Goal: Task Accomplishment & Management: Manage account settings

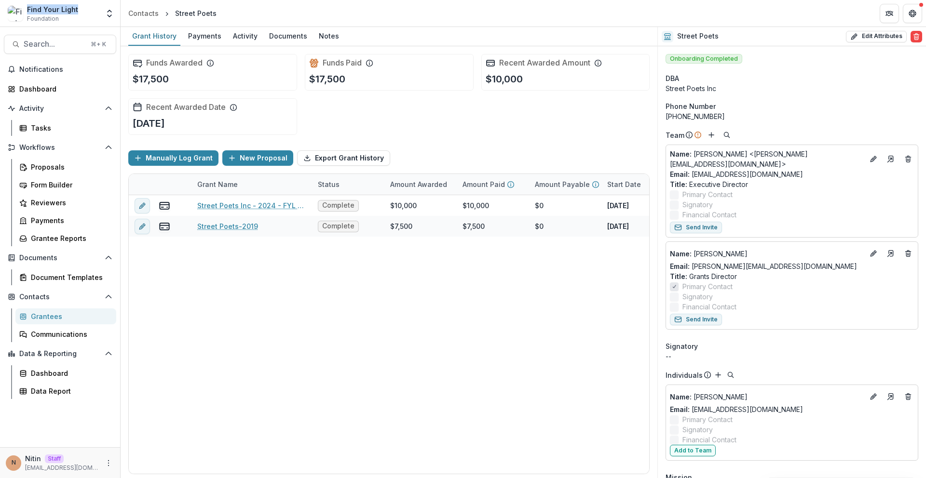
drag, startPoint x: 84, startPoint y: 11, endPoint x: 27, endPoint y: 4, distance: 57.7
click at [27, 4] on div "Find Your Light Foundation" at bounding box center [53, 13] width 91 height 19
copy div "Find Your Light"
click at [85, 22] on div "Find Your Light Foundation" at bounding box center [53, 13] width 91 height 19
click at [259, 37] on div "Grant History Payments Activity Documents Notes" at bounding box center [389, 36] width 537 height 19
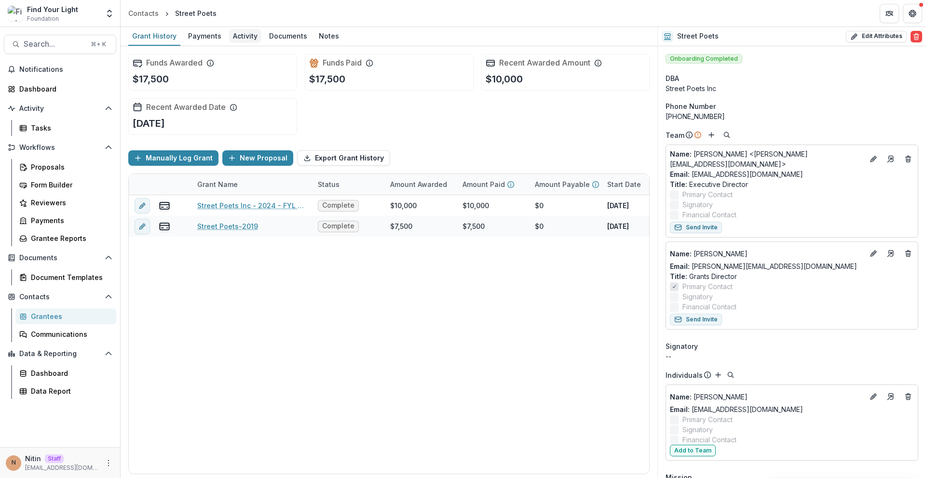
click at [252, 37] on div "Activity" at bounding box center [245, 36] width 32 height 14
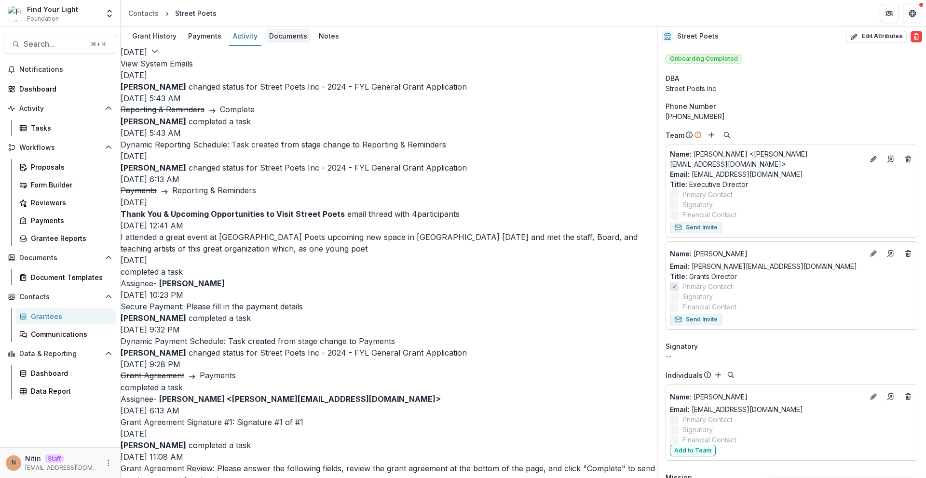
click at [277, 39] on div "Documents" at bounding box center [288, 36] width 46 height 14
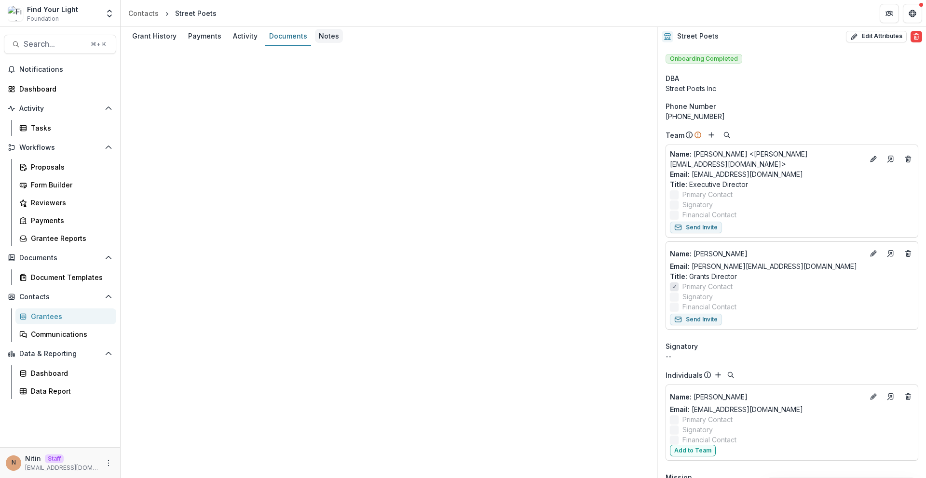
click at [325, 41] on div "Notes" at bounding box center [329, 36] width 28 height 14
click at [449, 106] on div at bounding box center [389, 112] width 537 height 12
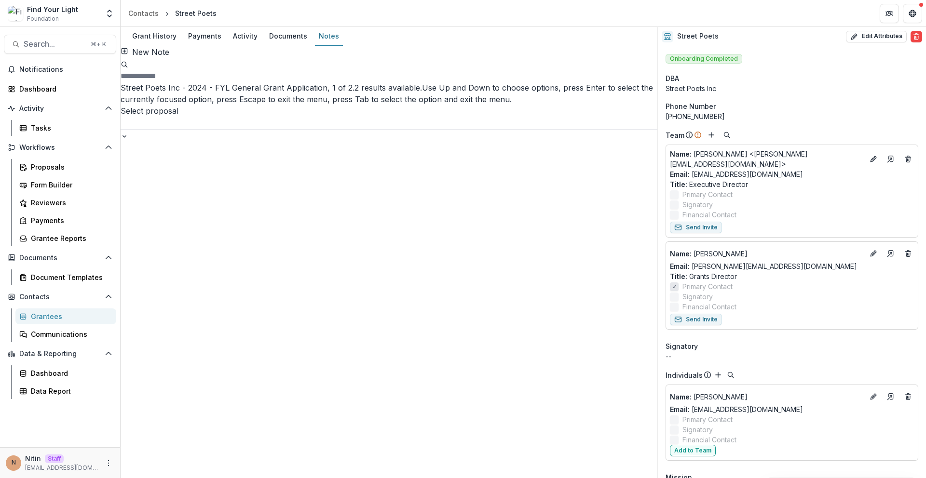
click at [449, 129] on div at bounding box center [389, 135] width 537 height 12
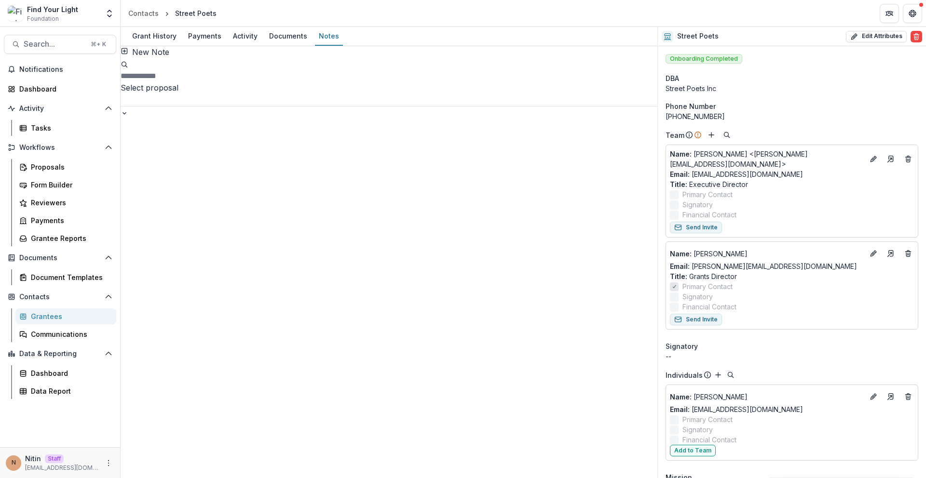
click at [573, 52] on div "New Note Select proposal" at bounding box center [389, 82] width 537 height 72
drag, startPoint x: 185, startPoint y: 10, endPoint x: 175, endPoint y: 12, distance: 10.3
click at [175, 12] on header "Contacts Street Poets" at bounding box center [523, 13] width 805 height 27
copy div "Street Poets"
click at [141, 14] on div "Contacts" at bounding box center [143, 13] width 30 height 10
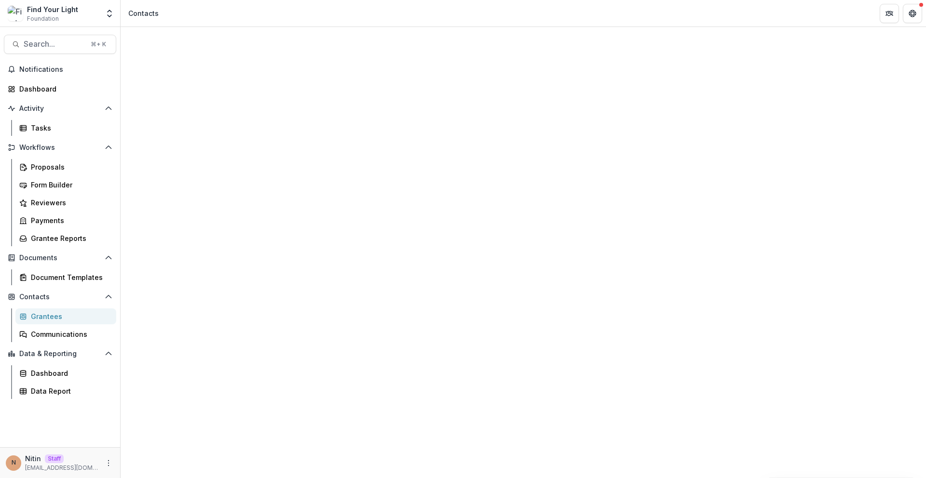
click at [185, 141] on input at bounding box center [184, 147] width 77 height 12
type input "*****"
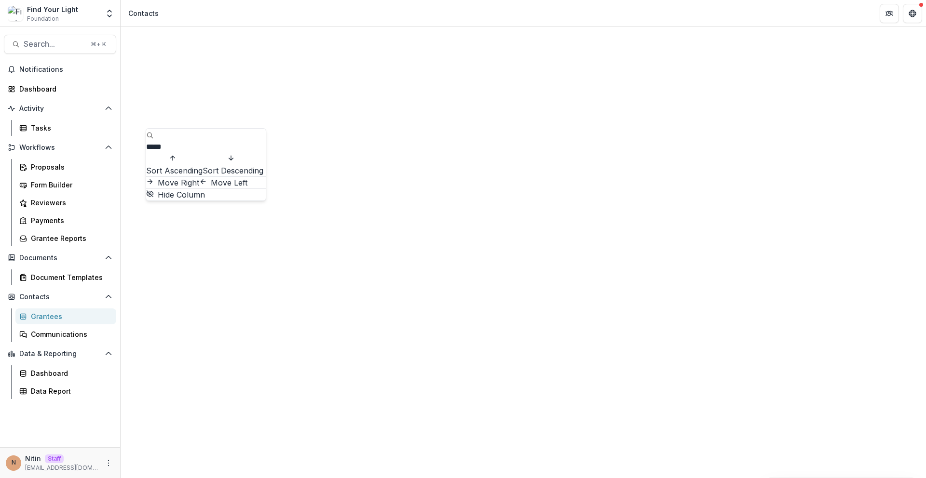
click at [195, 141] on input "*****" at bounding box center [184, 147] width 77 height 12
type input "******"
click at [203, 141] on input "******" at bounding box center [184, 147] width 77 height 12
type input "********"
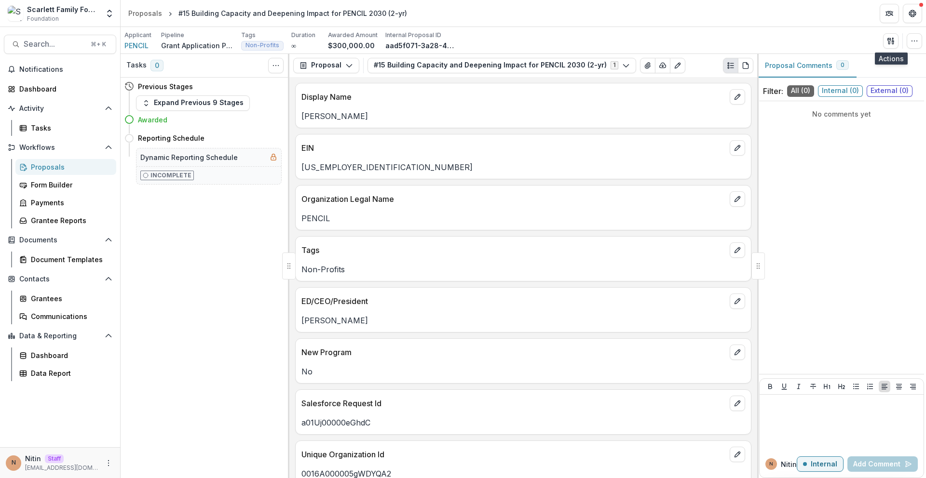
scroll to position [423, 0]
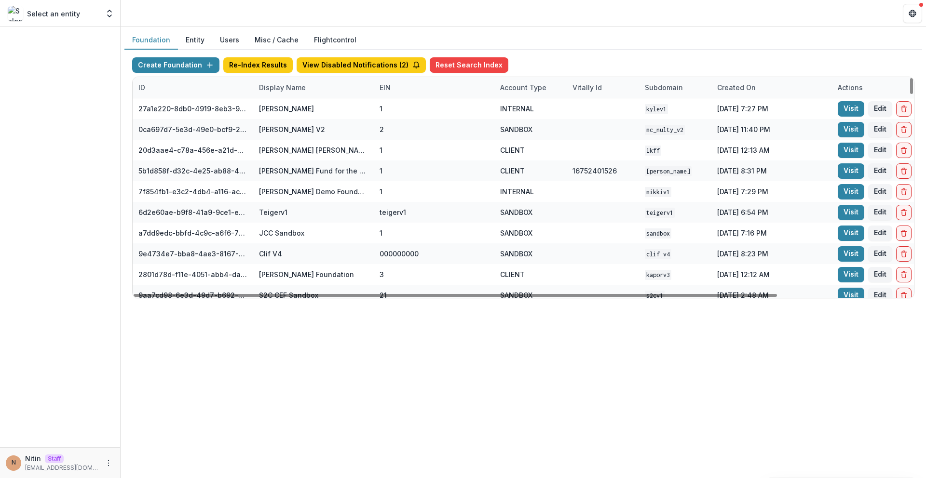
click at [305, 84] on div "Display Name" at bounding box center [282, 87] width 58 height 10
click at [303, 108] on input at bounding box center [313, 109] width 116 height 15
paste input "**********"
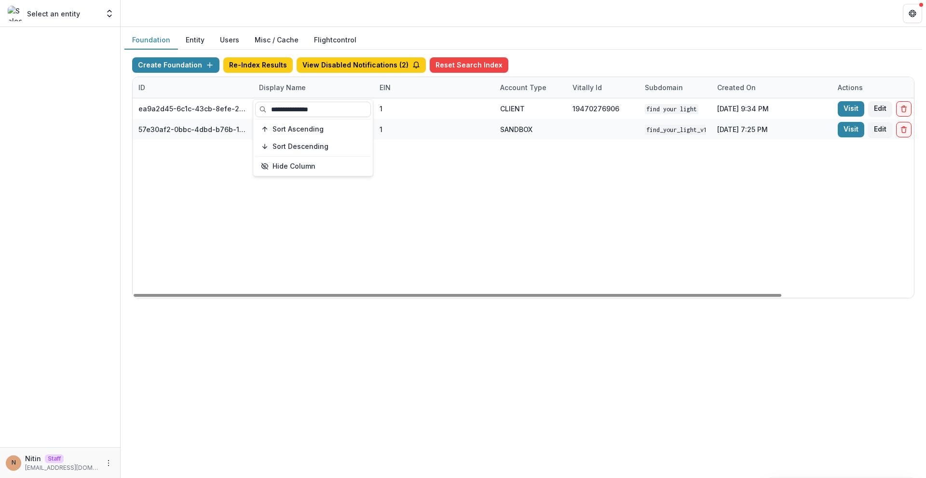
type input "**********"
click at [336, 315] on div "Foundation Entity Users Misc / Cache Flightcontrol Create Foundation Re-Index R…" at bounding box center [523, 252] width 805 height 451
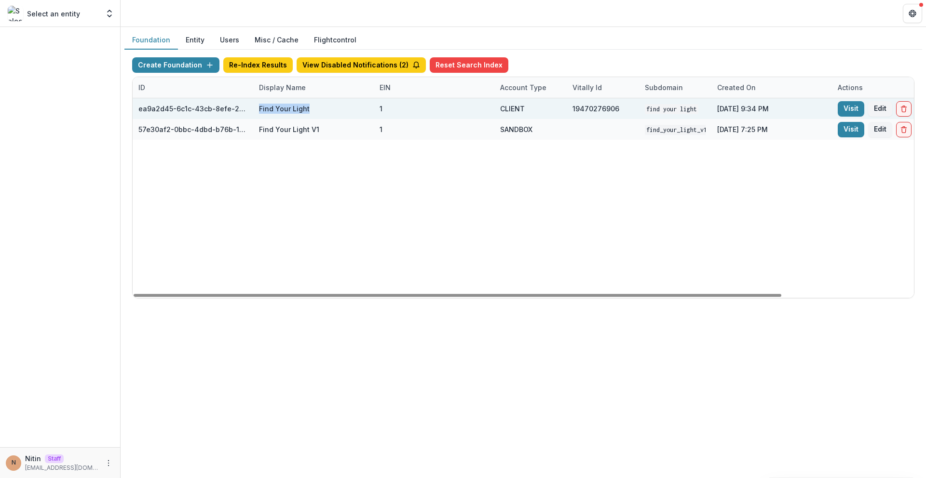
drag, startPoint x: 340, startPoint y: 110, endPoint x: 245, endPoint y: 114, distance: 94.6
click at [245, 114] on div "ea9a2d45-6c1c-43cb-8efe-26b83182b562 Find Your Light 1 CLIENT 19470276906 Find …" at bounding box center [603, 108] width 940 height 21
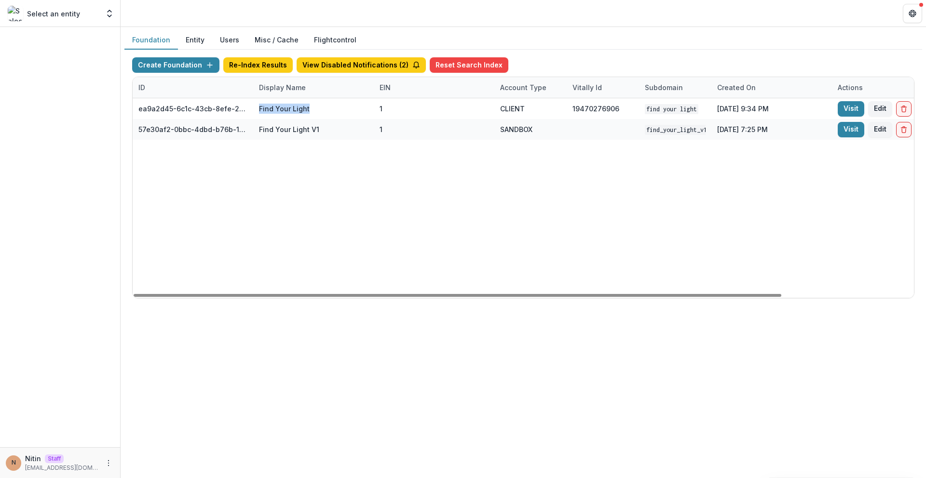
copy div "Find Your Light"
click at [197, 81] on div "ID" at bounding box center [193, 87] width 121 height 21
click at [191, 111] on input at bounding box center [193, 109] width 116 height 15
click at [325, 86] on div "Display Name" at bounding box center [313, 87] width 121 height 21
click at [310, 108] on input "**********" at bounding box center [313, 109] width 116 height 15
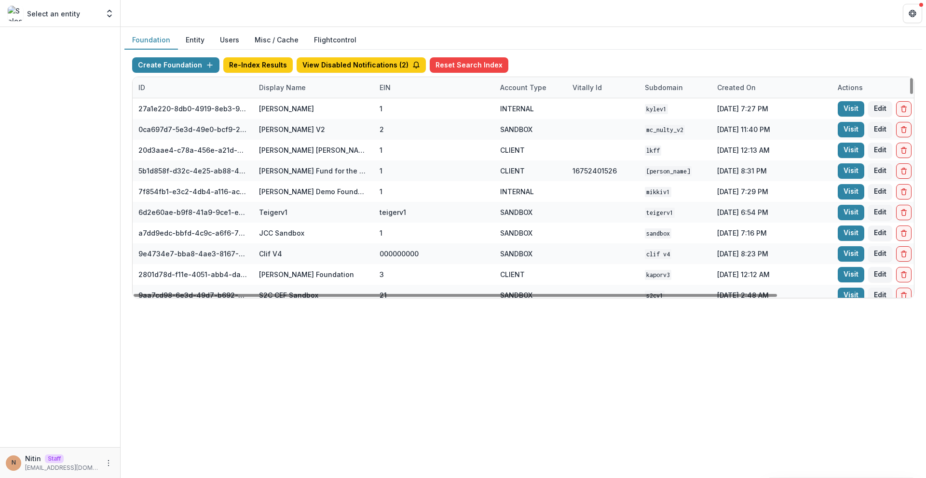
click at [200, 92] on div "ID" at bounding box center [193, 87] width 121 height 21
click at [192, 118] on div "Sort Ascending Sort Descending Hide Column" at bounding box center [193, 138] width 120 height 76
click at [193, 111] on input at bounding box center [193, 109] width 116 height 15
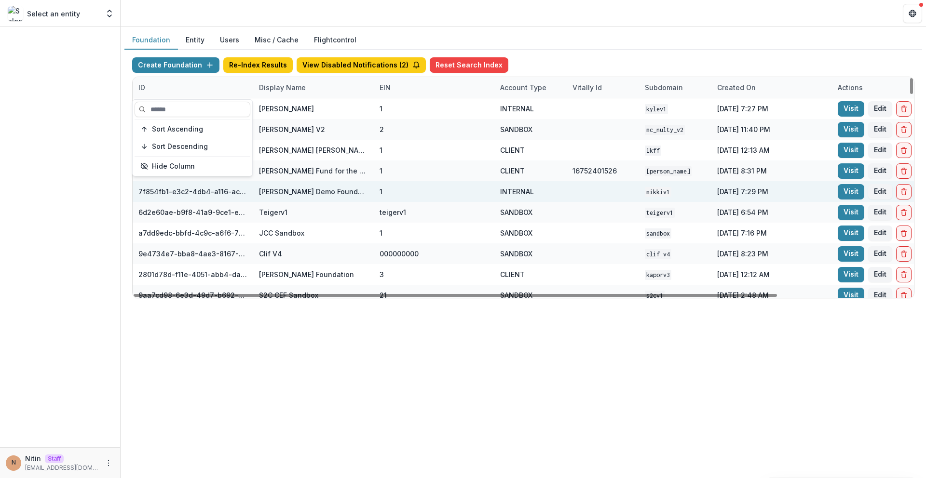
paste input "**********"
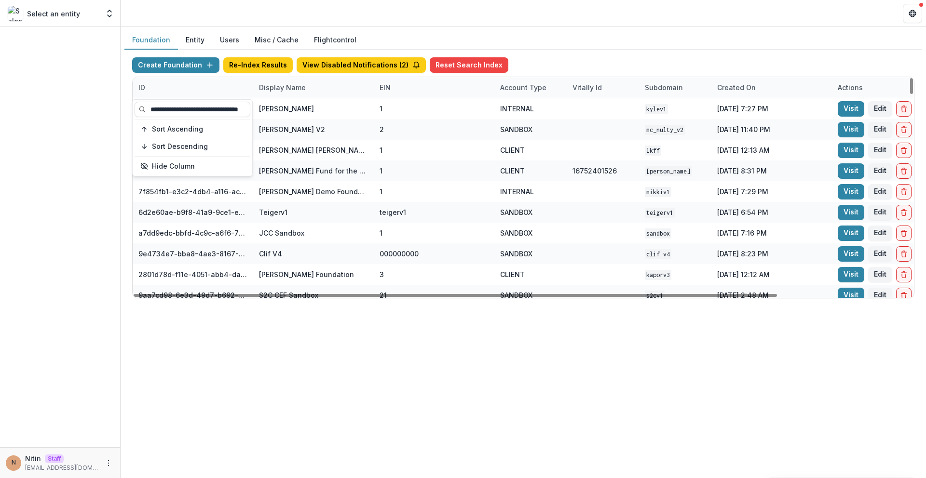
scroll to position [0, 47]
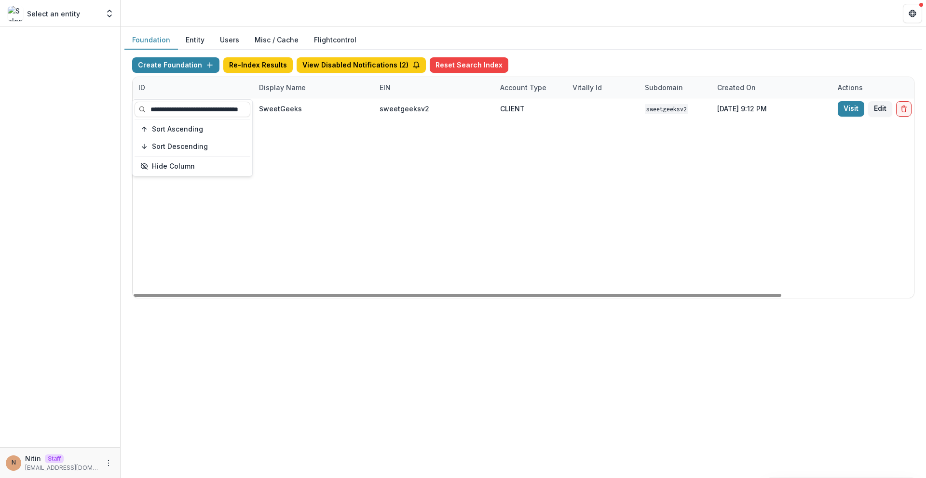
type input "**********"
click at [260, 352] on div "Foundation Entity Users Misc / Cache Flightcontrol Create Foundation Re-Index R…" at bounding box center [523, 252] width 805 height 451
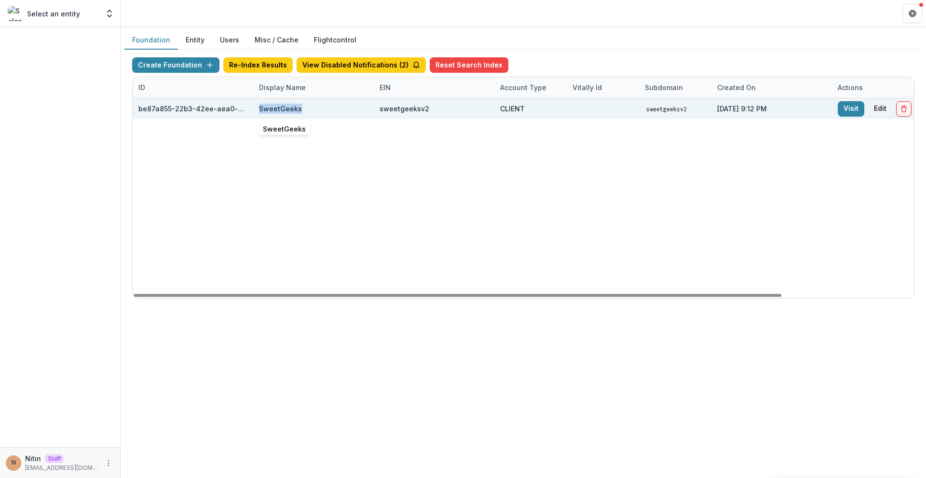
drag, startPoint x: 311, startPoint y: 109, endPoint x: 259, endPoint y: 110, distance: 51.1
click at [259, 110] on div "SweetGeeks" at bounding box center [313, 108] width 109 height 21
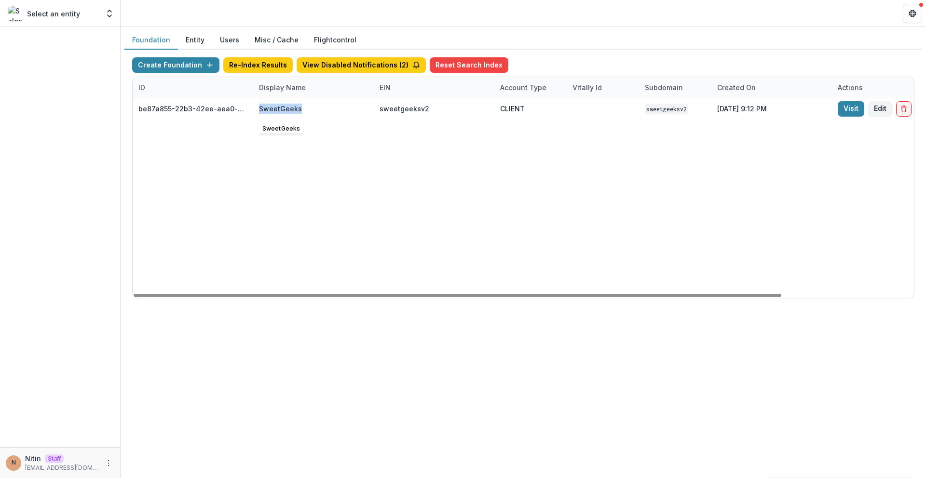
copy div "SweetGeeks"
click at [196, 87] on div "ID" at bounding box center [193, 87] width 121 height 21
click at [176, 114] on input "**********" at bounding box center [193, 109] width 116 height 15
paste input
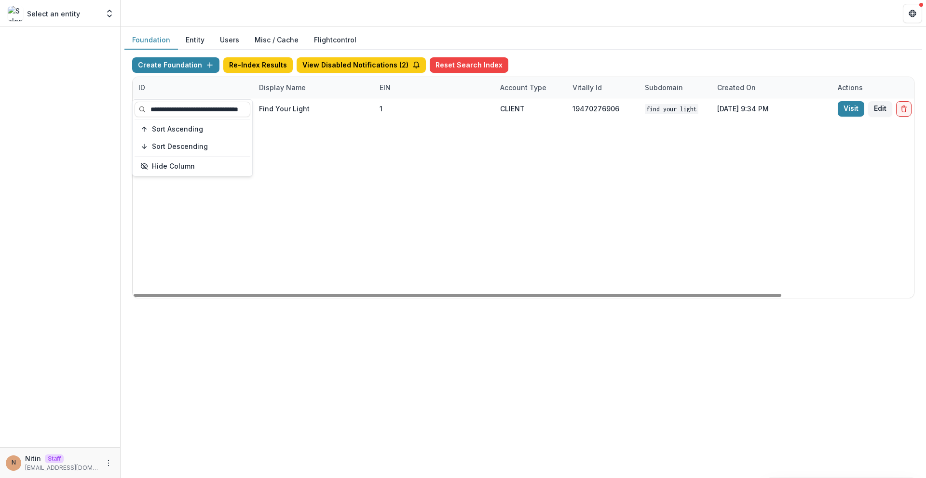
type input "**********"
click at [318, 166] on div "ea9a2d45-6c1c-43cb-8efe-26b83182b562 Find Your Light 1 CLIENT 19470276906 Find …" at bounding box center [603, 198] width 940 height 200
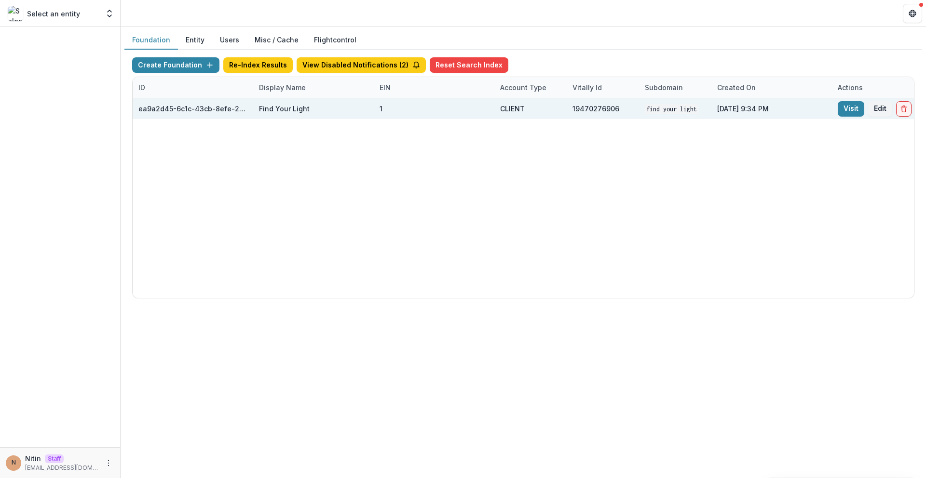
click at [655, 105] on code "Find Your Light" at bounding box center [672, 109] width 54 height 10
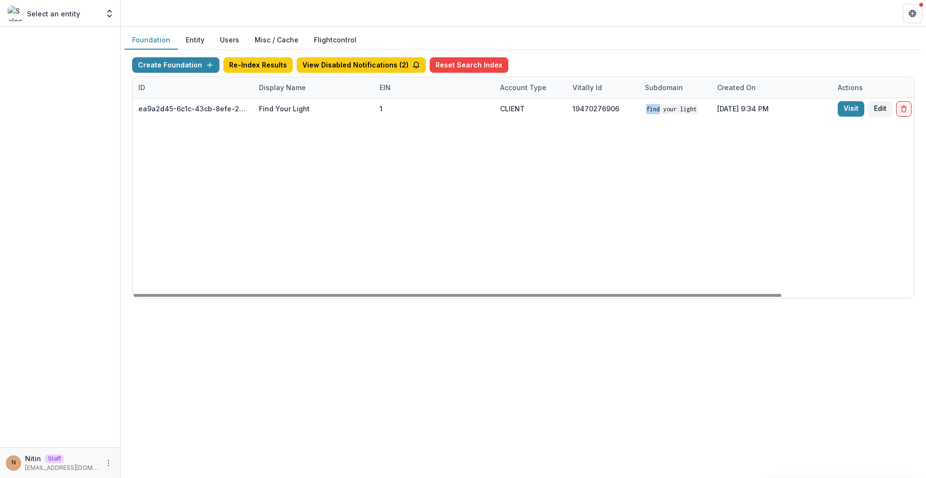
drag, startPoint x: 655, startPoint y: 105, endPoint x: 655, endPoint y: 122, distance: 16.4
click at [655, 106] on code "Find Your Light" at bounding box center [672, 109] width 54 height 10
click at [655, 122] on div "ea9a2d45-6c1c-43cb-8efe-26b83182b562 Find Your Light 1 CLIENT 19470276906 Find …" at bounding box center [603, 198] width 940 height 200
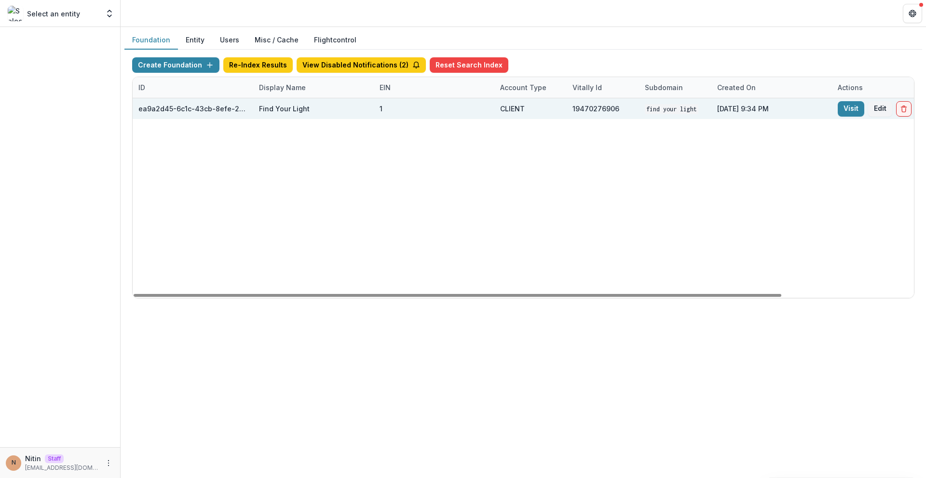
click at [655, 113] on code "Find Your Light" at bounding box center [672, 109] width 54 height 10
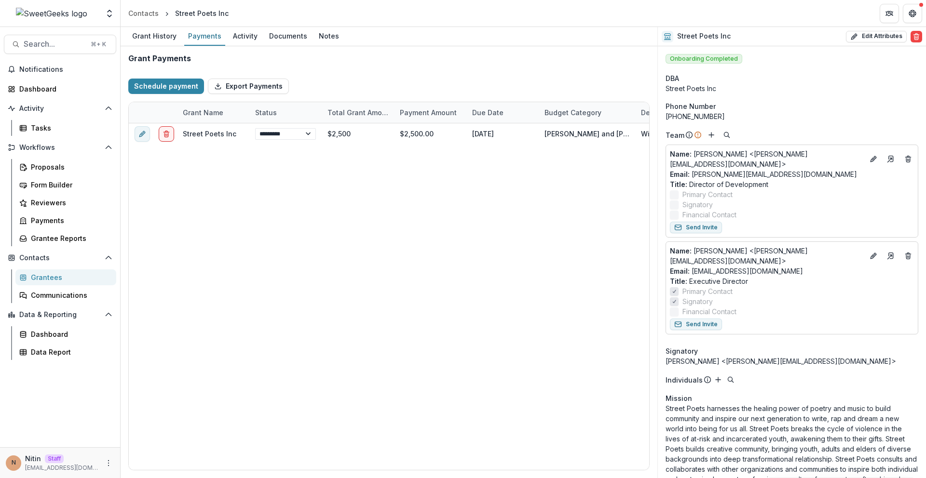
select select "****"
click at [268, 36] on div "Documents" at bounding box center [288, 36] width 46 height 14
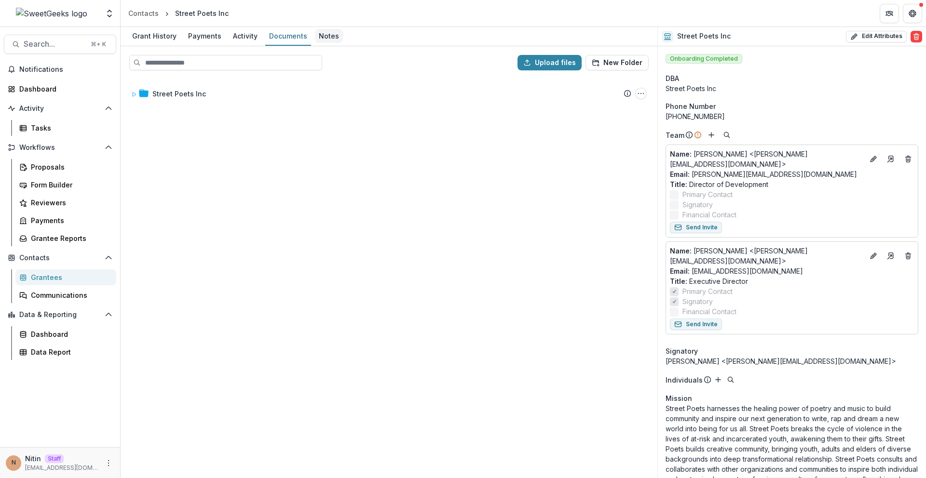
click at [327, 41] on div "Notes" at bounding box center [329, 36] width 28 height 14
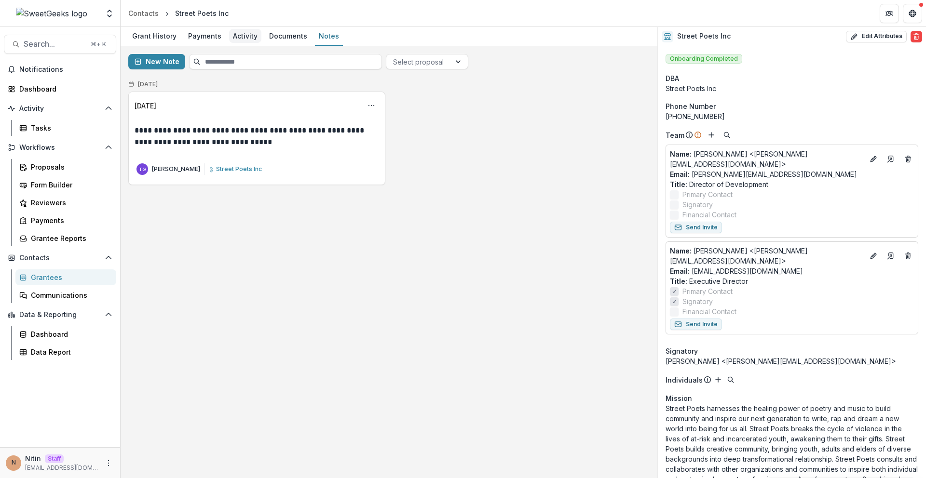
click at [231, 38] on div "Activity" at bounding box center [245, 36] width 32 height 14
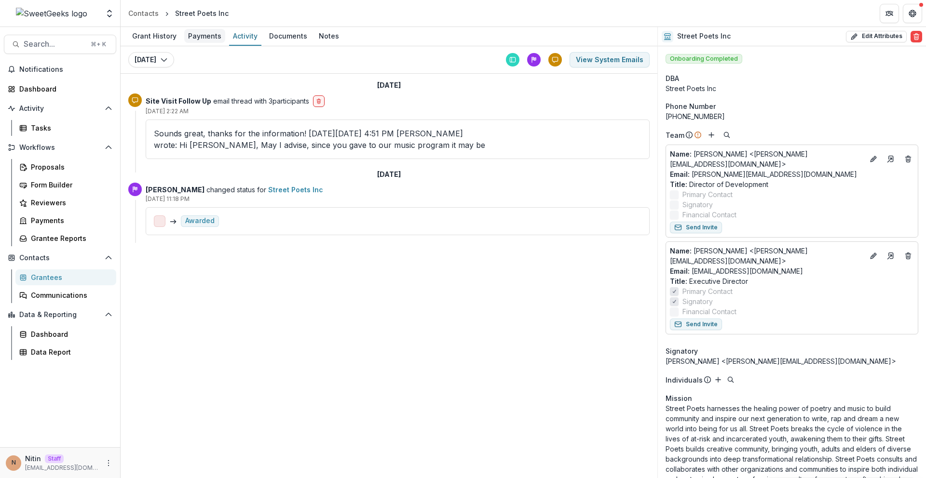
click at [203, 42] on div "Payments" at bounding box center [204, 36] width 41 height 14
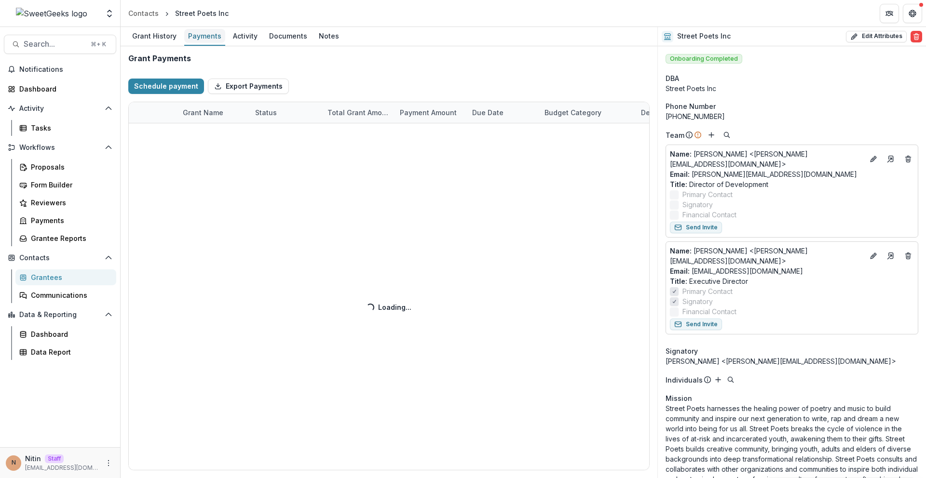
select select "****"
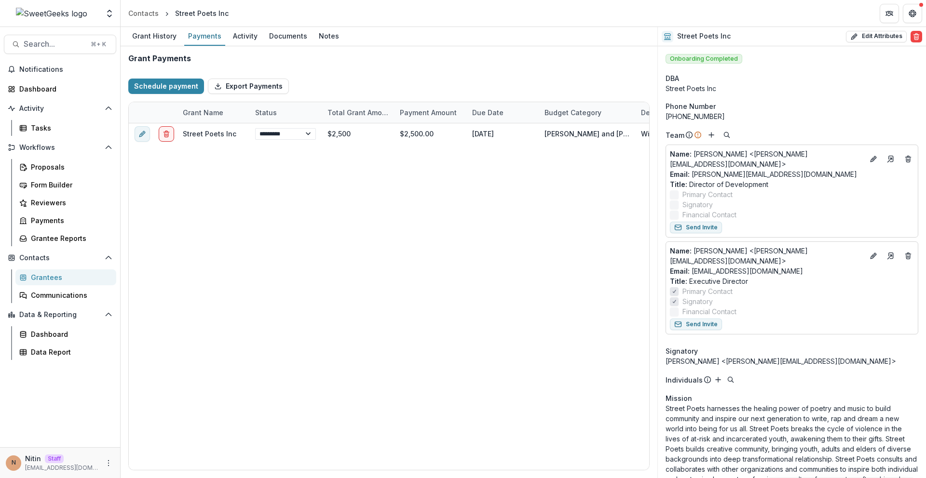
select select "****"
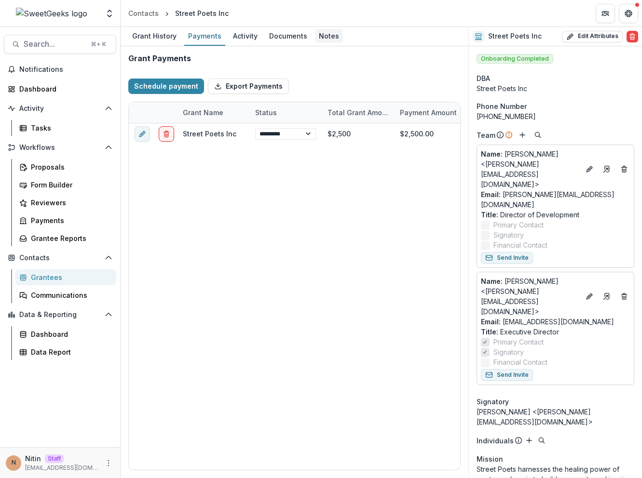
click at [319, 40] on div "Notes" at bounding box center [329, 36] width 28 height 14
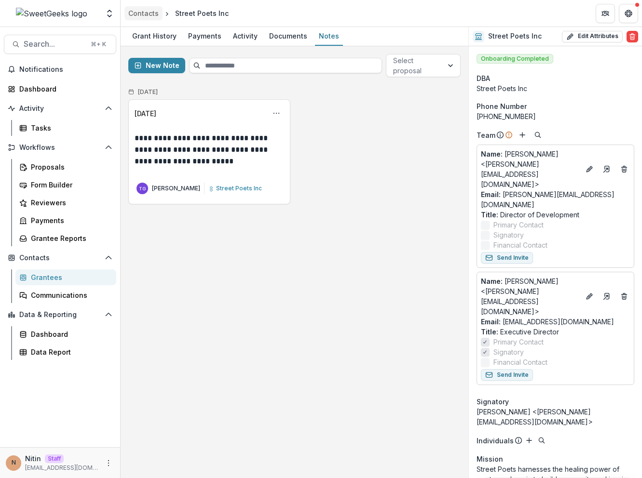
click at [150, 14] on div "Contacts" at bounding box center [143, 13] width 30 height 10
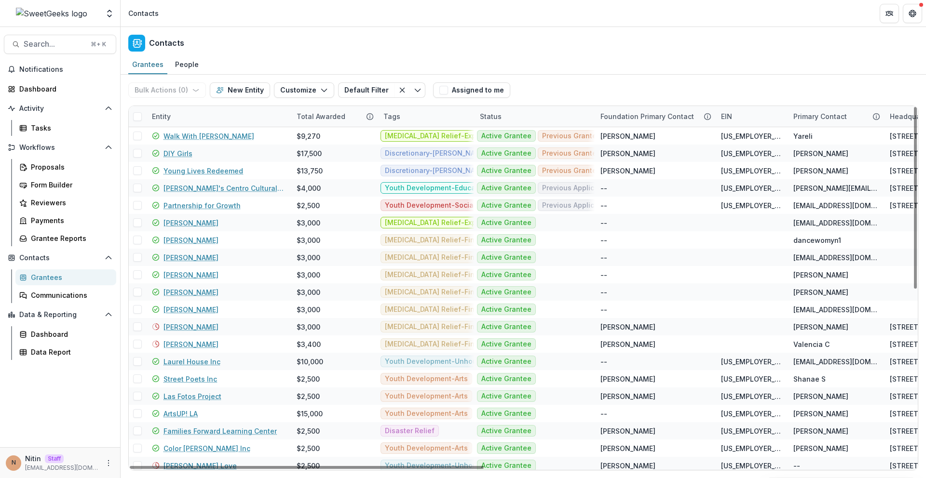
click at [179, 114] on div "Entity" at bounding box center [218, 116] width 145 height 21
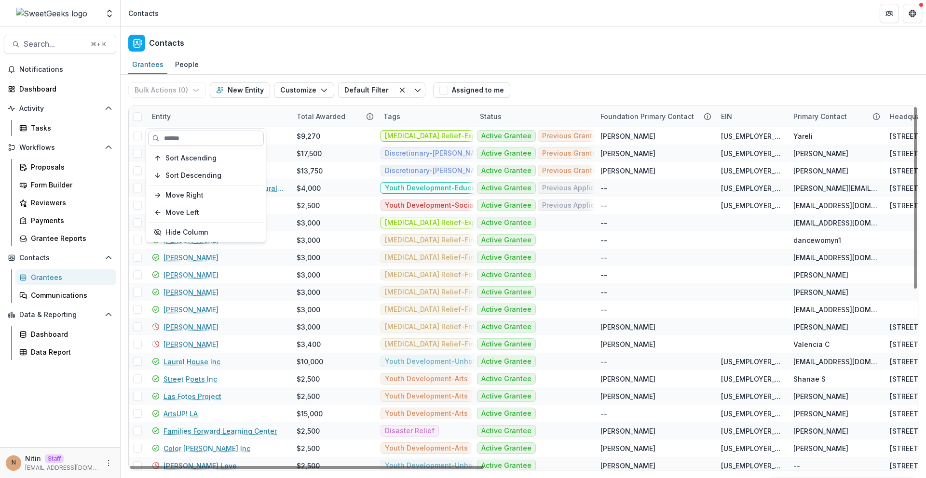
click at [185, 135] on input at bounding box center [206, 138] width 116 height 15
paste input "**********"
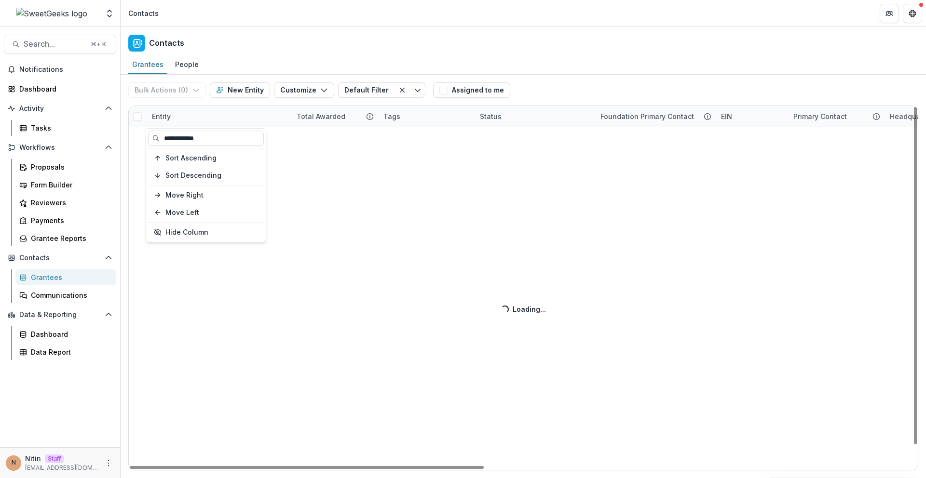
type input "**********"
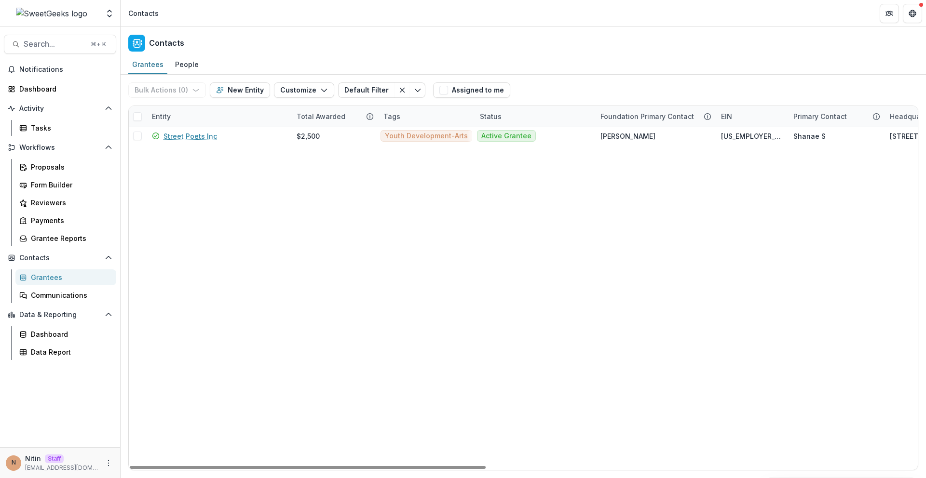
click at [267, 54] on div "Contacts" at bounding box center [523, 41] width 805 height 28
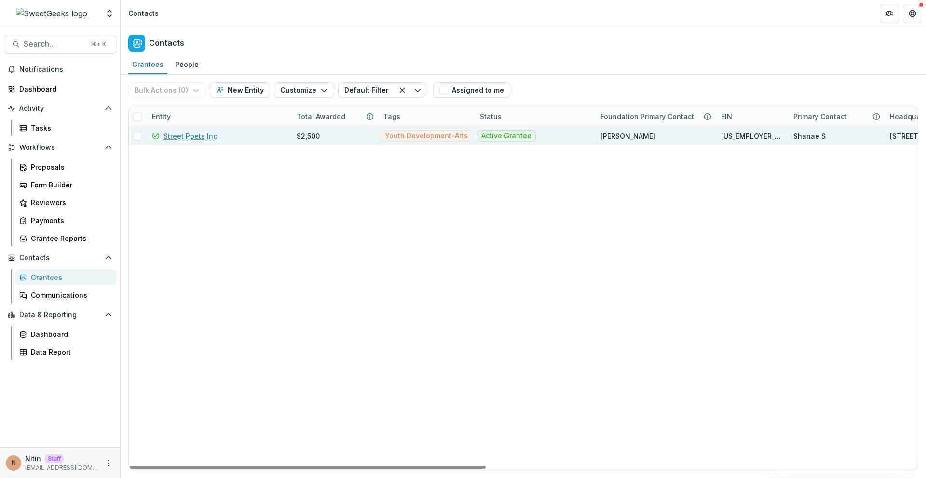
click at [208, 134] on link "Street Poets Inc" at bounding box center [190, 136] width 54 height 10
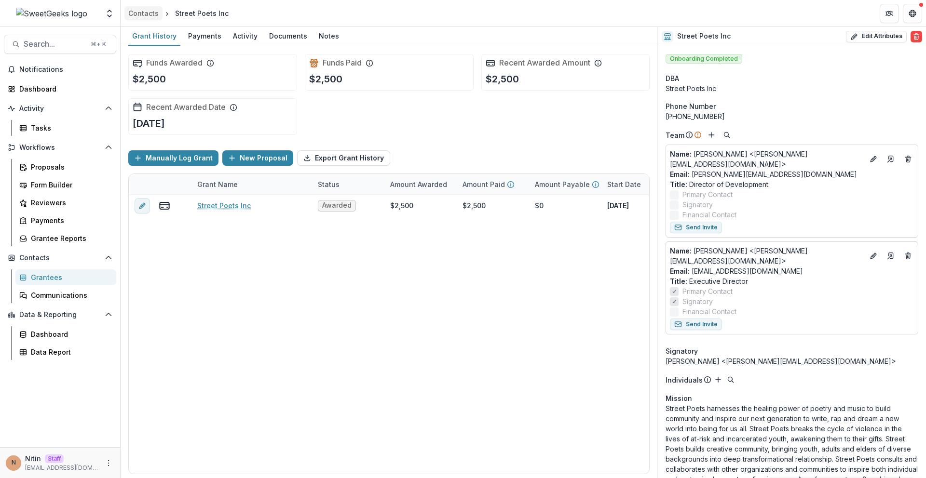
click at [135, 16] on div "Contacts" at bounding box center [143, 13] width 30 height 10
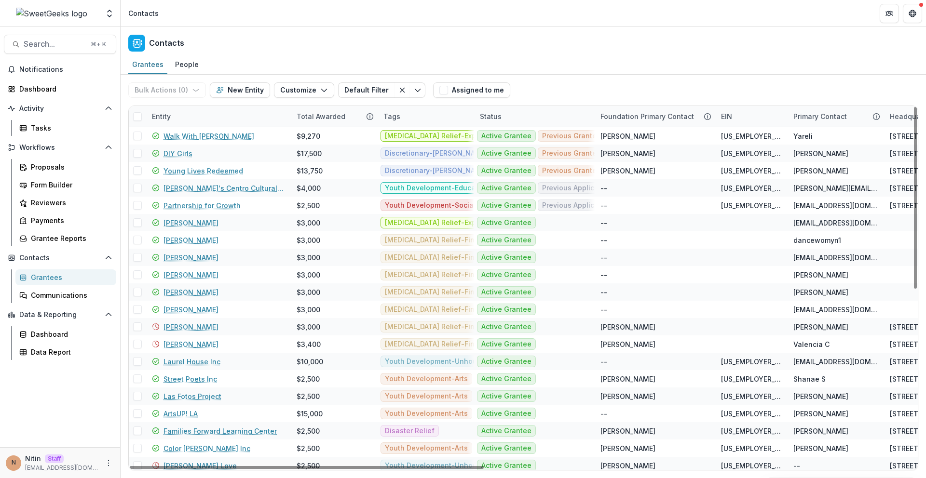
click at [175, 106] on div "Entity" at bounding box center [218, 116] width 145 height 21
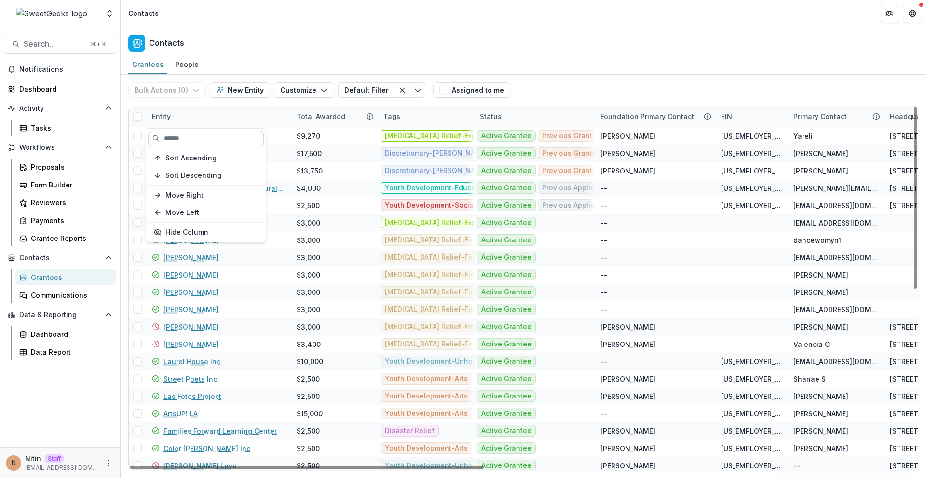
click at [186, 136] on input at bounding box center [206, 138] width 116 height 15
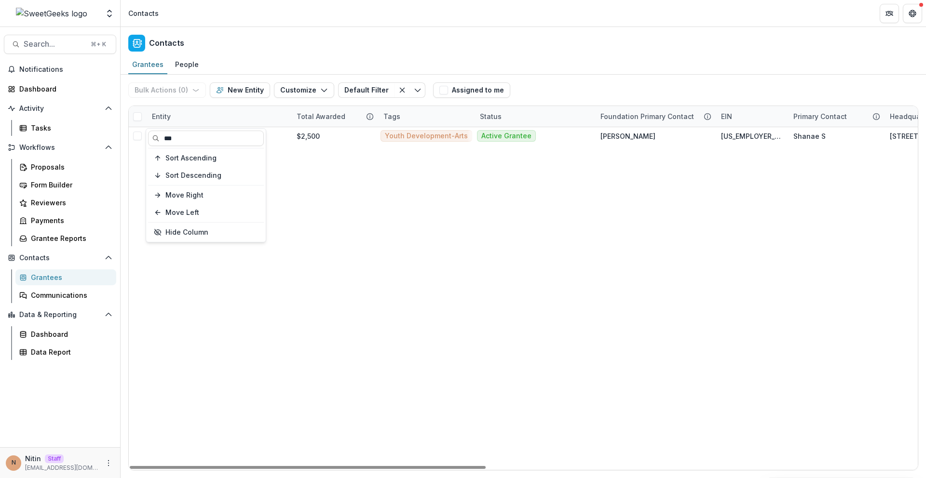
type input "***"
click at [335, 68] on div "Grantees People" at bounding box center [523, 64] width 805 height 19
click at [188, 122] on div "Entity" at bounding box center [218, 116] width 145 height 21
click at [189, 136] on input "***" at bounding box center [206, 138] width 116 height 15
type input "******"
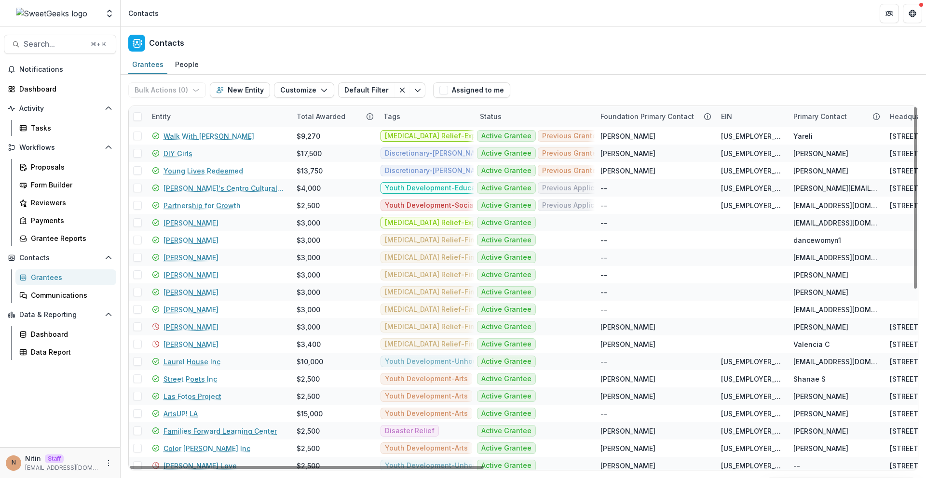
click at [183, 114] on div "Entity" at bounding box center [218, 116] width 145 height 21
click at [183, 134] on input at bounding box center [206, 138] width 116 height 15
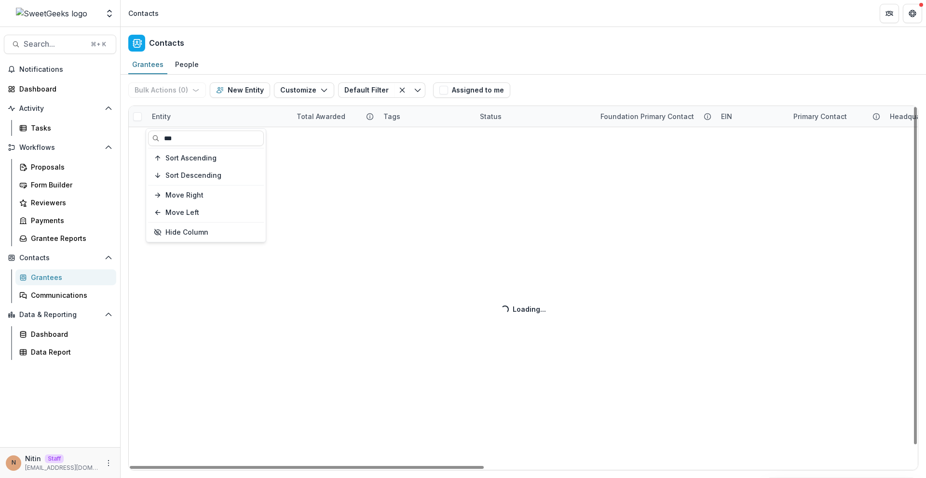
type input "***"
click at [252, 51] on div "Contacts" at bounding box center [523, 41] width 805 height 28
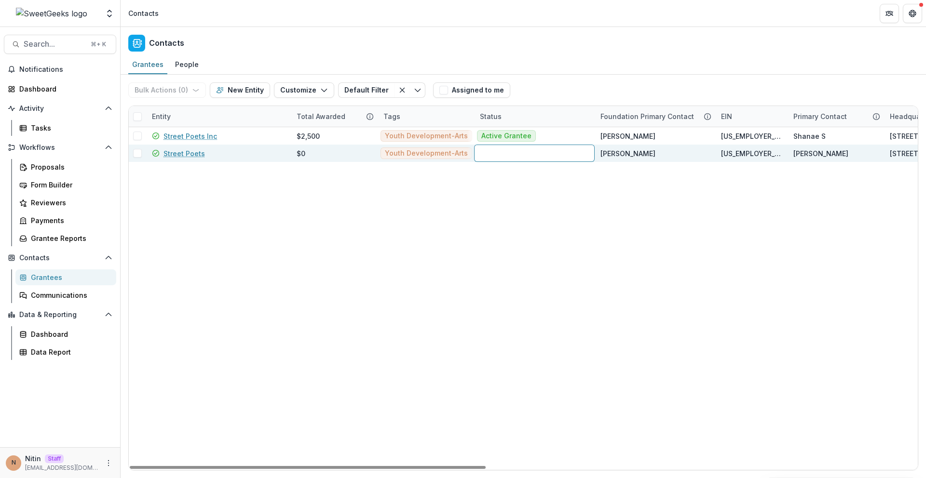
click at [492, 155] on div at bounding box center [534, 153] width 121 height 17
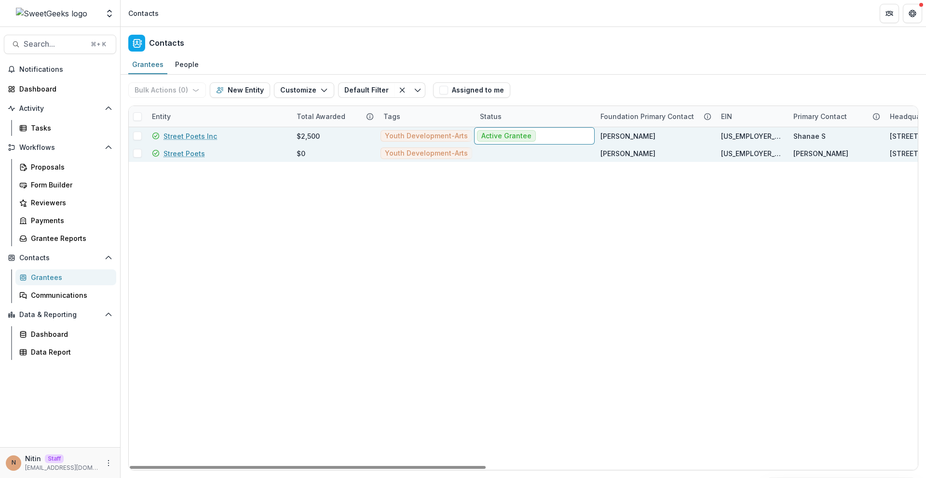
click at [508, 153] on div at bounding box center [535, 153] width 121 height 17
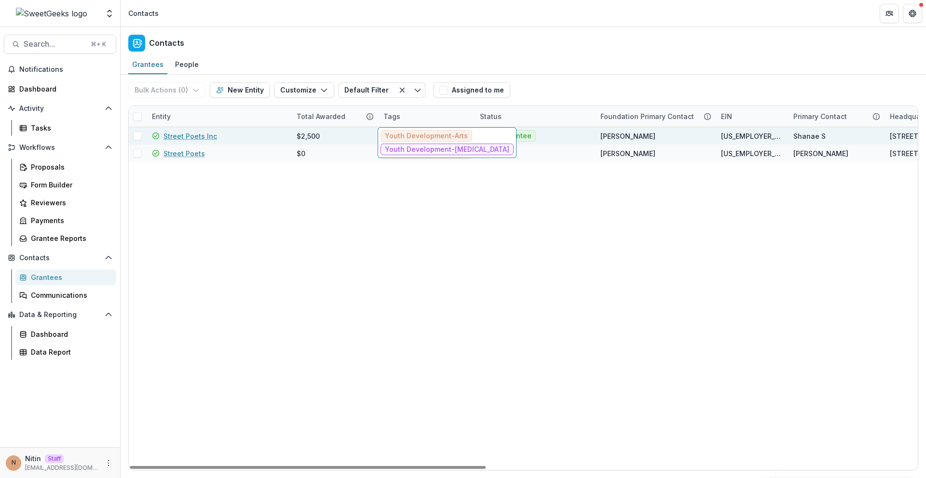
click at [472, 134] on div "Youth Development-Arts Youth Development-Music Therapy" at bounding box center [447, 142] width 139 height 31
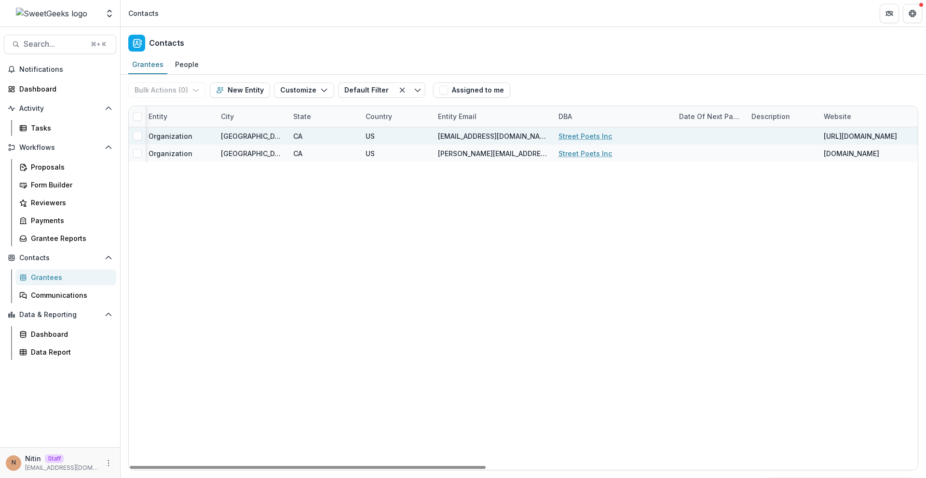
scroll to position [0, 955]
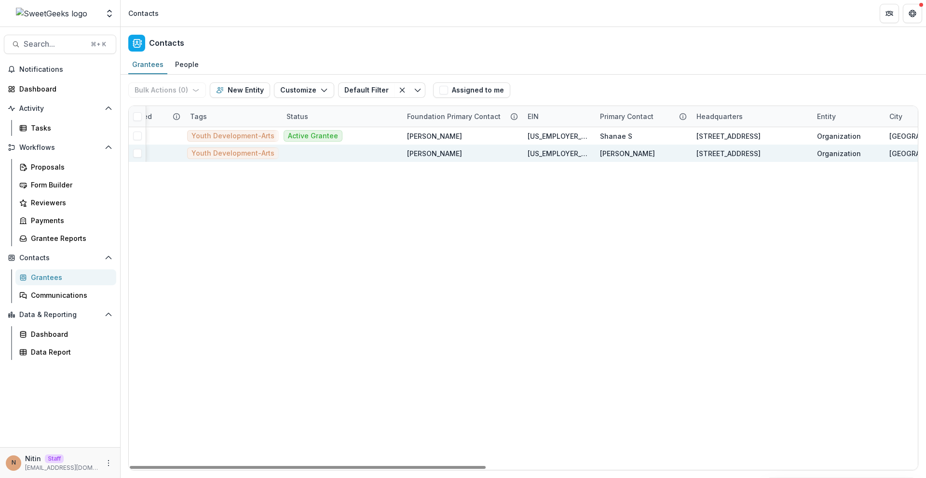
click at [352, 157] on div at bounding box center [342, 153] width 121 height 17
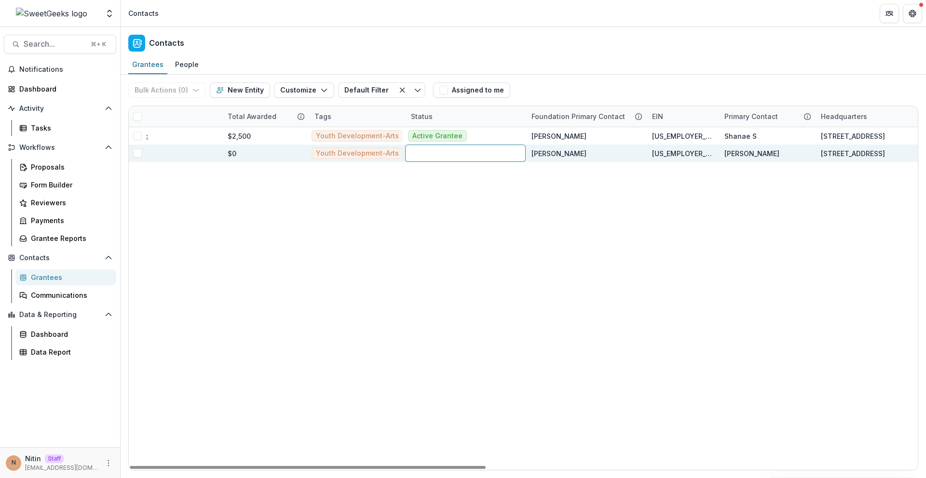
scroll to position [0, 0]
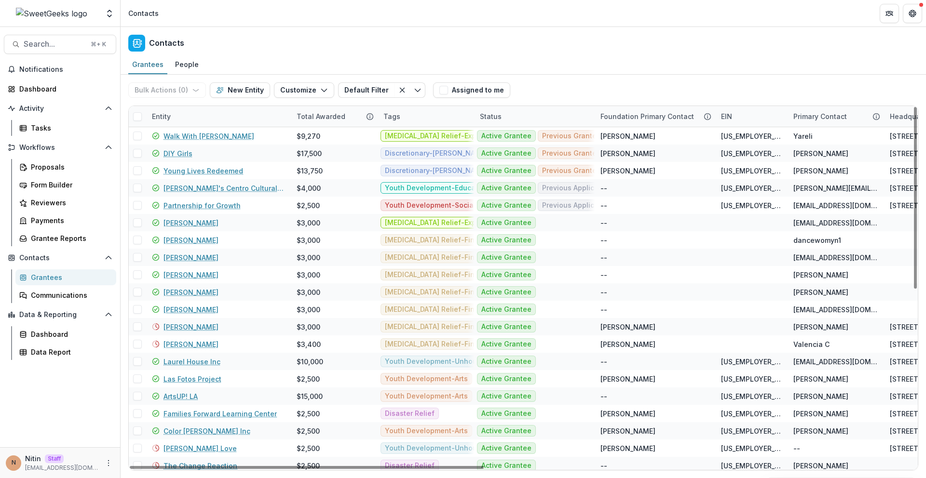
click at [178, 109] on div "Entity" at bounding box center [218, 116] width 145 height 21
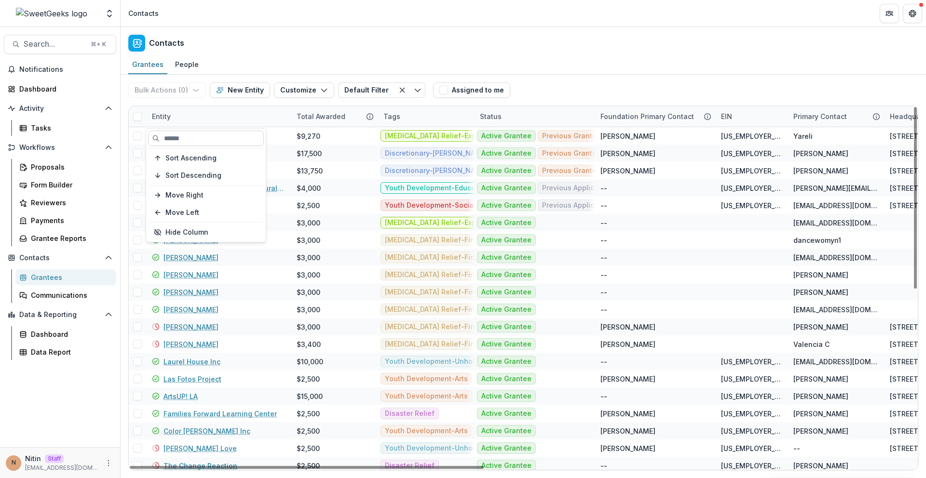
click at [182, 141] on input at bounding box center [206, 138] width 116 height 15
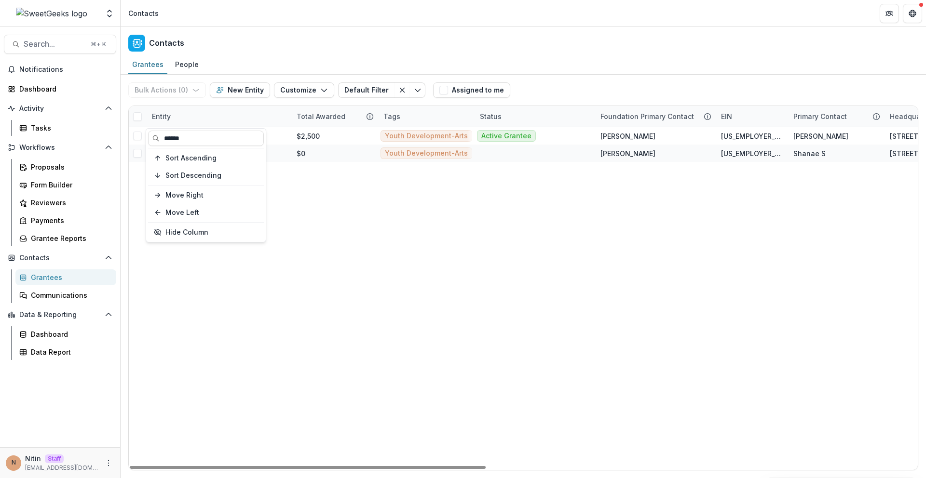
type input "******"
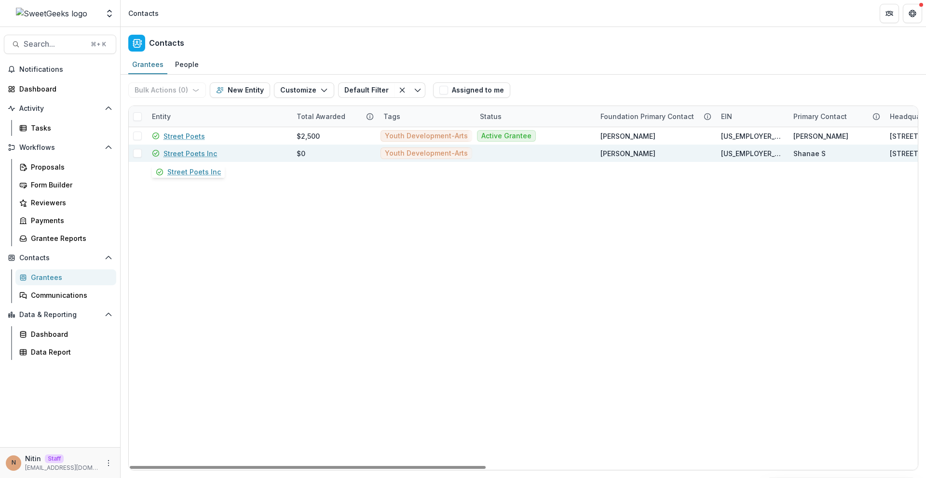
click at [195, 156] on link "Street Poets Inc" at bounding box center [190, 154] width 54 height 10
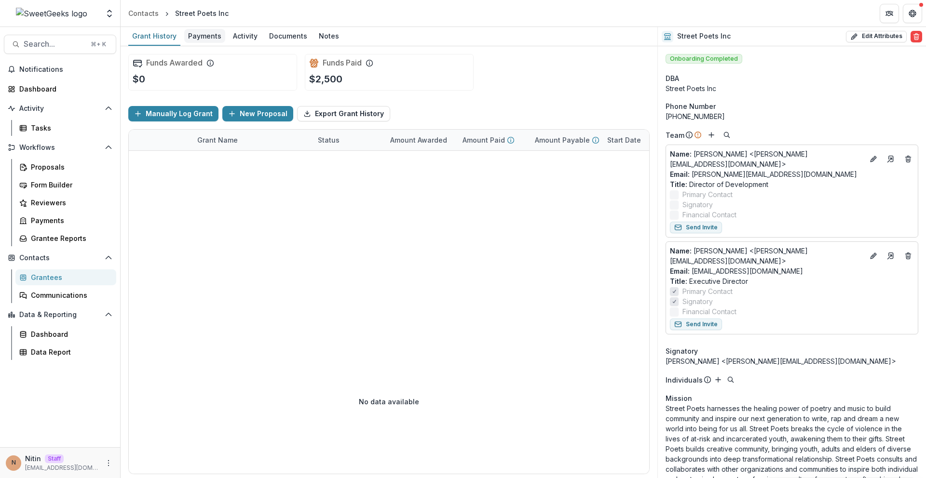
click at [210, 36] on div "Payments" at bounding box center [204, 36] width 41 height 14
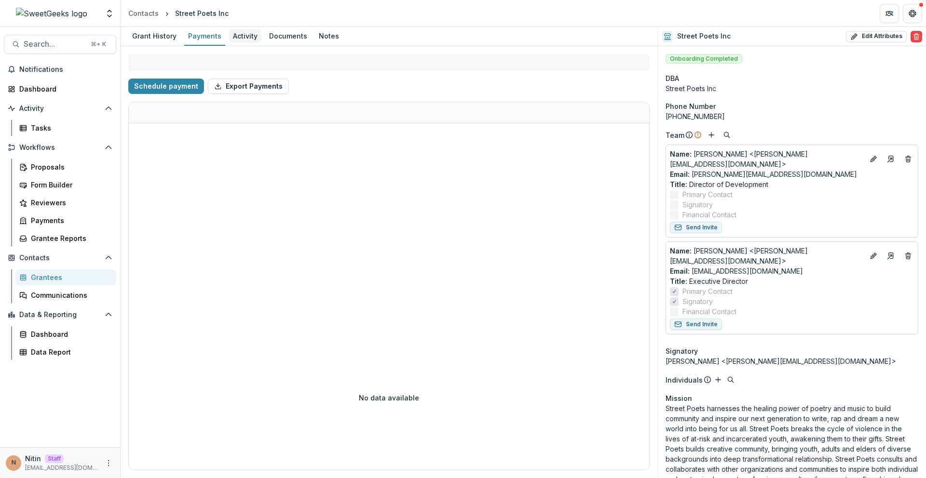
select select "****"
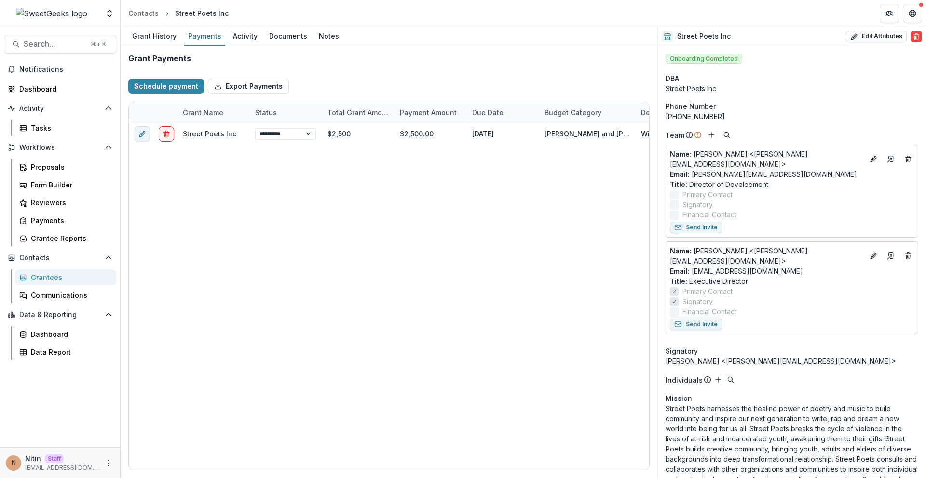
select select "****"
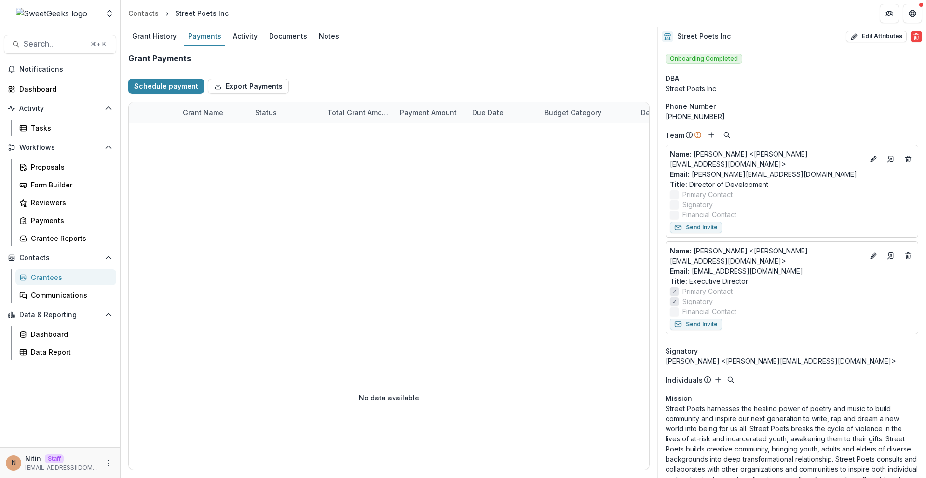
click at [234, 47] on div "Grant Payments Schedule payment Export Payments Grant Name Status Total Grant A…" at bounding box center [389, 262] width 537 height 432
click at [238, 44] on link "Activity" at bounding box center [245, 36] width 32 height 19
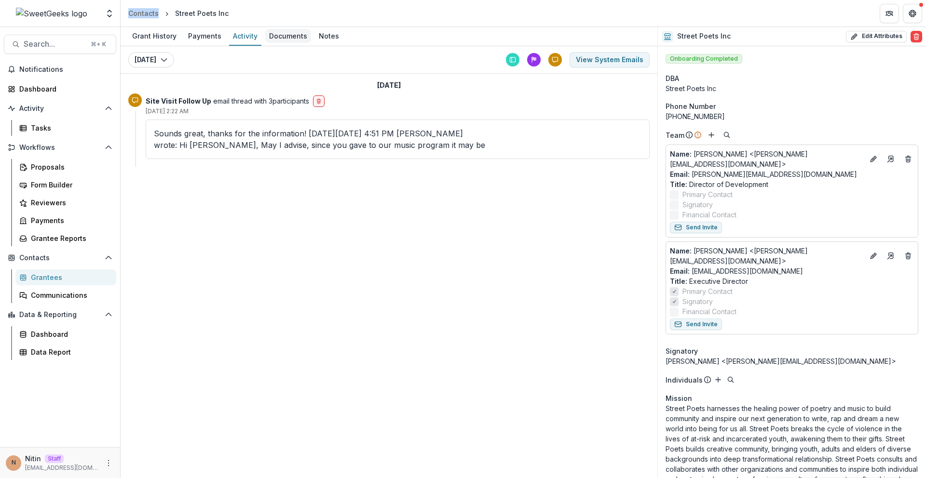
click at [287, 34] on div "Documents" at bounding box center [288, 36] width 46 height 14
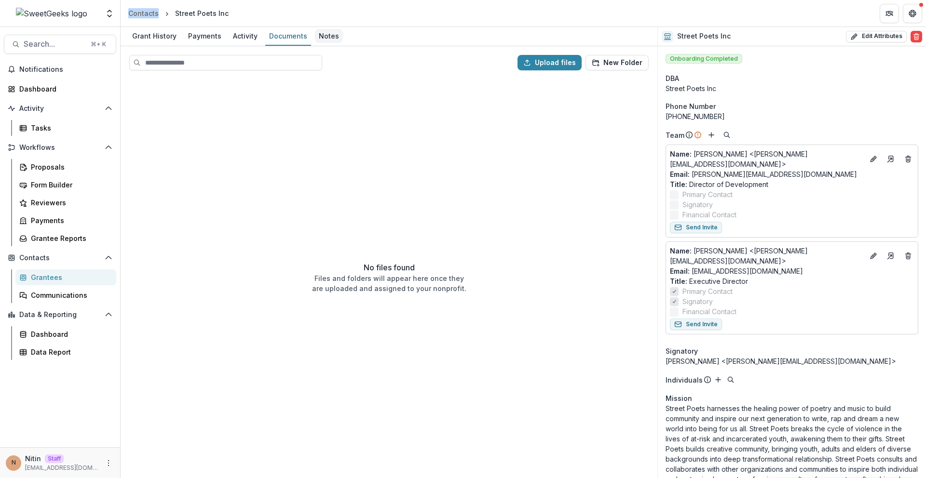
click at [318, 35] on div "Notes" at bounding box center [329, 36] width 28 height 14
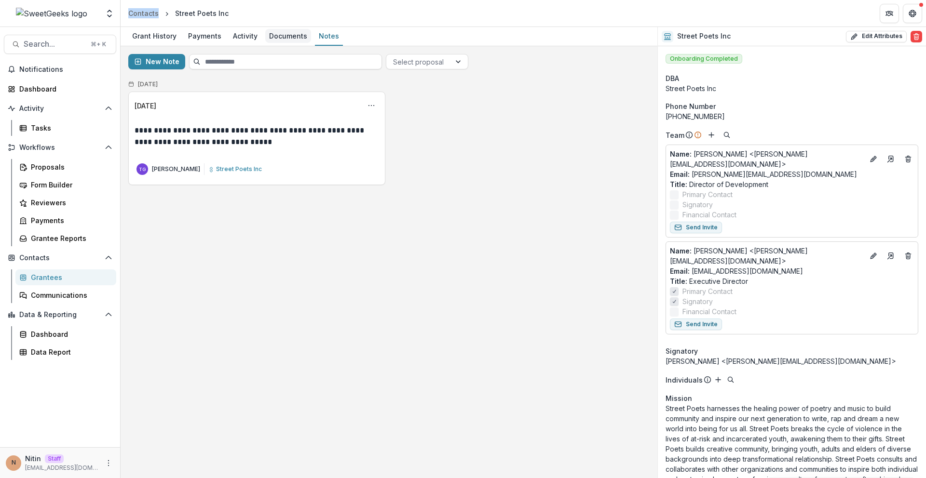
click at [278, 36] on div "Documents" at bounding box center [288, 36] width 46 height 14
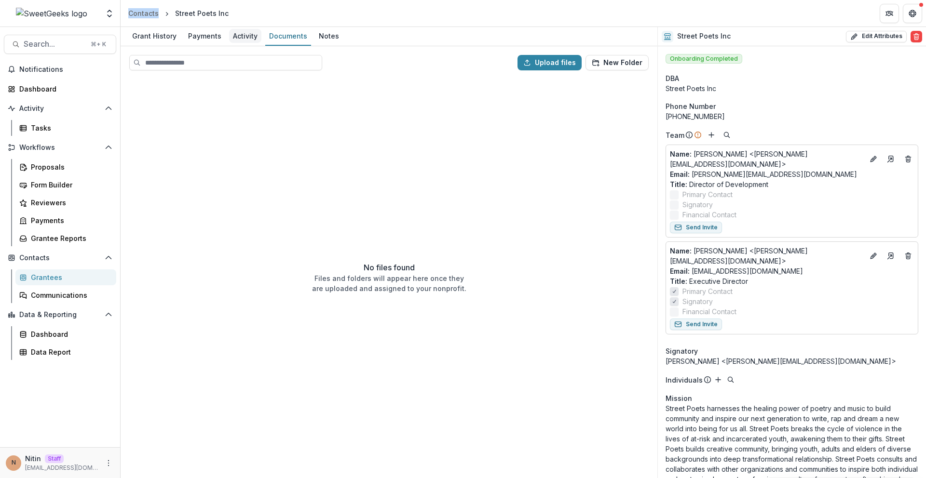
click at [237, 43] on link "Activity" at bounding box center [245, 36] width 32 height 19
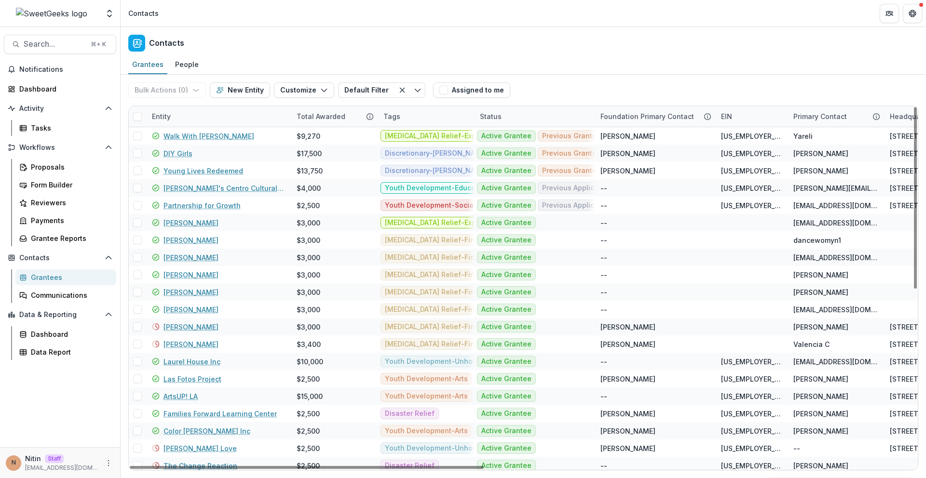
click at [182, 116] on div "Entity" at bounding box center [218, 116] width 145 height 21
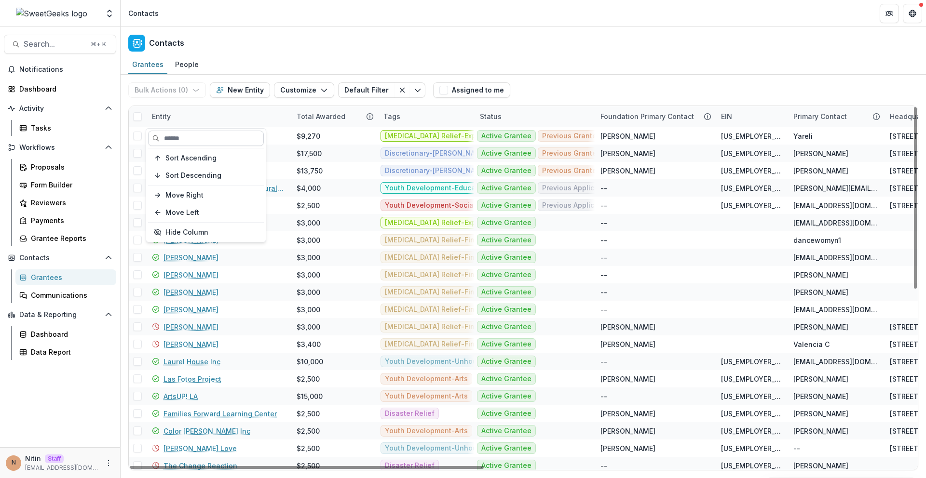
click at [176, 140] on input at bounding box center [206, 138] width 116 height 15
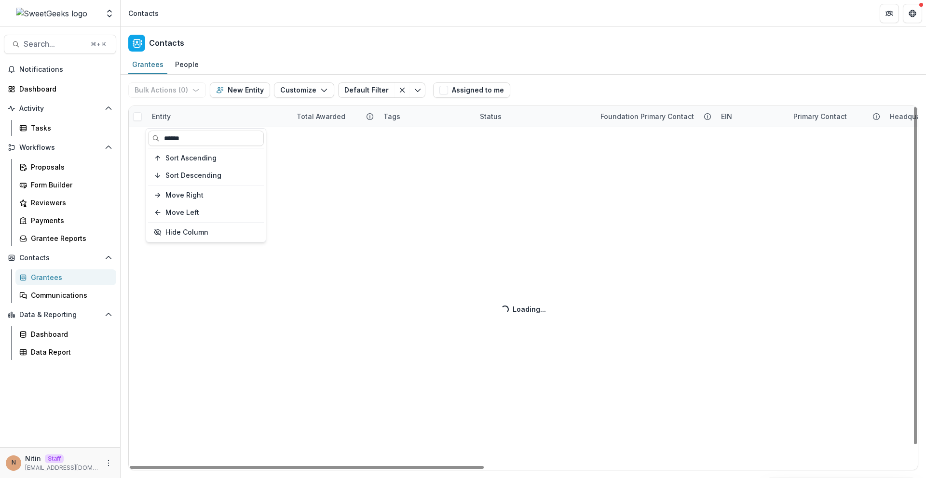
type input "******"
click at [229, 57] on div "Grantees People" at bounding box center [523, 64] width 805 height 19
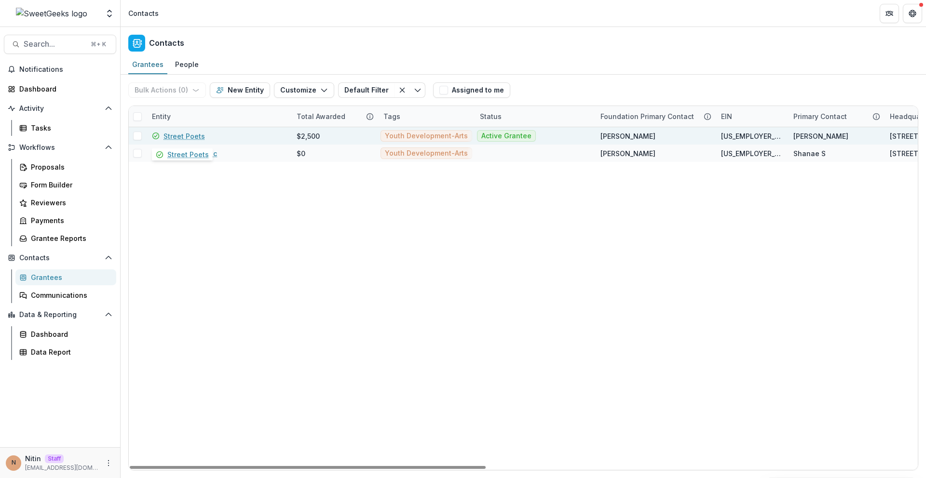
click at [189, 136] on link "Street Poets" at bounding box center [183, 136] width 41 height 10
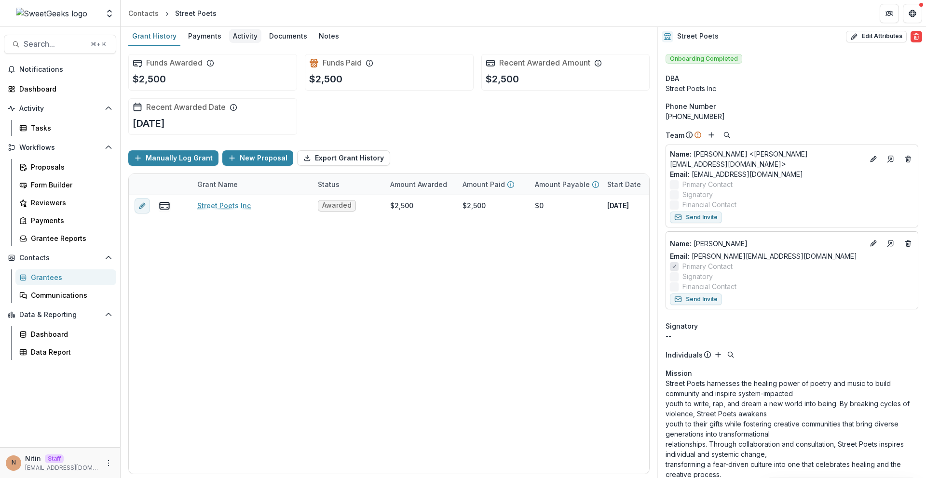
click at [247, 39] on div "Activity" at bounding box center [245, 36] width 32 height 14
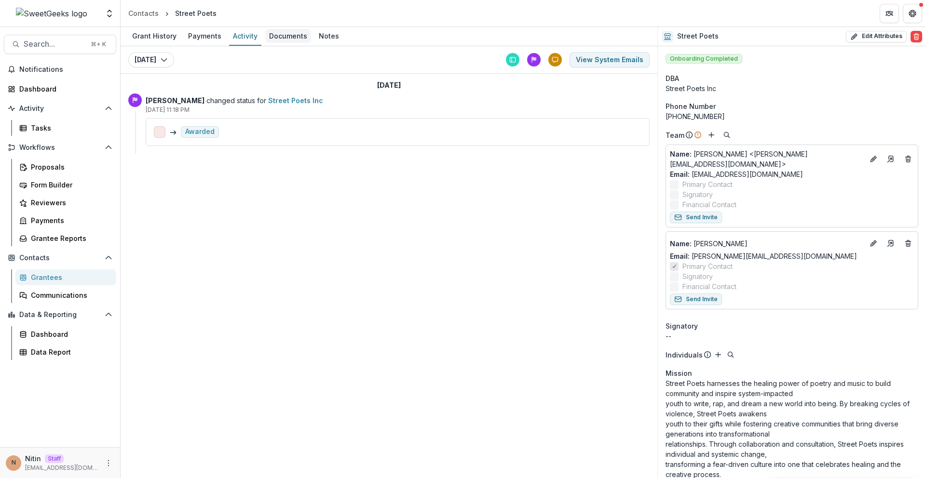
click at [267, 36] on div "Documents" at bounding box center [288, 36] width 46 height 14
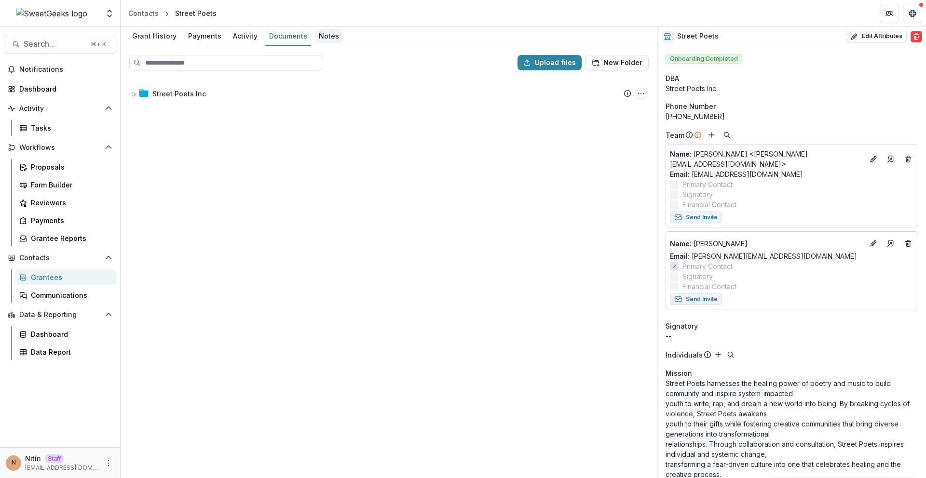
click at [334, 37] on div "Notes" at bounding box center [329, 36] width 28 height 14
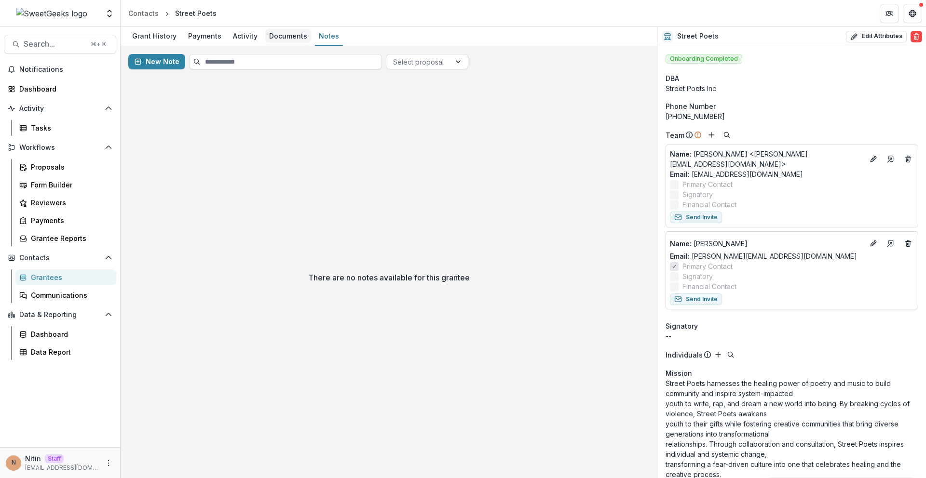
click at [283, 36] on div "Documents" at bounding box center [288, 36] width 46 height 14
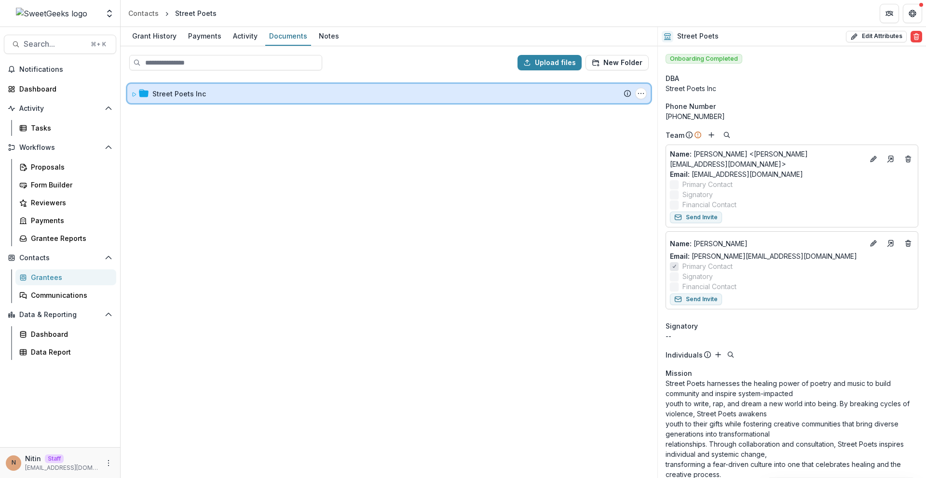
click at [133, 96] on icon at bounding box center [134, 95] width 6 height 6
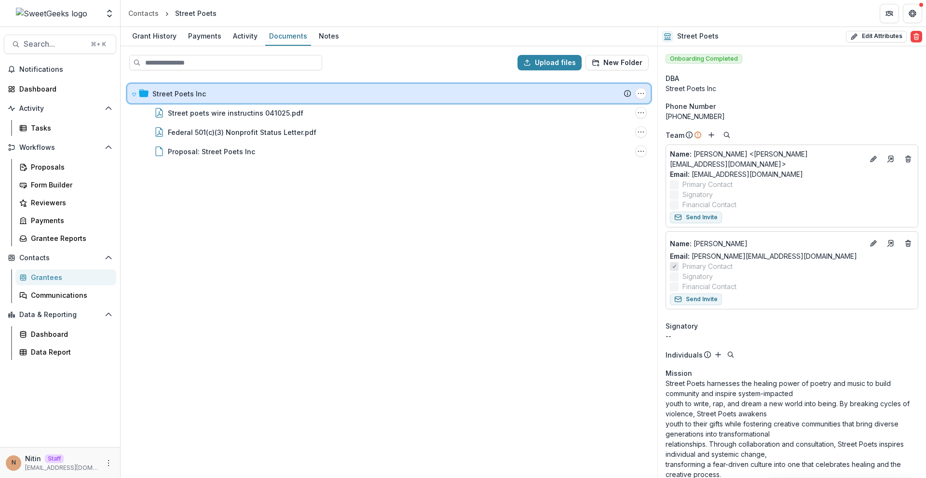
click at [133, 96] on icon at bounding box center [134, 95] width 6 height 6
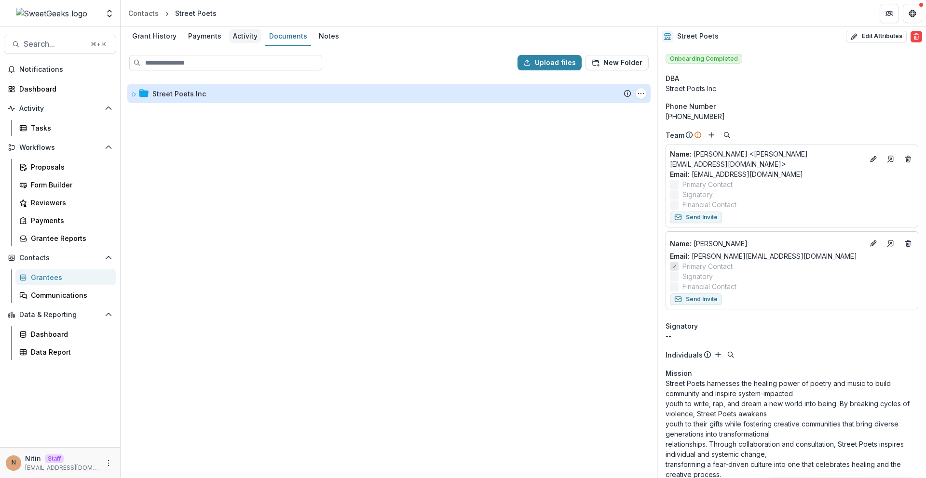
click at [240, 31] on div "Activity" at bounding box center [245, 36] width 32 height 14
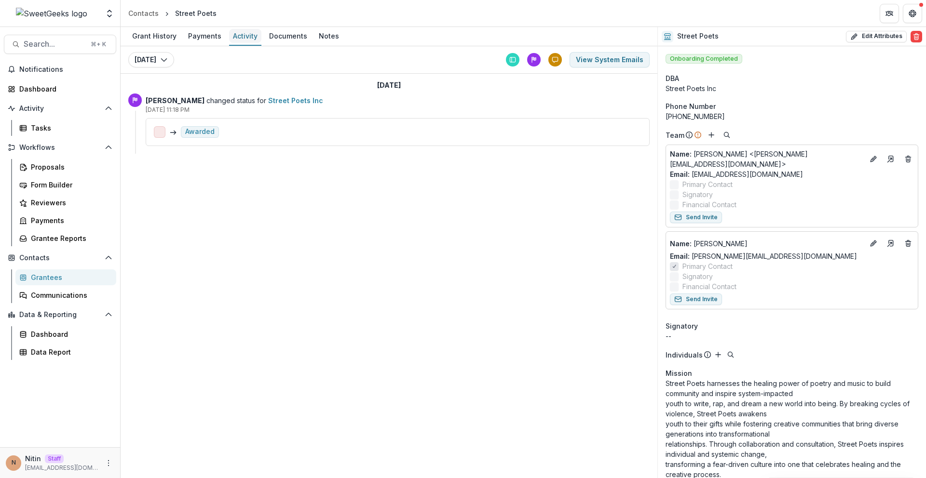
click at [246, 32] on div "Activity" at bounding box center [245, 36] width 32 height 14
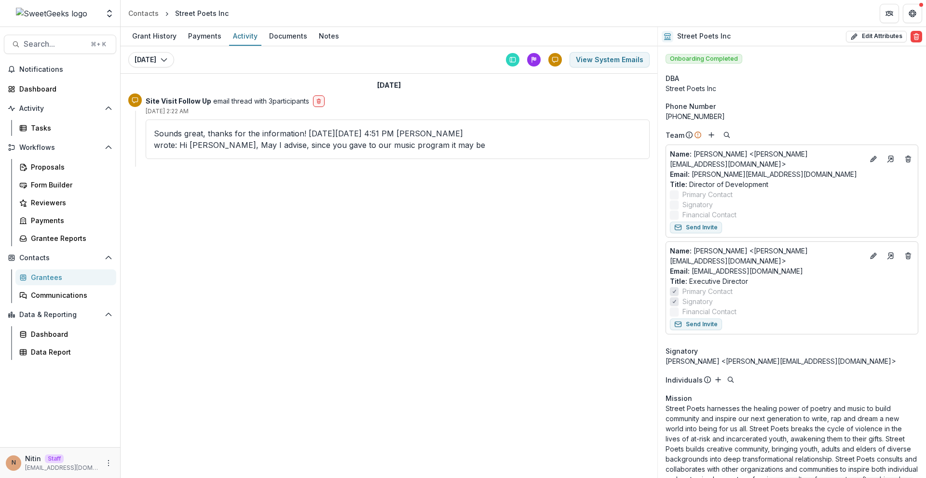
click at [277, 74] on div "Today Today Today View System Emails Today Site Visit Follow Up email thread wi…" at bounding box center [389, 106] width 537 height 121
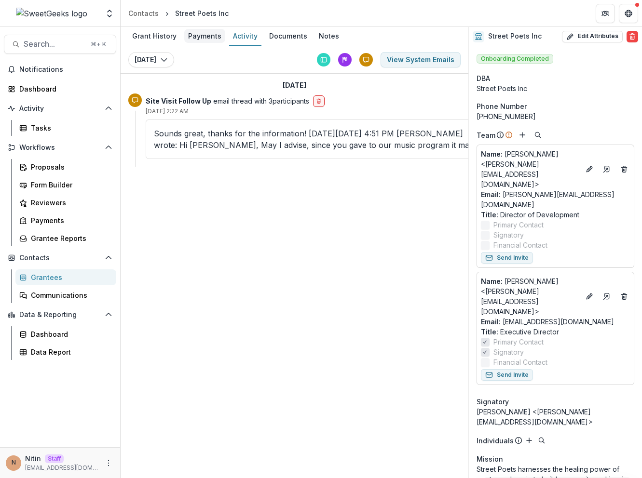
click at [212, 37] on div "Payments" at bounding box center [204, 36] width 41 height 14
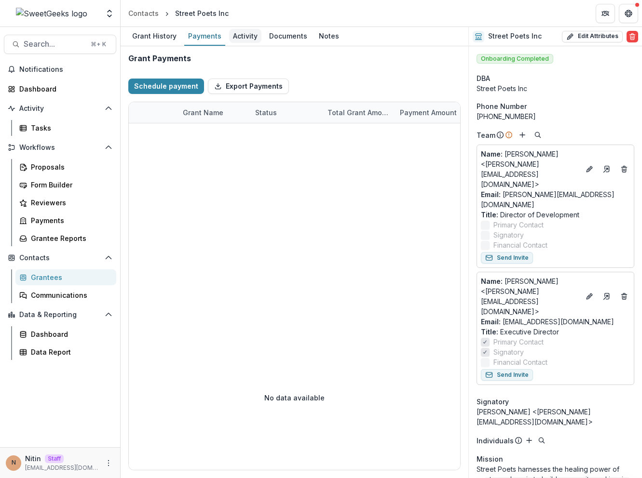
click at [232, 39] on div "Activity" at bounding box center [245, 36] width 32 height 14
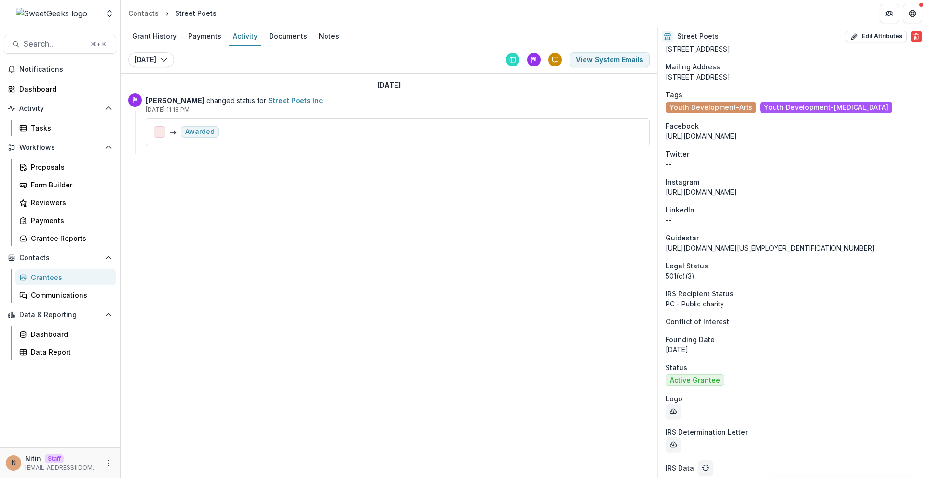
scroll to position [1257, 0]
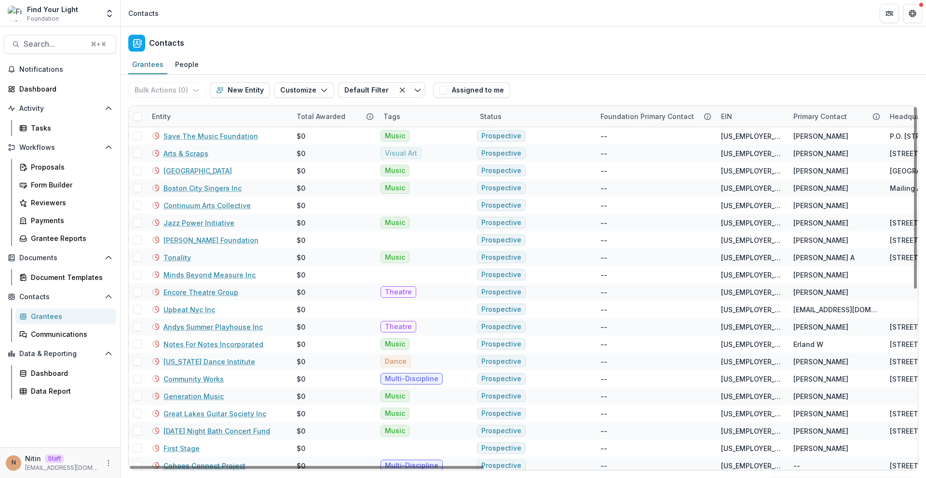
click at [192, 113] on div "Entity" at bounding box center [218, 116] width 145 height 21
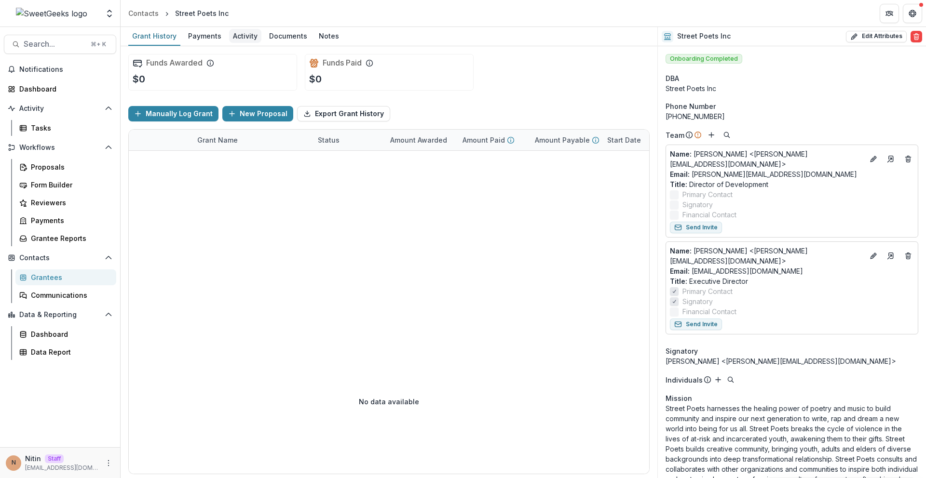
click at [249, 29] on div "Activity" at bounding box center [245, 36] width 32 height 14
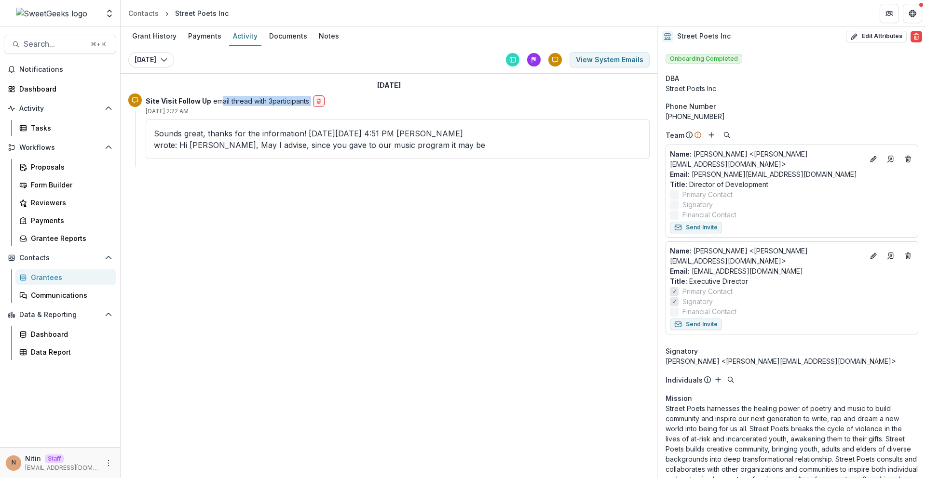
drag, startPoint x: 222, startPoint y: 101, endPoint x: 339, endPoint y: 97, distance: 117.7
click at [339, 97] on div "Site Visit Follow Up email thread with 3 participants" at bounding box center [398, 101] width 504 height 12
click at [193, 132] on p "Sounds great, thanks for the information! On Mon, Sep 15, 2025 at 4:51 PM Shana…" at bounding box center [398, 139] width 488 height 23
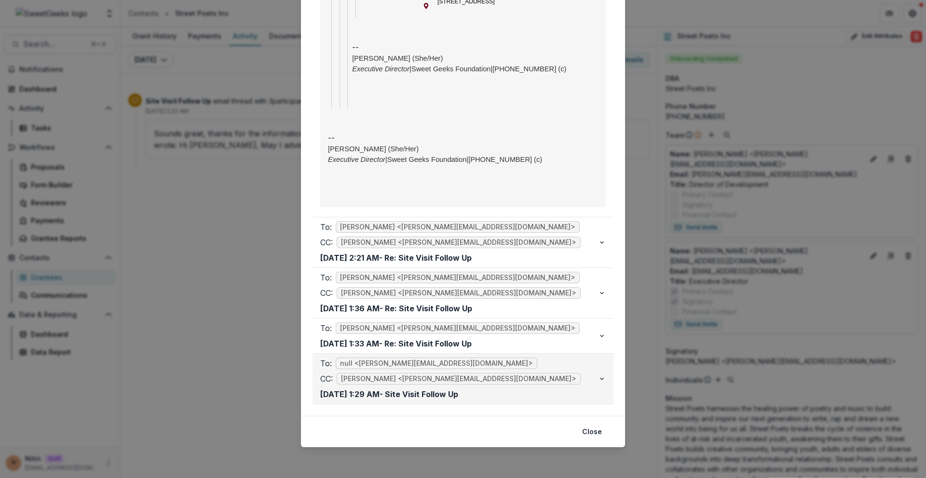
scroll to position [2454, 0]
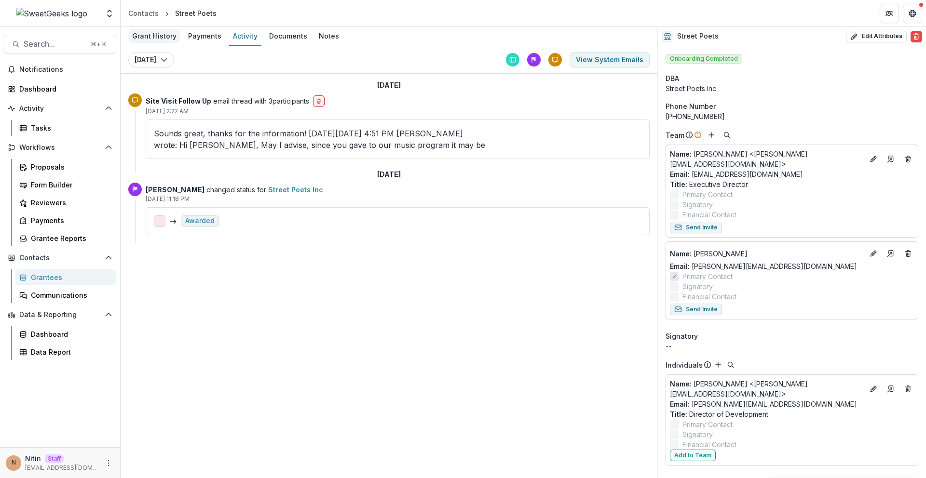
click at [153, 35] on div "Grant History" at bounding box center [154, 36] width 52 height 14
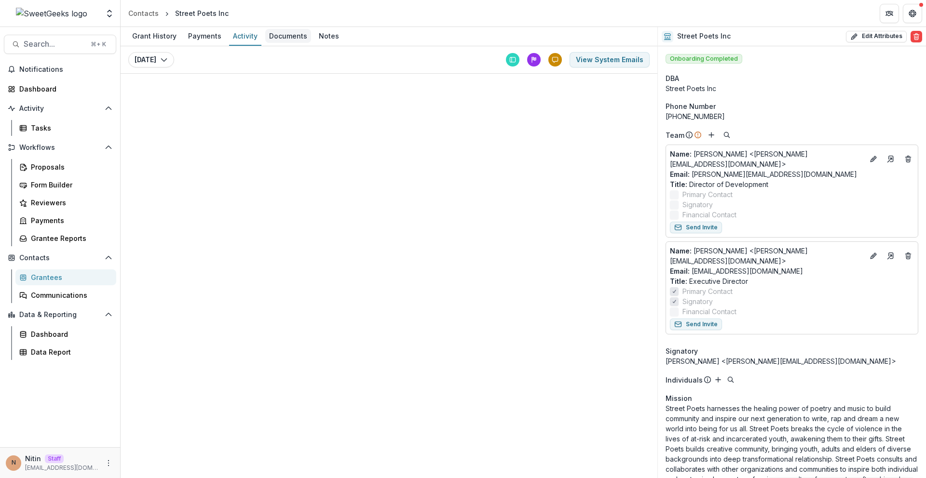
click at [277, 37] on div "Documents" at bounding box center [288, 36] width 46 height 14
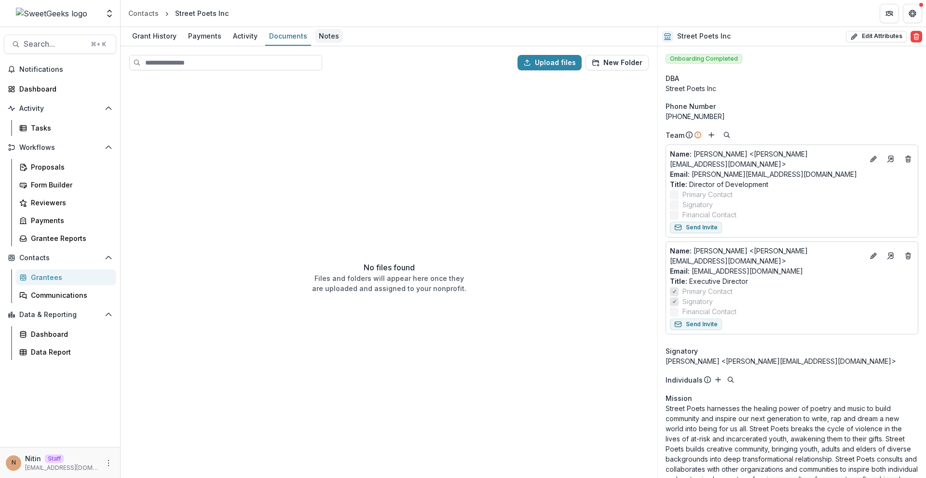
click at [318, 38] on div "Notes" at bounding box center [329, 36] width 28 height 14
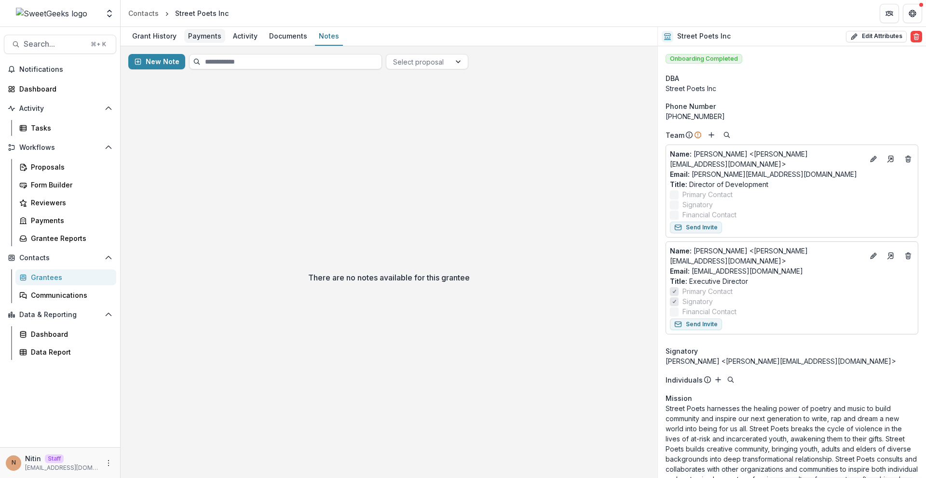
click at [206, 39] on div "Payments" at bounding box center [204, 36] width 41 height 14
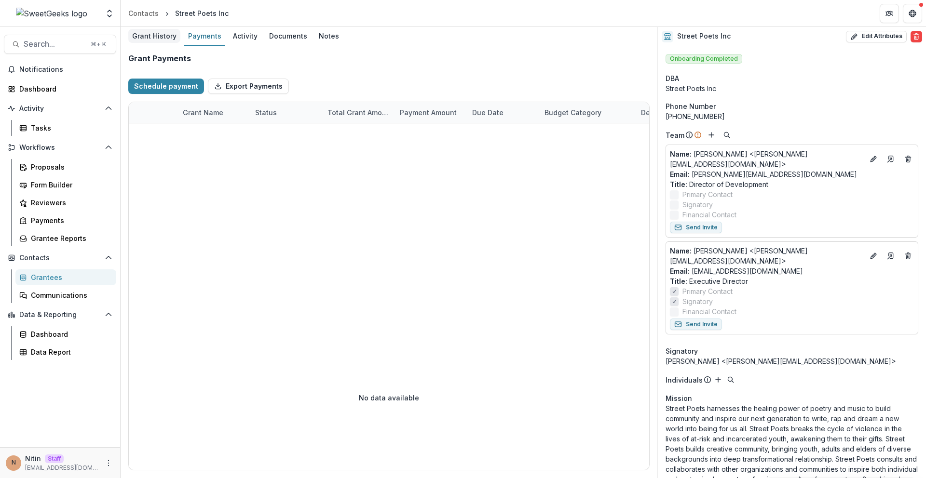
click at [167, 38] on div "Grant History" at bounding box center [154, 36] width 52 height 14
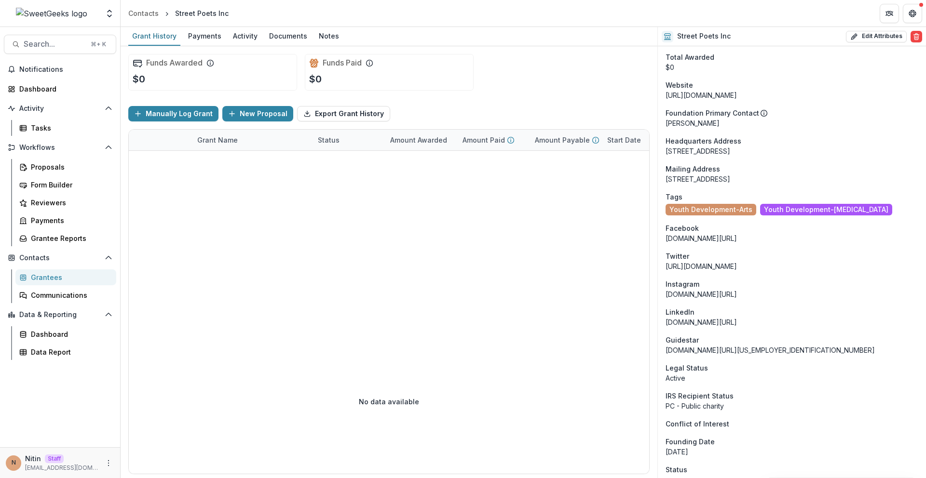
scroll to position [827, 0]
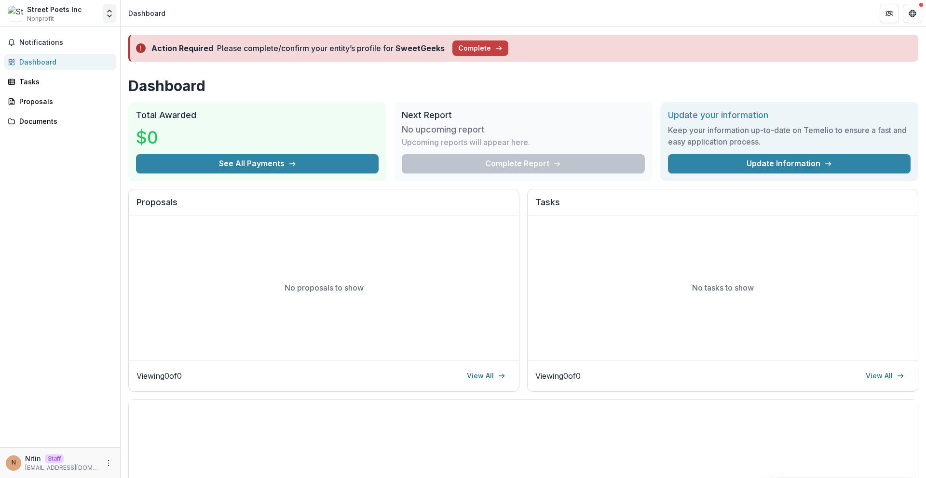
click at [112, 12] on icon "Open entity switcher" at bounding box center [110, 14] width 10 height 10
click at [91, 43] on link "Team Settings" at bounding box center [60, 37] width 116 height 16
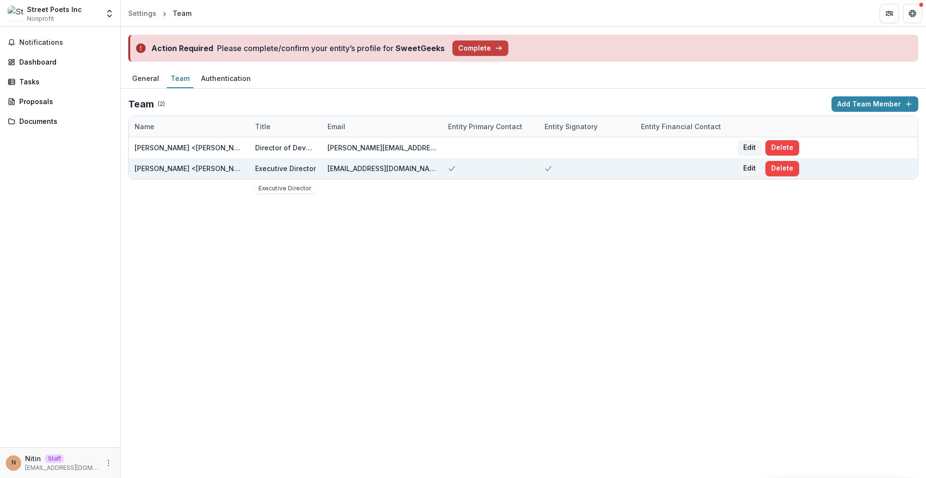
click at [335, 169] on div "[EMAIL_ADDRESS][DOMAIN_NAME]" at bounding box center [381, 168] width 109 height 10
copy div "[EMAIL_ADDRESS][DOMAIN_NAME]"
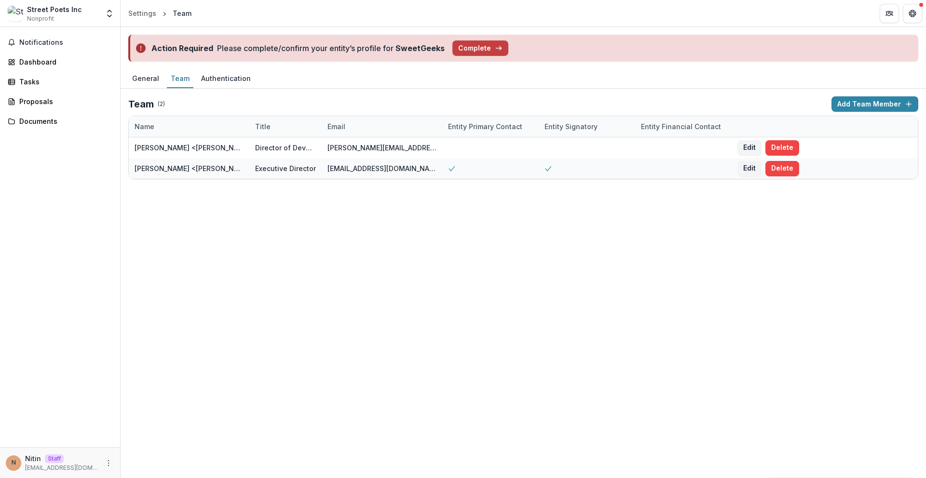
drag, startPoint x: 165, startPoint y: 243, endPoint x: 172, endPoint y: 236, distance: 9.5
click at [165, 243] on div "Action Required Please complete/confirm your entity’s profile for SweetGeeks Co…" at bounding box center [523, 252] width 805 height 451
click at [474, 53] on button "Complete" at bounding box center [480, 48] width 56 height 15
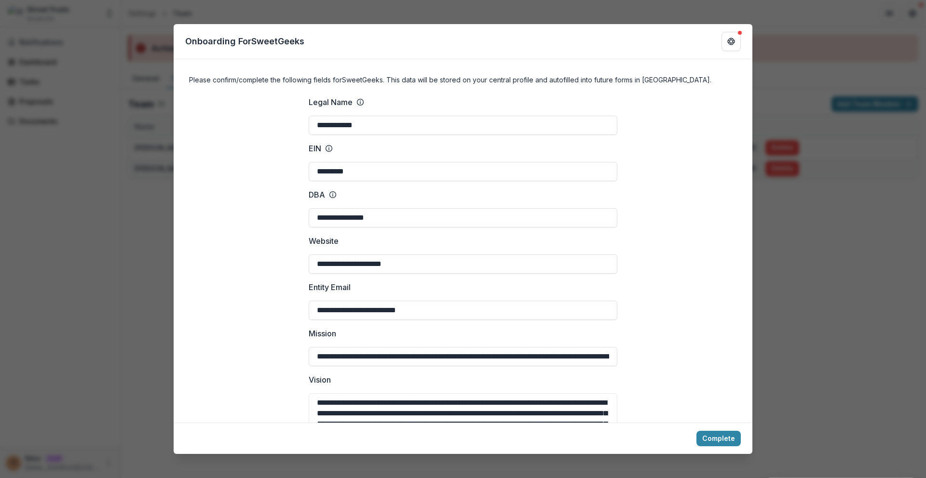
type input "**********"
click at [787, 43] on div "**********" at bounding box center [463, 239] width 926 height 478
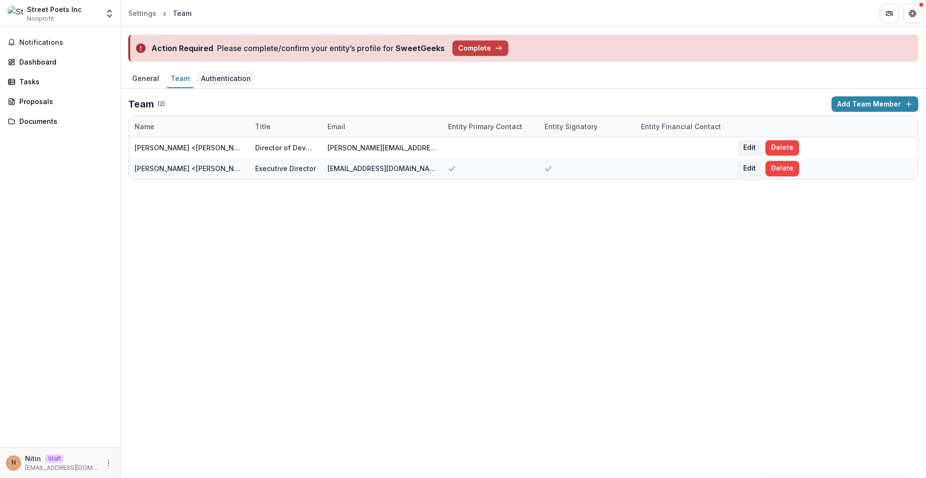
click at [209, 72] on div "Authentication" at bounding box center [225, 78] width 57 height 14
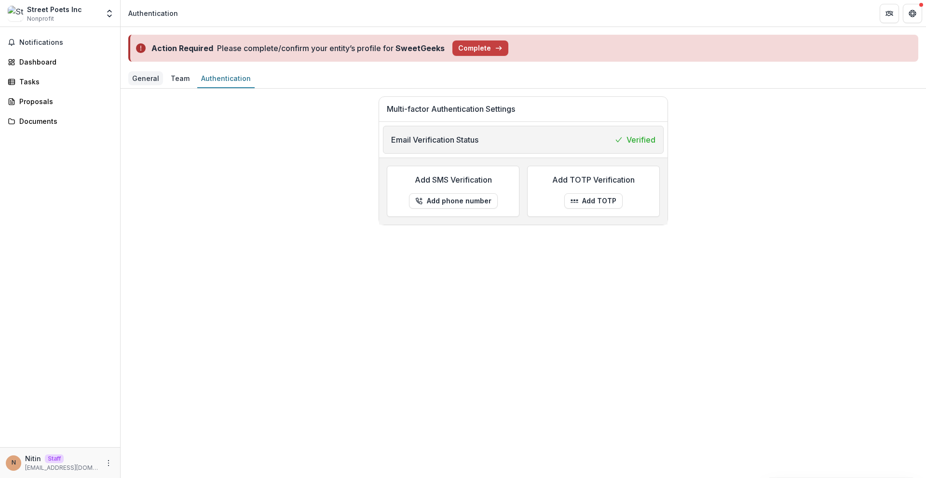
drag, startPoint x: 128, startPoint y: 80, endPoint x: 140, endPoint y: 81, distance: 12.5
click at [134, 80] on div "General" at bounding box center [145, 78] width 35 height 14
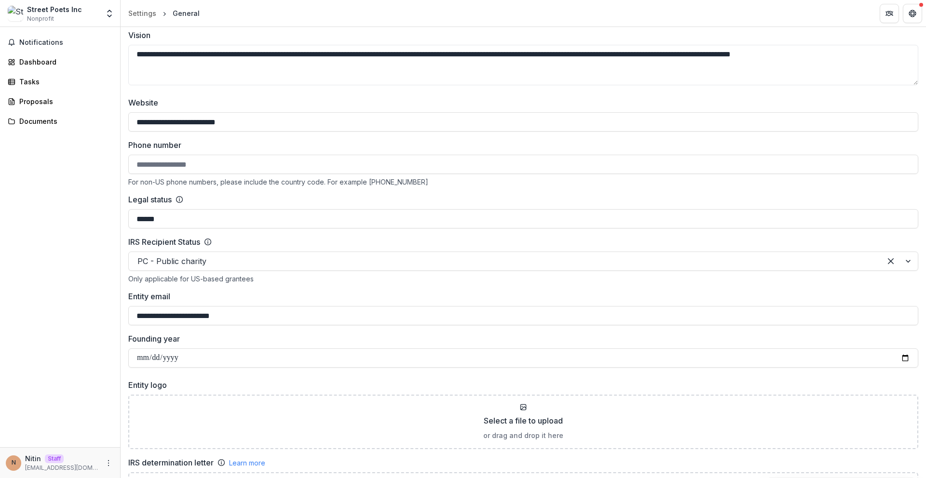
scroll to position [981, 0]
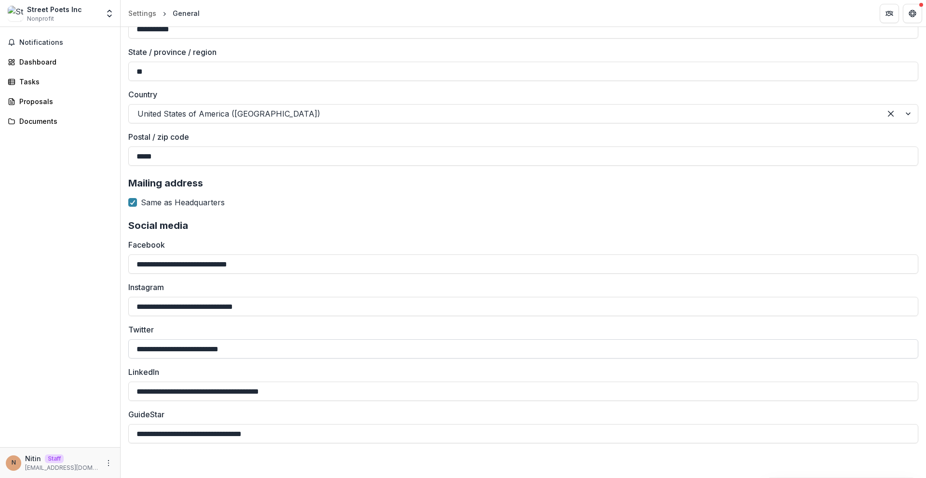
click at [267, 355] on input "**********" at bounding box center [523, 348] width 790 height 19
click at [256, 385] on input "**********" at bounding box center [523, 391] width 790 height 19
click at [261, 255] on input "**********" at bounding box center [523, 264] width 790 height 19
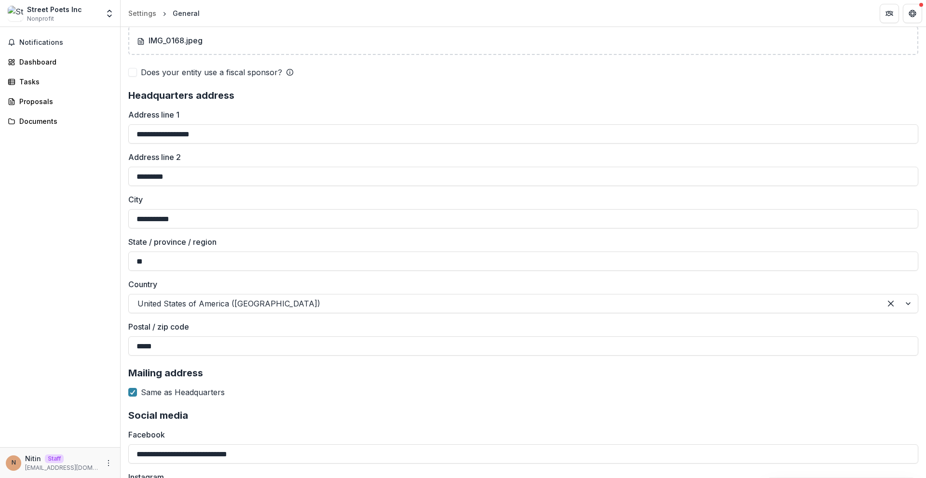
scroll to position [788, 0]
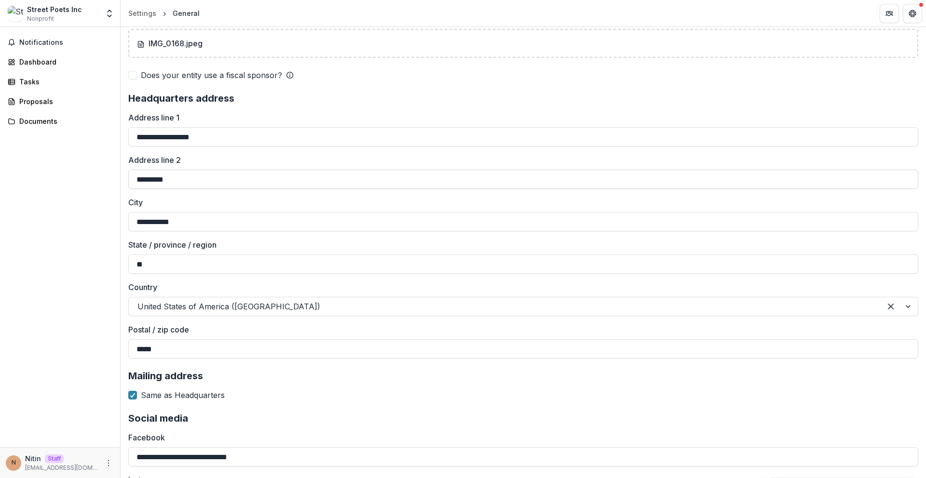
click at [188, 175] on input "*********" at bounding box center [523, 179] width 790 height 19
click at [826, 49] on div "IMG_0168.jpeg" at bounding box center [523, 44] width 772 height 12
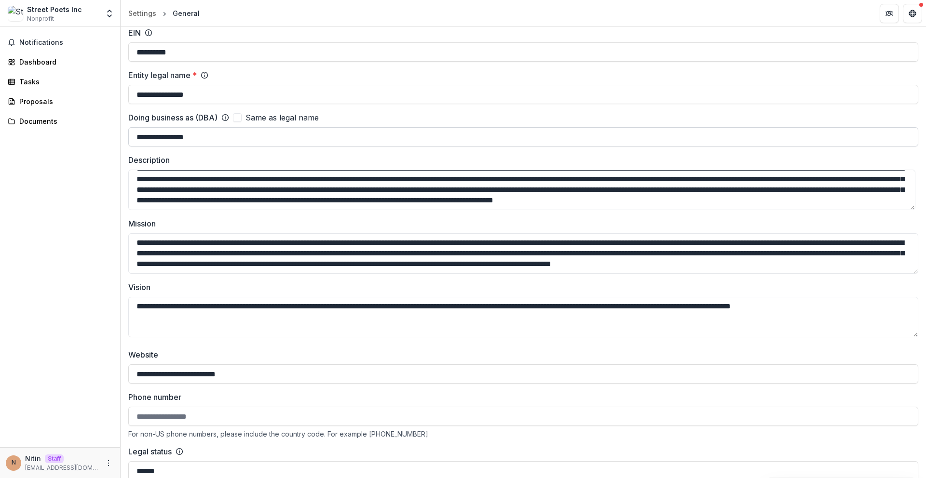
scroll to position [96, 0]
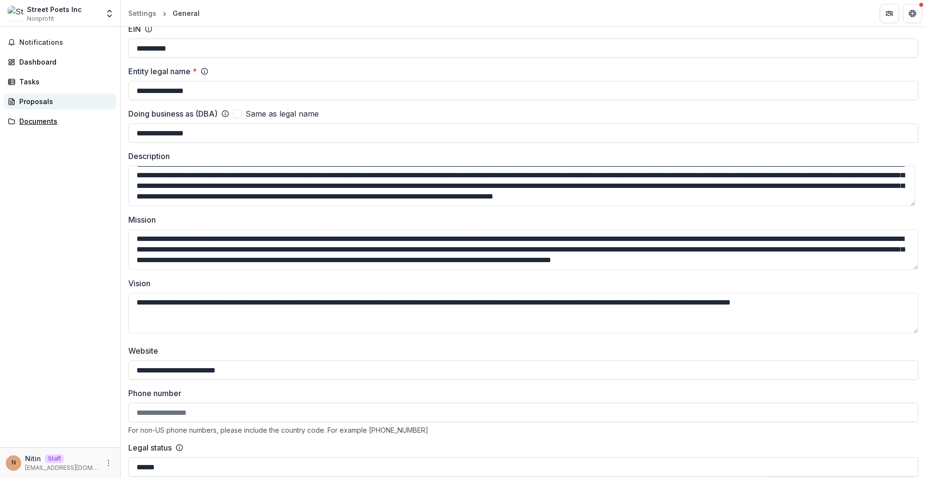
drag, startPoint x: 52, startPoint y: 114, endPoint x: 53, endPoint y: 95, distance: 18.8
click at [52, 114] on link "Documents" at bounding box center [60, 121] width 112 height 16
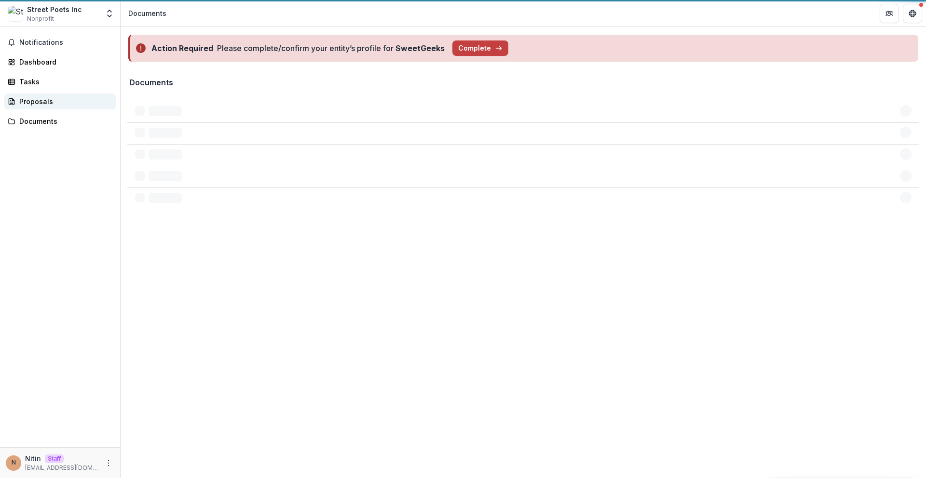
click at [53, 95] on link "Proposals" at bounding box center [60, 102] width 112 height 16
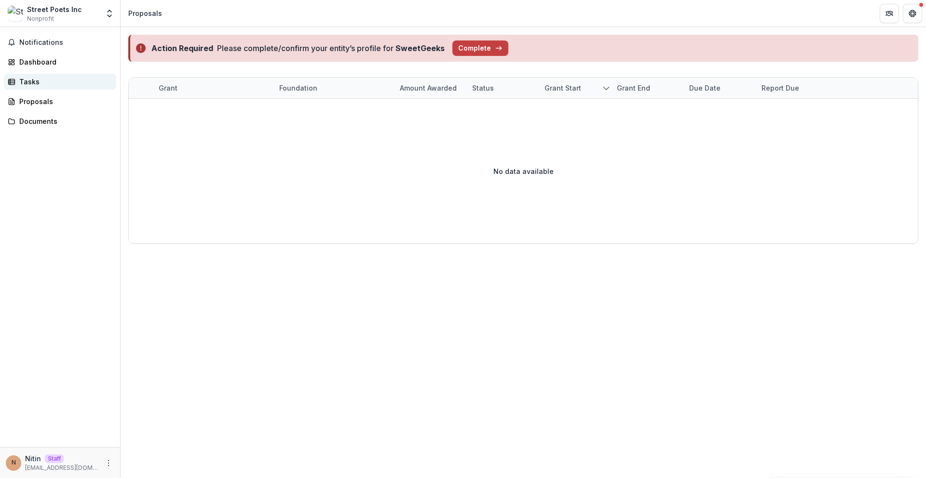
click at [25, 83] on div "Tasks" at bounding box center [63, 82] width 89 height 10
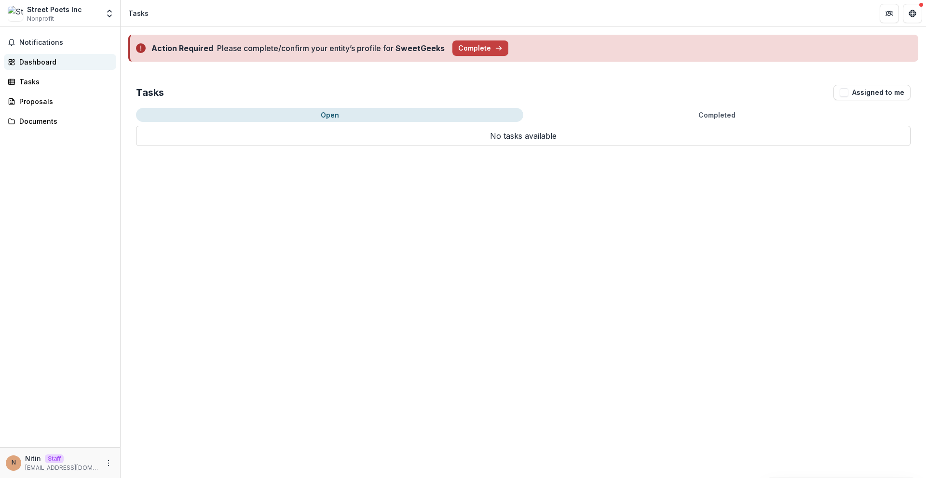
click at [47, 60] on div "Dashboard" at bounding box center [63, 62] width 89 height 10
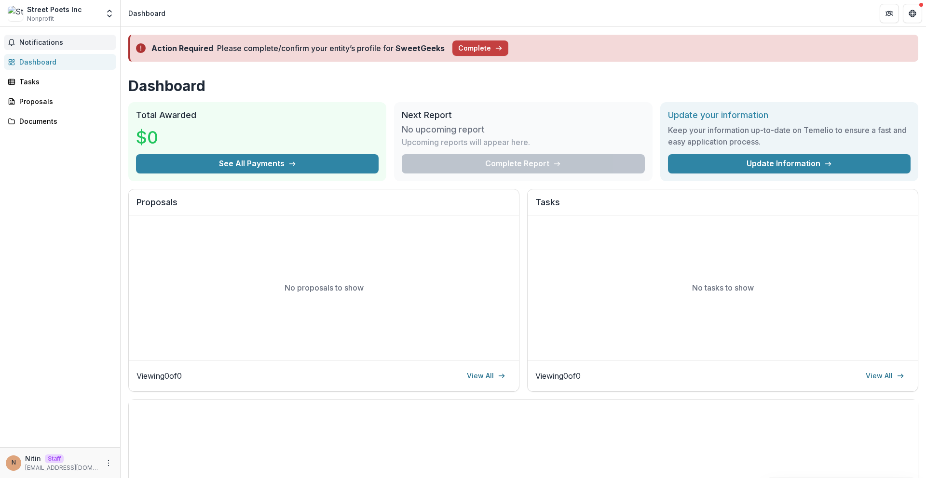
click at [52, 46] on span "Notifications" at bounding box center [65, 43] width 93 height 8
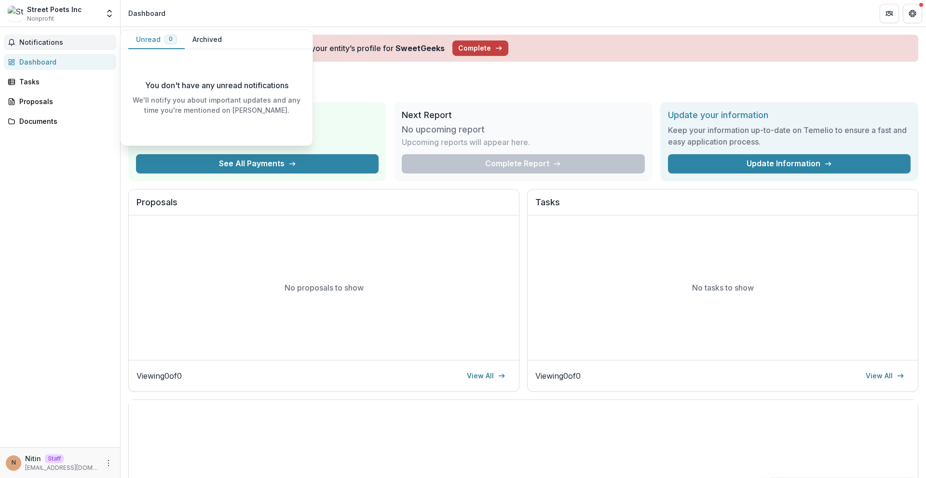
click at [54, 41] on span "Notifications" at bounding box center [65, 43] width 93 height 8
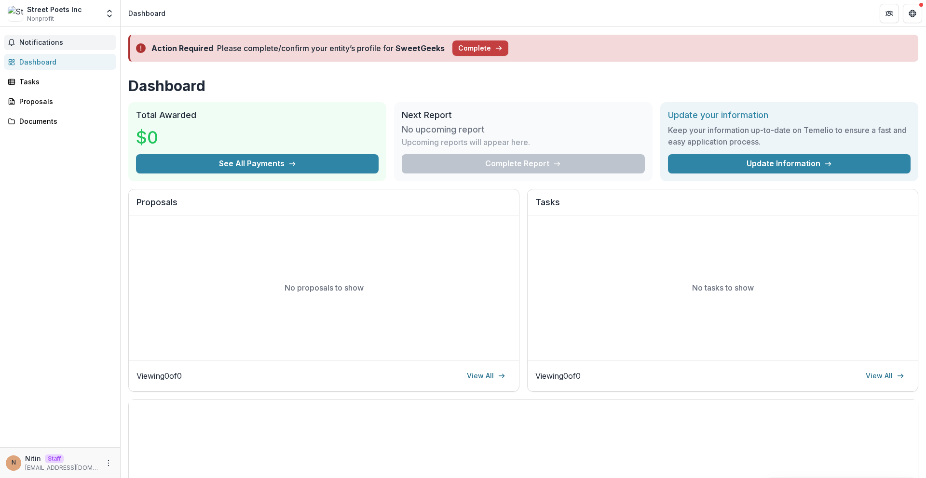
click at [59, 44] on span "Notifications" at bounding box center [65, 43] width 93 height 8
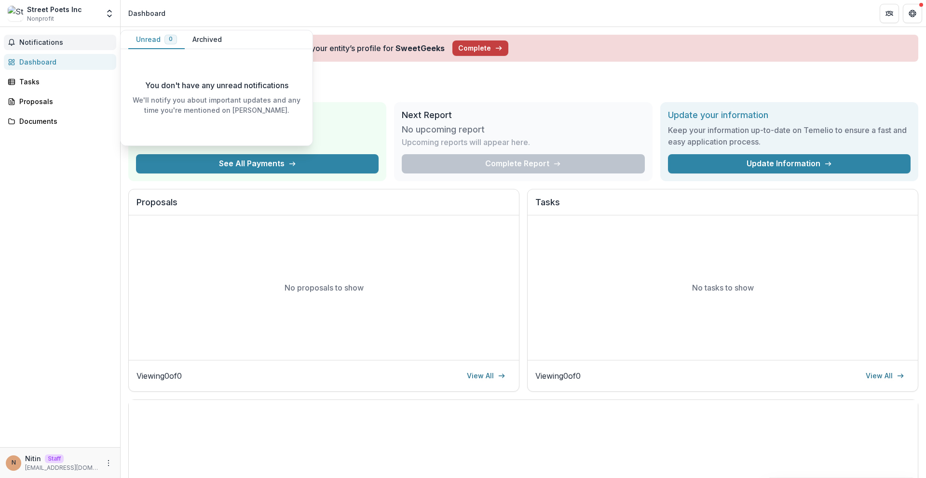
click at [59, 44] on span "Notifications" at bounding box center [65, 43] width 93 height 8
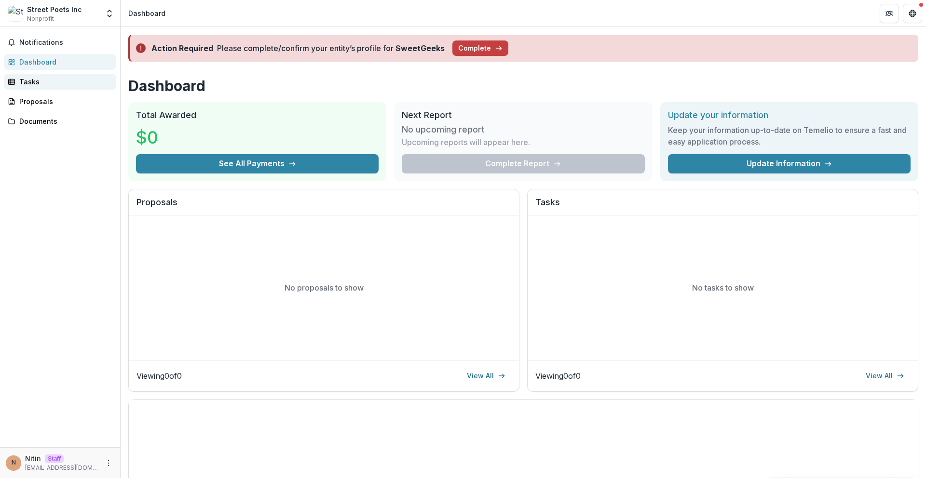
click at [68, 83] on div "Tasks" at bounding box center [63, 82] width 89 height 10
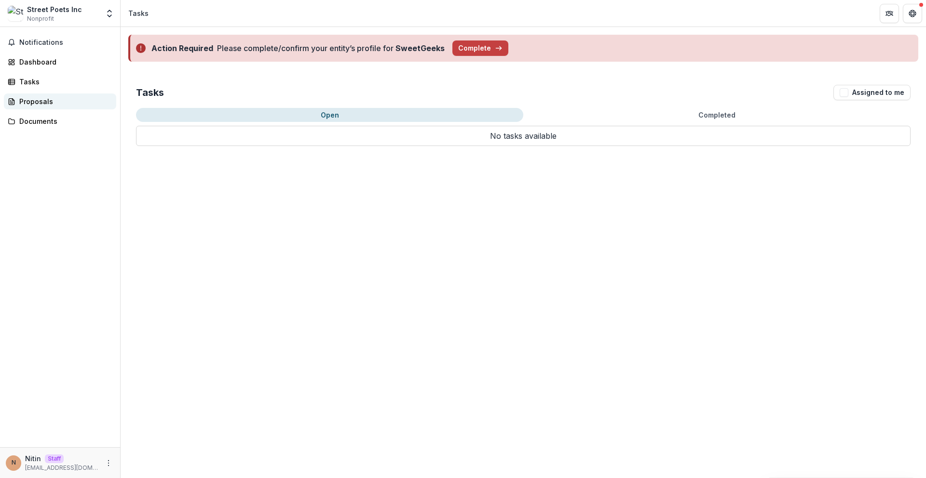
click at [55, 98] on div "Proposals" at bounding box center [63, 101] width 89 height 10
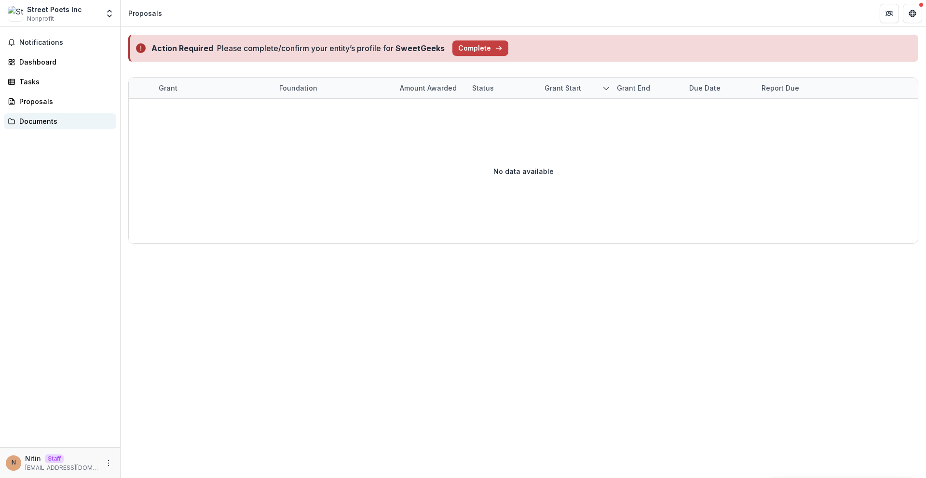
click at [50, 122] on div "Documents" at bounding box center [63, 121] width 89 height 10
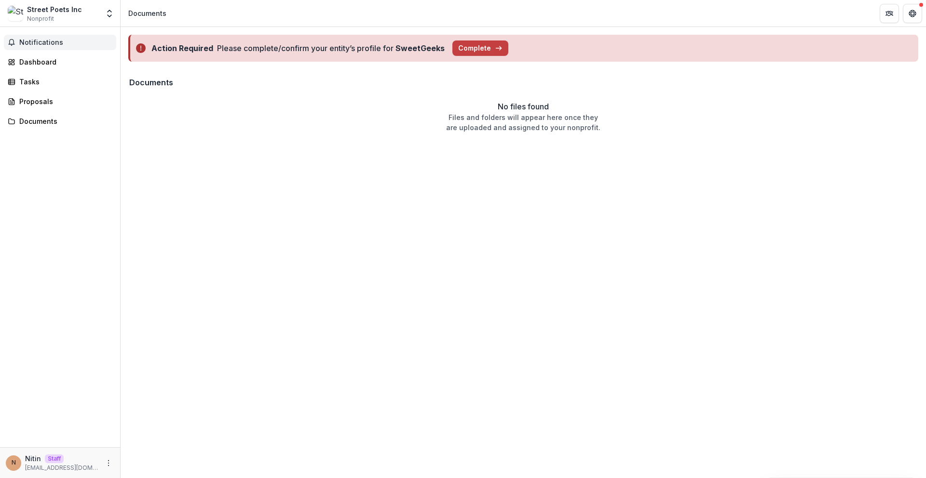
click at [59, 49] on button "Notifications" at bounding box center [60, 42] width 112 height 15
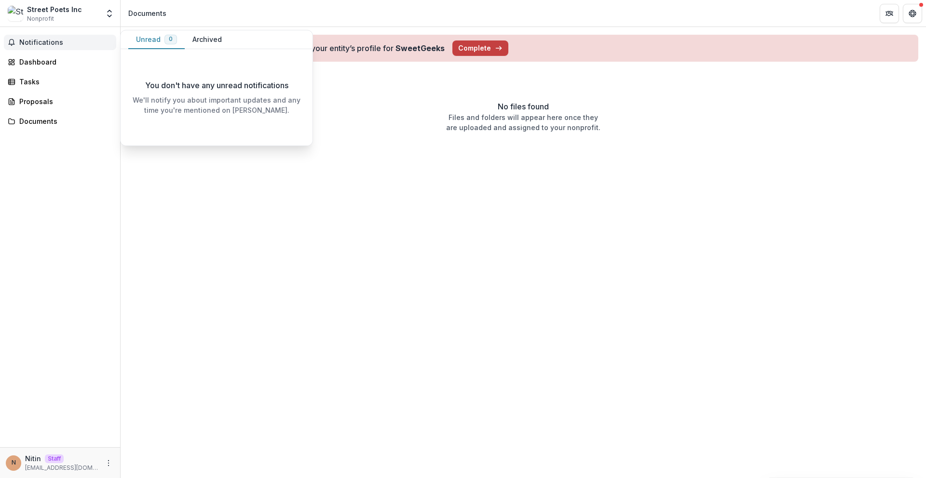
click at [60, 49] on button "Notifications" at bounding box center [60, 42] width 112 height 15
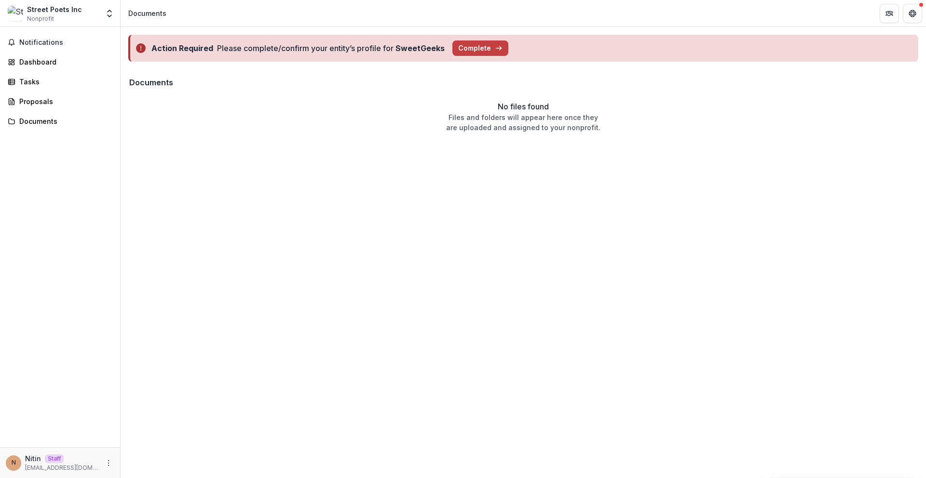
click at [78, 21] on div "Street Poets Inc Nonprofit" at bounding box center [54, 13] width 55 height 19
drag, startPoint x: 101, startPoint y: 11, endPoint x: 111, endPoint y: 12, distance: 9.7
click at [103, 11] on div "Street Poets Inc Nonprofit Team Settings Settings" at bounding box center [60, 13] width 112 height 19
click at [117, 14] on div "Street Poets Inc Nonprofit Team Settings Settings" at bounding box center [60, 15] width 120 height 23
click at [112, 15] on icon "Open entity switcher" at bounding box center [110, 14] width 10 height 10
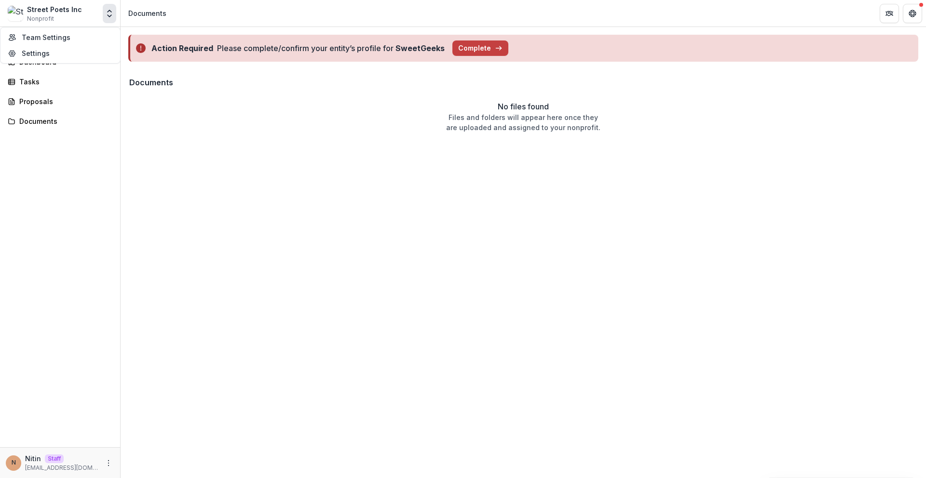
click at [110, 17] on icon "Open entity switcher" at bounding box center [110, 14] width 10 height 10
click at [490, 48] on button "Complete" at bounding box center [480, 48] width 56 height 15
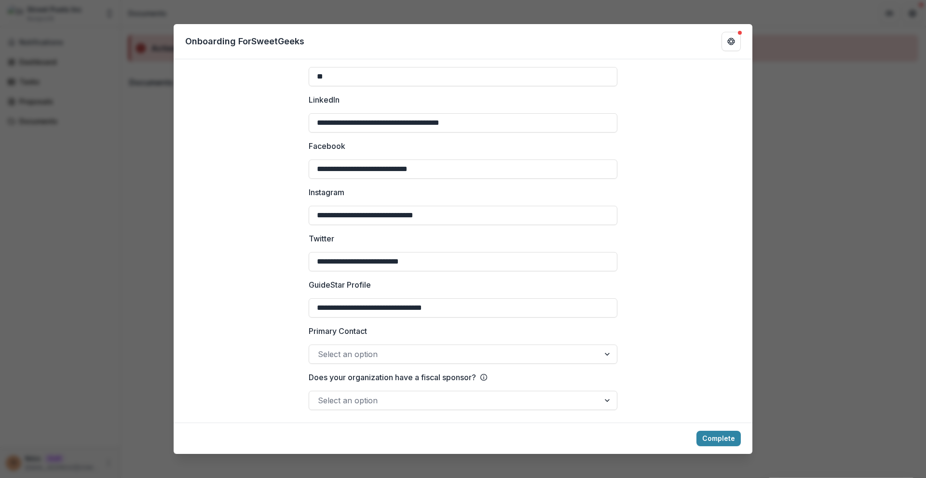
scroll to position [1319, 0]
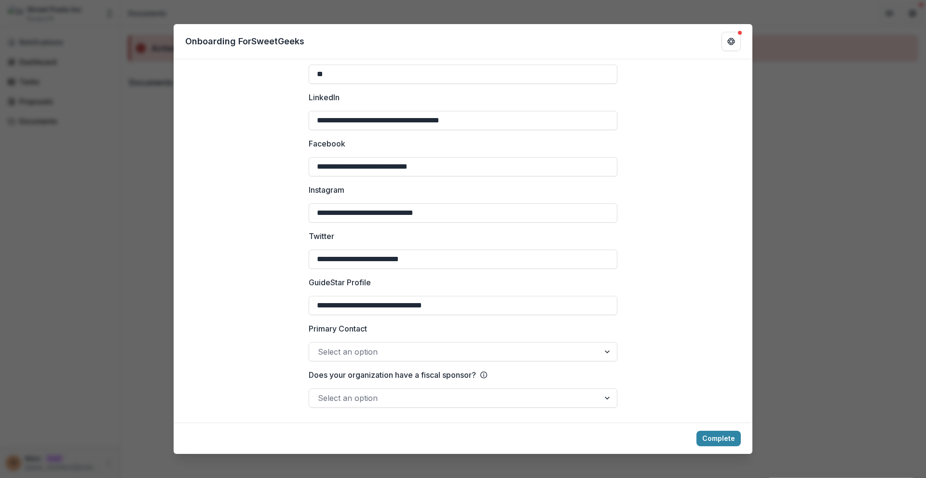
click at [494, 397] on div at bounding box center [454, 399] width 273 height 14
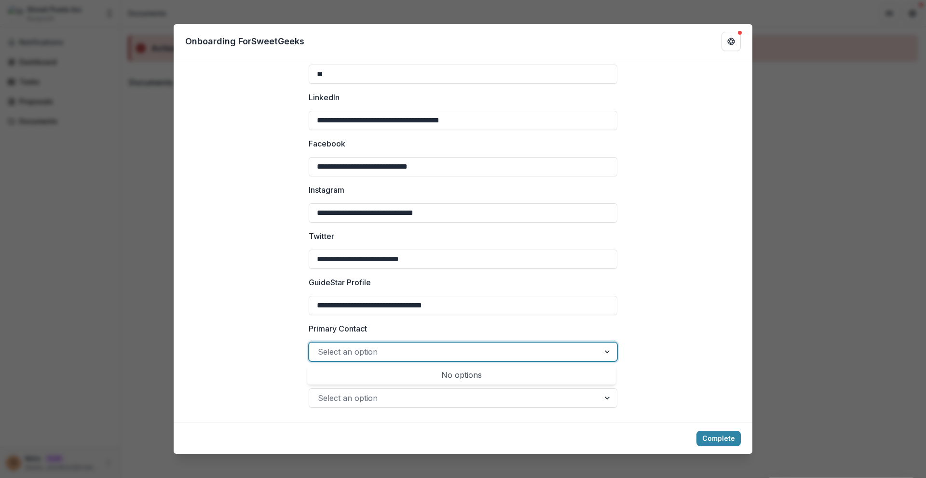
click at [485, 356] on div at bounding box center [454, 352] width 273 height 14
click at [602, 297] on input "**********" at bounding box center [463, 305] width 309 height 19
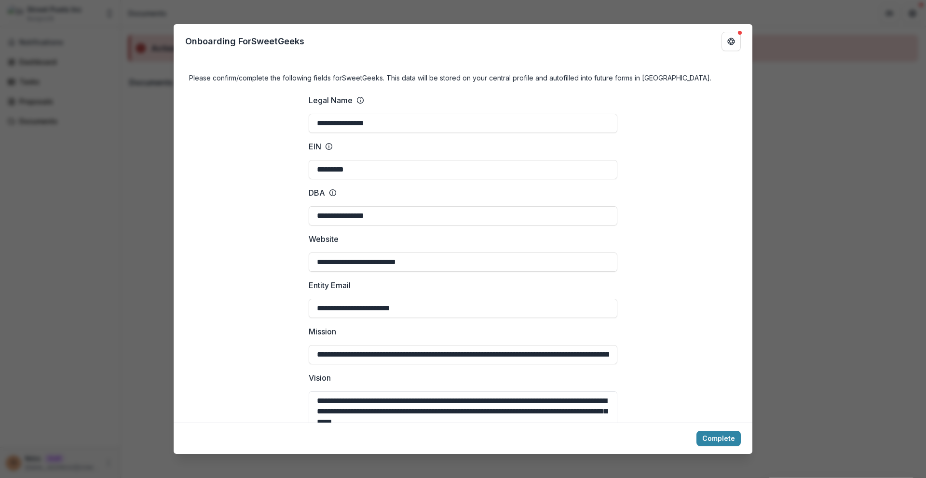
scroll to position [0, 0]
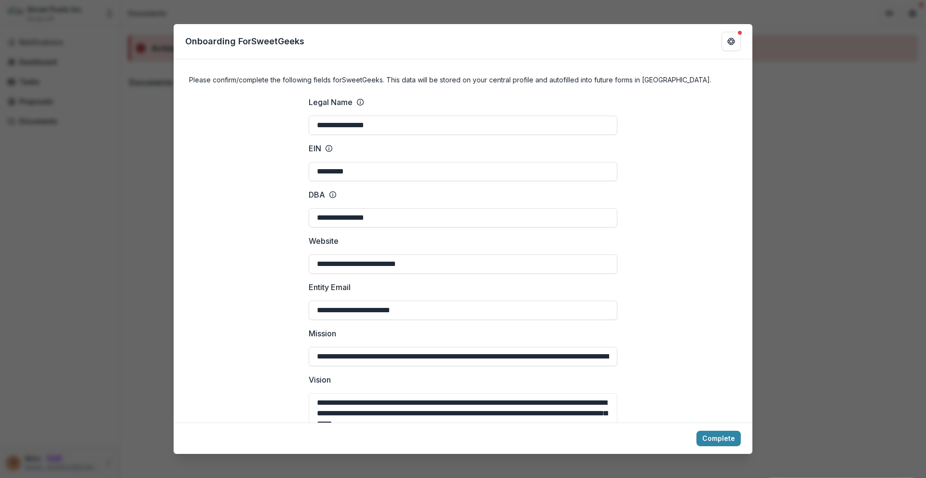
click at [790, 102] on div "**********" at bounding box center [463, 239] width 926 height 478
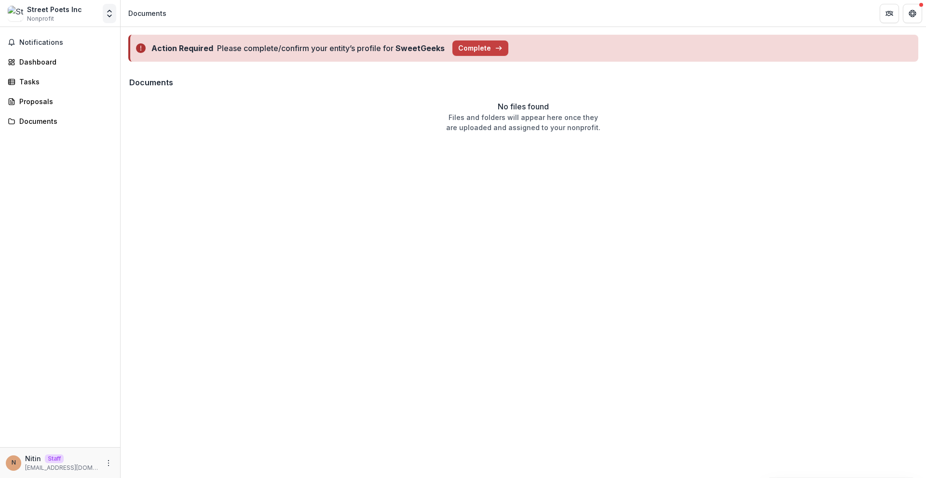
click at [104, 9] on button "Open entity switcher" at bounding box center [110, 13] width 14 height 19
click at [101, 36] on link "Team Settings" at bounding box center [60, 37] width 116 height 16
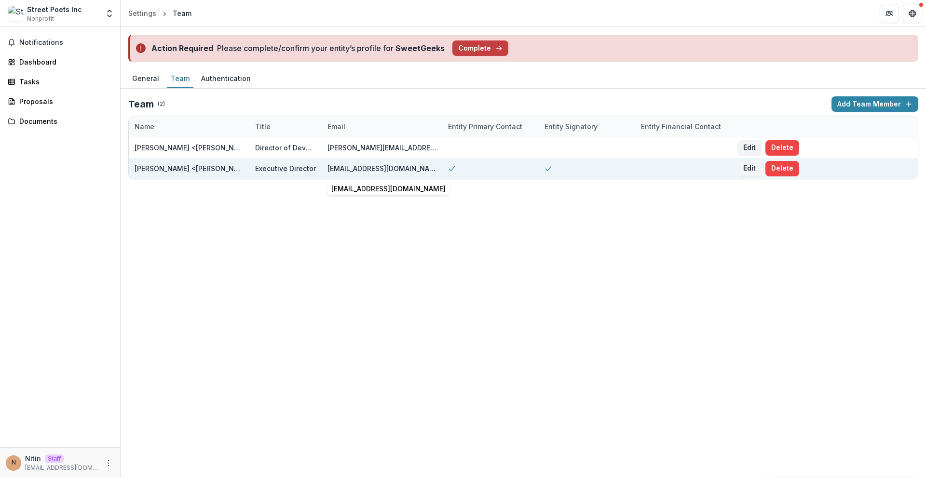
click at [365, 167] on div "[EMAIL_ADDRESS][DOMAIN_NAME]" at bounding box center [381, 168] width 109 height 10
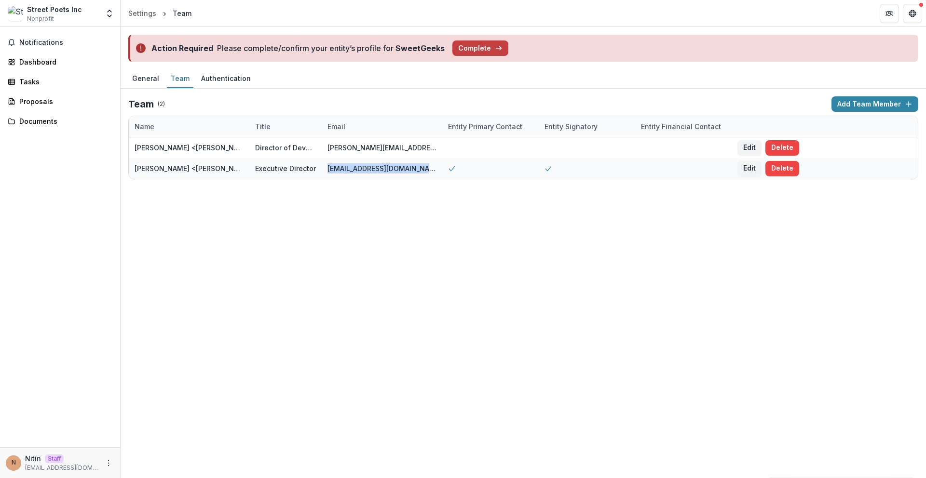
copy div "[EMAIL_ADDRESS][DOMAIN_NAME]"
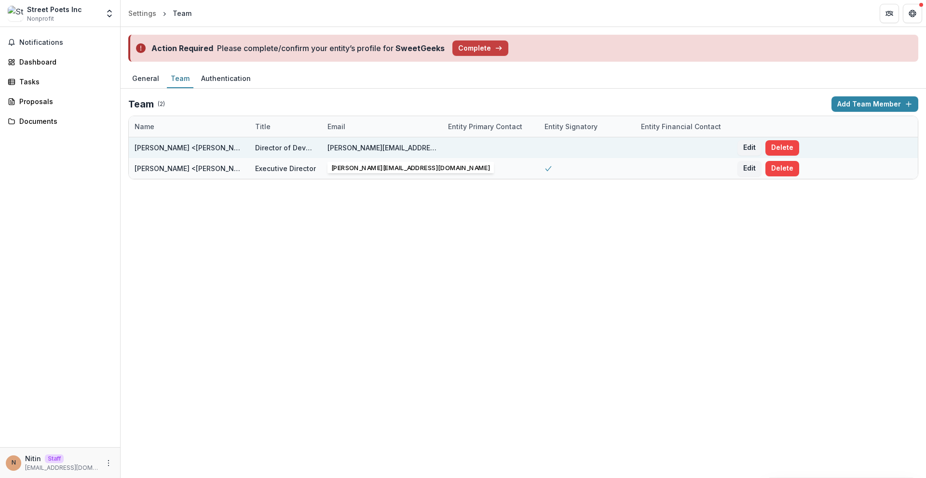
click at [386, 147] on div "[PERSON_NAME][EMAIL_ADDRESS][DOMAIN_NAME]" at bounding box center [381, 148] width 109 height 10
copy div "[PERSON_NAME][EMAIL_ADDRESS][DOMAIN_NAME]"
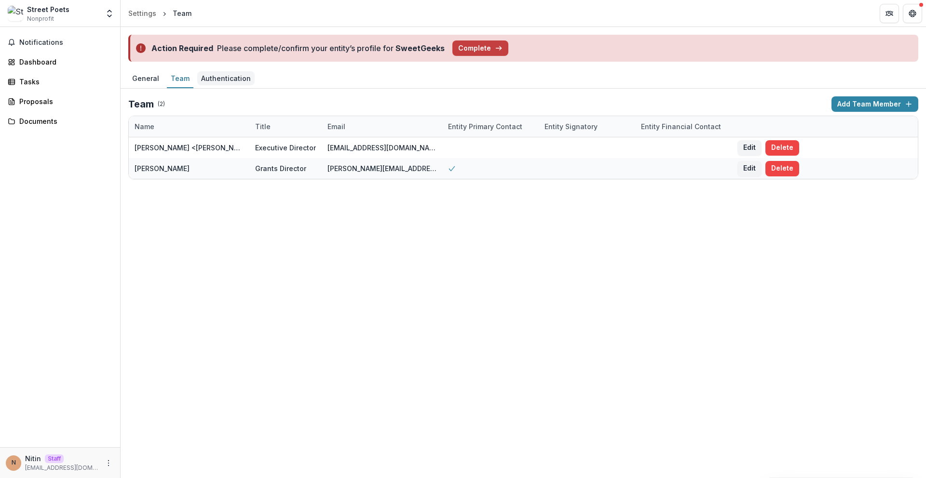
click at [235, 77] on div "Authentication" at bounding box center [225, 78] width 57 height 14
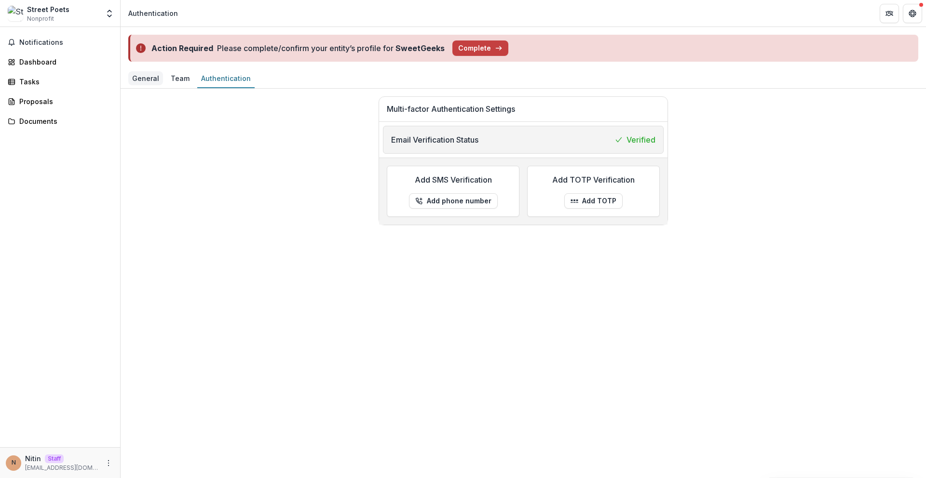
click at [147, 80] on div "General" at bounding box center [145, 78] width 35 height 14
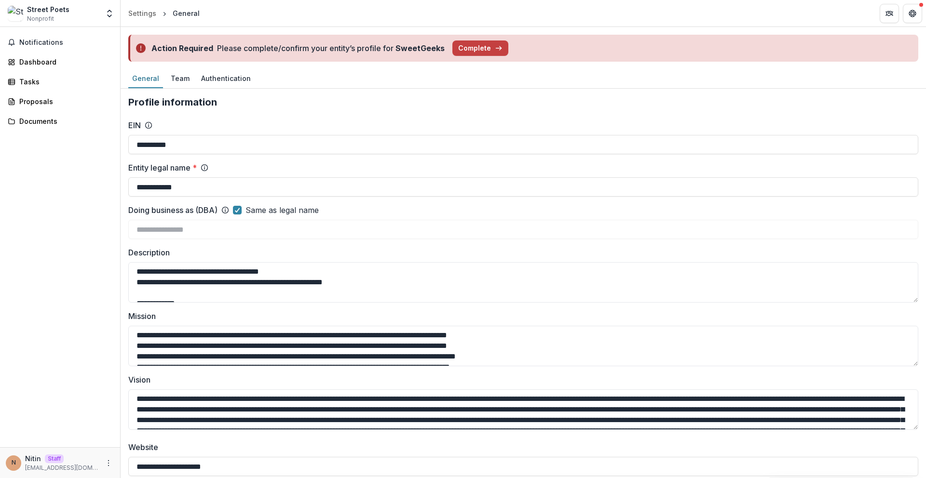
click at [179, 10] on div "General" at bounding box center [186, 13] width 27 height 10
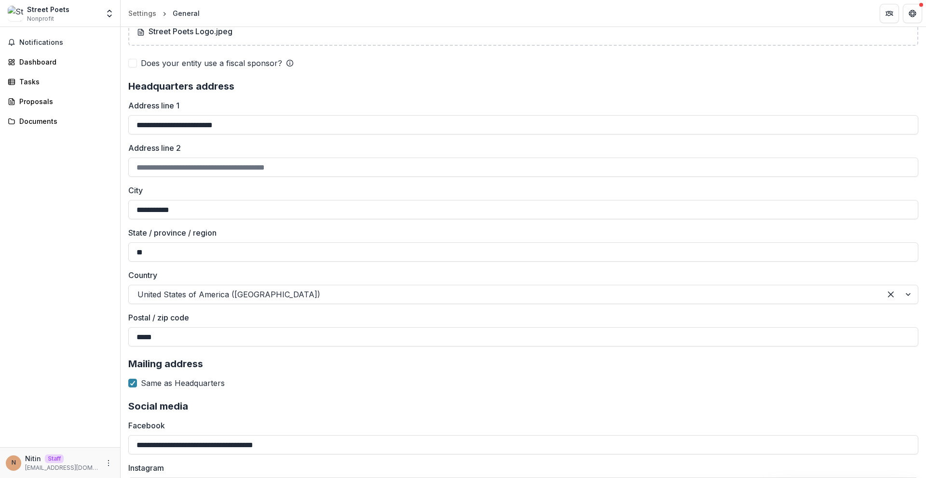
scroll to position [956, 0]
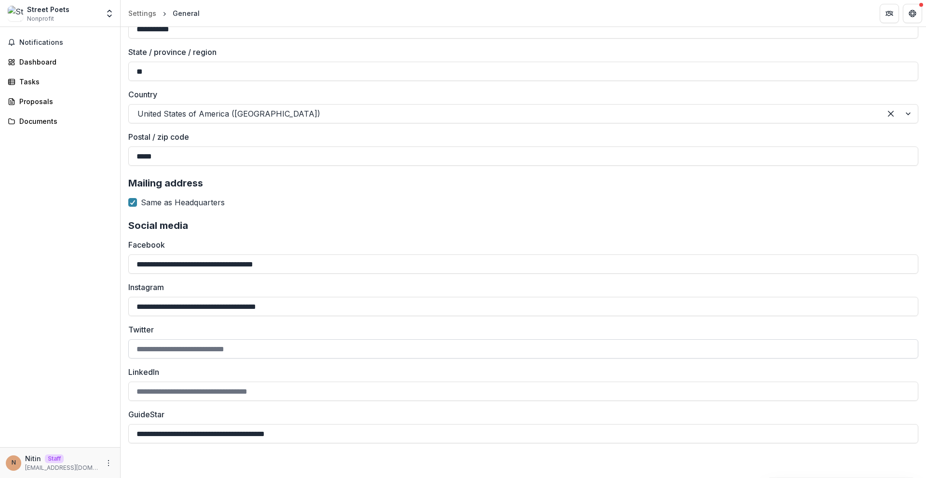
click at [257, 349] on input "Twitter" at bounding box center [523, 348] width 790 height 19
paste input "**********"
type input "**********"
click at [253, 399] on input "LinkedIn" at bounding box center [523, 391] width 790 height 19
paste input "**********"
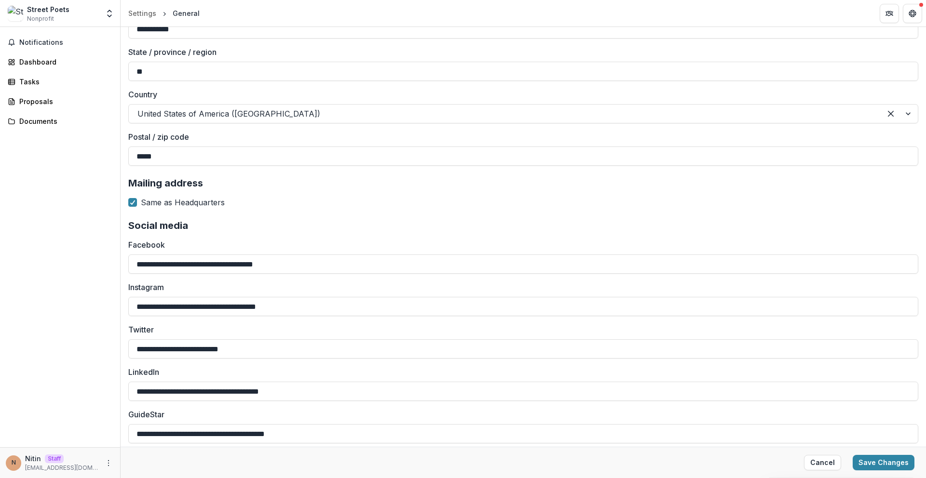
type input "**********"
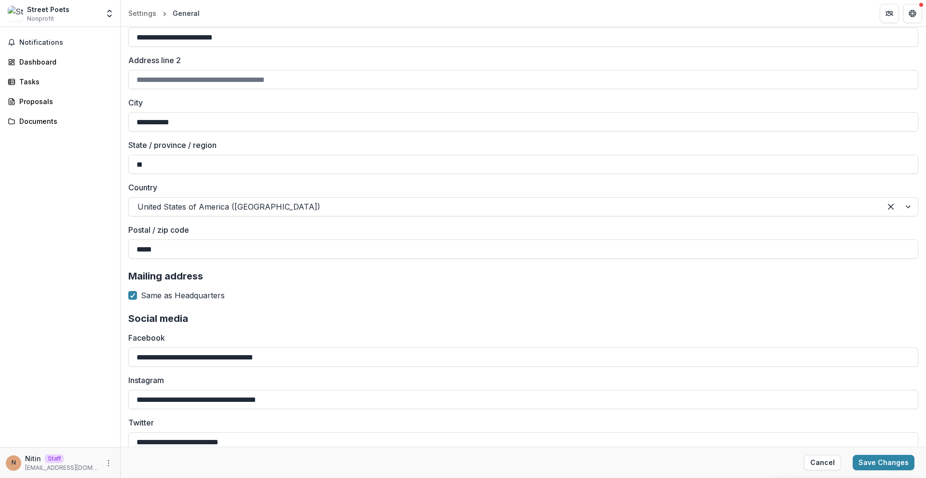
scroll to position [859, 0]
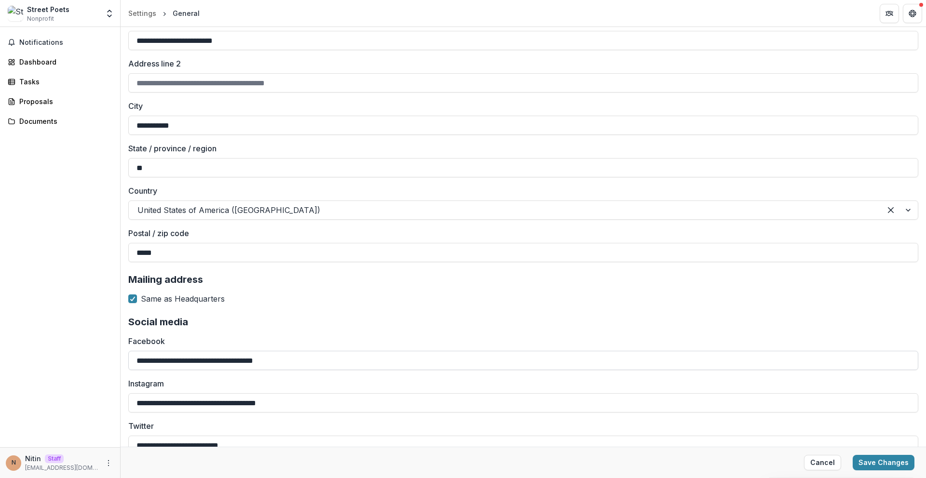
click at [284, 356] on input "**********" at bounding box center [523, 360] width 790 height 19
paste input
type input "**********"
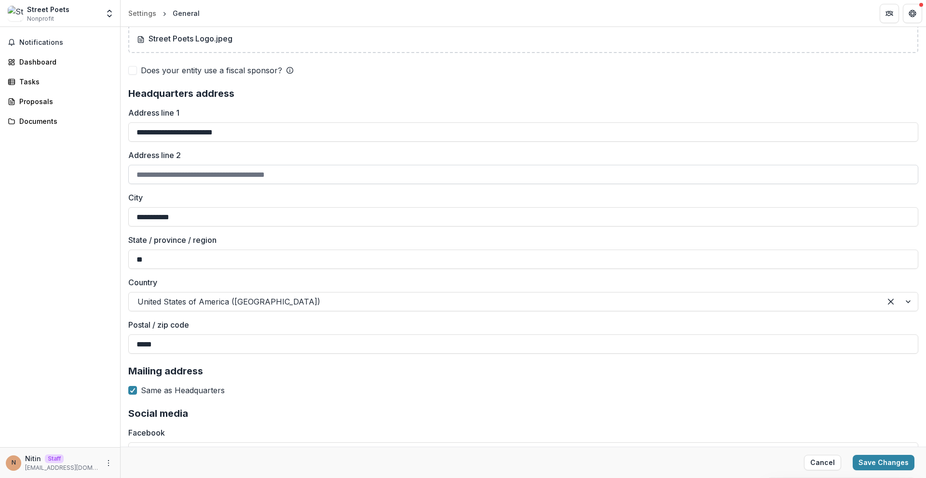
scroll to position [763, 0]
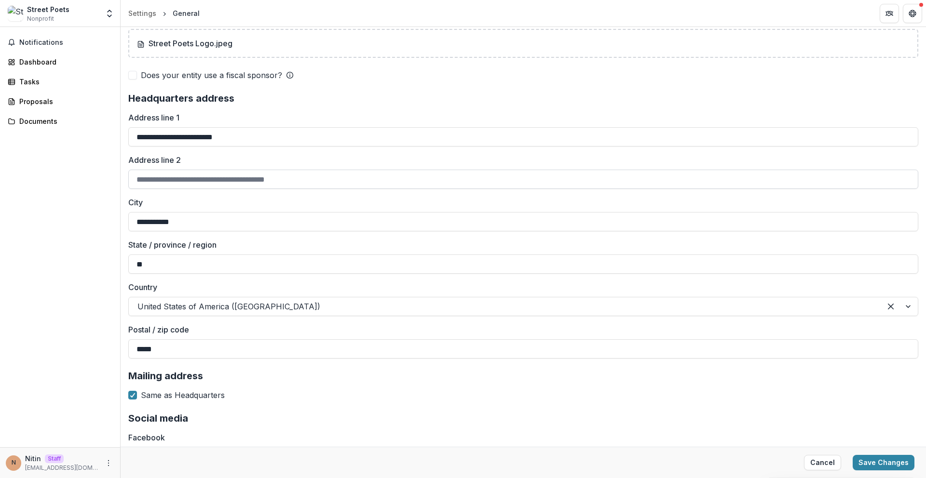
click at [203, 177] on input "Address line 2" at bounding box center [523, 179] width 790 height 19
paste input "*********"
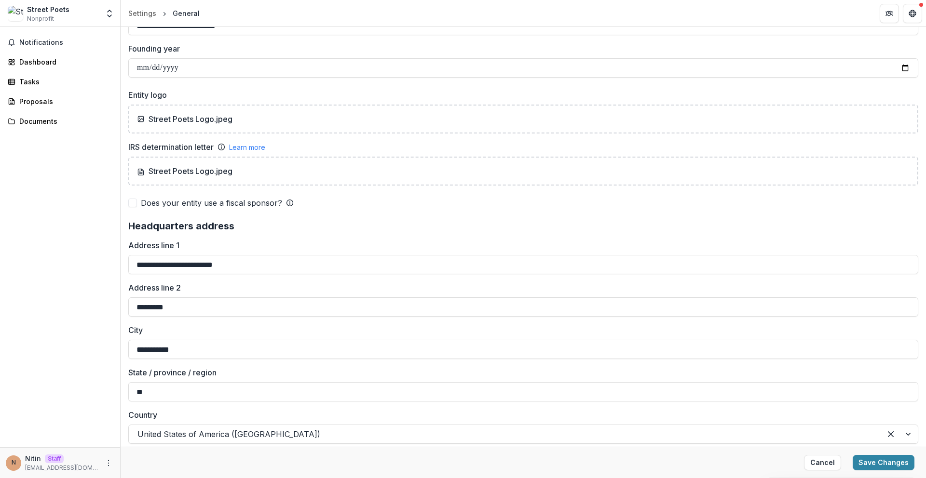
scroll to position [570, 0]
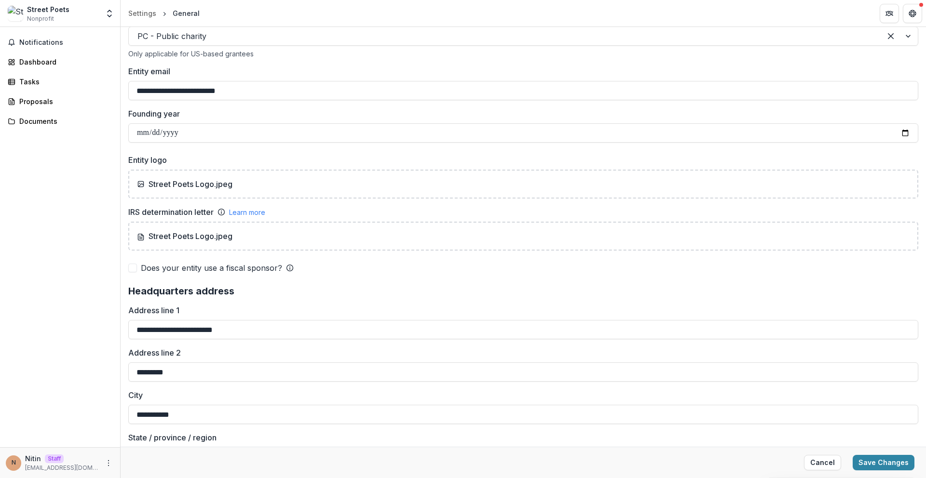
type input "*********"
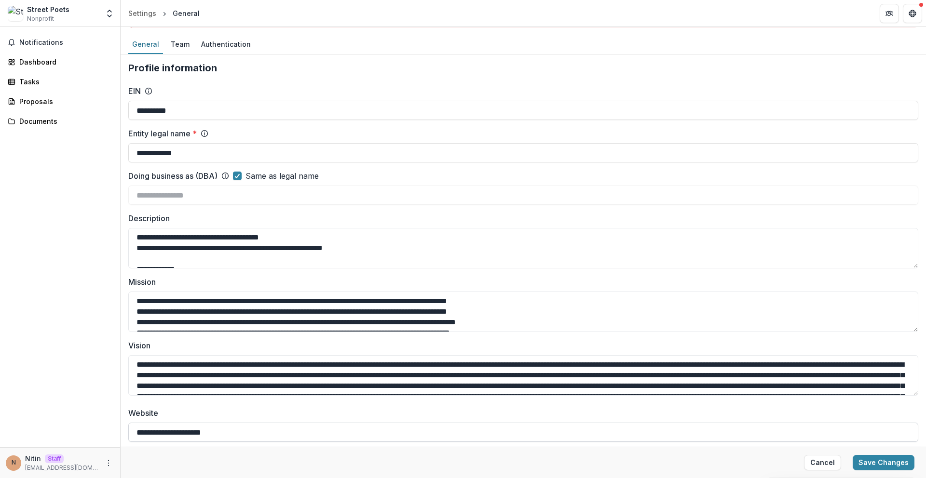
scroll to position [0, 0]
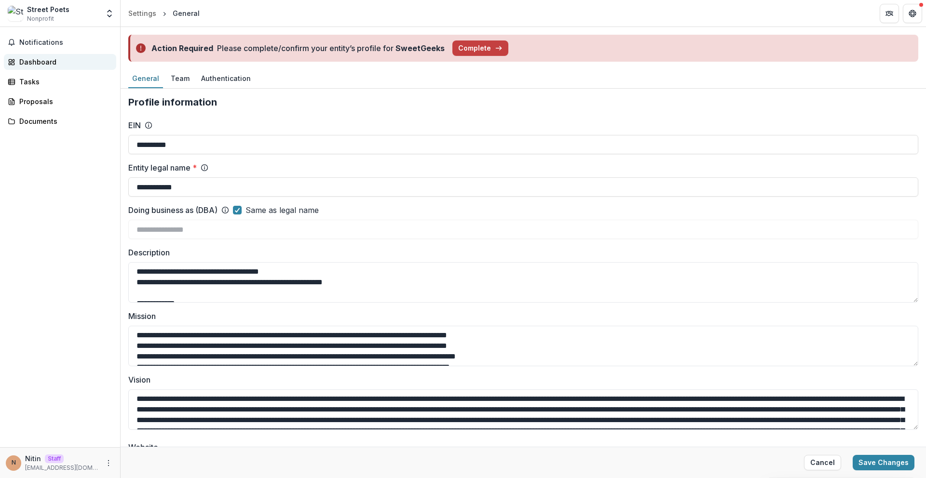
click at [54, 65] on div "Dashboard" at bounding box center [63, 62] width 89 height 10
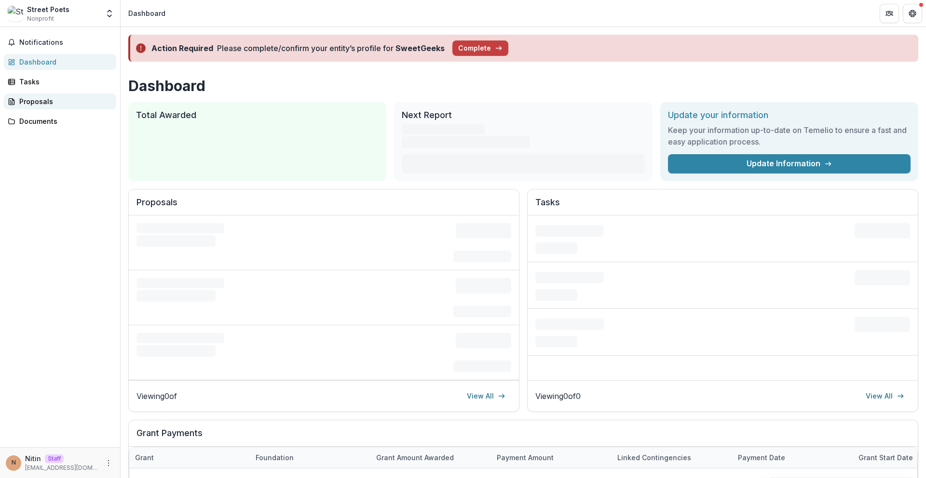
click at [43, 104] on div "Proposals" at bounding box center [63, 101] width 89 height 10
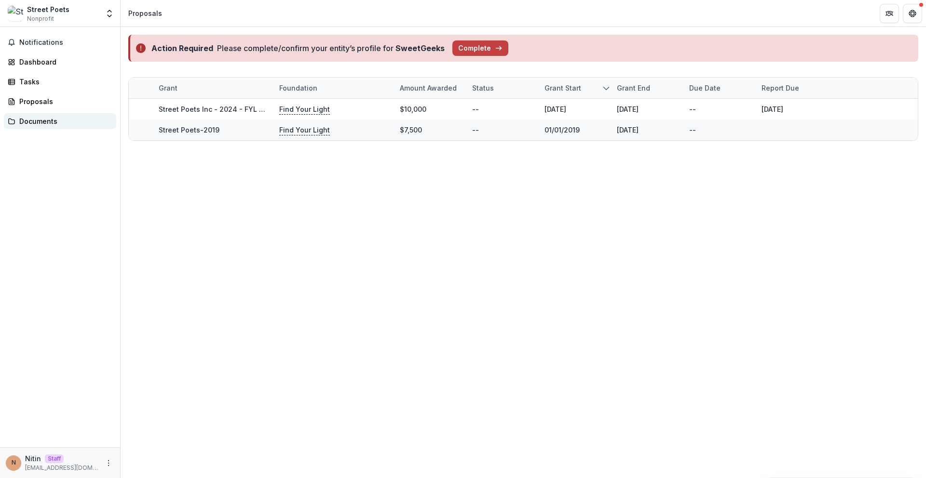
click at [14, 118] on icon at bounding box center [12, 122] width 8 height 8
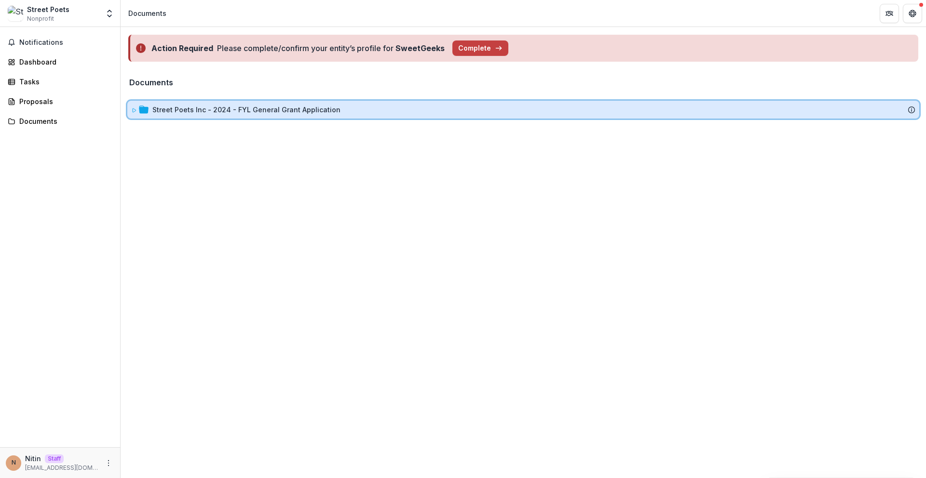
click at [133, 109] on icon at bounding box center [134, 111] width 6 height 6
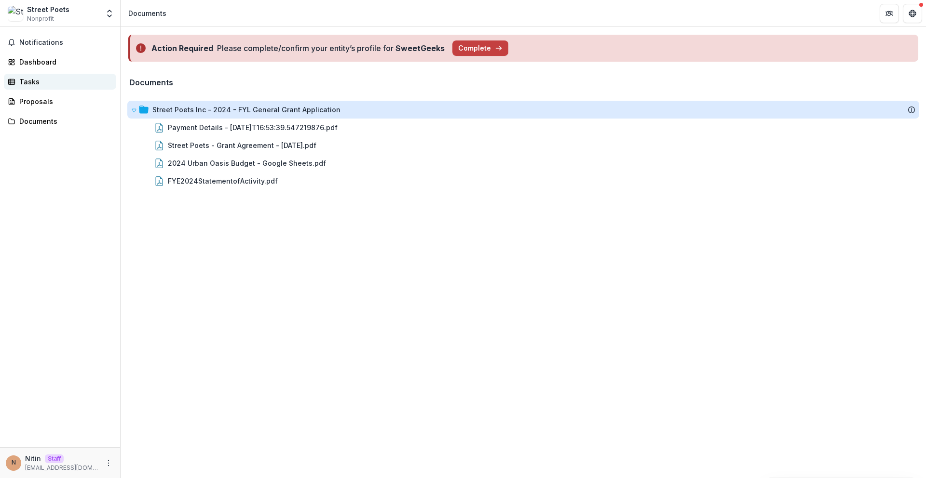
click at [53, 75] on link "Tasks" at bounding box center [60, 82] width 112 height 16
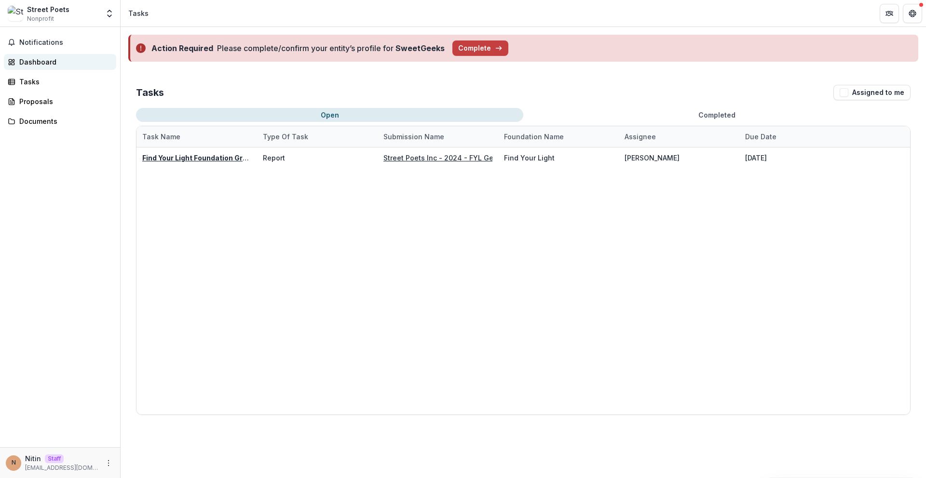
click at [42, 59] on div "Dashboard" at bounding box center [63, 62] width 89 height 10
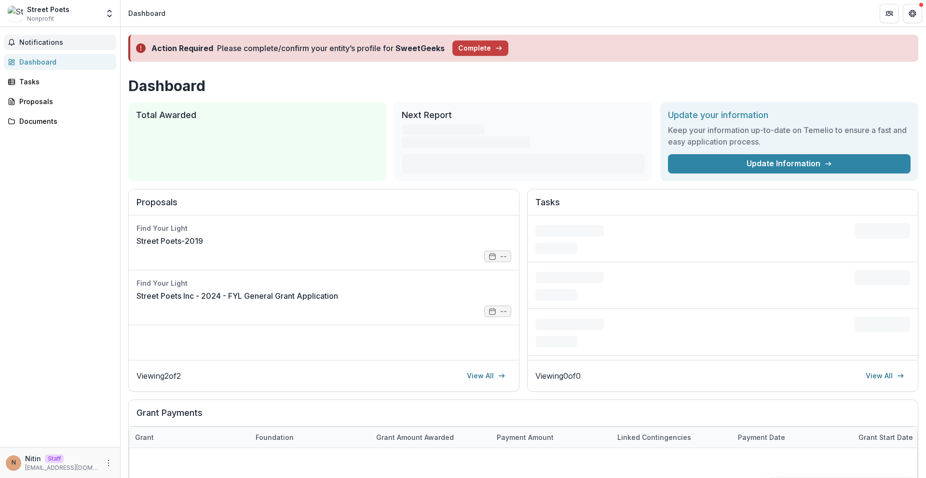
click at [53, 40] on span "Notifications" at bounding box center [65, 43] width 93 height 8
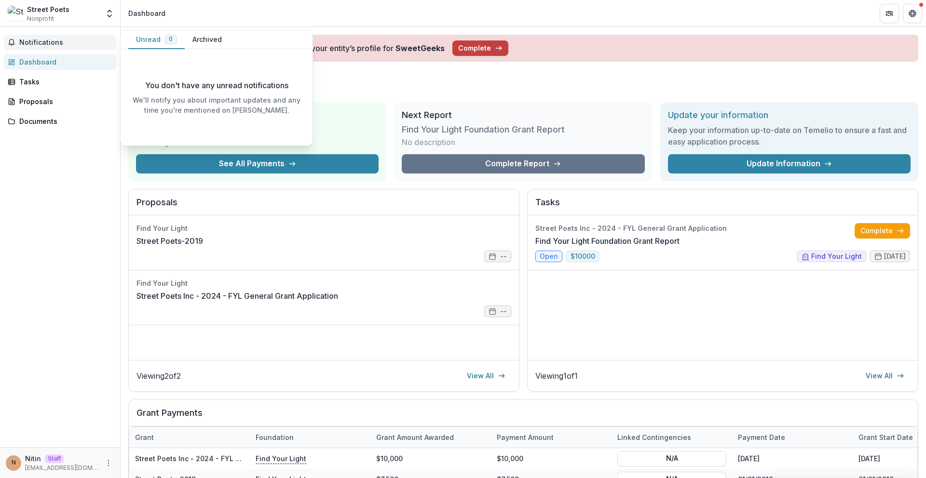
click at [53, 40] on span "Notifications" at bounding box center [65, 43] width 93 height 8
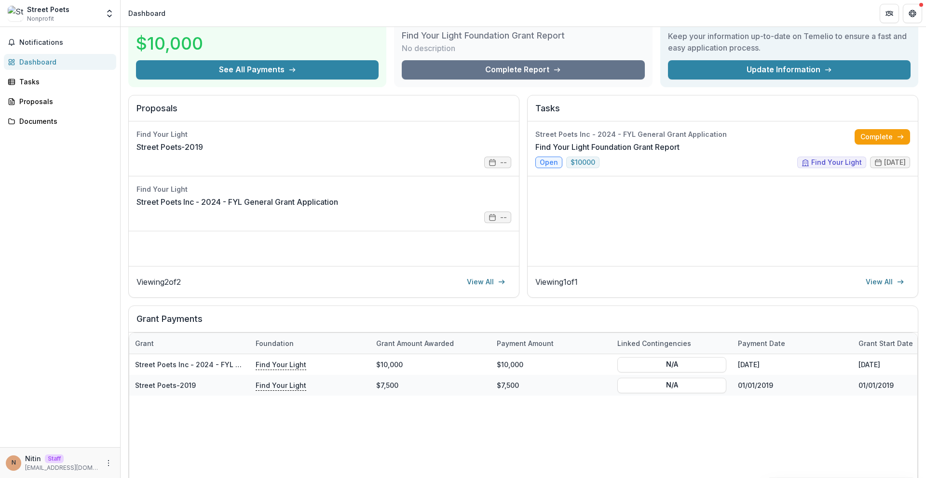
scroll to position [96, 0]
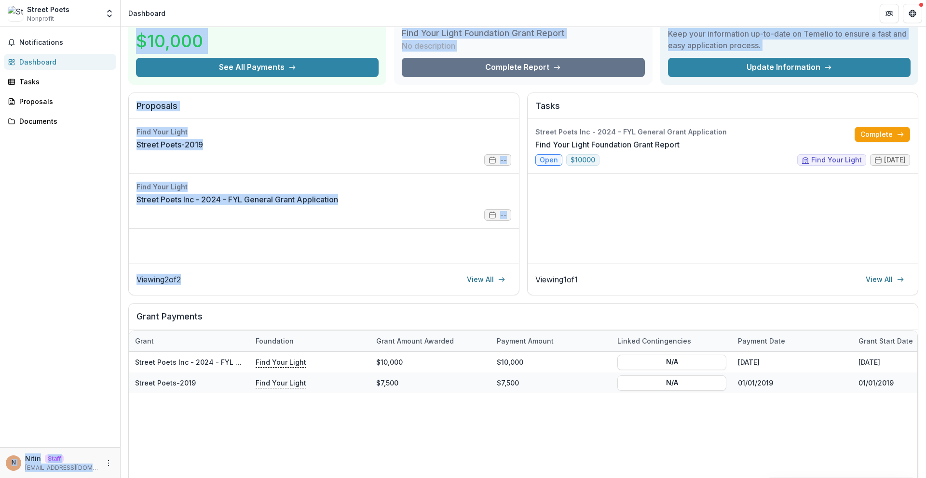
drag, startPoint x: 121, startPoint y: 292, endPoint x: 96, endPoint y: 295, distance: 24.3
click at [96, 295] on main "Notifications Dashboard Tasks Proposals Documents N Nitin Staff nitin@trytemeli…" at bounding box center [463, 252] width 926 height 451
click at [114, 299] on div "Notifications Dashboard Tasks Proposals Documents" at bounding box center [60, 237] width 120 height 420
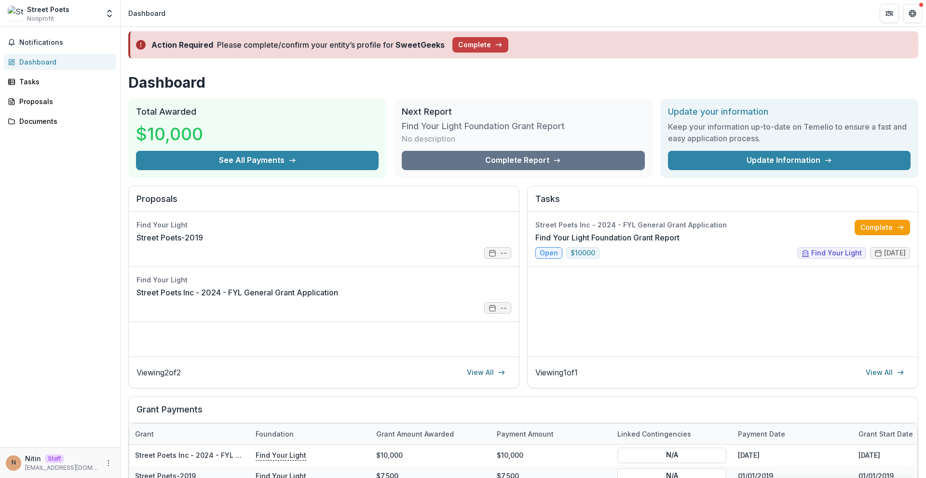
scroll to position [0, 0]
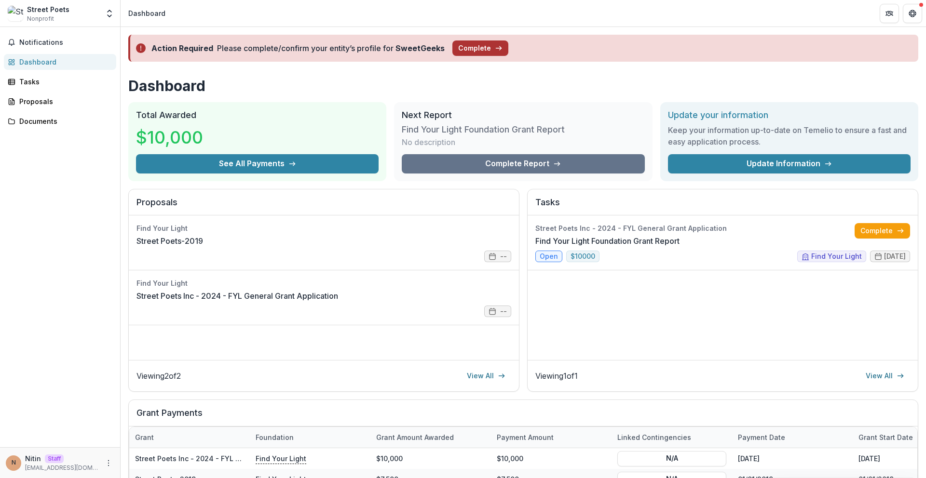
click at [466, 44] on button "Complete" at bounding box center [480, 48] width 56 height 15
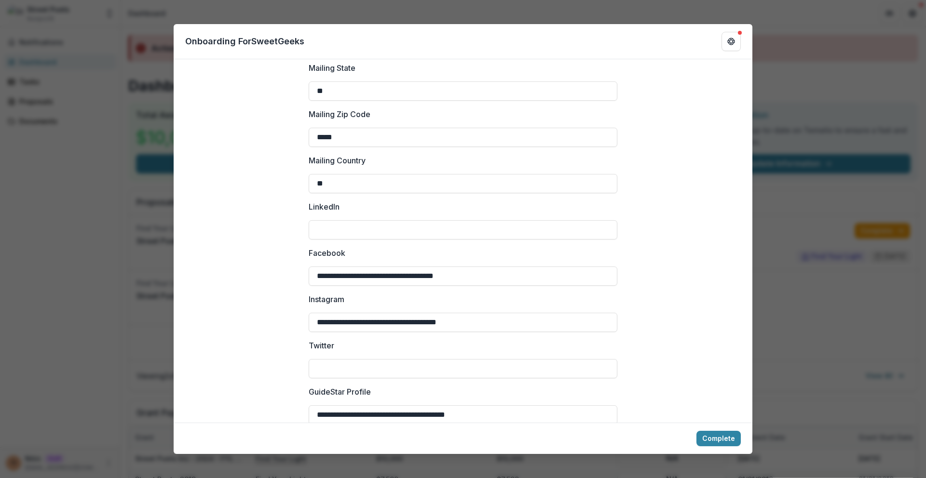
scroll to position [1398, 0]
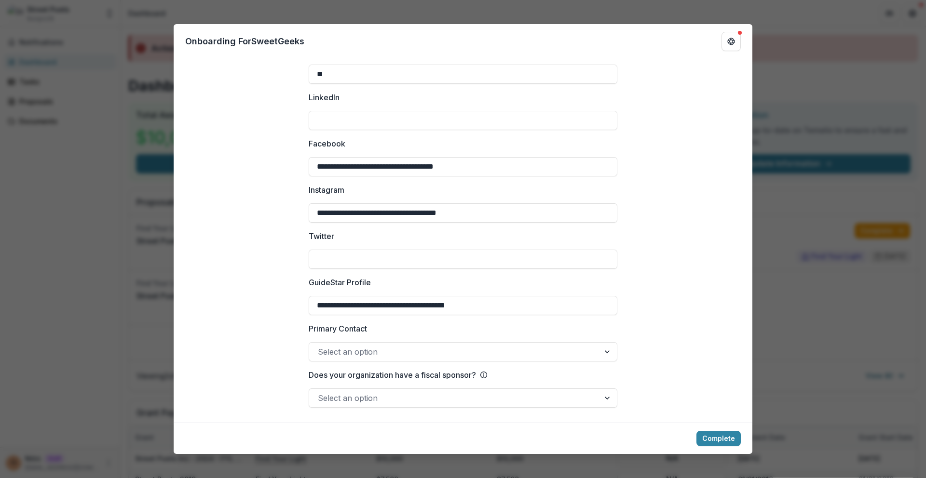
click at [411, 354] on div at bounding box center [454, 352] width 273 height 14
click at [708, 441] on button "Complete" at bounding box center [718, 438] width 44 height 15
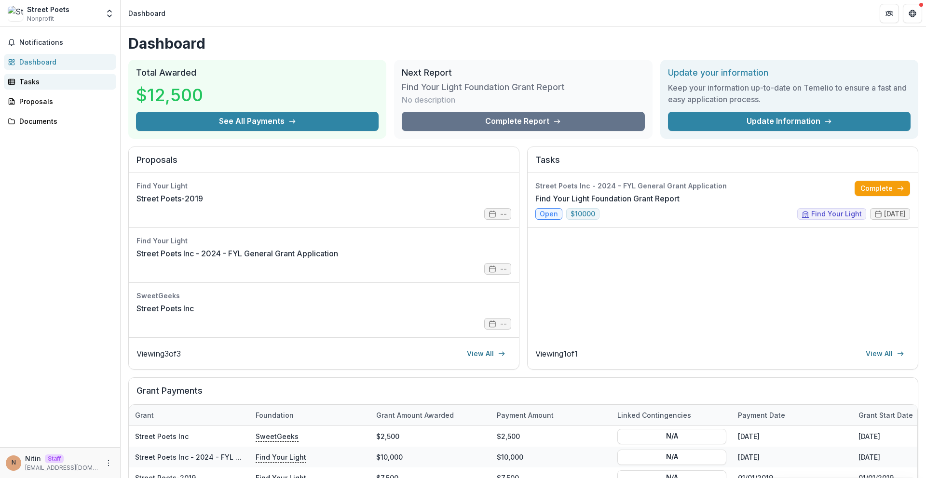
click at [77, 75] on link "Tasks" at bounding box center [60, 82] width 112 height 16
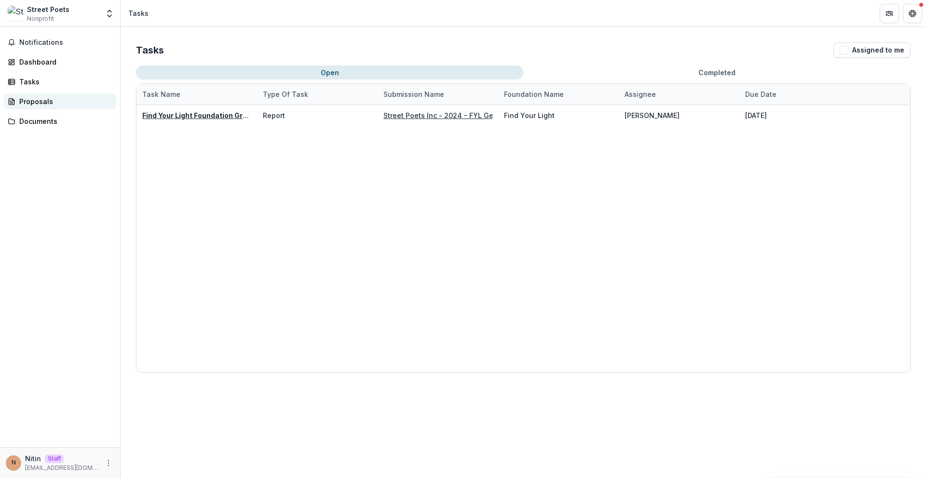
click at [71, 94] on link "Proposals" at bounding box center [60, 102] width 112 height 16
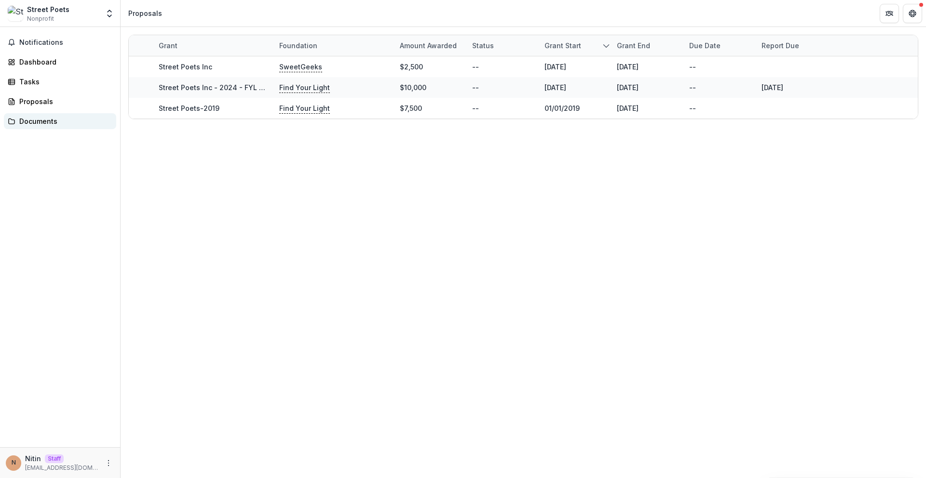
click at [65, 122] on div "Documents" at bounding box center [63, 121] width 89 height 10
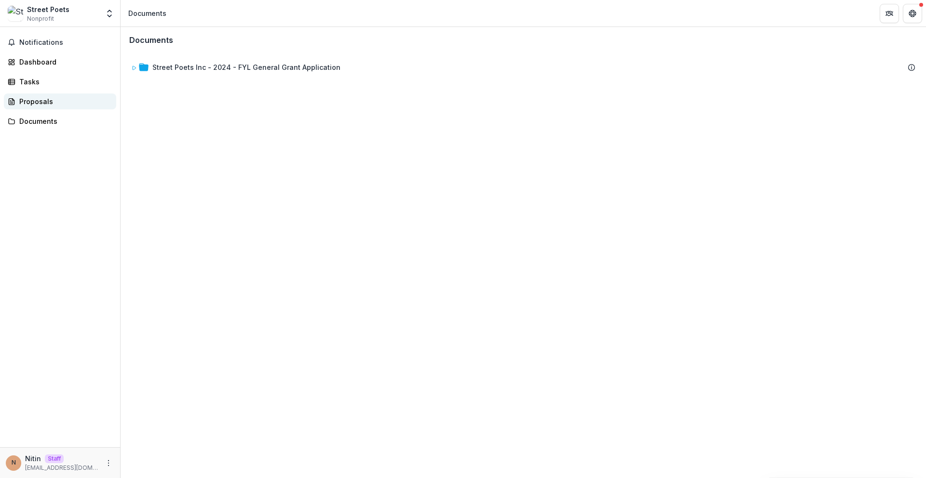
click at [59, 101] on div "Proposals" at bounding box center [63, 101] width 89 height 10
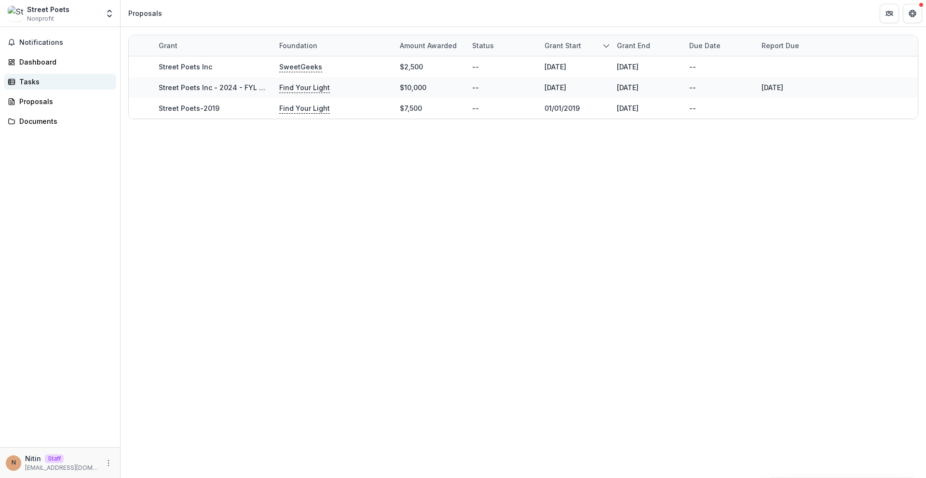
click at [57, 82] on div "Tasks" at bounding box center [63, 82] width 89 height 10
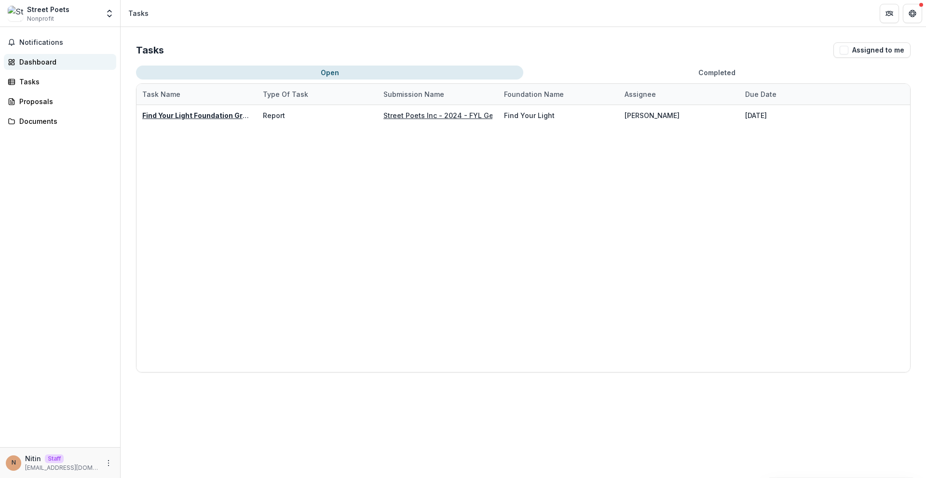
click at [63, 63] on div "Dashboard" at bounding box center [63, 62] width 89 height 10
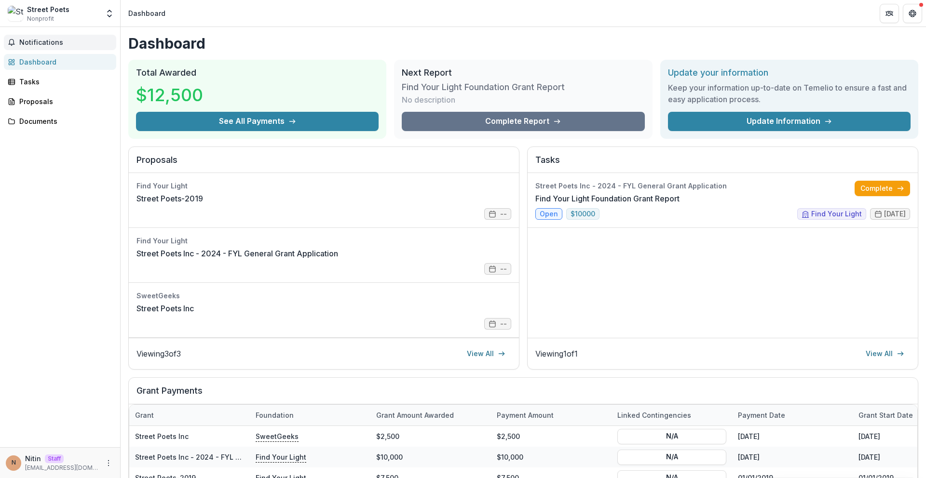
click at [69, 41] on span "Notifications" at bounding box center [65, 43] width 93 height 8
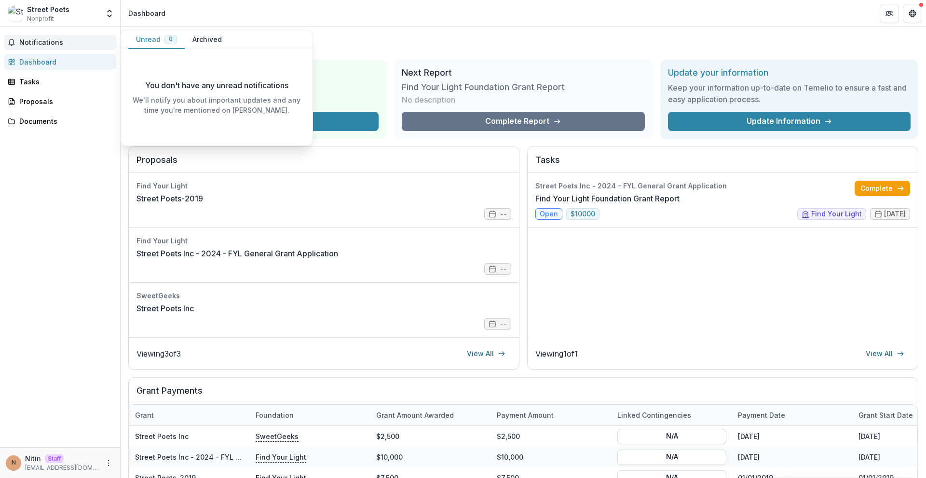
click at [69, 41] on span "Notifications" at bounding box center [65, 43] width 93 height 8
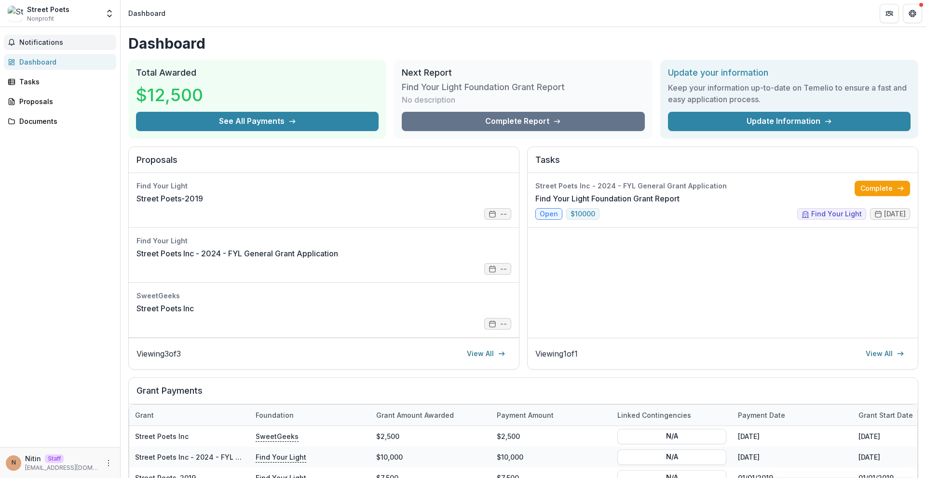
click at [57, 49] on button "Notifications" at bounding box center [60, 42] width 112 height 15
click at [42, 66] on div "Dashboard" at bounding box center [63, 62] width 89 height 10
click at [42, 81] on div "Tasks" at bounding box center [63, 82] width 89 height 10
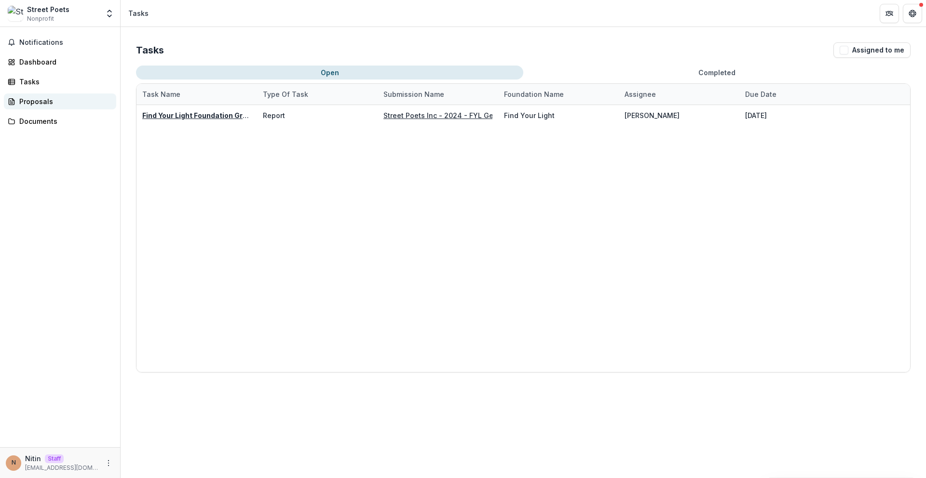
click at [44, 101] on div "Proposals" at bounding box center [63, 101] width 89 height 10
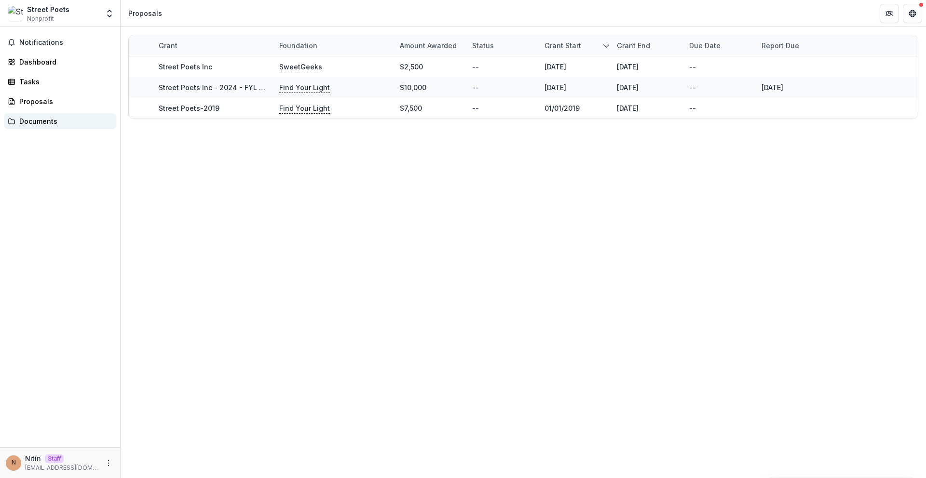
click at [47, 117] on div "Documents" at bounding box center [63, 121] width 89 height 10
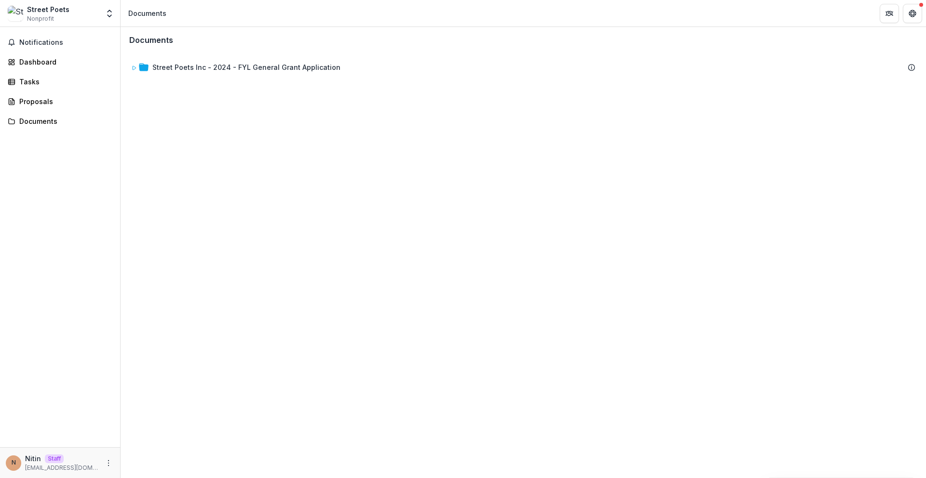
click at [50, 90] on div "Notifications Dashboard Tasks Proposals Documents" at bounding box center [60, 237] width 120 height 420
click at [49, 102] on div "Proposals" at bounding box center [63, 101] width 89 height 10
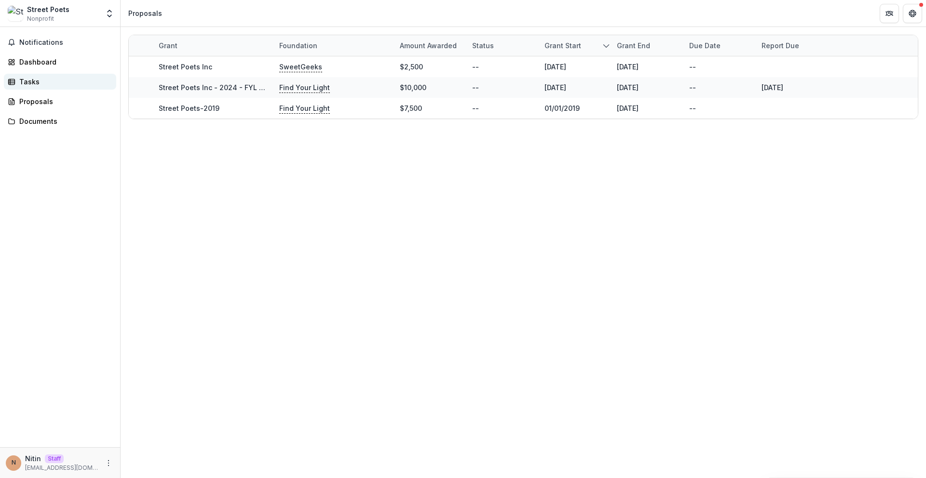
click at [47, 81] on div "Tasks" at bounding box center [63, 82] width 89 height 10
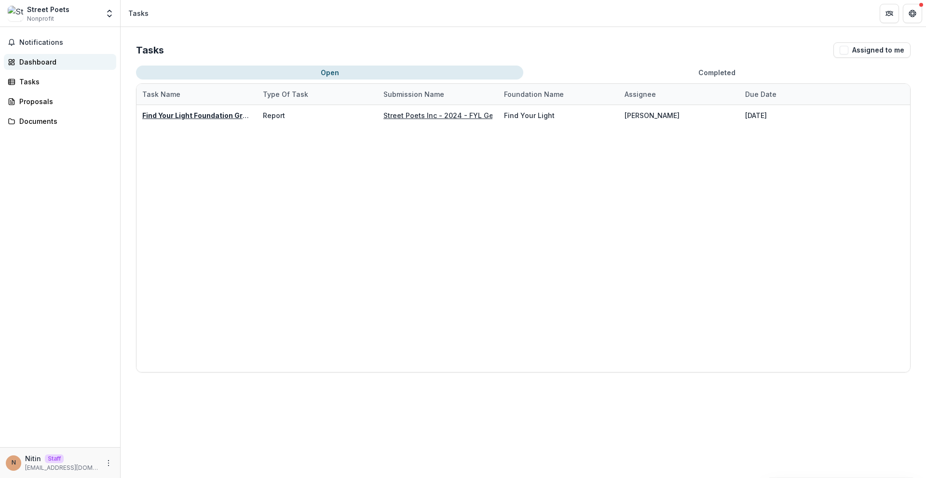
click at [51, 65] on div "Dashboard" at bounding box center [63, 62] width 89 height 10
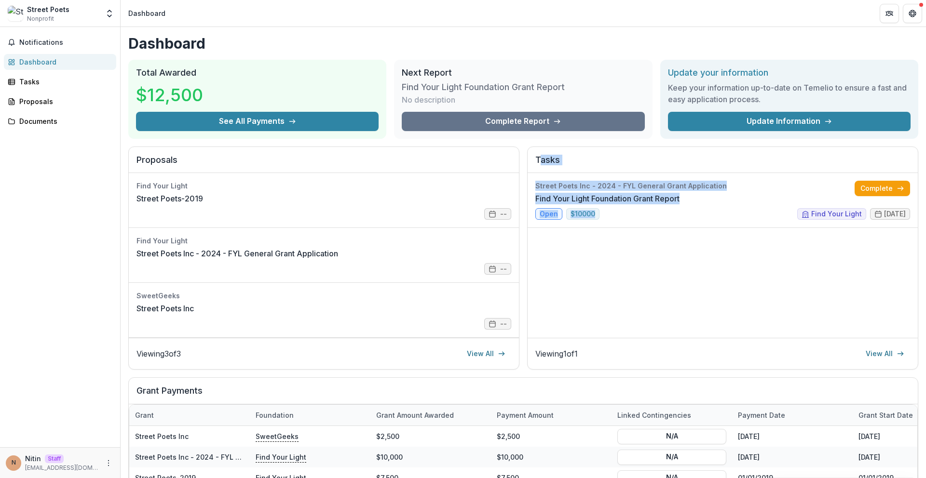
drag, startPoint x: 605, startPoint y: 239, endPoint x: 537, endPoint y: 158, distance: 105.5
click at [537, 158] on div "Tasks Street Poets Inc - 2024 - FYL General Grant Application Find Your Light F…" at bounding box center [722, 259] width 391 height 224
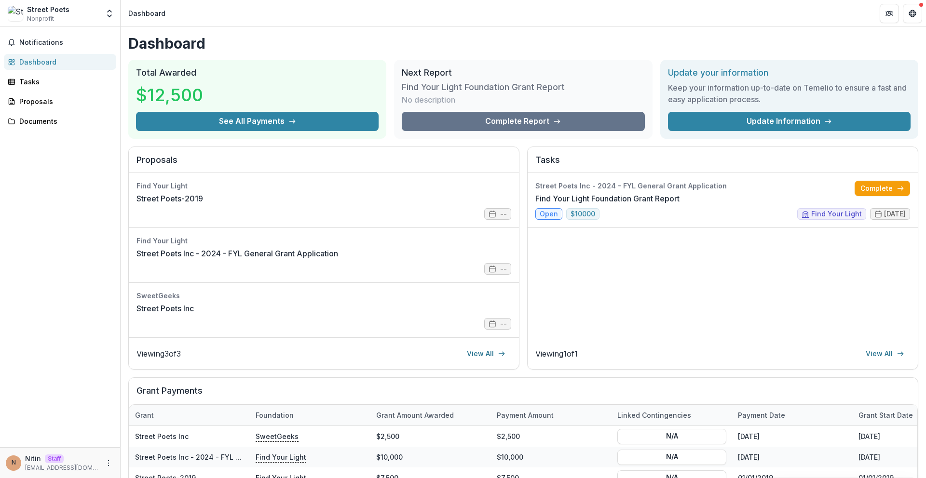
click at [535, 155] on h2 "Tasks" at bounding box center [722, 164] width 375 height 18
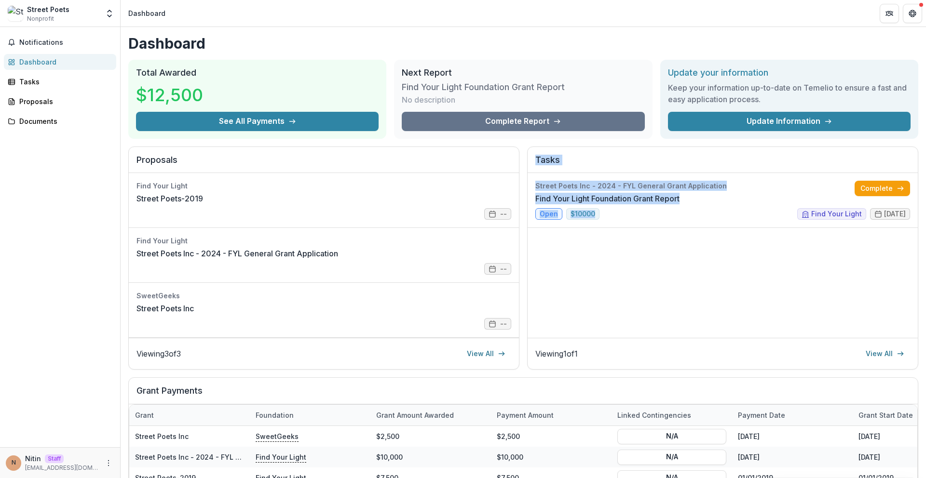
drag, startPoint x: 534, startPoint y: 154, endPoint x: 605, endPoint y: 294, distance: 157.0
click at [605, 294] on div "Tasks Street Poets Inc - 2024 - FYL General Grant Application Find Your Light F…" at bounding box center [722, 259] width 391 height 224
click at [605, 294] on div "Street Poets Inc - 2024 - FYL General Grant Application Find Your Light Foundat…" at bounding box center [723, 255] width 390 height 165
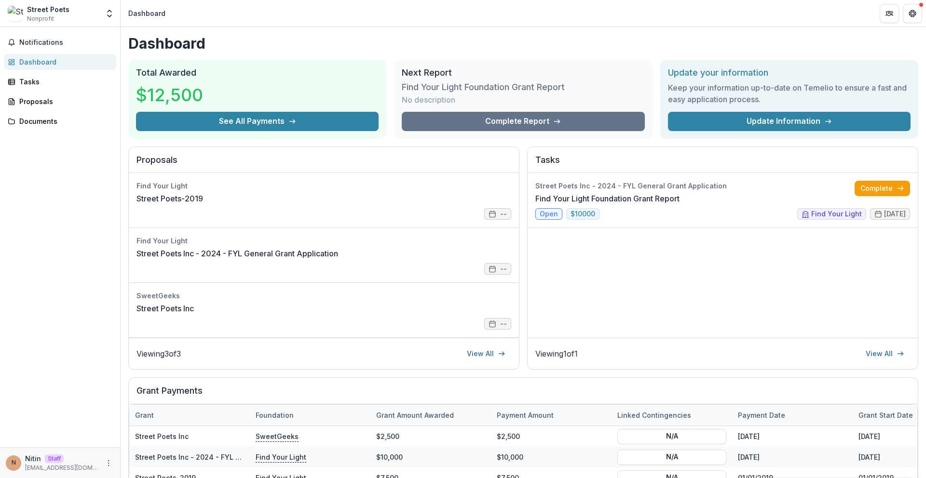
click at [56, 90] on div "Notifications Dashboard Tasks Proposals Documents" at bounding box center [60, 237] width 120 height 420
click at [55, 85] on div "Tasks" at bounding box center [63, 82] width 89 height 10
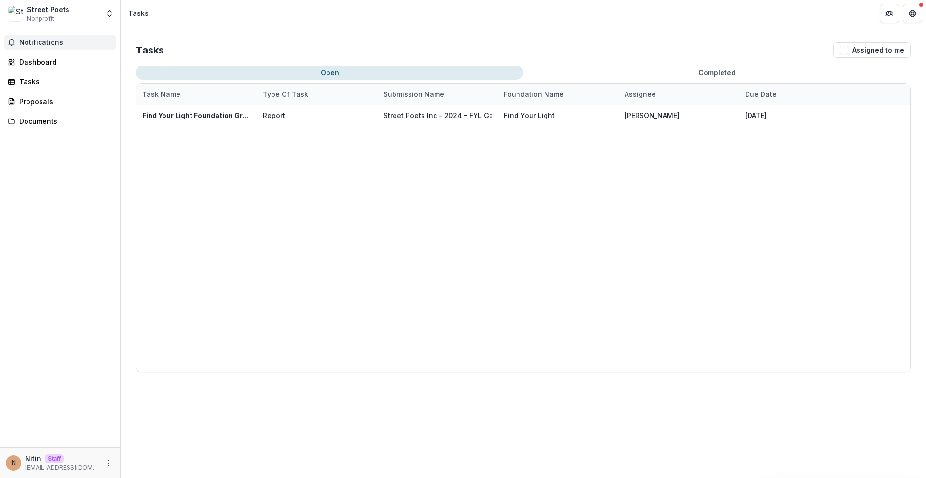
click at [68, 43] on span "Notifications" at bounding box center [65, 43] width 93 height 8
click at [129, 11] on div "Tasks" at bounding box center [138, 13] width 20 height 10
click at [115, 18] on button "Open entity switcher" at bounding box center [110, 13] width 14 height 19
click at [95, 37] on link "Team Settings" at bounding box center [60, 37] width 116 height 16
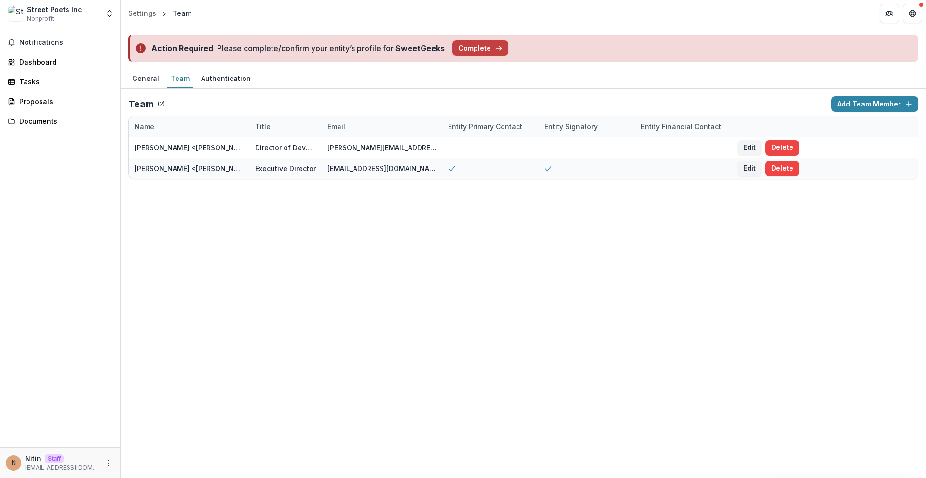
click at [504, 88] on div "General Team Authentication" at bounding box center [523, 78] width 805 height 19
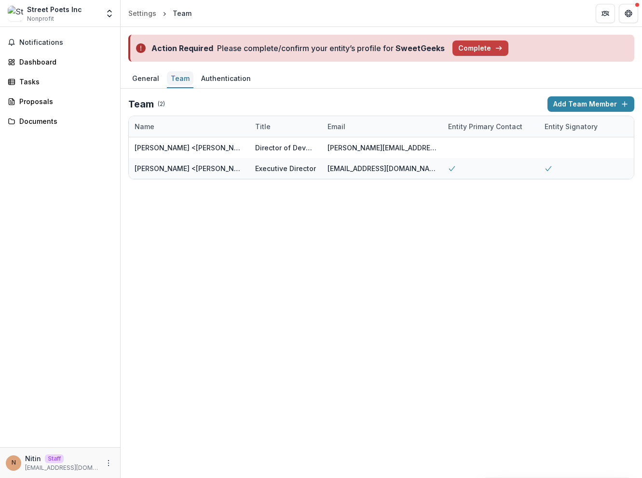
click at [176, 78] on div "Team" at bounding box center [180, 78] width 27 height 14
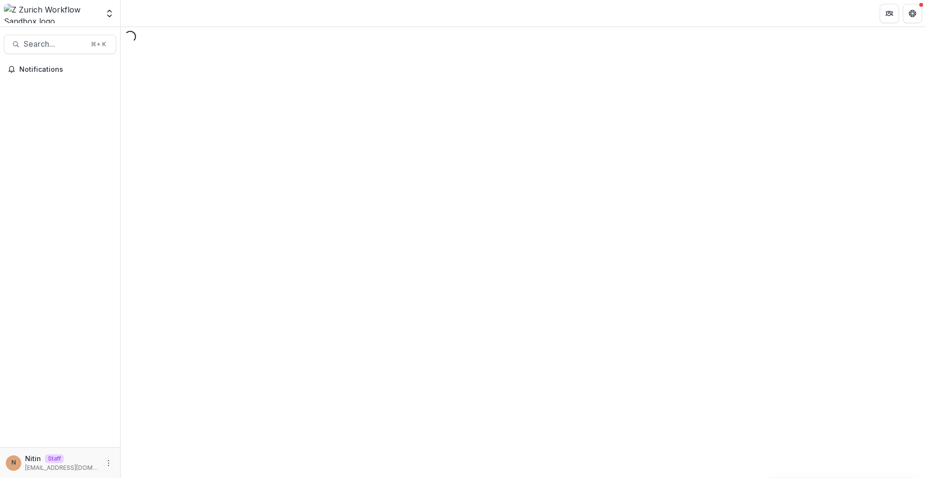
select select "********"
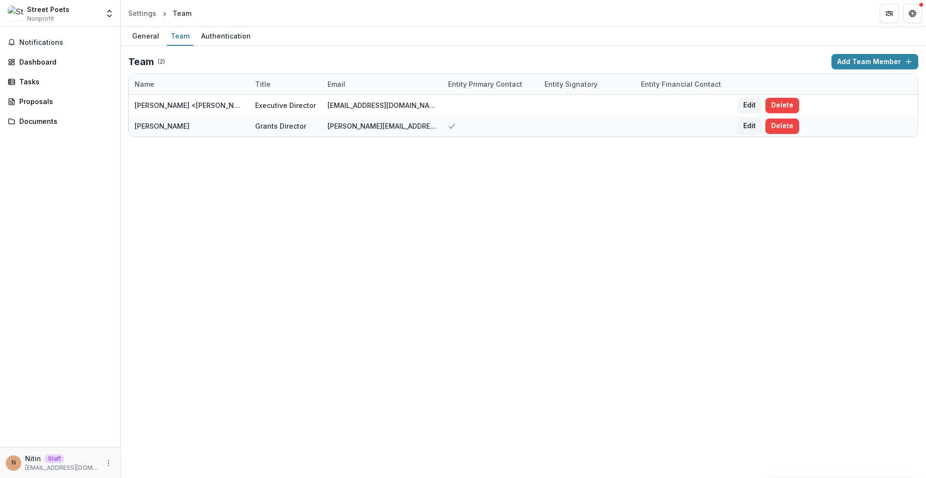
click at [176, 204] on div "General Team Authentication Team ( 2 ) Add Team Member Name Title Email Entity …" at bounding box center [523, 252] width 805 height 451
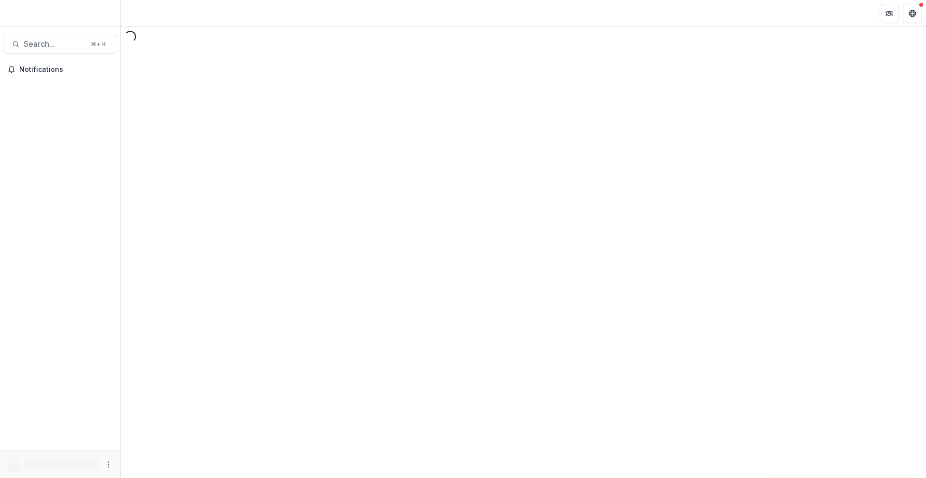
select select "********"
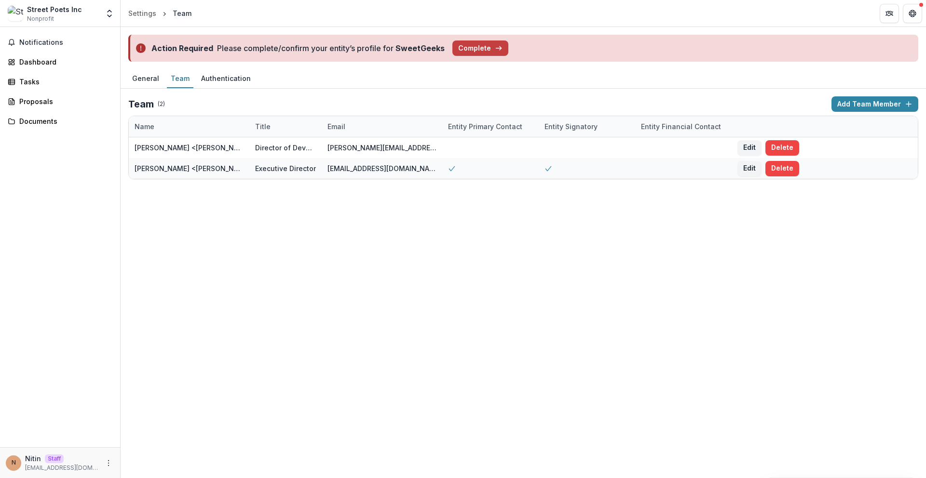
click at [254, 221] on div "Action Required Please complete/confirm your entity’s profile for SweetGeeks Co…" at bounding box center [523, 252] width 805 height 451
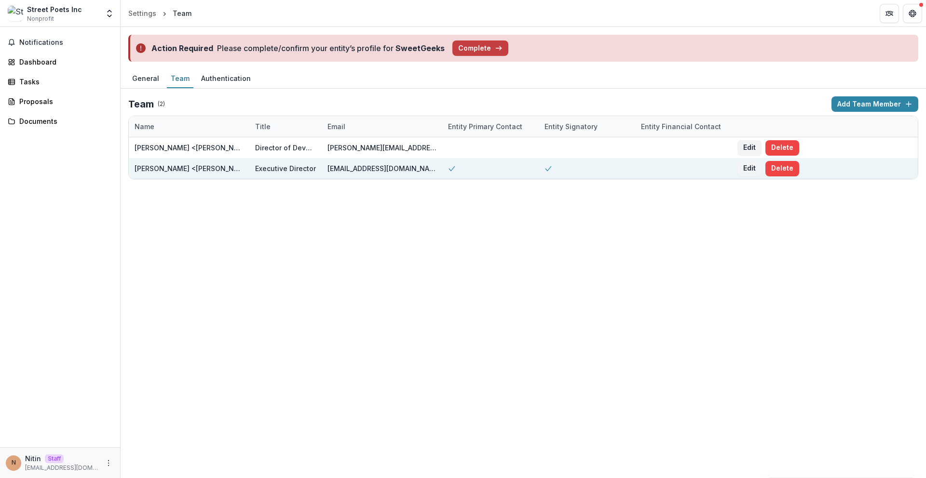
drag, startPoint x: 377, startPoint y: 175, endPoint x: 378, endPoint y: 164, distance: 10.7
click at [377, 170] on div "[EMAIL_ADDRESS][DOMAIN_NAME]" at bounding box center [381, 168] width 109 height 21
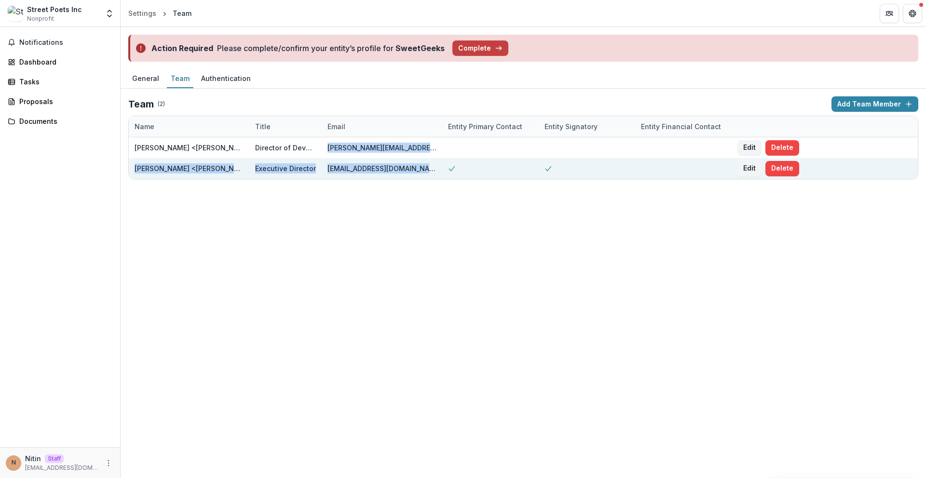
drag, startPoint x: 302, startPoint y: 149, endPoint x: 446, endPoint y: 168, distance: 145.0
click at [445, 167] on div "Nicole Lynn <nicole@streetpoetsinc.com> Director of Development nicole@streetpo…" at bounding box center [523, 157] width 789 height 41
click at [446, 168] on div at bounding box center [490, 168] width 96 height 21
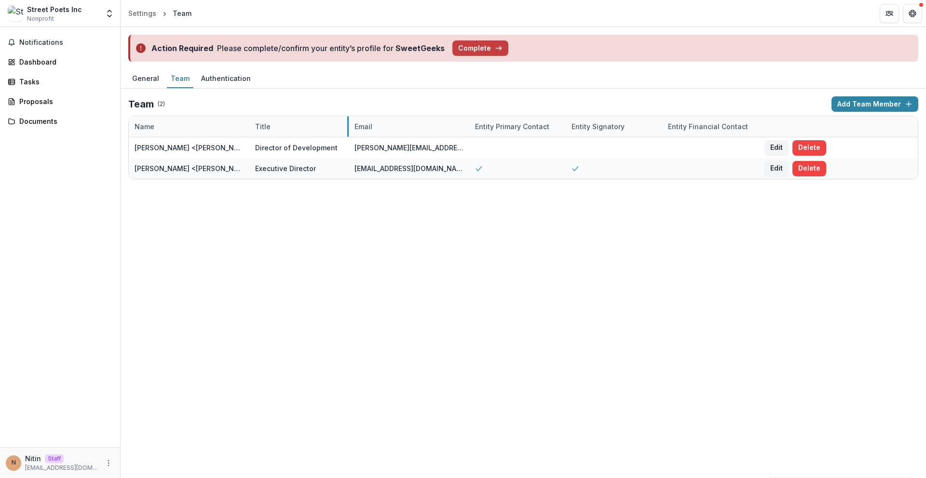
drag, startPoint x: 320, startPoint y: 127, endPoint x: 347, endPoint y: 132, distance: 27.5
drag, startPoint x: 358, startPoint y: 112, endPoint x: 371, endPoint y: 235, distance: 124.2
click at [371, 235] on div "Action Required Please complete/confirm your entity’s profile for SweetGeeks Co…" at bounding box center [523, 252] width 805 height 451
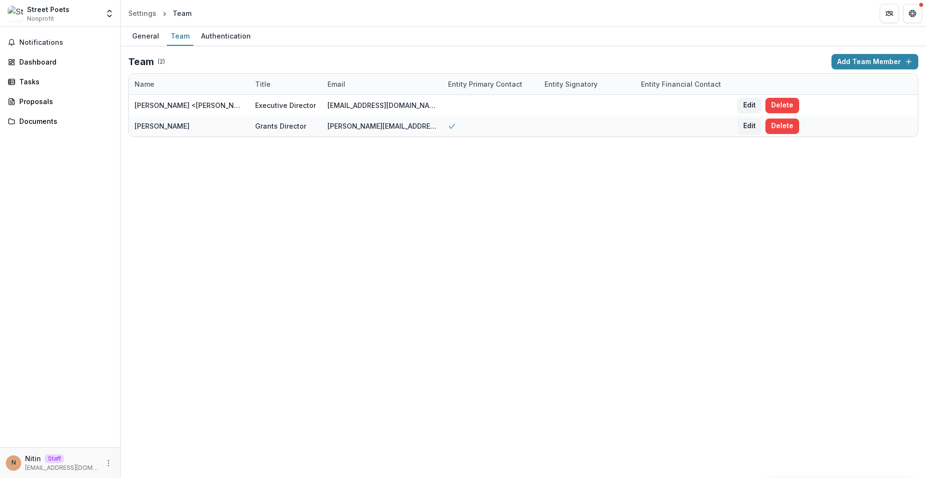
drag, startPoint x: 139, startPoint y: 104, endPoint x: 480, endPoint y: 145, distance: 343.4
click at [479, 147] on div "General Team Authentication Team ( 2 ) Add Team Member Name Title Email Entity …" at bounding box center [523, 252] width 805 height 451
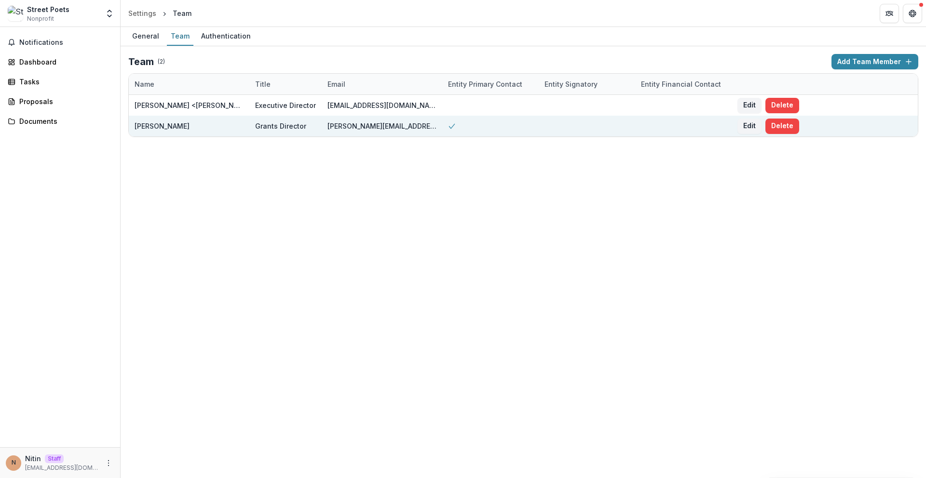
click at [480, 144] on div "Team ( 2 ) Add Team Member Name Title Email Entity Primary Contact Entity Signa…" at bounding box center [523, 95] width 805 height 98
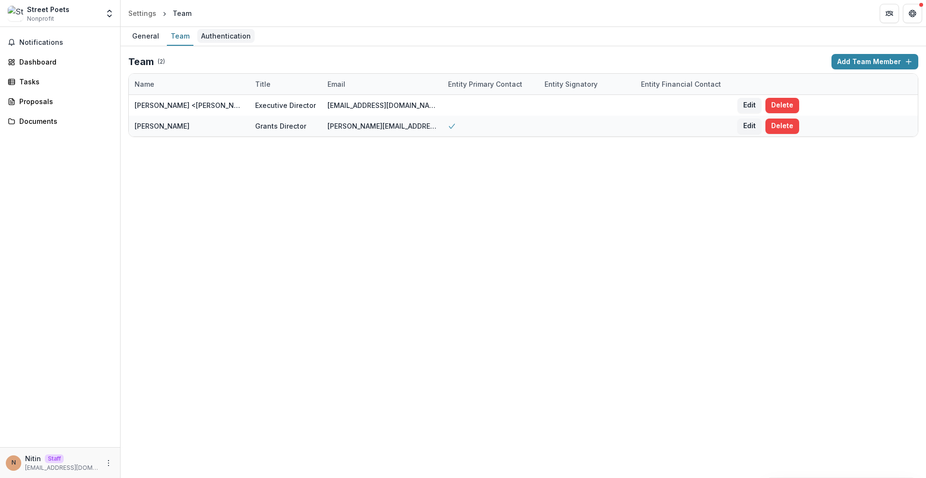
click at [198, 40] on div "Authentication" at bounding box center [225, 36] width 57 height 14
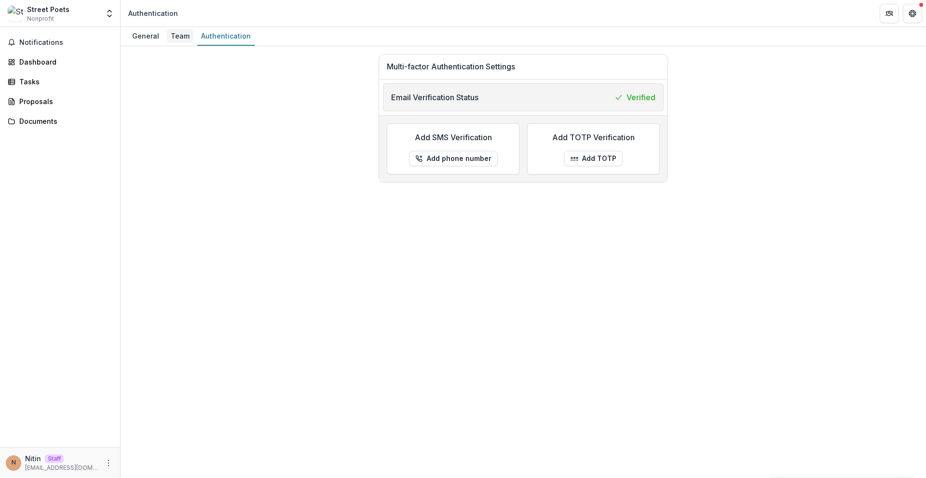
click at [177, 38] on div "Team" at bounding box center [180, 36] width 27 height 14
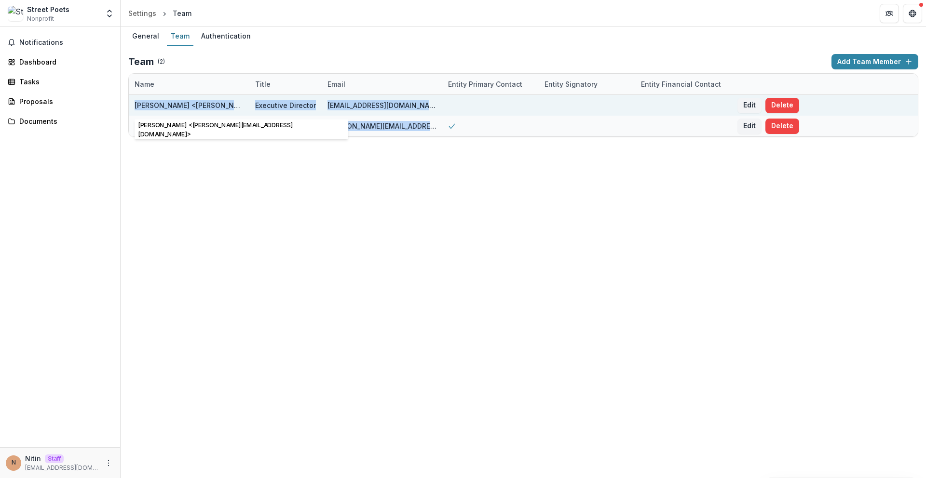
drag, startPoint x: 316, startPoint y: 112, endPoint x: 133, endPoint y: 102, distance: 183.5
click at [133, 102] on div "[PERSON_NAME] <[PERSON_NAME][EMAIL_ADDRESS][DOMAIN_NAME]> Executive Director [E…" at bounding box center [523, 115] width 789 height 41
click at [133, 102] on div "[PERSON_NAME] <[PERSON_NAME][EMAIL_ADDRESS][DOMAIN_NAME]>" at bounding box center [189, 105] width 121 height 21
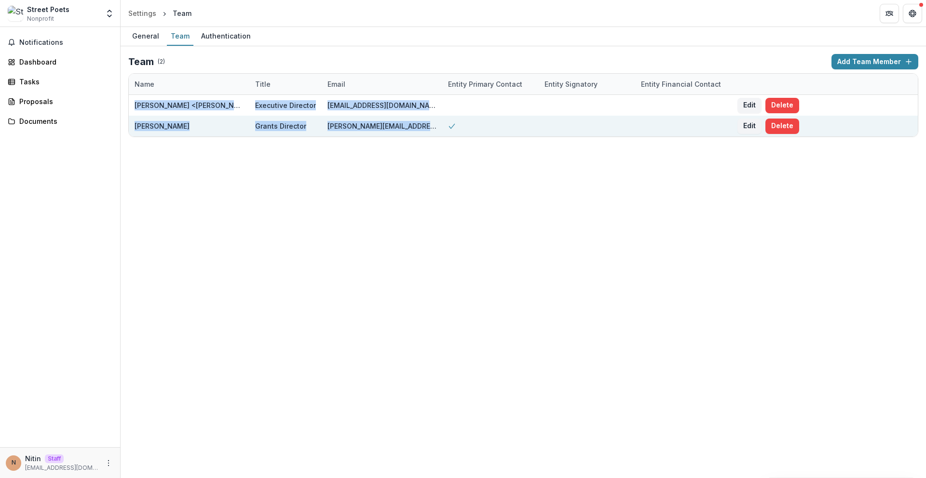
drag, startPoint x: 133, startPoint y: 102, endPoint x: 429, endPoint y: 136, distance: 298.0
click at [429, 136] on div "[PERSON_NAME] <[PERSON_NAME][EMAIL_ADDRESS][DOMAIN_NAME]> Executive Director [E…" at bounding box center [523, 115] width 789 height 41
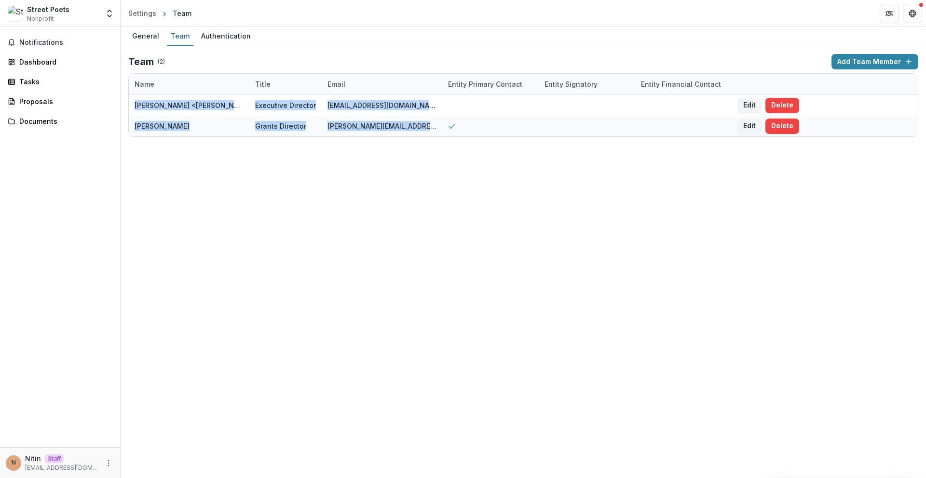
drag, startPoint x: 431, startPoint y: 134, endPoint x: 340, endPoint y: 89, distance: 100.9
click at [431, 134] on div "[PERSON_NAME][EMAIL_ADDRESS][DOMAIN_NAME]" at bounding box center [381, 126] width 109 height 21
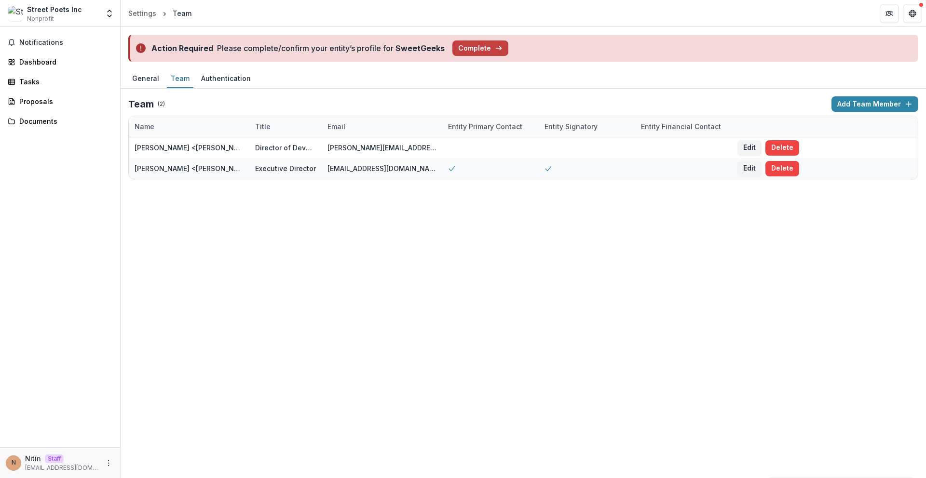
click at [405, 328] on div "Action Required Please complete/confirm your entity’s profile for SweetGeeks Co…" at bounding box center [523, 252] width 805 height 451
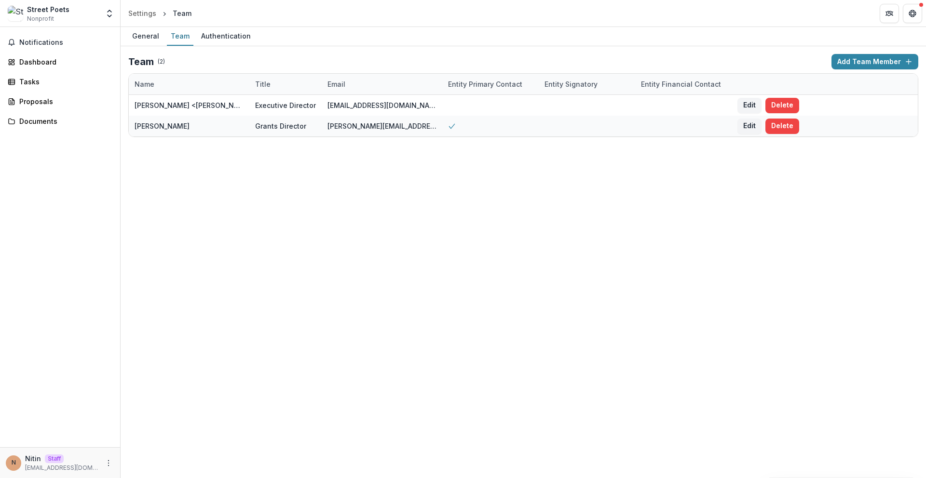
click at [365, 56] on div "Team ( 2 )" at bounding box center [477, 62] width 699 height 12
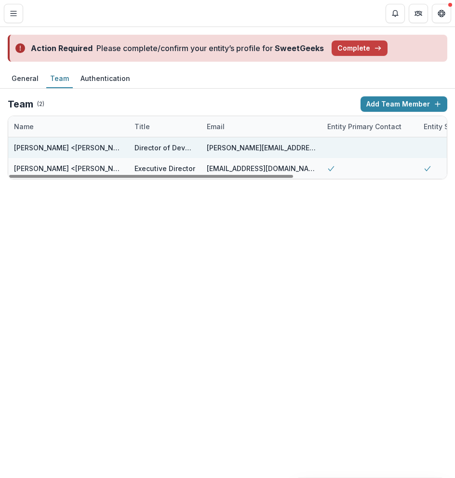
scroll to position [0, 236]
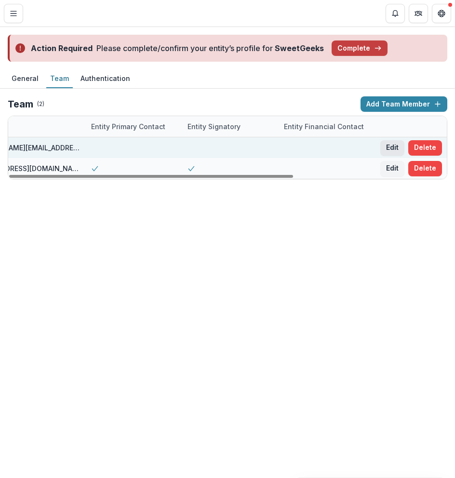
click at [388, 148] on button "Edit" at bounding box center [392, 147] width 24 height 15
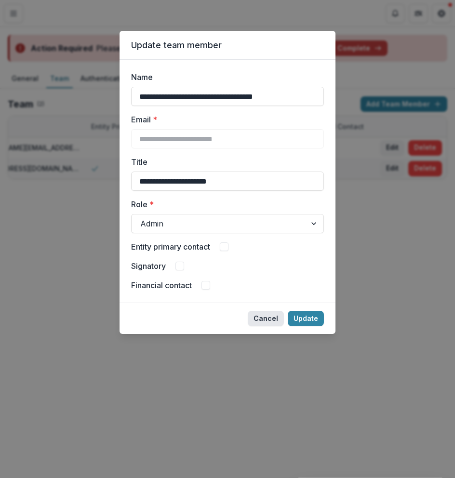
click at [255, 320] on button "Cancel" at bounding box center [266, 318] width 36 height 15
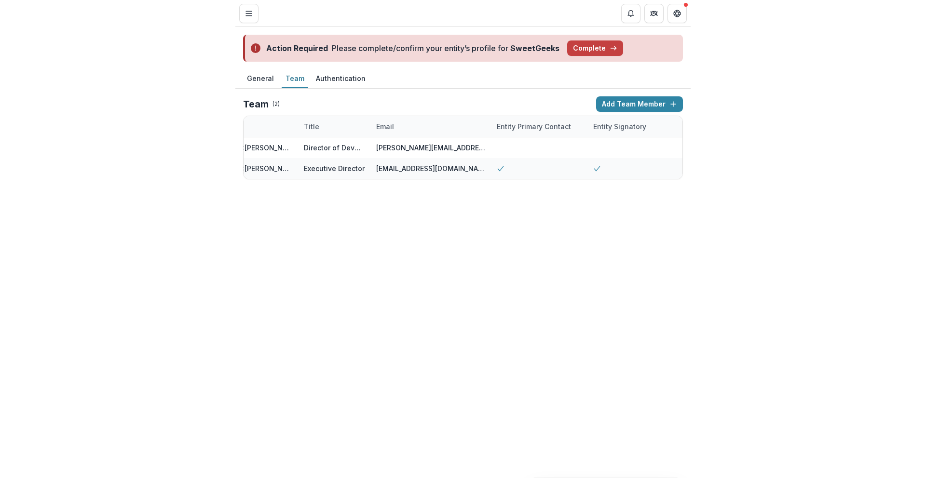
scroll to position [0, 0]
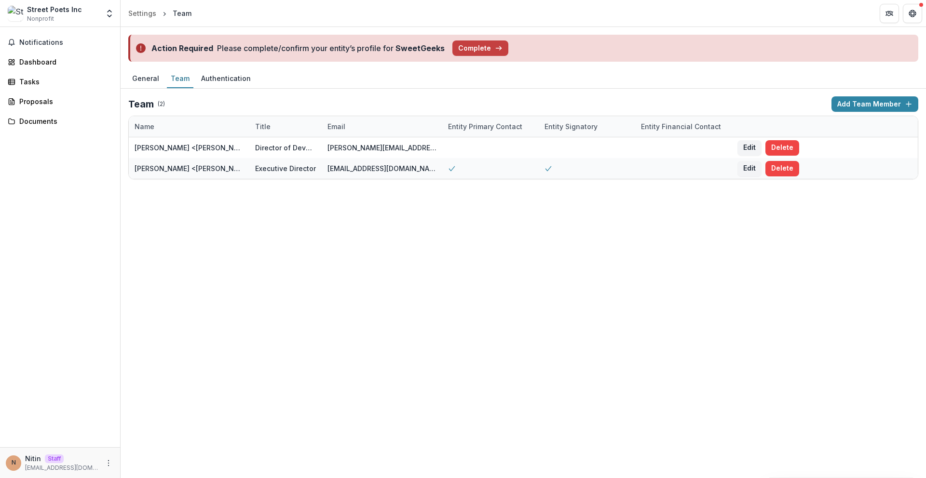
click at [392, 303] on div "Action Required Please complete/confirm your entity’s profile for SweetGeeks Co…" at bounding box center [523, 252] width 805 height 451
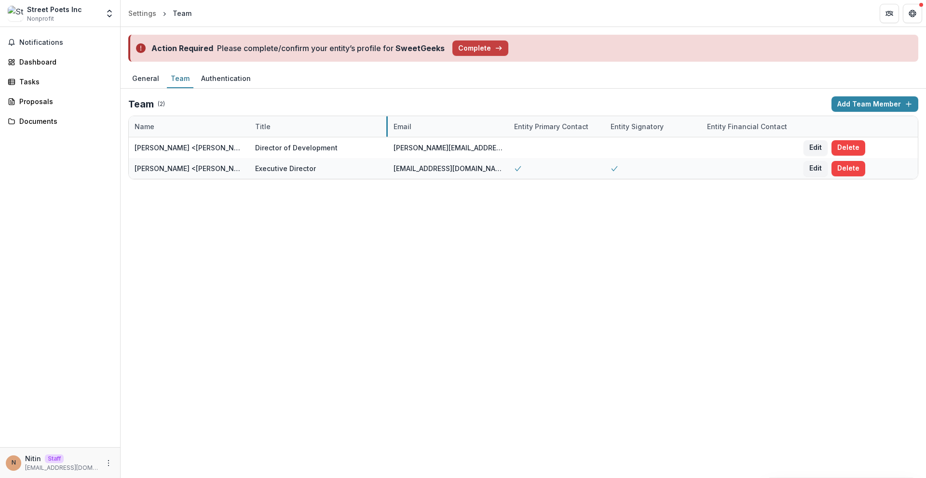
drag, startPoint x: 320, startPoint y: 128, endPoint x: 386, endPoint y: 136, distance: 66.5
click at [352, 229] on div "Action Required Please complete/confirm your entity’s profile for SweetGeeks Co…" at bounding box center [523, 252] width 805 height 451
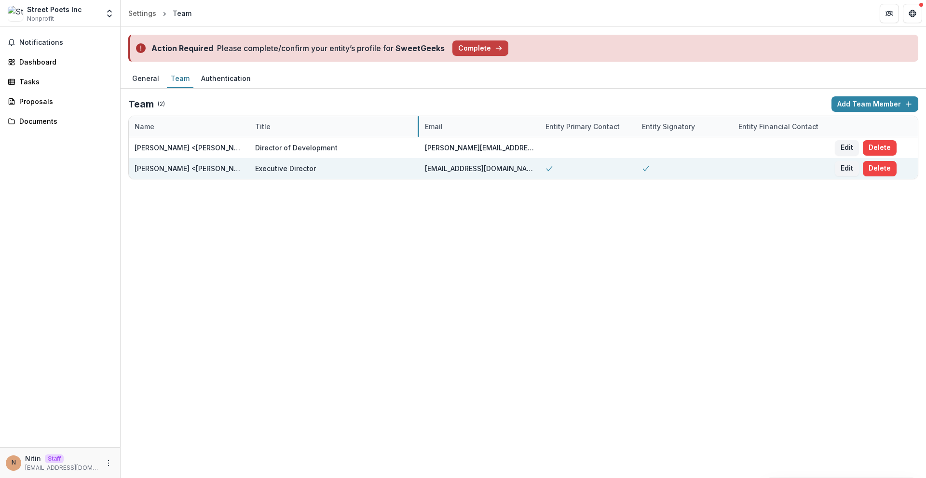
drag, startPoint x: 320, startPoint y: 126, endPoint x: 379, endPoint y: 159, distance: 67.6
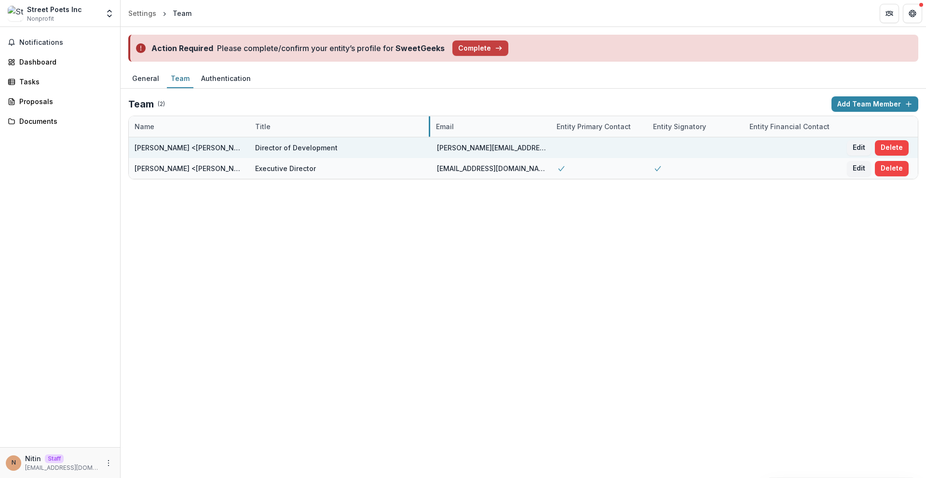
drag, startPoint x: 320, startPoint y: 126, endPoint x: 358, endPoint y: 138, distance: 40.0
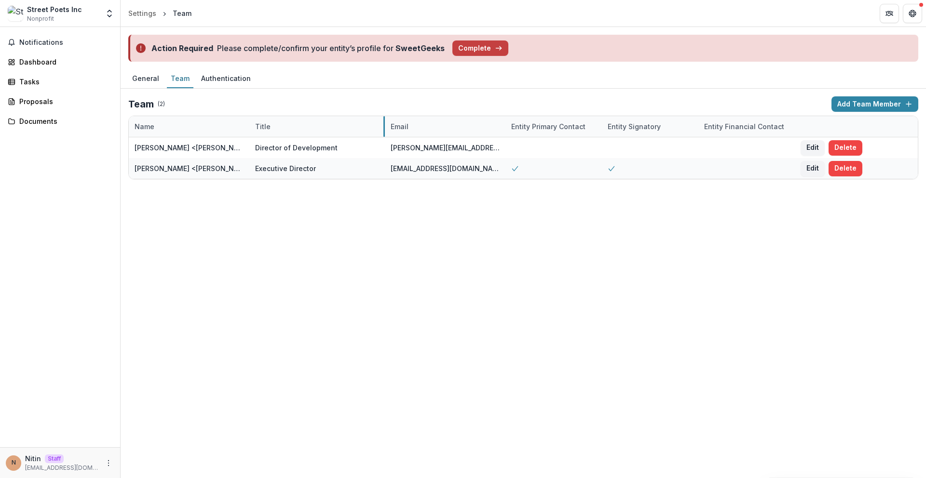
drag, startPoint x: 320, startPoint y: 126, endPoint x: 383, endPoint y: 127, distance: 63.2
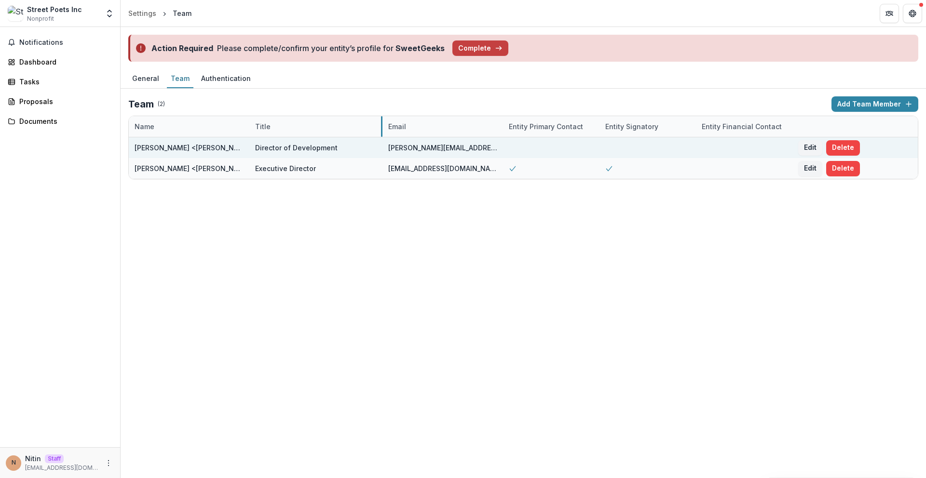
drag, startPoint x: 321, startPoint y: 127, endPoint x: 381, endPoint y: 143, distance: 62.8
drag, startPoint x: 320, startPoint y: 128, endPoint x: 394, endPoint y: 138, distance: 74.9
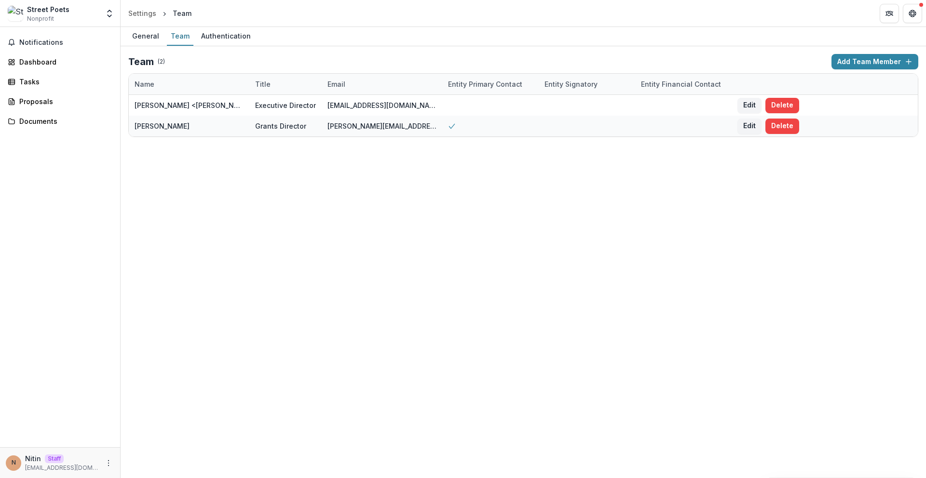
click at [505, 155] on div "General Team Authentication Team ( 2 ) Add Team Member Name Title Email Entity …" at bounding box center [523, 252] width 805 height 451
drag, startPoint x: 502, startPoint y: 149, endPoint x: 469, endPoint y: 53, distance: 101.6
click at [470, 53] on div "General Team Authentication Team ( 2 ) Add Team Member Name Title Email Entity …" at bounding box center [523, 252] width 805 height 451
drag, startPoint x: 470, startPoint y: 53, endPoint x: 484, endPoint y: 49, distance: 14.9
click at [470, 53] on div "Team ( 2 ) Add Team Member Name Title Email Entity Primary Contact Entity Signa…" at bounding box center [523, 95] width 805 height 98
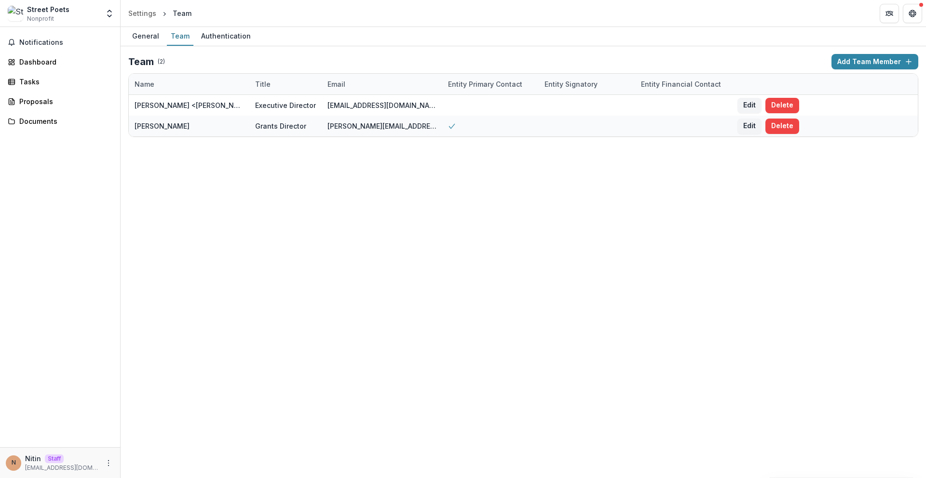
click at [430, 185] on div "General Team Authentication Team ( 2 ) Add Team Member Name Title Email Entity …" at bounding box center [523, 252] width 805 height 451
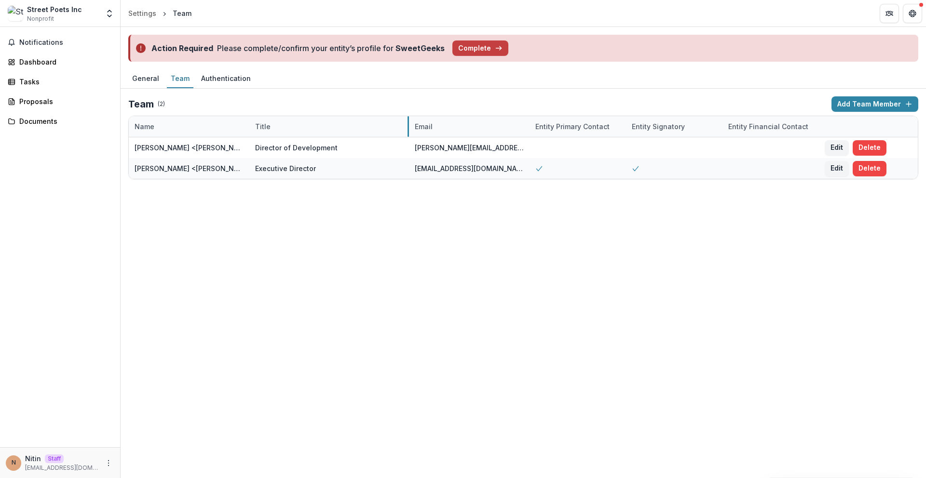
drag, startPoint x: 321, startPoint y: 126, endPoint x: 408, endPoint y: 132, distance: 87.5
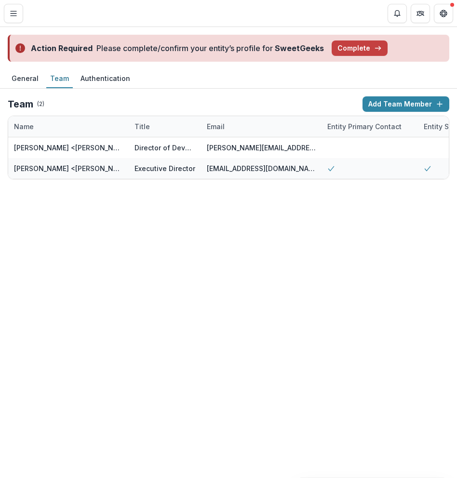
drag, startPoint x: 457, startPoint y: 306, endPoint x: 508, endPoint y: 307, distance: 51.6
click at [455, 307] on html "Skip to content Street Poets Inc Nonprofit Team Settings Settings Settings Team…" at bounding box center [228, 239] width 457 height 478
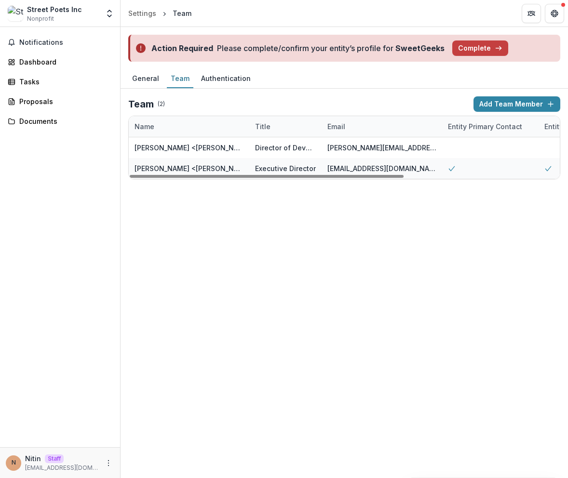
drag, startPoint x: 319, startPoint y: 128, endPoint x: 324, endPoint y: 126, distance: 5.0
click at [324, 126] on div "Name Title Email Entity Primary Contact Entity Signatory Entity Financial Conta…" at bounding box center [466, 126] width 675 height 21
click at [324, 126] on div "Email" at bounding box center [336, 127] width 29 height 10
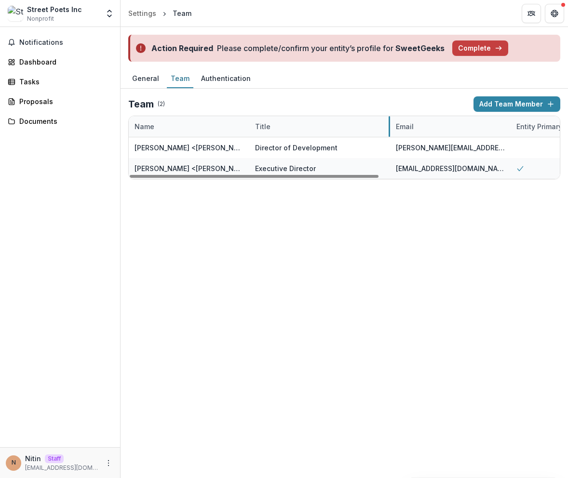
drag, startPoint x: 321, startPoint y: 125, endPoint x: 389, endPoint y: 120, distance: 68.7
click at [141, 12] on div "Settings" at bounding box center [142, 13] width 28 height 10
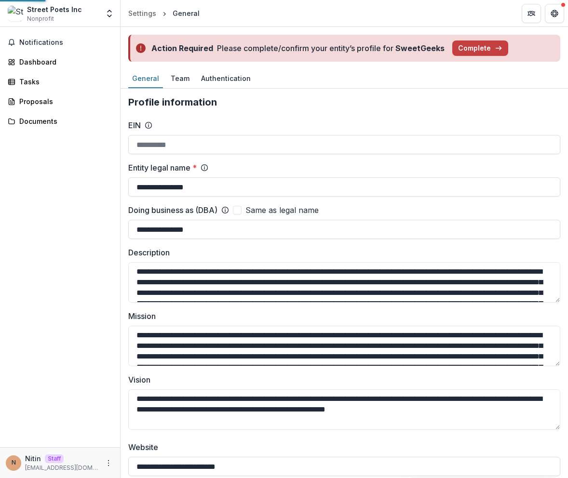
type input "**********"
click at [176, 79] on div "Team" at bounding box center [180, 78] width 27 height 14
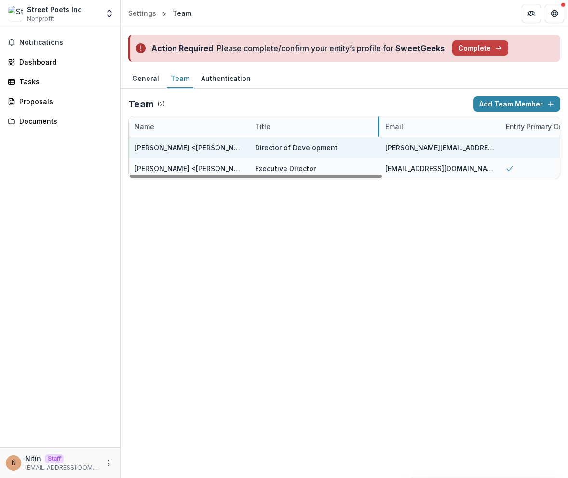
drag, startPoint x: 321, startPoint y: 127, endPoint x: 355, endPoint y: 146, distance: 39.1
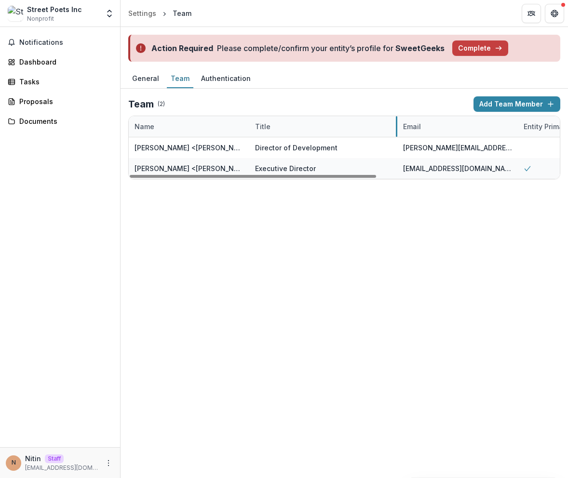
drag, startPoint x: 320, startPoint y: 127, endPoint x: 403, endPoint y: 123, distance: 83.0
drag, startPoint x: 321, startPoint y: 128, endPoint x: 388, endPoint y: 127, distance: 67.0
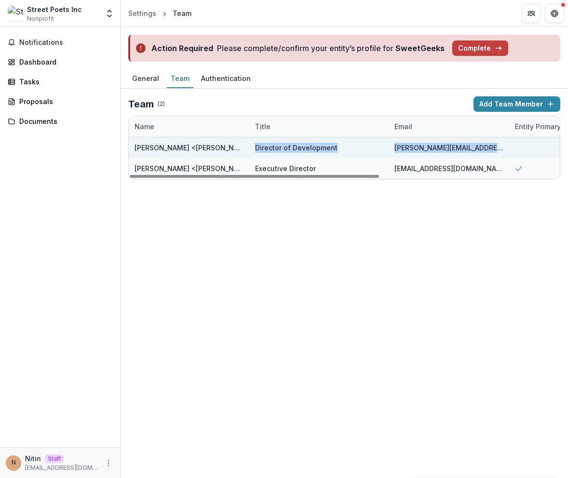
drag, startPoint x: 500, startPoint y: 145, endPoint x: 387, endPoint y: 143, distance: 112.4
click at [388, 141] on div "[PERSON_NAME] <[PERSON_NAME][EMAIL_ADDRESS][DOMAIN_NAME]> Director of Developme…" at bounding box center [500, 147] width 742 height 21
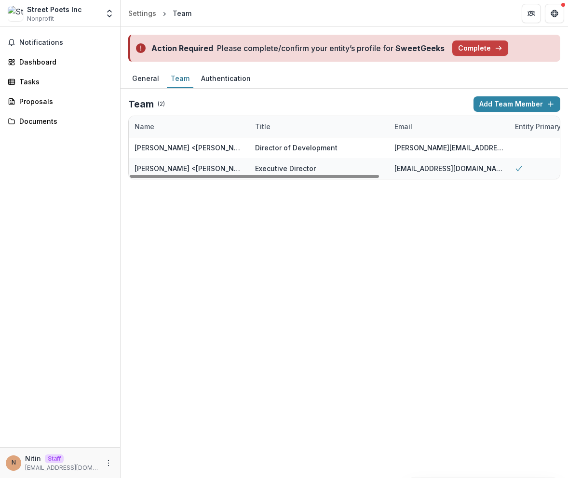
click at [464, 194] on div "Action Required Please complete/confirm your entity’s profile for SweetGeeks Co…" at bounding box center [344, 252] width 447 height 451
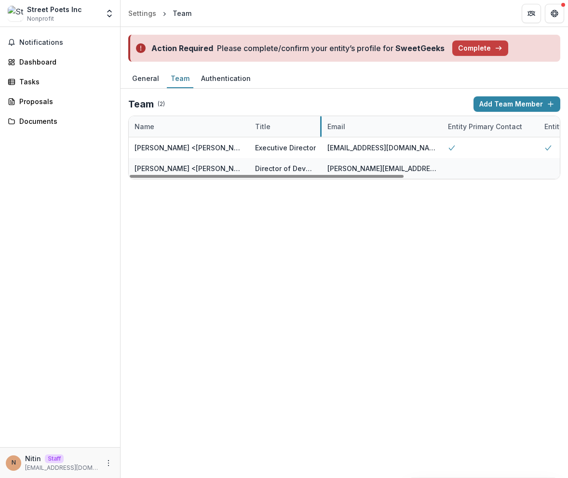
click at [321, 127] on div "Name Title Email Entity Primary Contact Entity Signatory Entity Financial Conta…" at bounding box center [466, 126] width 675 height 21
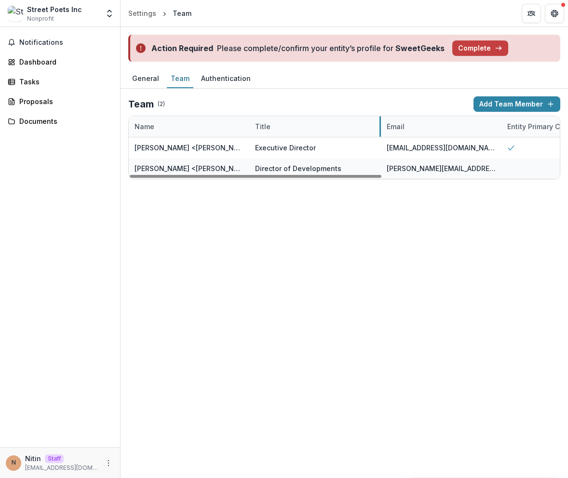
drag, startPoint x: 321, startPoint y: 127, endPoint x: 380, endPoint y: 133, distance: 59.6
drag, startPoint x: 320, startPoint y: 126, endPoint x: 374, endPoint y: 136, distance: 54.8
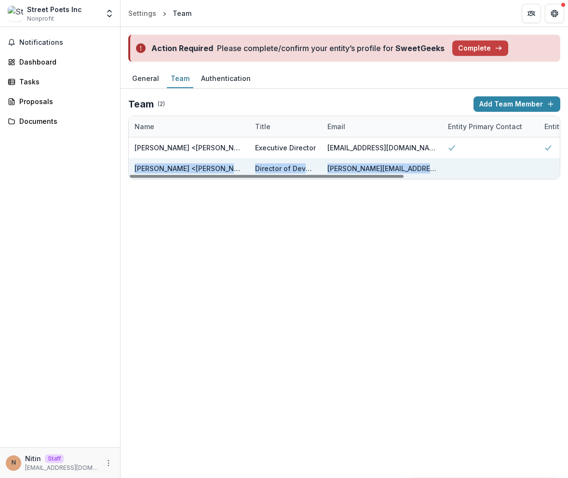
drag, startPoint x: 363, startPoint y: 168, endPoint x: 246, endPoint y: 162, distance: 116.9
click at [244, 163] on div "Nicole Lynn <nicole@streetpoetsinc.com> Director of Developments nicole@streetp…" at bounding box center [466, 168] width 675 height 21
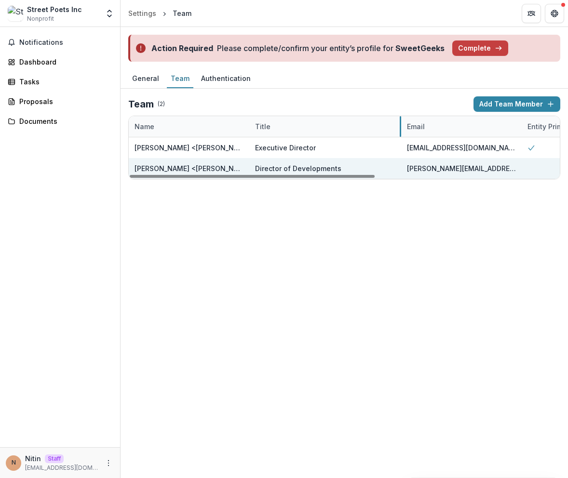
drag, startPoint x: 320, startPoint y: 126, endPoint x: 389, endPoint y: 172, distance: 82.5
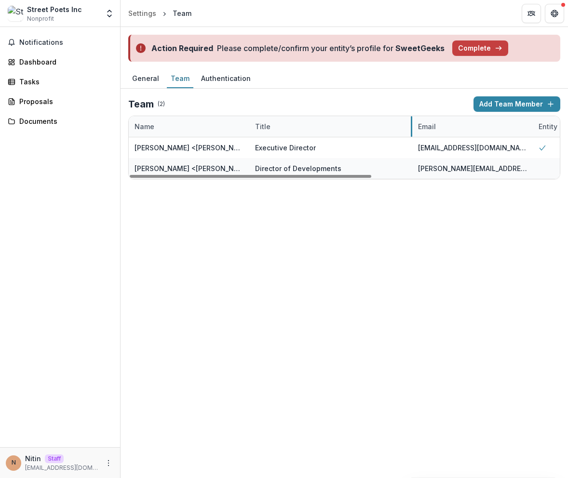
drag, startPoint x: 321, startPoint y: 125, endPoint x: 411, endPoint y: 129, distance: 90.7
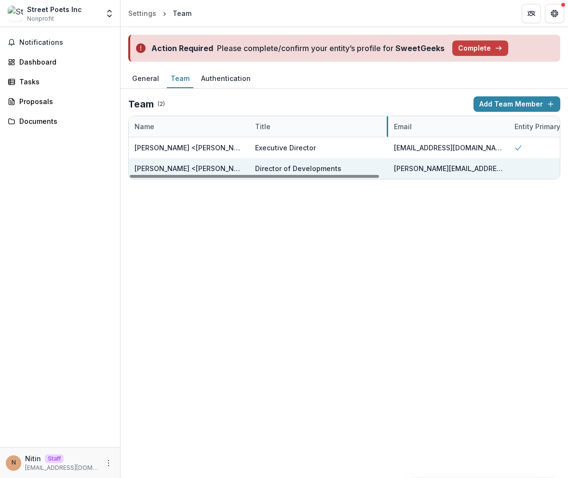
drag, startPoint x: 320, startPoint y: 128, endPoint x: 345, endPoint y: 167, distance: 46.0
drag, startPoint x: 346, startPoint y: 170, endPoint x: 256, endPoint y: 159, distance: 91.3
click at [256, 159] on div "Director of Developments" at bounding box center [316, 168] width 122 height 21
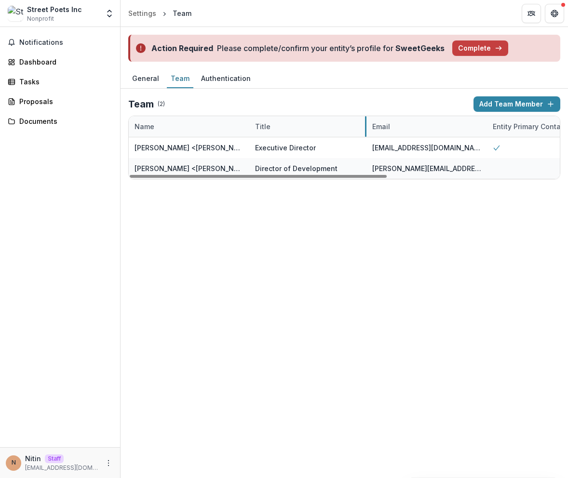
drag, startPoint x: 321, startPoint y: 126, endPoint x: 265, endPoint y: 194, distance: 88.1
click at [467, 318] on div "Action Required Please complete/confirm your entity’s profile for SweetGeeks Co…" at bounding box center [344, 252] width 447 height 451
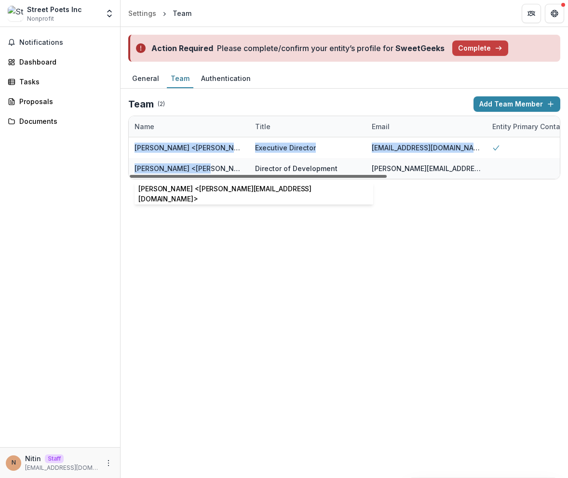
drag, startPoint x: 131, startPoint y: 146, endPoint x: 201, endPoint y: 172, distance: 74.9
click at [199, 167] on div "Shanae Sharon <shanae@streetpoetsinc.com> Executive Director shanae@streetpoets…" at bounding box center [488, 157] width 719 height 41
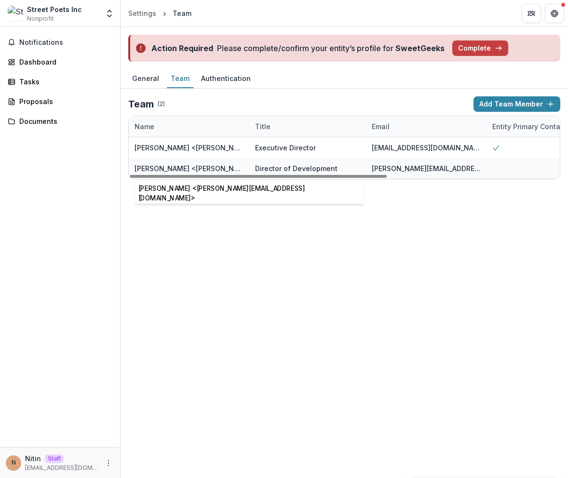
click at [216, 196] on div "Action Required Please complete/confirm your entity’s profile for SweetGeeks Co…" at bounding box center [344, 252] width 447 height 451
click at [460, 208] on div "Action Required Please complete/confirm your entity’s profile for SweetGeeks Co…" at bounding box center [344, 252] width 447 height 451
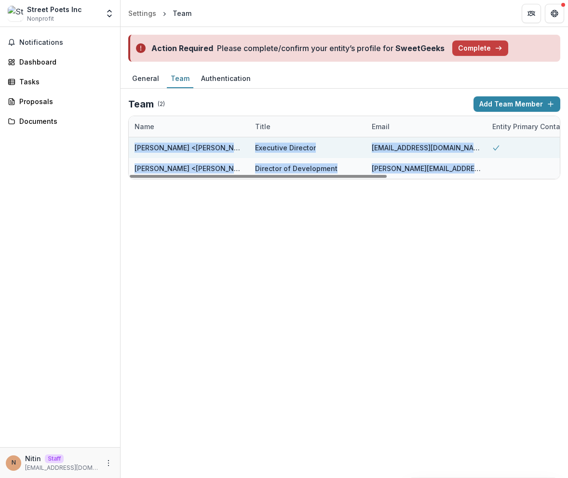
drag, startPoint x: 356, startPoint y: 142, endPoint x: 137, endPoint y: 143, distance: 218.9
click at [136, 136] on div "Name Title Email Entity Primary Contact Entity Signatory Entity Financial Conta…" at bounding box center [344, 147] width 431 height 63
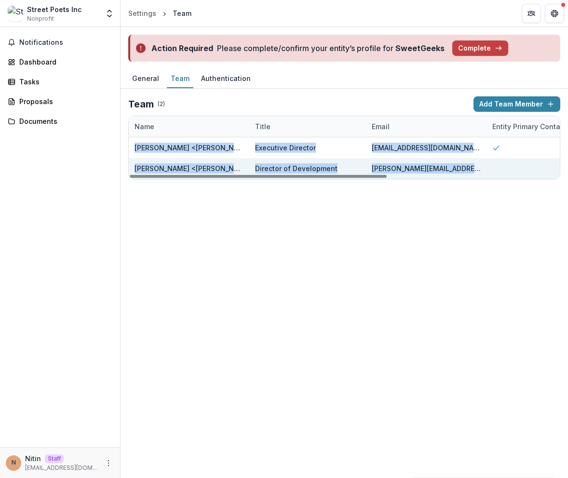
drag, startPoint x: 132, startPoint y: 144, endPoint x: 474, endPoint y: 169, distance: 343.7
click at [468, 177] on div "Shanae Sharon <shanae@streetpoetsinc.com> Executive Director shanae@streetpoets…" at bounding box center [488, 157] width 719 height 41
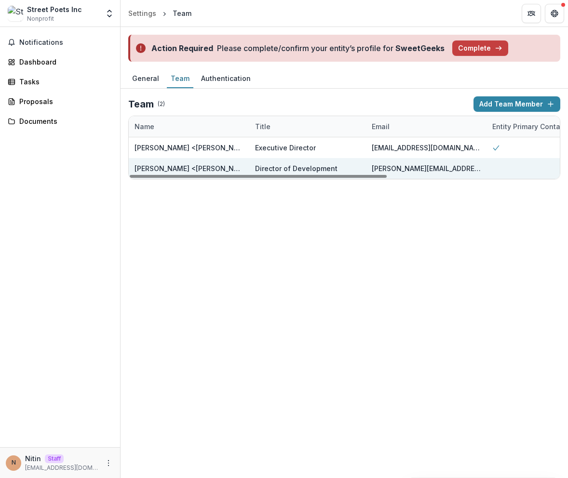
click at [474, 167] on div "nicole@streetpoetsinc.com" at bounding box center [426, 168] width 109 height 21
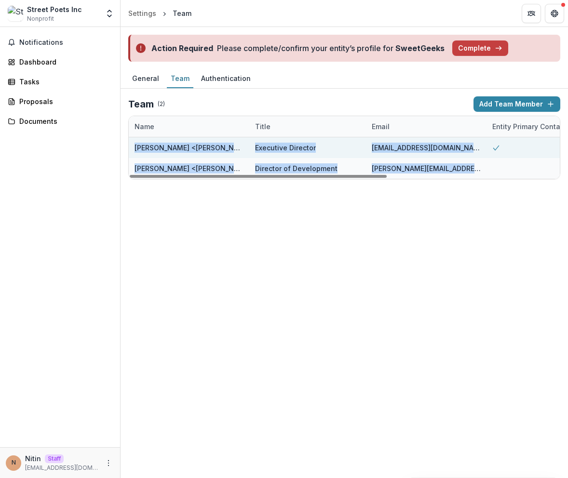
drag, startPoint x: 474, startPoint y: 168, endPoint x: 131, endPoint y: 145, distance: 343.6
click at [132, 144] on div "Shanae Sharon <shanae@streetpoetsinc.com> Executive Director shanae@streetpoets…" at bounding box center [488, 157] width 719 height 41
click at [132, 149] on div "Shanae Sharon <shanae@streetpoetsinc.com>" at bounding box center [189, 147] width 121 height 21
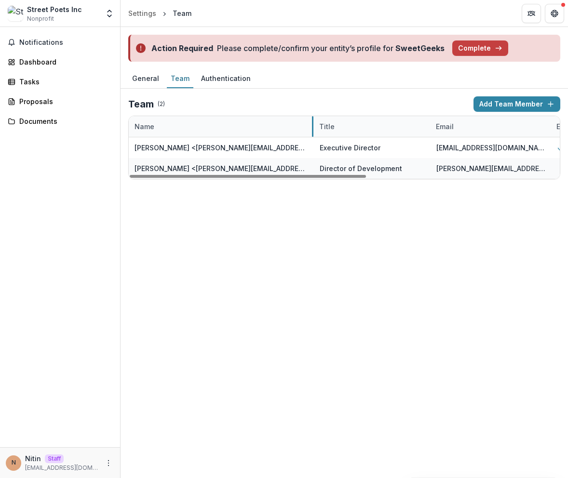
drag, startPoint x: 248, startPoint y: 129, endPoint x: 312, endPoint y: 128, distance: 63.7
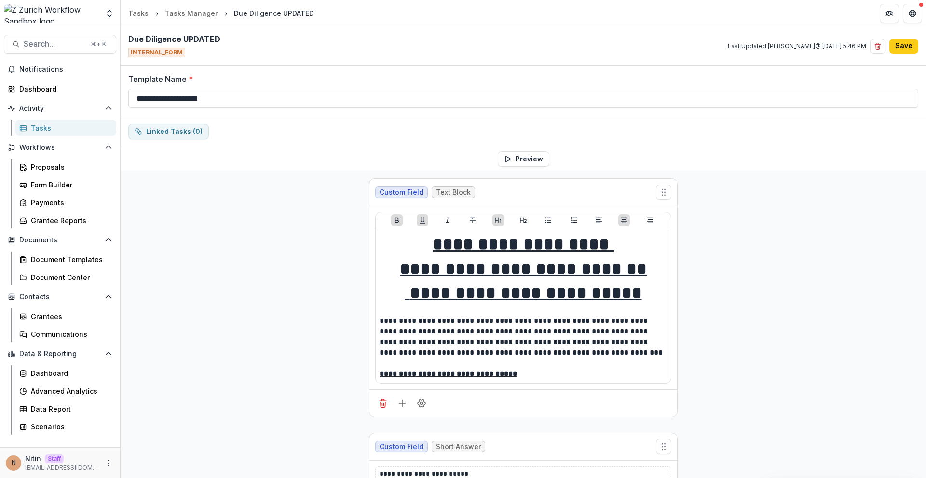
select select "********"
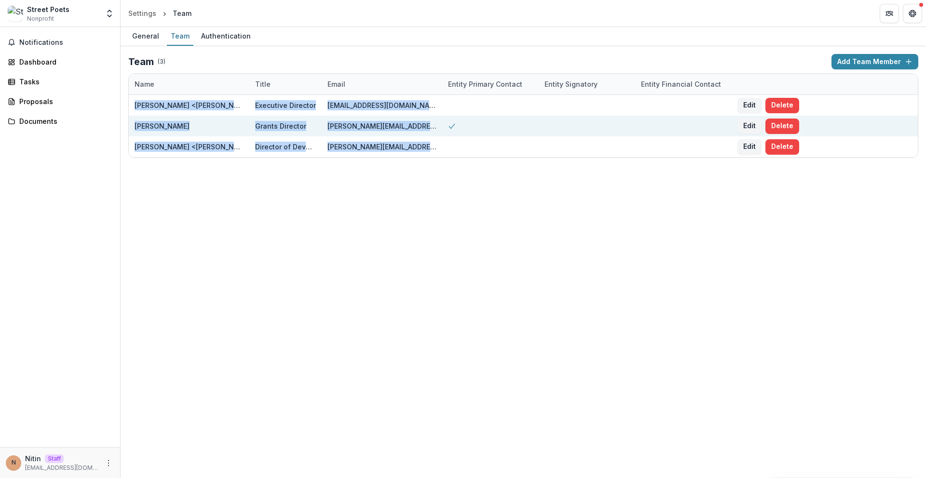
drag, startPoint x: 394, startPoint y: 145, endPoint x: 180, endPoint y: 132, distance: 214.0
click at [128, 146] on div "Name Title Email Entity Primary Contact Entity Signatory Entity Financial Conta…" at bounding box center [523, 115] width 790 height 84
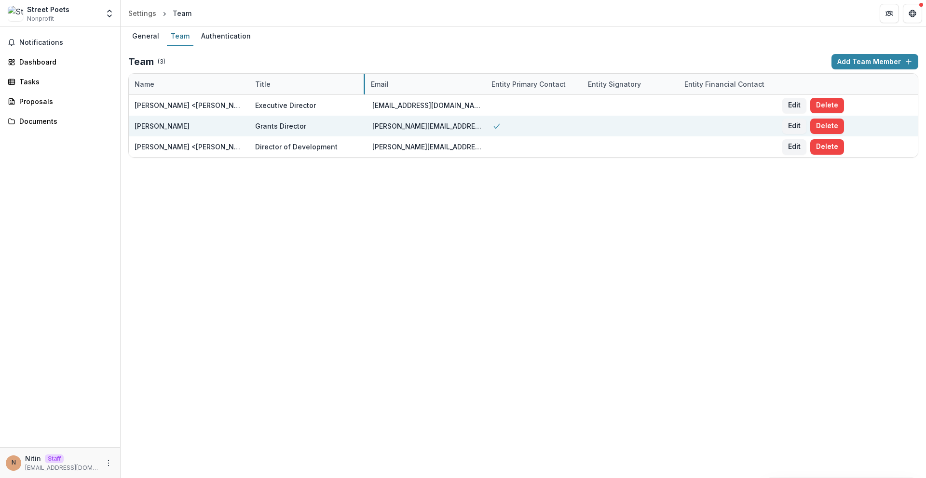
drag, startPoint x: 321, startPoint y: 85, endPoint x: 359, endPoint y: 119, distance: 50.5
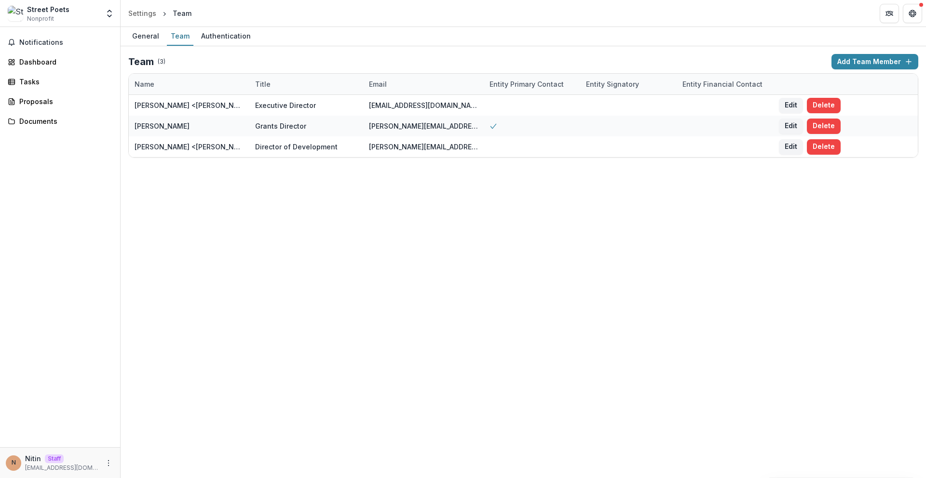
click at [192, 196] on div "General Team Authentication Team ( 3 ) Add Team Member Name Title Email Entity …" at bounding box center [523, 252] width 805 height 451
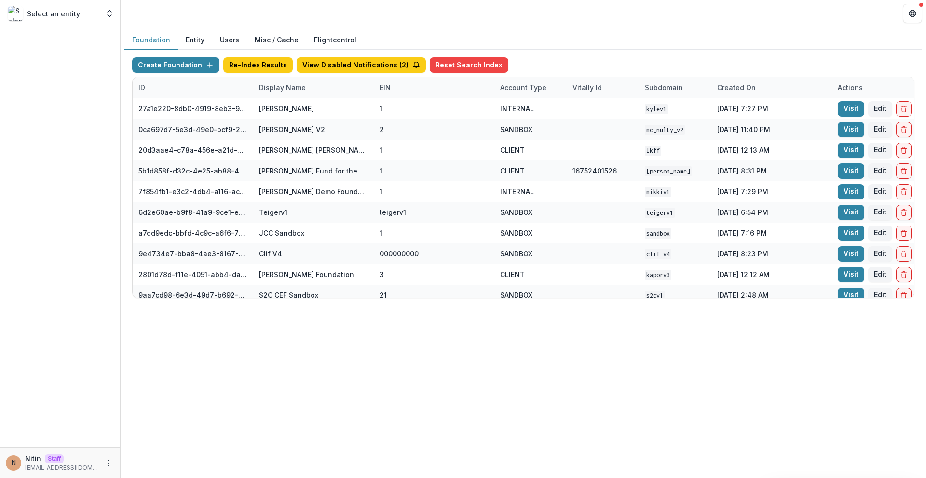
click at [280, 39] on button "Misc / Cache" at bounding box center [276, 40] width 59 height 19
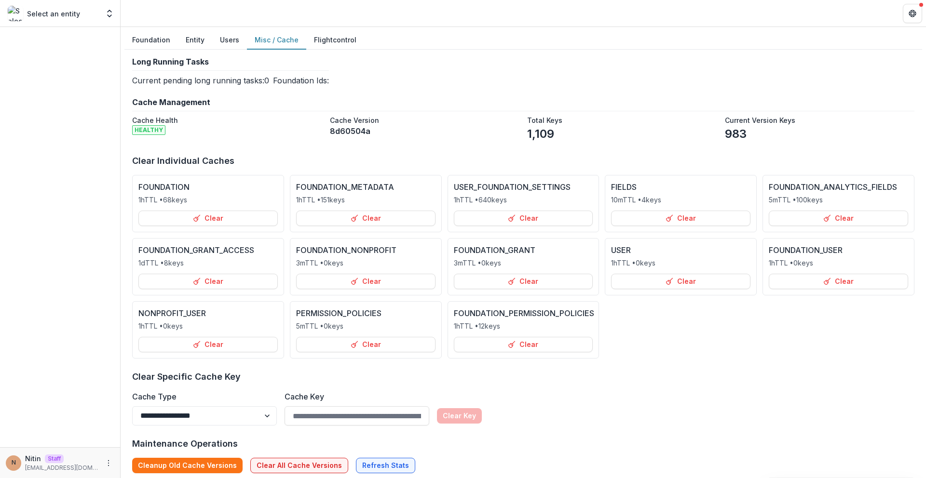
drag, startPoint x: 190, startPoint y: 328, endPoint x: 118, endPoint y: 328, distance: 72.3
click at [120, 327] on main "**********" at bounding box center [463, 252] width 926 height 451
click at [207, 326] on div "NONPROFIT_USER 1h TTL • 0 keys" at bounding box center [207, 320] width 139 height 24
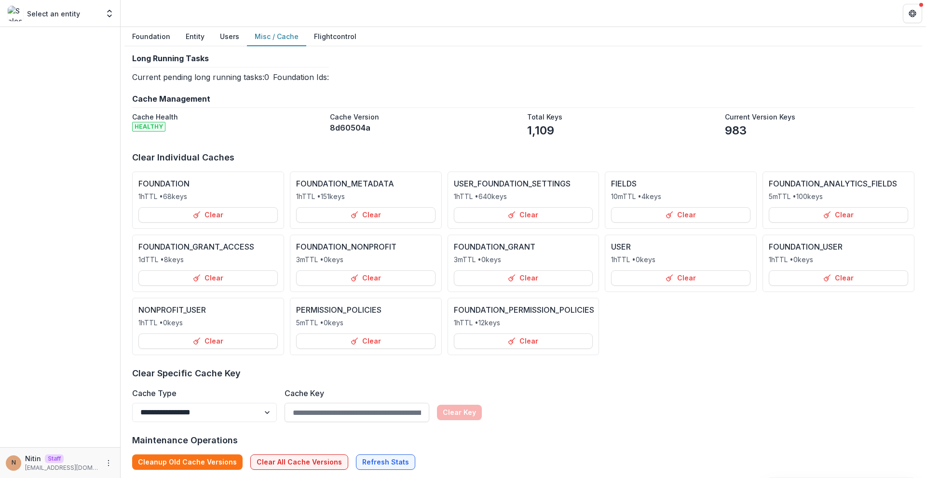
scroll to position [7, 0]
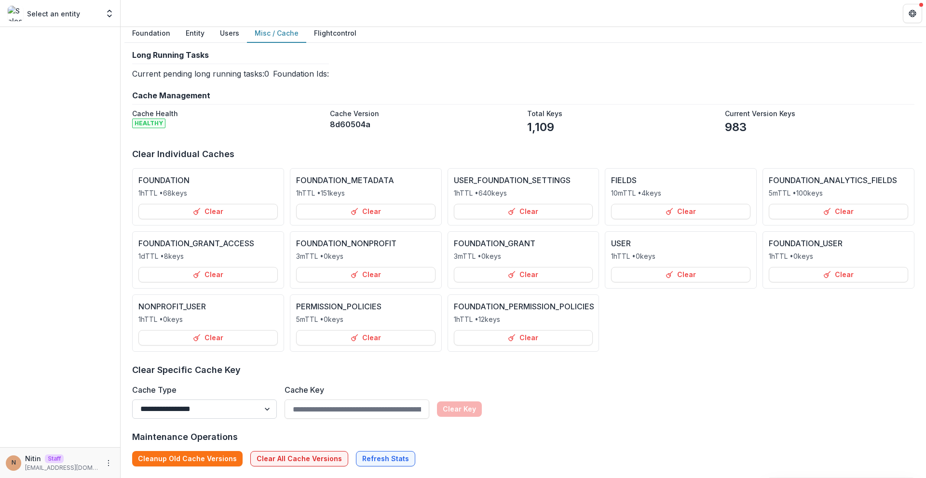
click at [196, 407] on select "**********" at bounding box center [204, 409] width 145 height 19
select select "**********"
click at [132, 400] on select "**********" at bounding box center [204, 409] width 145 height 19
click at [218, 339] on button "Clear" at bounding box center [207, 337] width 139 height 15
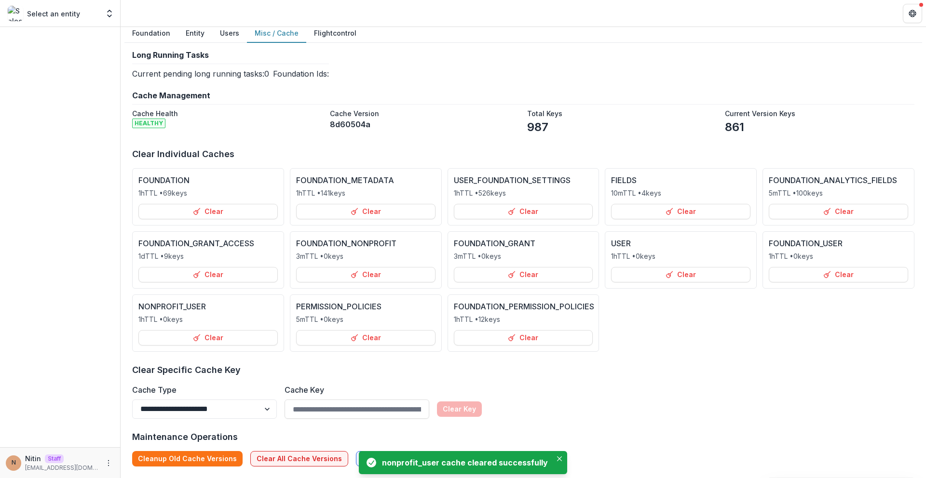
scroll to position [0, 0]
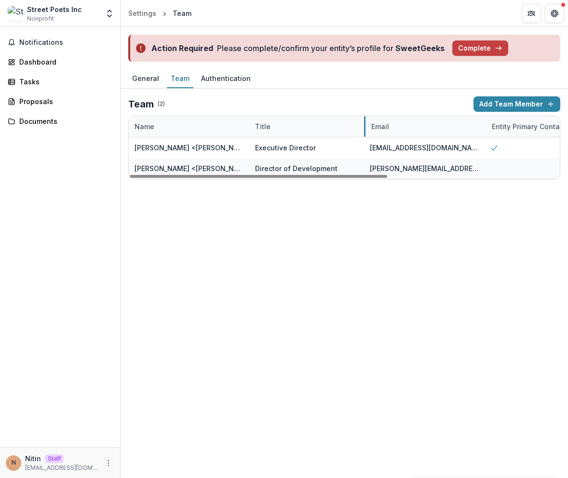
drag, startPoint x: 321, startPoint y: 126, endPoint x: 367, endPoint y: 134, distance: 46.5
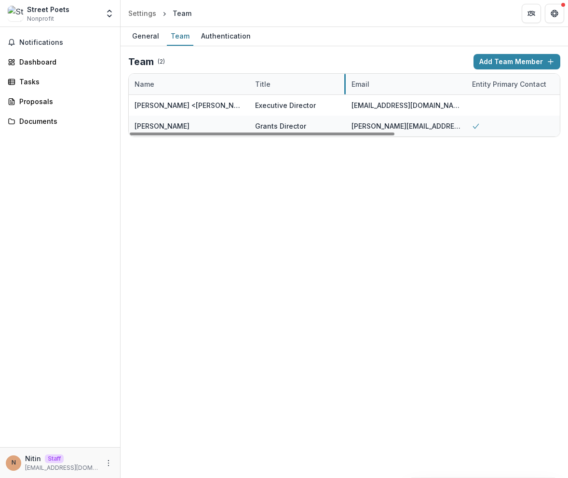
drag, startPoint x: 321, startPoint y: 85, endPoint x: 344, endPoint y: 89, distance: 23.9
drag, startPoint x: 321, startPoint y: 82, endPoint x: 329, endPoint y: 87, distance: 9.5
click at [330, 211] on div "General Team Authentication Team ( 2 ) Add Team Member Name Title Email Entity …" at bounding box center [344, 252] width 447 height 451
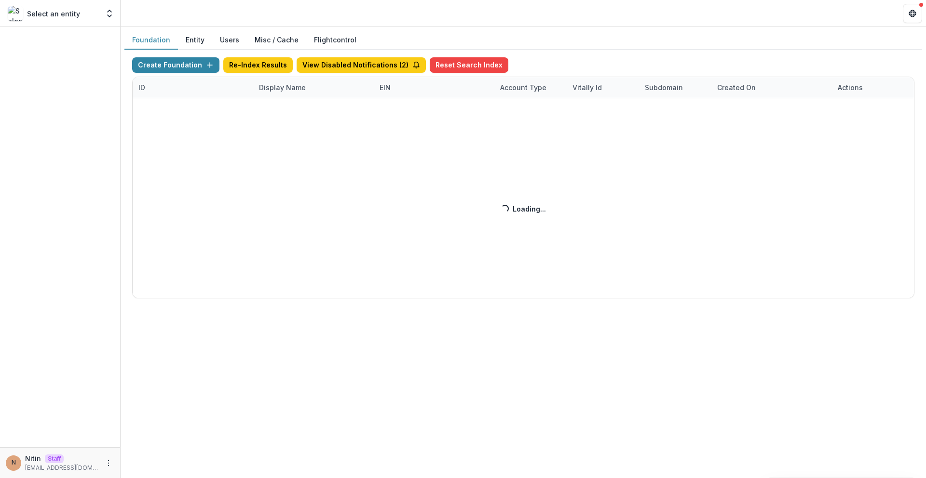
click at [259, 31] on button "Misc / Cache" at bounding box center [276, 40] width 59 height 19
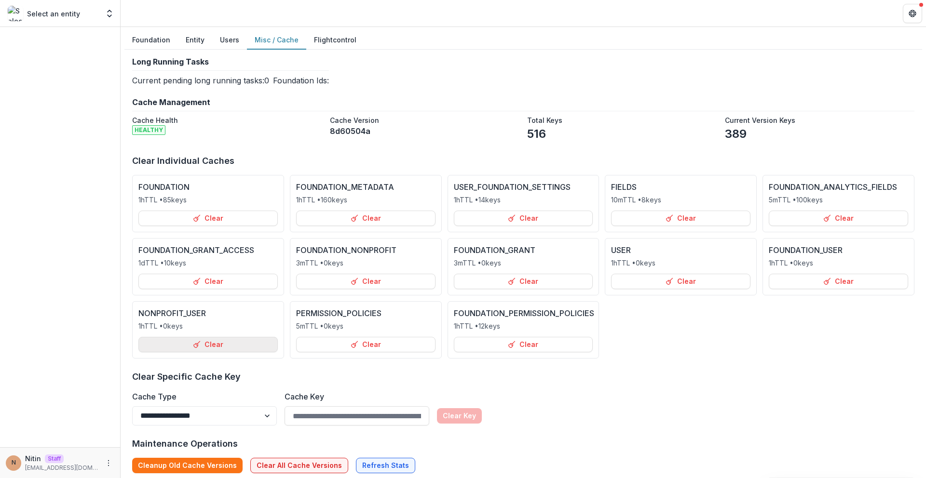
click at [198, 337] on button "Clear" at bounding box center [207, 344] width 139 height 15
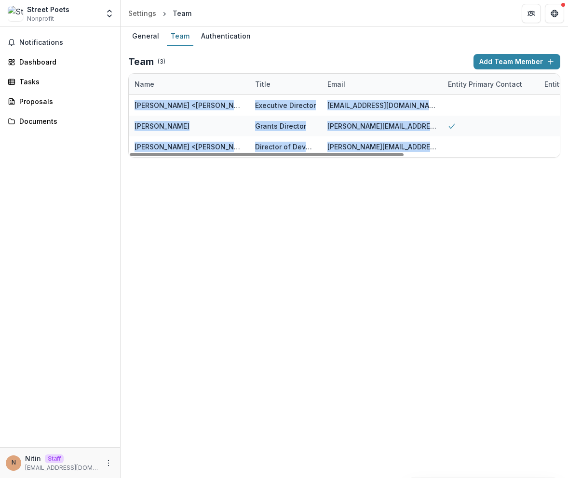
drag, startPoint x: 456, startPoint y: 150, endPoint x: 126, endPoint y: 149, distance: 329.8
click at [126, 149] on div "Team ( 3 ) Add Team Member Name Title Email Entity Primary Contact Entity Signa…" at bounding box center [344, 105] width 447 height 119
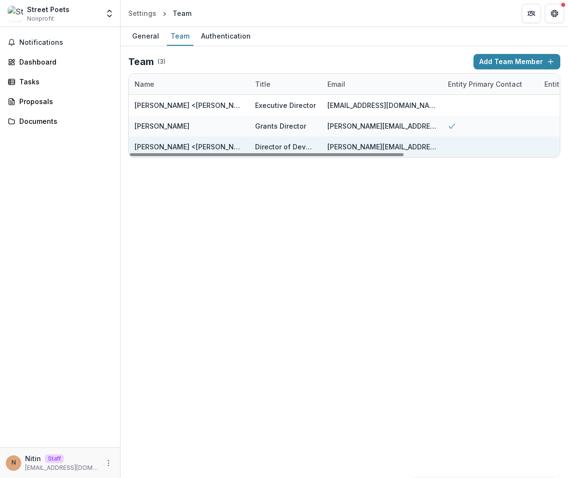
click at [158, 147] on div "[PERSON_NAME] <[PERSON_NAME][EMAIL_ADDRESS][DOMAIN_NAME]>" at bounding box center [189, 147] width 109 height 10
click at [405, 150] on div "[PERSON_NAME][EMAIL_ADDRESS][DOMAIN_NAME]" at bounding box center [381, 147] width 109 height 10
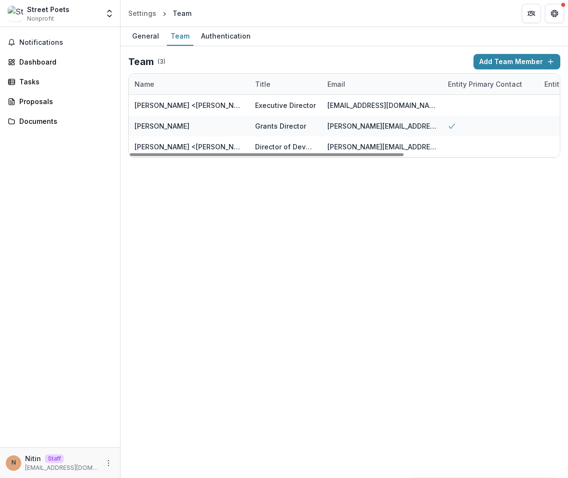
click at [264, 235] on div "General Team Authentication Team ( 3 ) Add Team Member Name Title Email Entity …" at bounding box center [344, 252] width 447 height 451
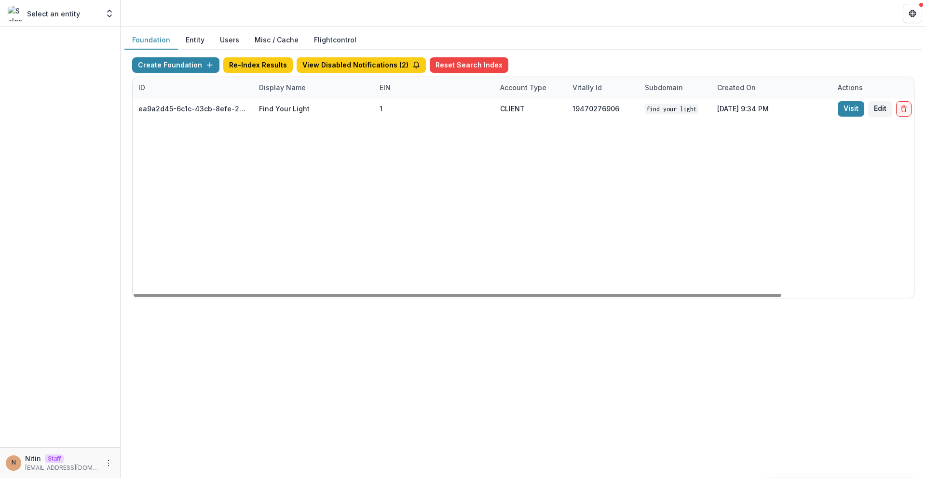
click at [275, 90] on div "Display Name" at bounding box center [282, 87] width 58 height 10
click at [211, 81] on div "ID" at bounding box center [193, 87] width 121 height 21
click at [212, 108] on input "**********" at bounding box center [193, 109] width 116 height 15
click at [291, 88] on div "Display Name" at bounding box center [282, 87] width 58 height 10
click at [285, 111] on input at bounding box center [313, 109] width 116 height 15
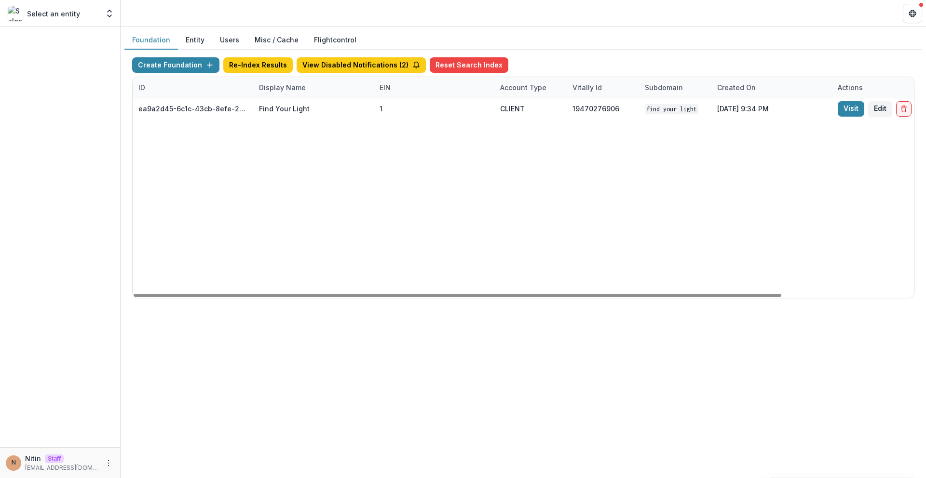
click at [229, 84] on div "ID" at bounding box center [193, 87] width 121 height 21
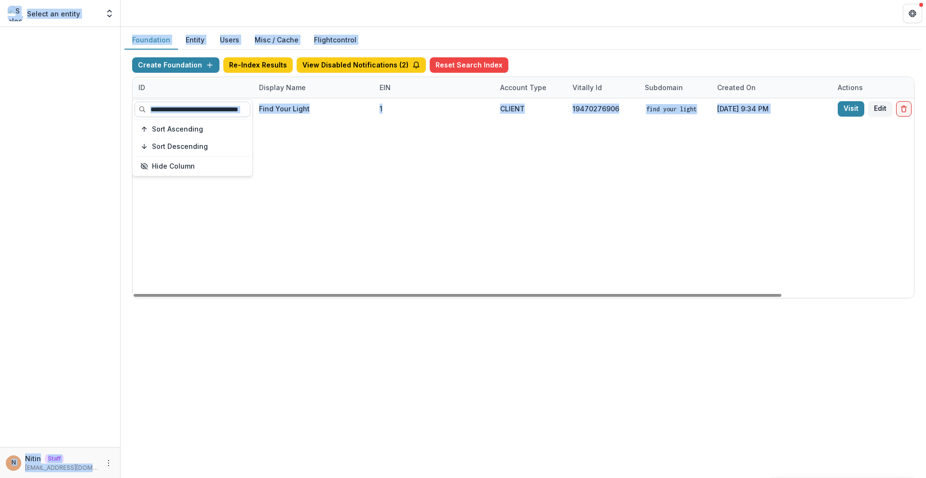
click at [206, 112] on input "**********" at bounding box center [193, 109] width 116 height 15
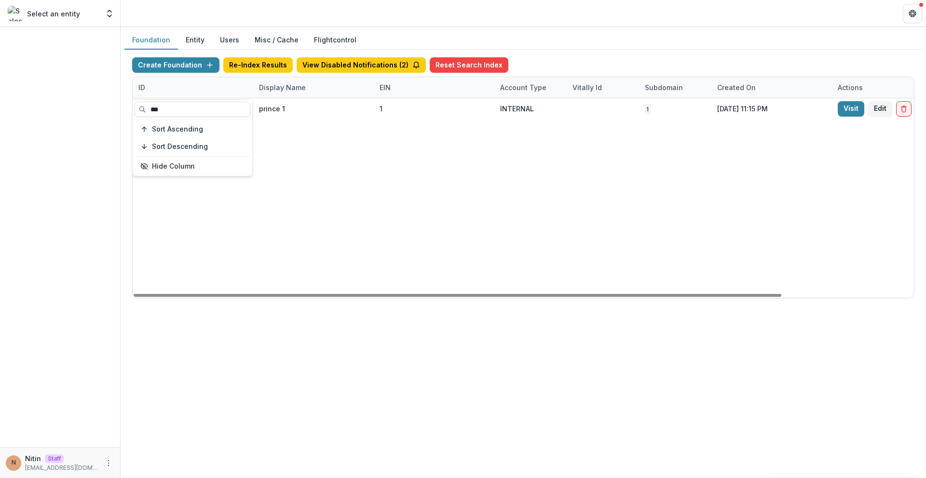
type input "***"
click at [352, 152] on div "3d5982cb-2bea-4e70-a325-431066df508b prince 1 1 INTERNAL 1 Aug 04, 2025, 11:15 …" at bounding box center [603, 198] width 940 height 200
click at [246, 96] on div "ID" at bounding box center [193, 87] width 121 height 21
click at [240, 117] on input "***" at bounding box center [193, 109] width 116 height 15
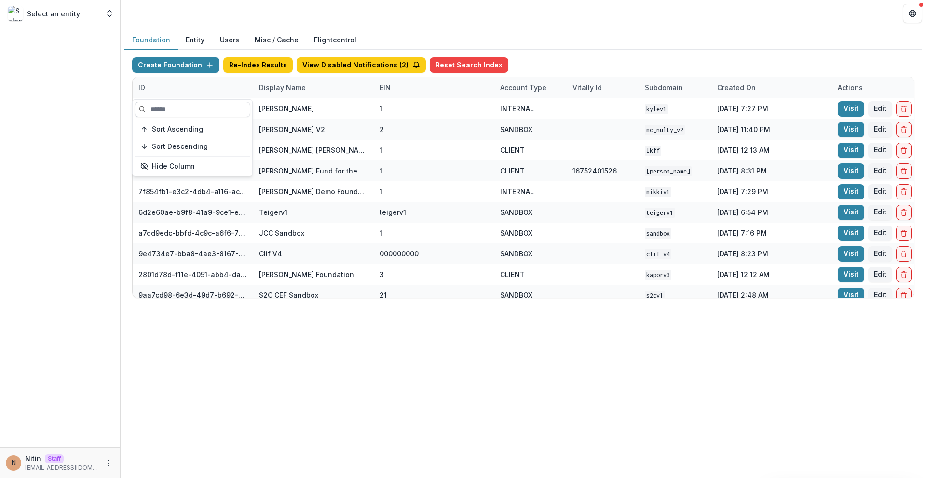
click at [178, 108] on input at bounding box center [193, 109] width 116 height 15
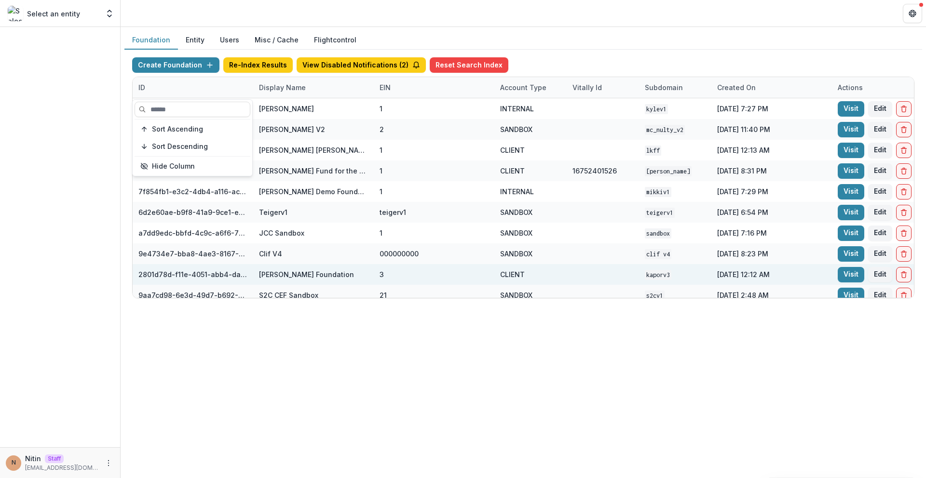
paste input "**********"
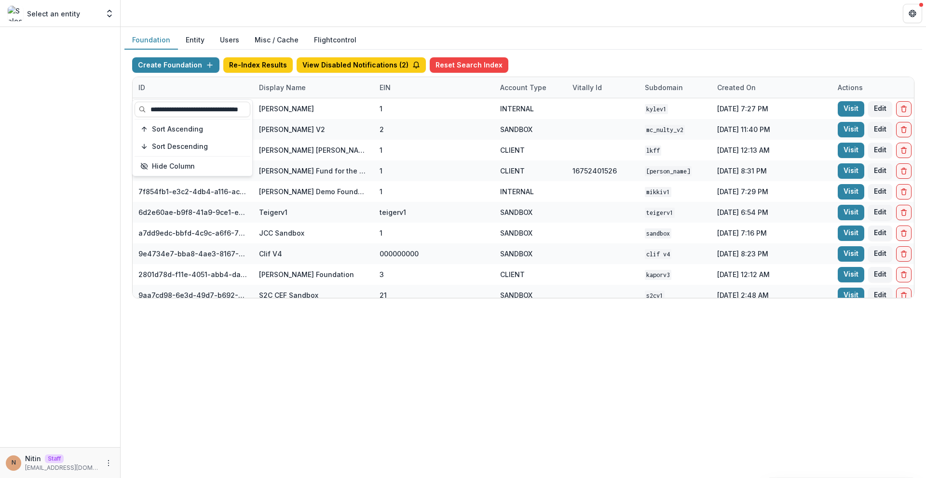
scroll to position [0, 42]
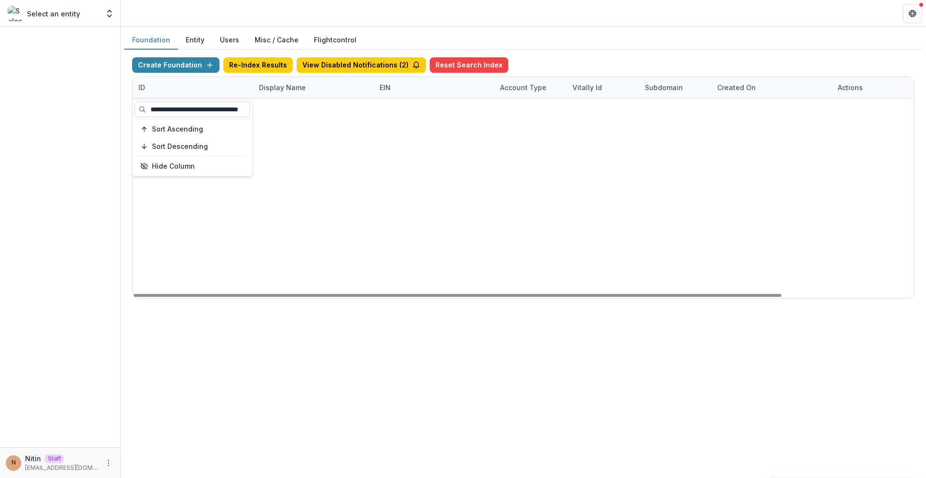
type input "**********"
click at [207, 319] on div "Foundation Entity Users Misc / Cache Flightcontrol Create Foundation Re-Index R…" at bounding box center [523, 252] width 805 height 451
click at [206, 93] on div "ID" at bounding box center [193, 87] width 121 height 21
click at [188, 108] on input "**********" at bounding box center [193, 109] width 116 height 15
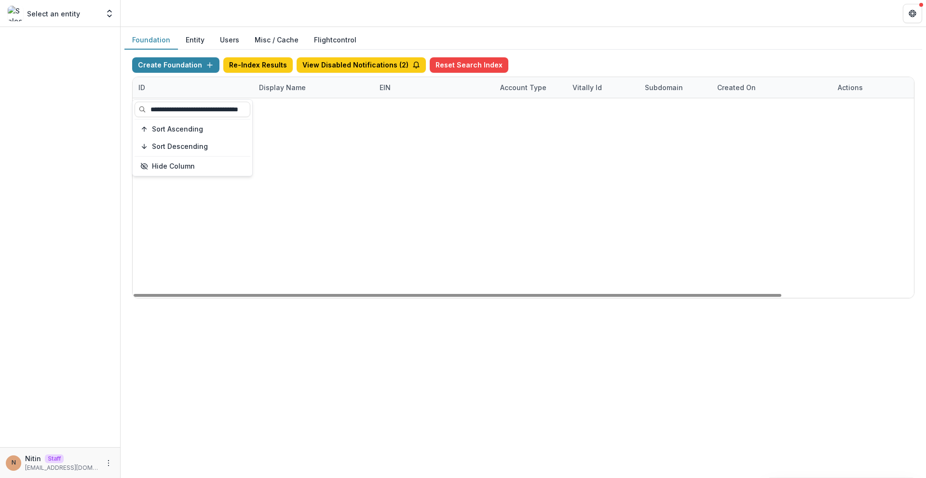
scroll to position [0, 42]
click at [266, 110] on div "No data available" at bounding box center [523, 104] width 781 height 12
click at [180, 86] on div "ID" at bounding box center [193, 87] width 121 height 21
click at [195, 107] on input "**********" at bounding box center [193, 109] width 116 height 15
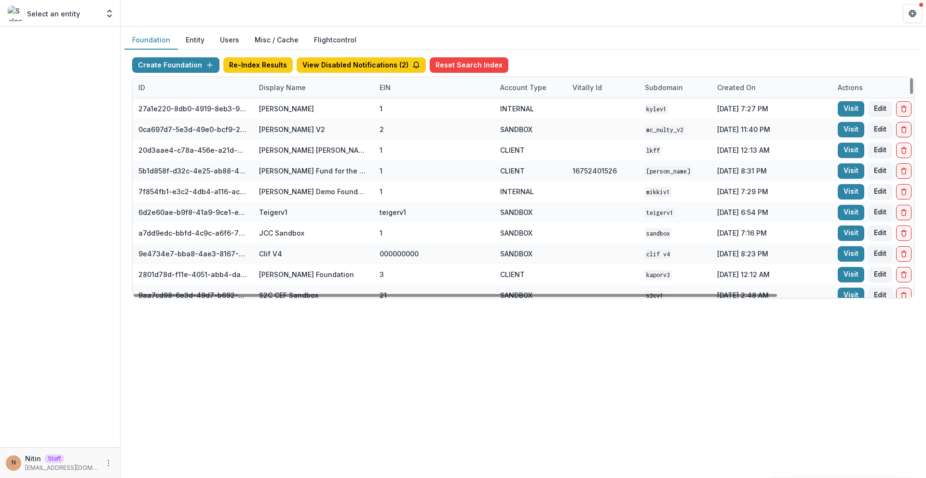
click at [271, 94] on div "Display Name" at bounding box center [313, 87] width 121 height 21
click at [322, 107] on input at bounding box center [313, 109] width 116 height 15
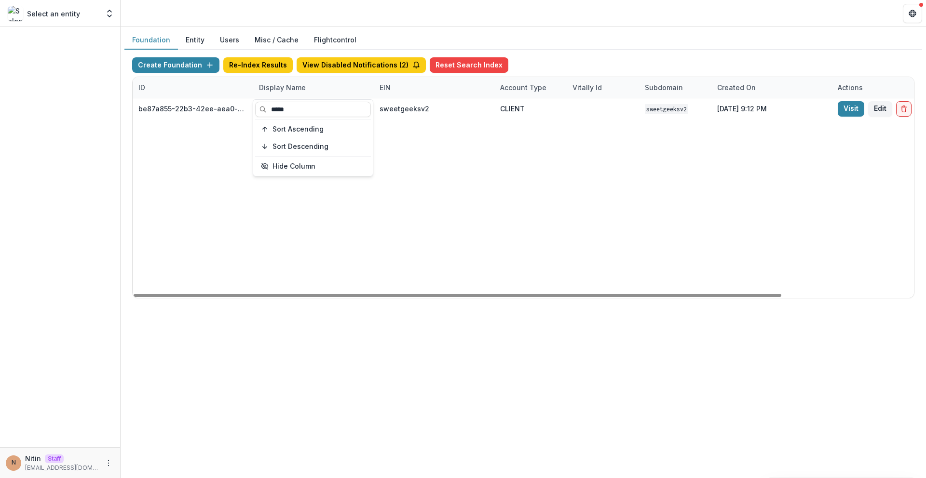
type input "*****"
drag, startPoint x: 504, startPoint y: 145, endPoint x: 507, endPoint y: 136, distance: 9.0
click at [504, 145] on div "be87a855-22b3-42ee-aea0-ed5005d6b100 SweetGeeks sweetgeeksv2 CLIENT sweetgeeksv…" at bounding box center [603, 198] width 940 height 200
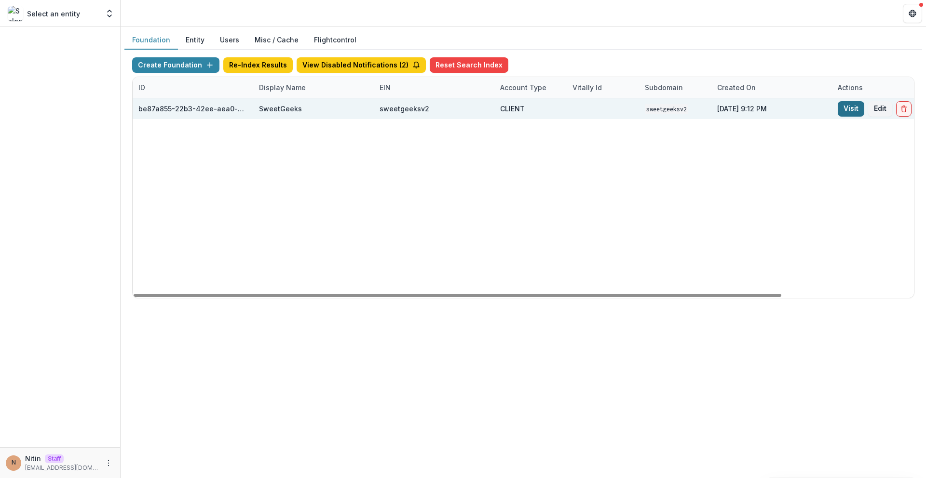
click at [842, 109] on link "Visit" at bounding box center [851, 108] width 27 height 15
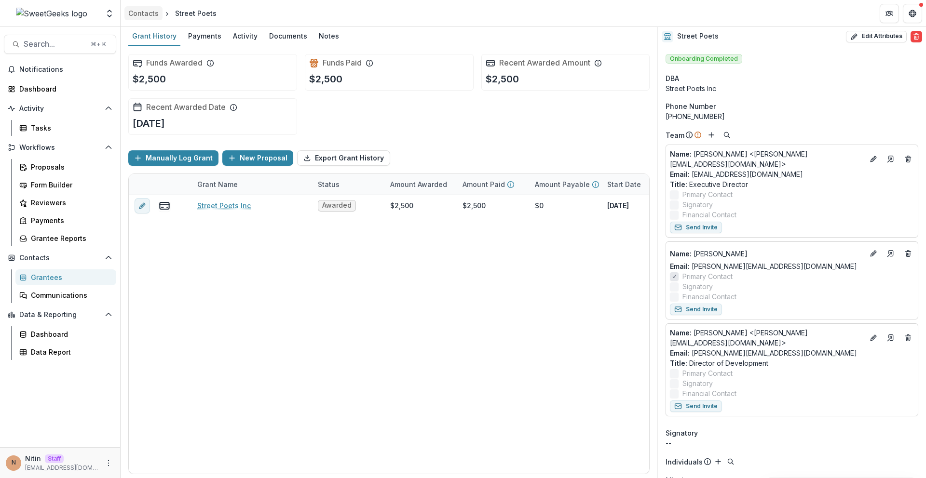
click at [152, 16] on div "Contacts" at bounding box center [143, 13] width 30 height 10
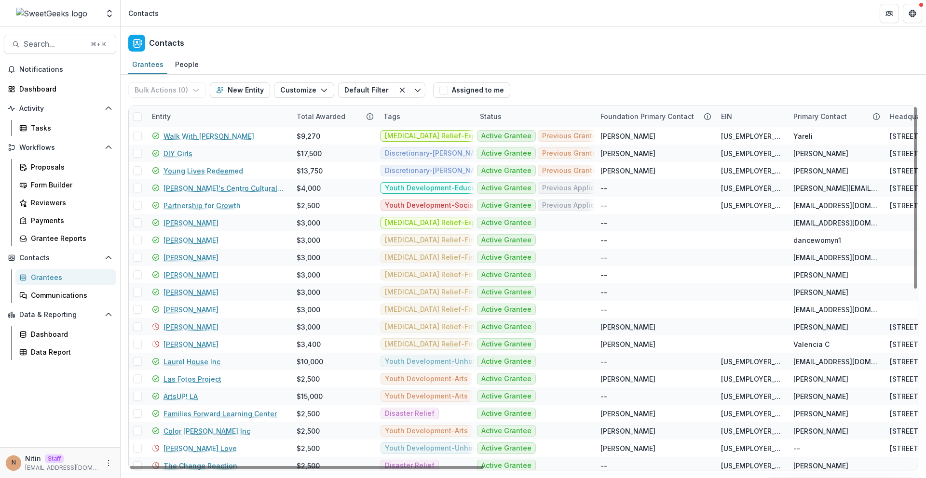
click at [209, 118] on div "Entity" at bounding box center [218, 116] width 145 height 21
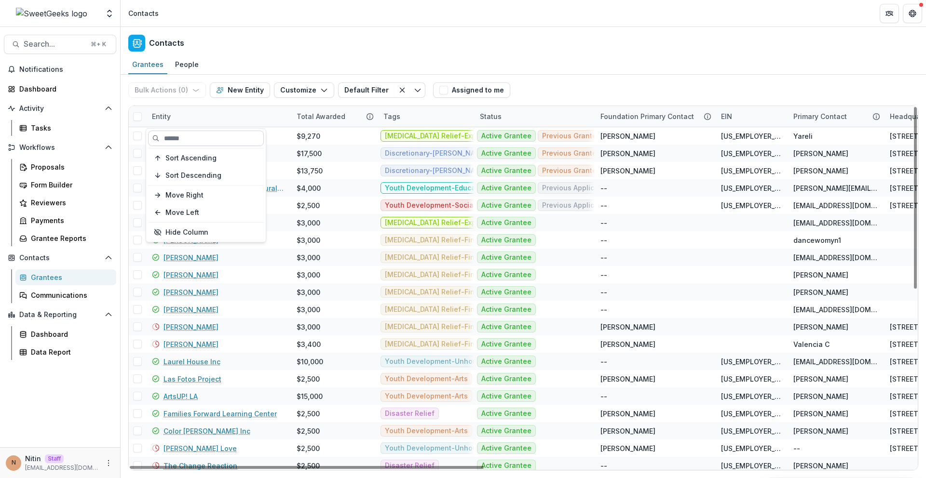
click at [203, 136] on input at bounding box center [206, 138] width 116 height 15
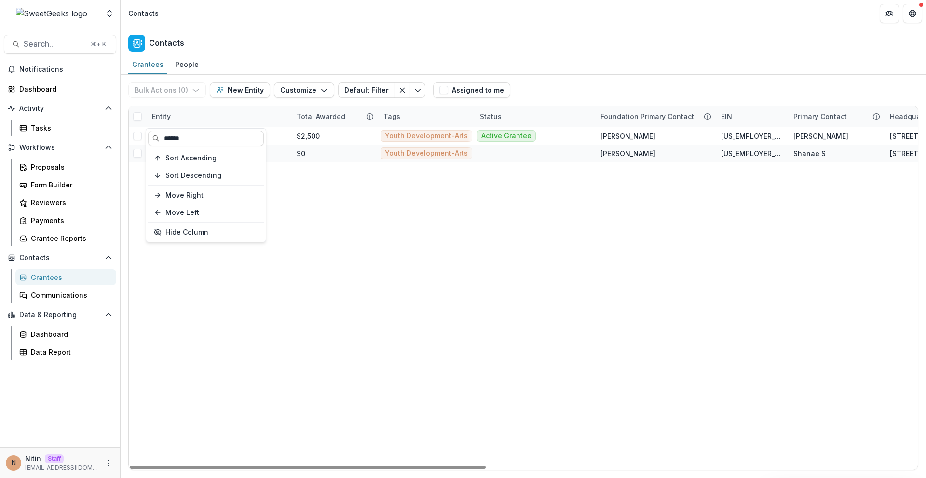
type input "******"
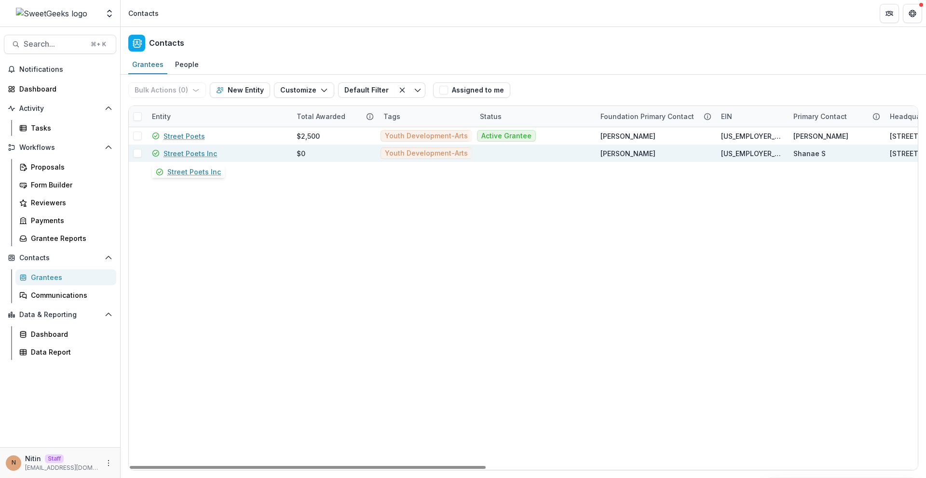
click at [206, 151] on link "Street Poets Inc" at bounding box center [190, 154] width 54 height 10
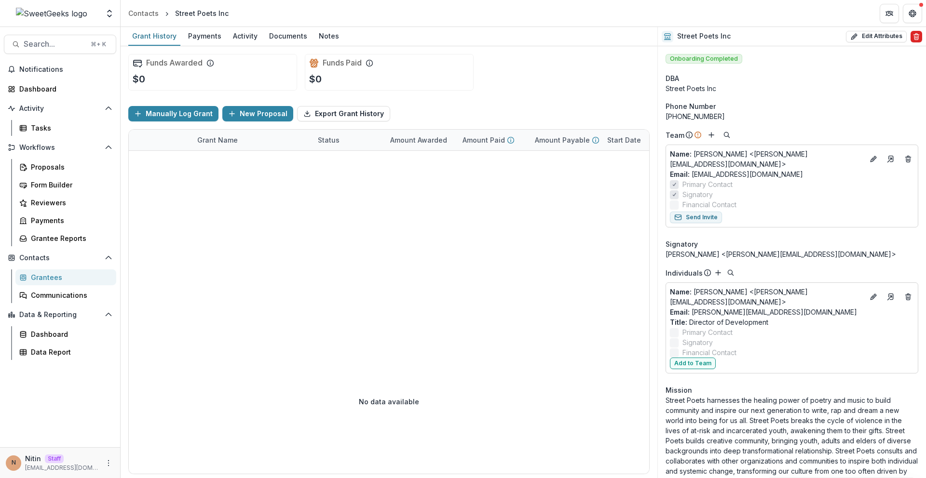
click at [916, 37] on icon "Delete" at bounding box center [916, 37] width 8 height 8
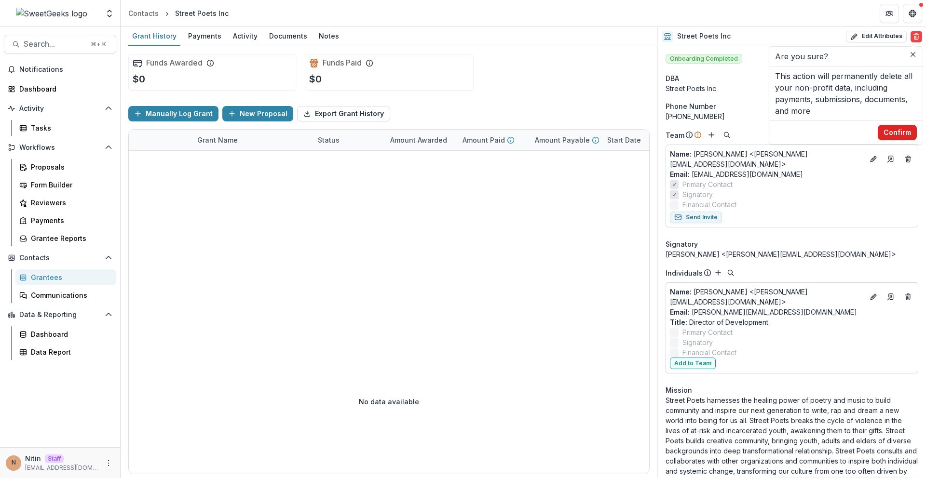
click at [899, 134] on button "Confirm" at bounding box center [897, 132] width 39 height 15
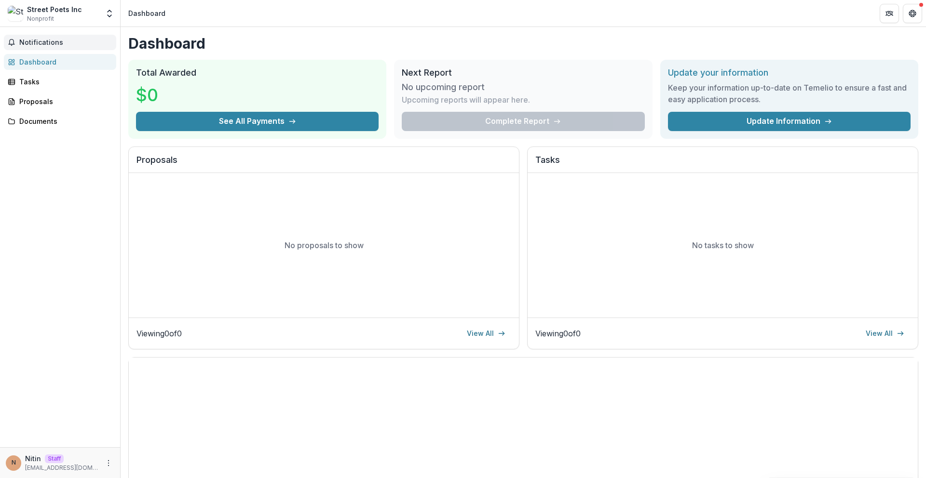
click at [53, 43] on span "Notifications" at bounding box center [65, 43] width 93 height 8
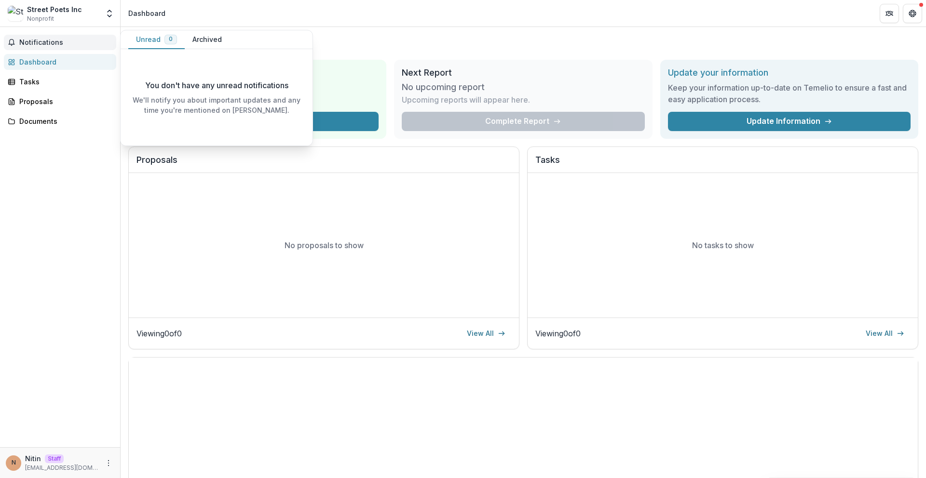
click at [50, 44] on span "Notifications" at bounding box center [65, 43] width 93 height 8
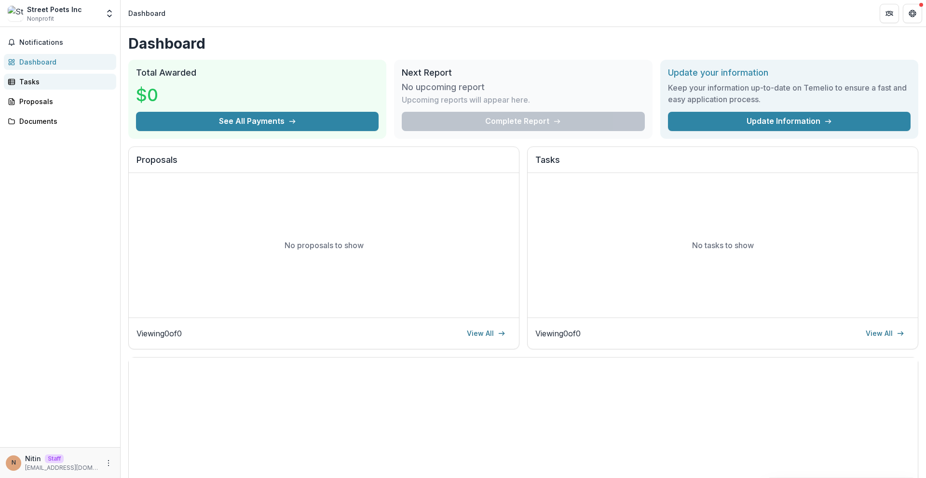
click at [47, 74] on link "Tasks" at bounding box center [60, 82] width 112 height 16
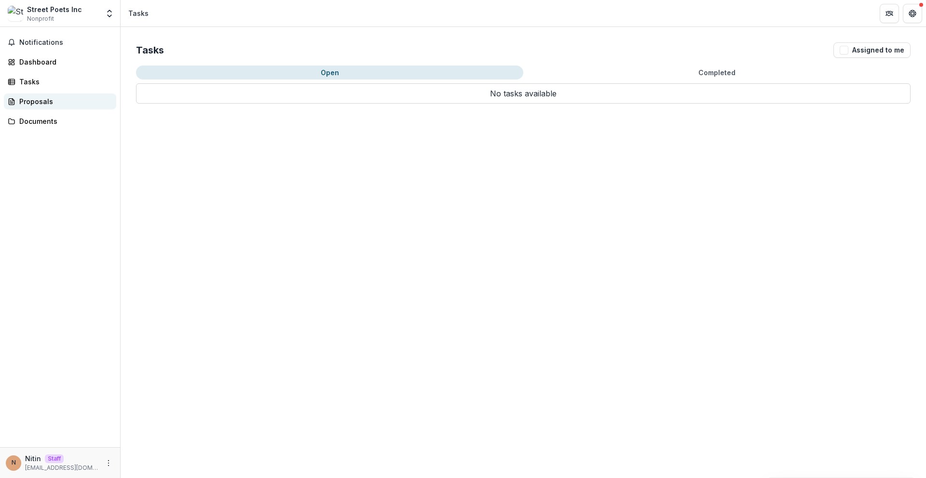
click at [51, 97] on div "Proposals" at bounding box center [63, 101] width 89 height 10
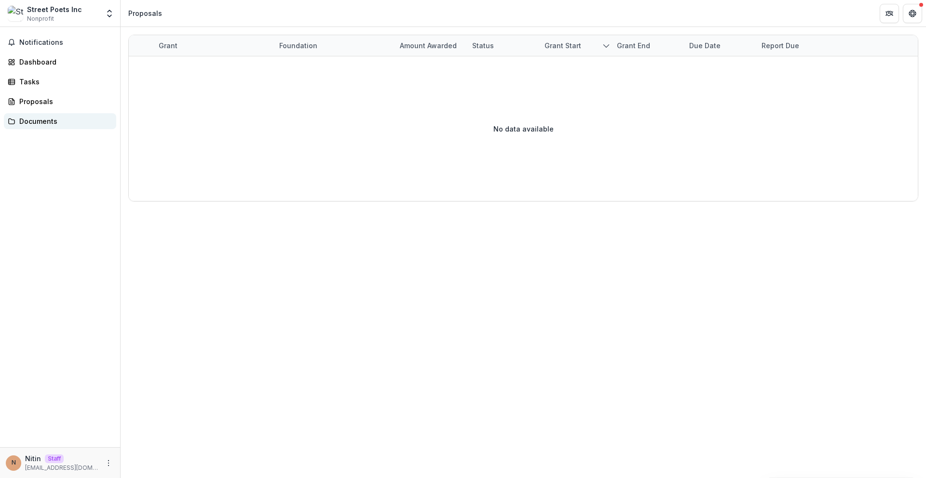
click at [51, 122] on div "Documents" at bounding box center [63, 121] width 89 height 10
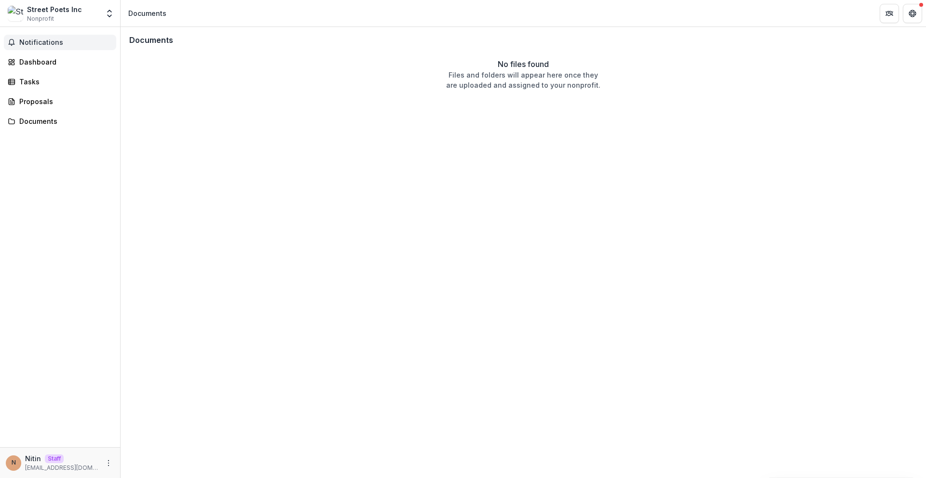
click at [47, 42] on span "Notifications" at bounding box center [65, 43] width 93 height 8
click at [103, 186] on div "Notifications Unread 0 Archived You don't have any unread notifications We'll n…" at bounding box center [60, 237] width 120 height 420
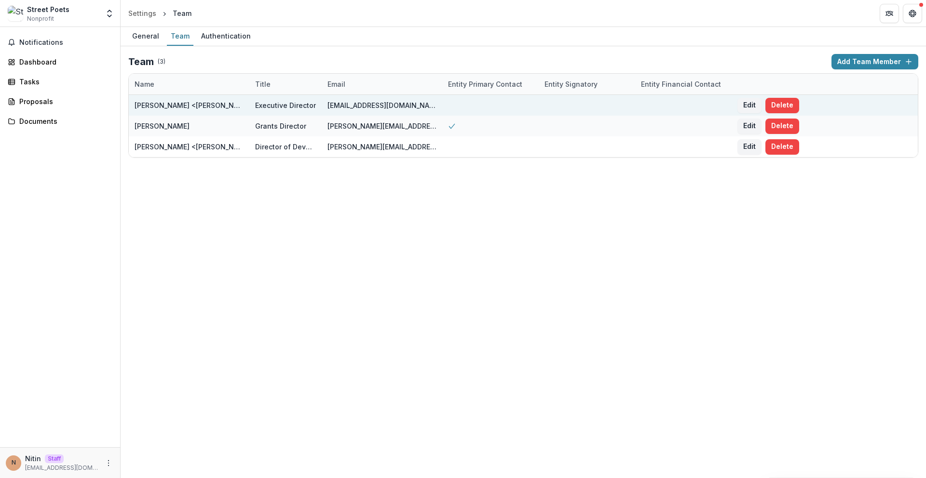
click at [349, 104] on div "[EMAIL_ADDRESS][DOMAIN_NAME]" at bounding box center [381, 105] width 109 height 10
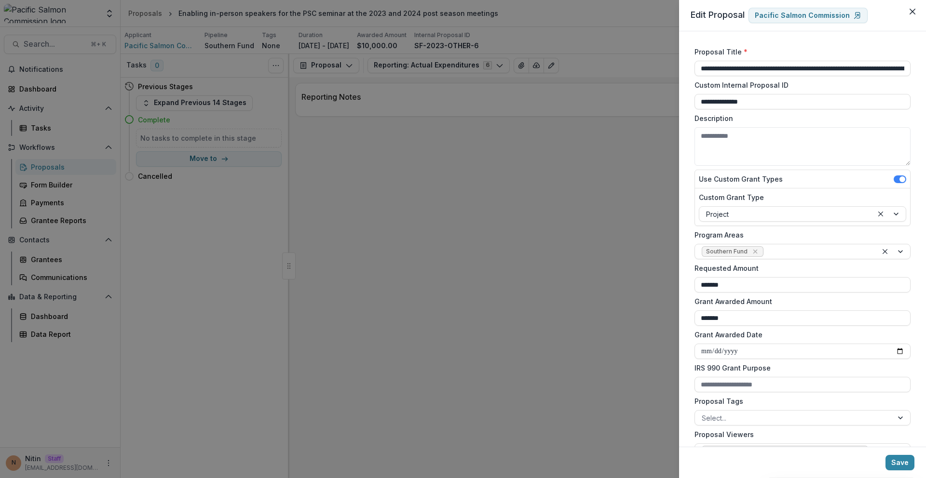
scroll to position [334, 0]
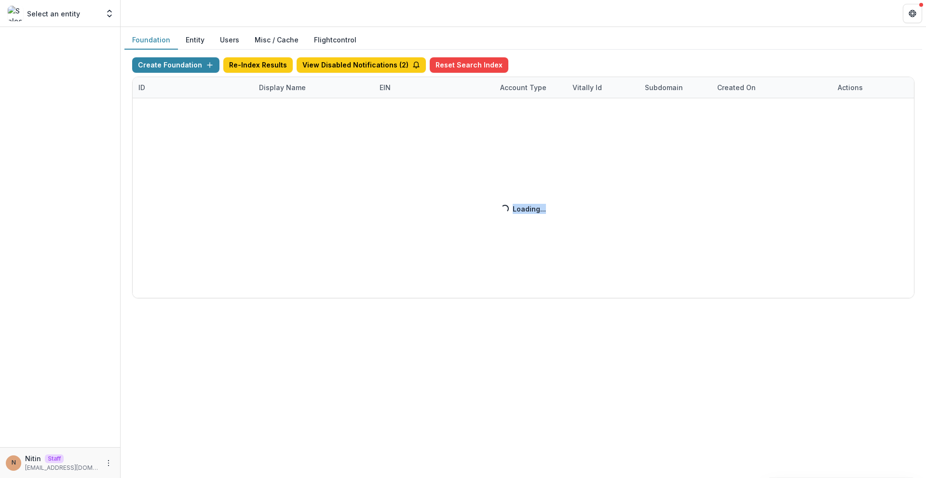
click at [606, 287] on div "Create Foundation Re-Index Results View Disabled Notifications ( 2 ) Reset Sear…" at bounding box center [523, 177] width 782 height 241
click at [533, 230] on div "Create Foundation Re-Index Results View Disabled Notifications ( 2 ) Reset Sear…" at bounding box center [523, 177] width 782 height 241
click at [511, 172] on div "Create Foundation Re-Index Results View Disabled Notifications ( 2 ) Reset Sear…" at bounding box center [523, 177] width 782 height 241
click at [517, 182] on div "Create Foundation Re-Index Results View Disabled Notifications ( 2 ) Reset Sear…" at bounding box center [523, 177] width 782 height 241
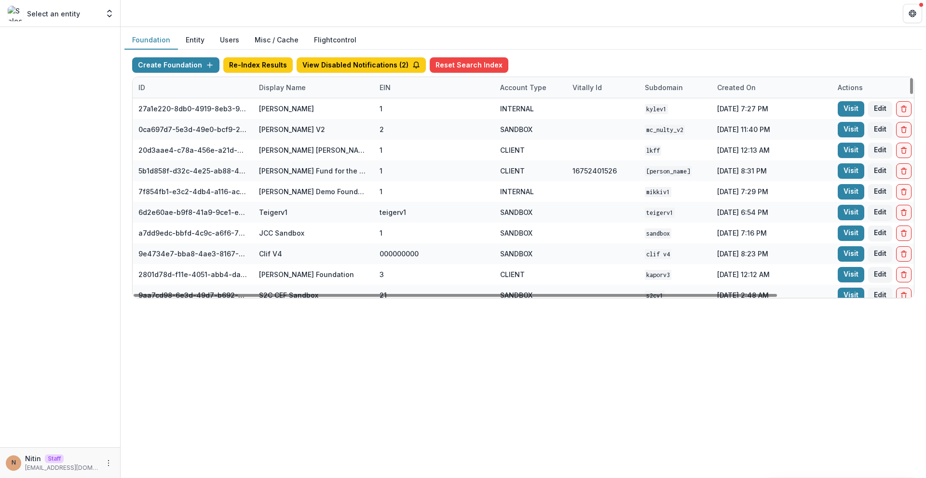
click at [287, 93] on div "Display Name" at bounding box center [313, 87] width 121 height 21
click at [280, 107] on input at bounding box center [313, 109] width 116 height 15
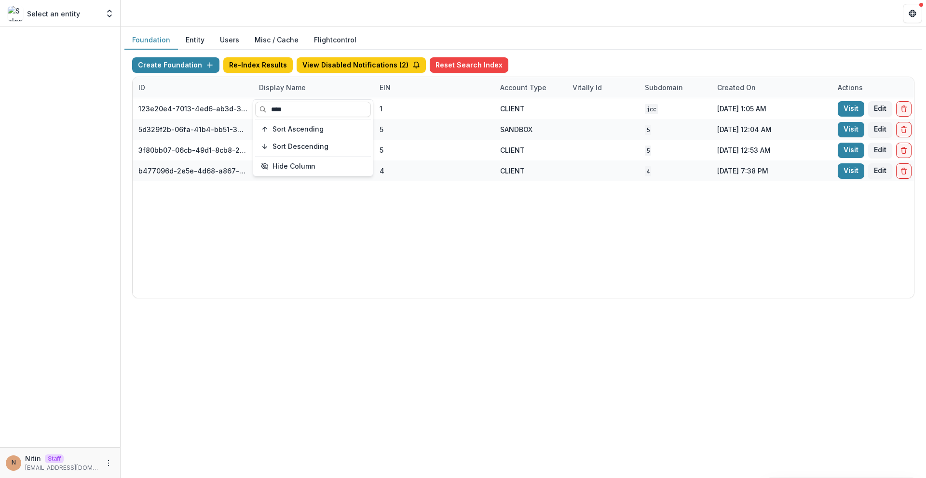
type input "****"
drag, startPoint x: 355, startPoint y: 266, endPoint x: 352, endPoint y: 252, distance: 14.2
click at [355, 266] on div "123e20e4-7013-4ed6-ab3d-37a1d4e2f345 Jane Coffin Childs Memorial Fund for Medic…" at bounding box center [603, 198] width 940 height 200
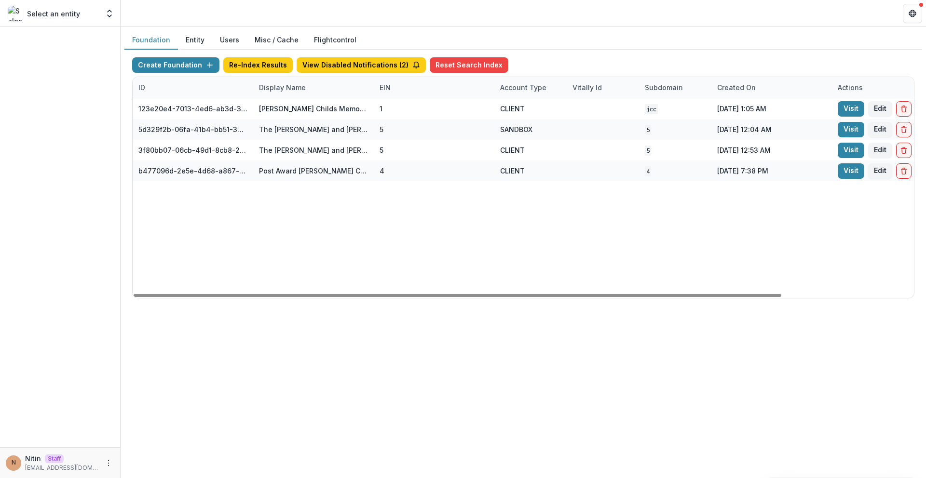
click at [293, 87] on div "Display Name" at bounding box center [282, 87] width 58 height 10
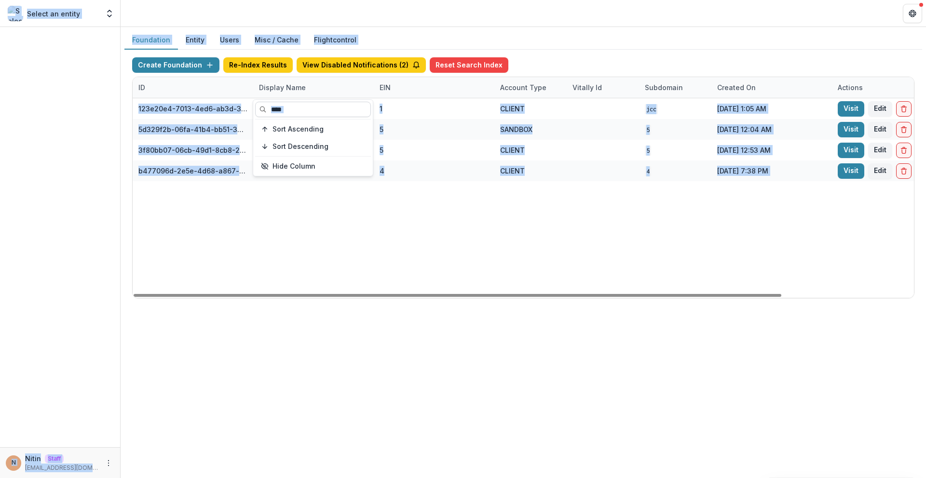
click at [302, 108] on input "****" at bounding box center [313, 109] width 116 height 15
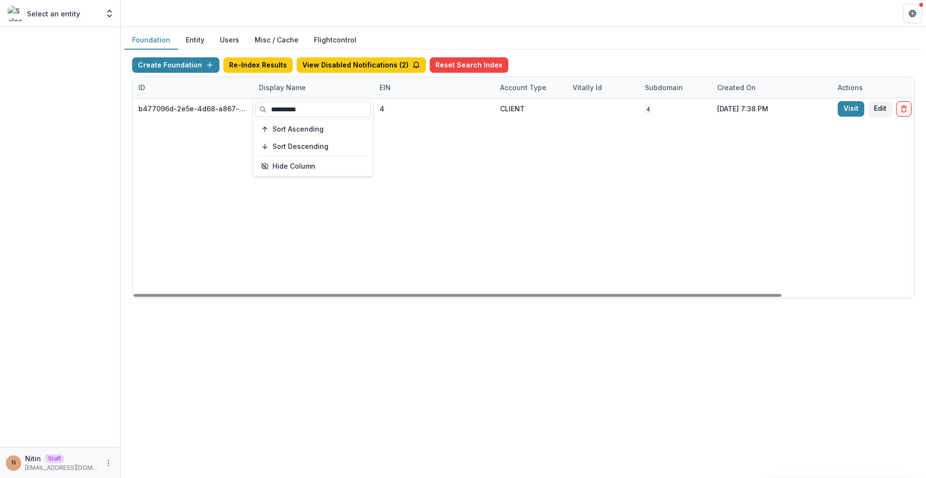
type input "**********"
click at [369, 245] on div "b477096d-2e5e-4d68-a867-b36211d58d1f Post Award Jane Coffin Childs Memorial Fun…" at bounding box center [603, 198] width 940 height 200
click at [316, 90] on div "Display Name" at bounding box center [313, 87] width 121 height 21
click at [306, 110] on input "**********" at bounding box center [313, 109] width 116 height 15
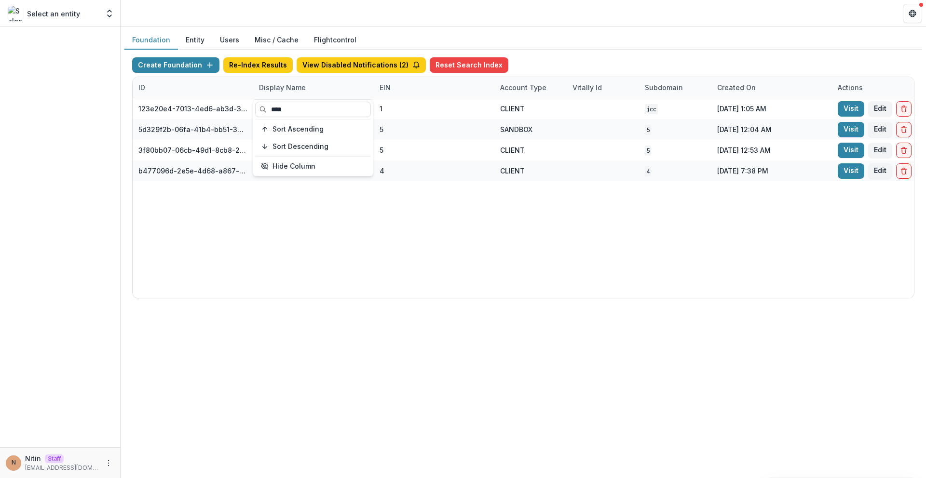
type input "****"
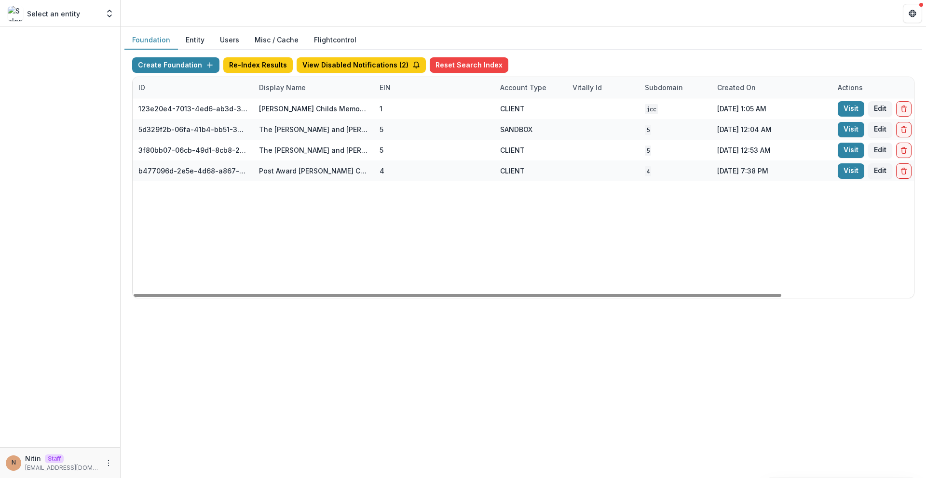
drag, startPoint x: 355, startPoint y: 260, endPoint x: 355, endPoint y: 185, distance: 75.2
click at [354, 260] on div "123e20e4-7013-4ed6-ab3d-37a1d4e2f345 Jane Coffin Childs Memorial Fund for Medic…" at bounding box center [603, 198] width 940 height 200
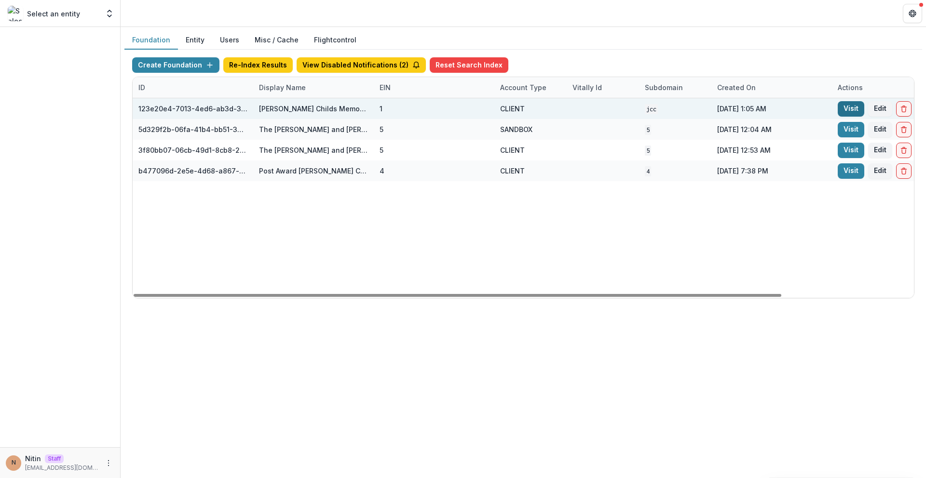
click at [846, 108] on link "Visit" at bounding box center [851, 108] width 27 height 15
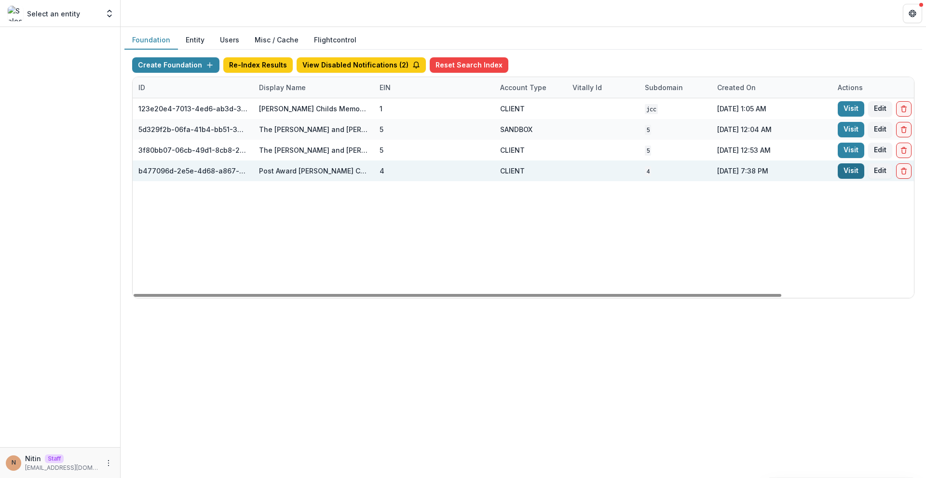
click at [850, 173] on link "Visit" at bounding box center [851, 170] width 27 height 15
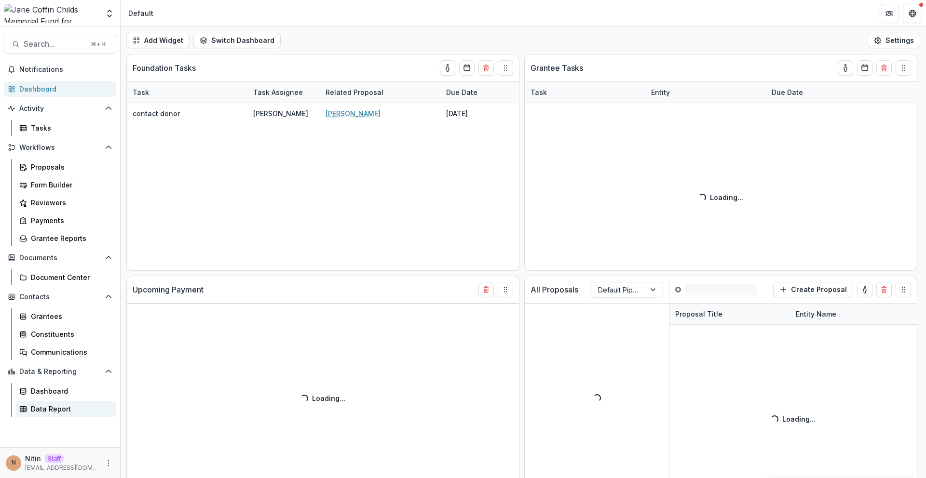
click at [66, 410] on div "Data Report" at bounding box center [70, 409] width 78 height 10
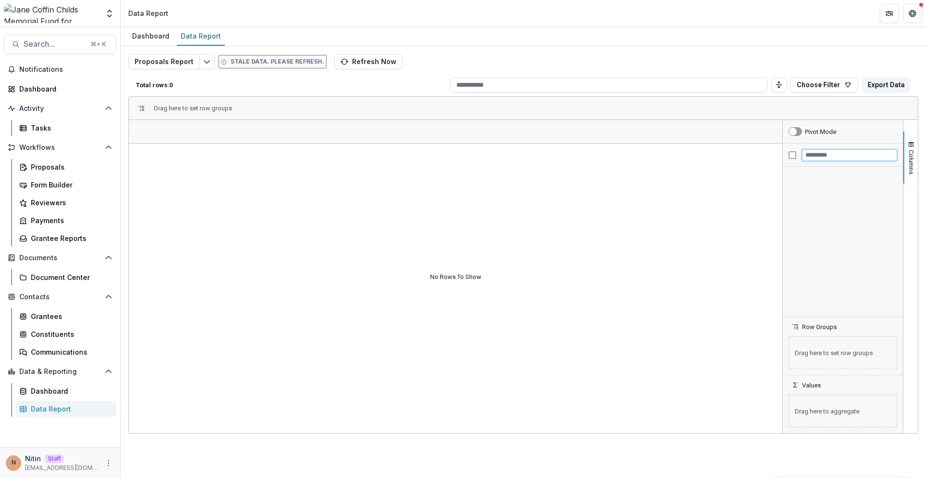
click at [840, 159] on input "Filter Columns Input" at bounding box center [849, 155] width 95 height 12
click at [340, 62] on icon "button" at bounding box center [344, 62] width 8 height 8
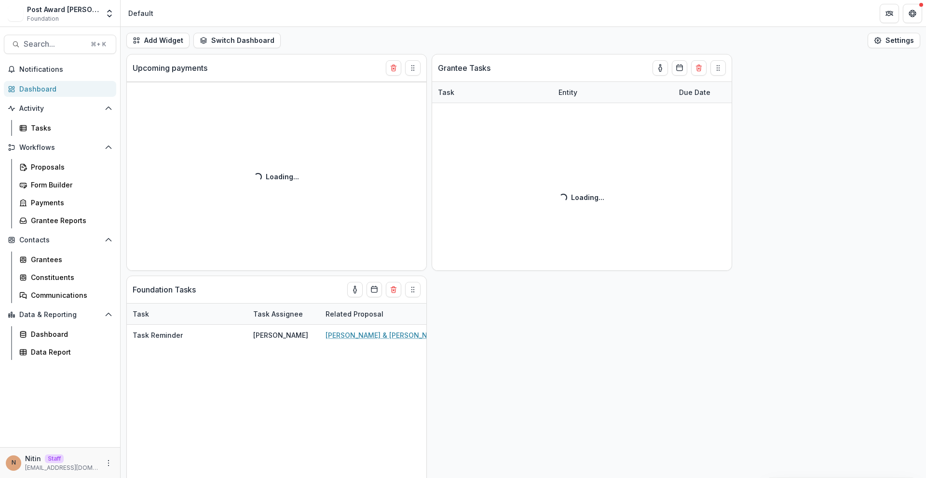
select select "******"
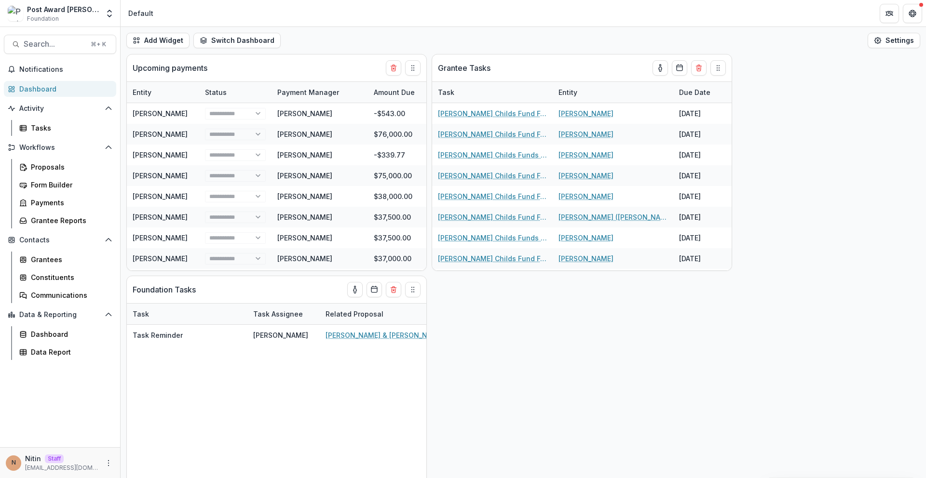
select select "******"
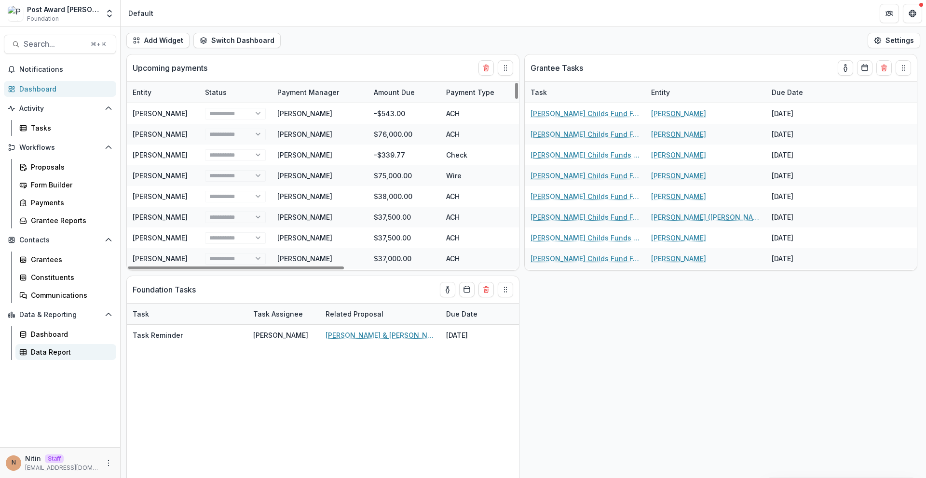
select select "******"
click at [69, 346] on link "Data Report" at bounding box center [65, 352] width 101 height 16
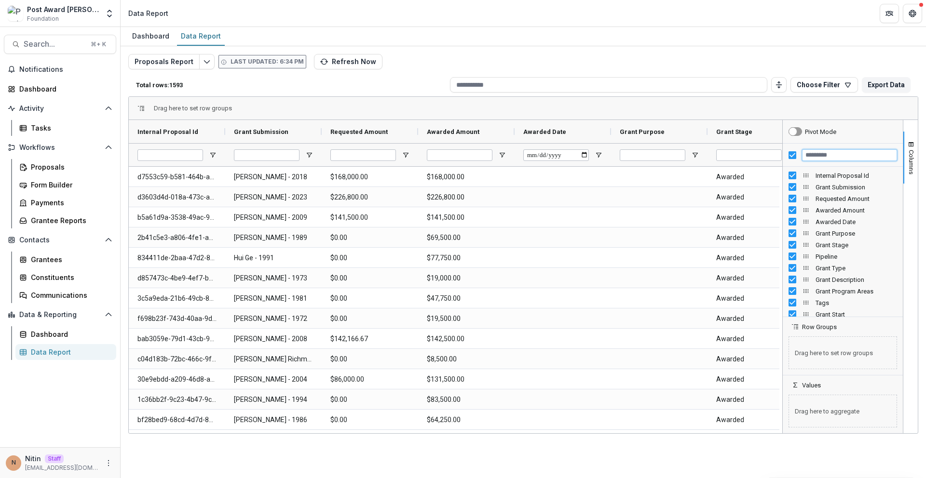
click at [818, 155] on input "Filter Columns Input" at bounding box center [849, 155] width 95 height 12
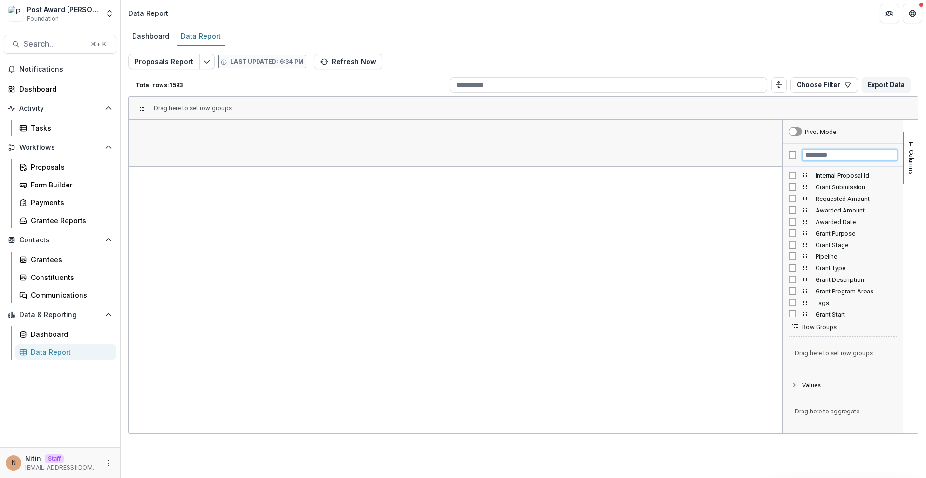
click at [810, 156] on input "Filter Columns Input" at bounding box center [849, 155] width 95 height 12
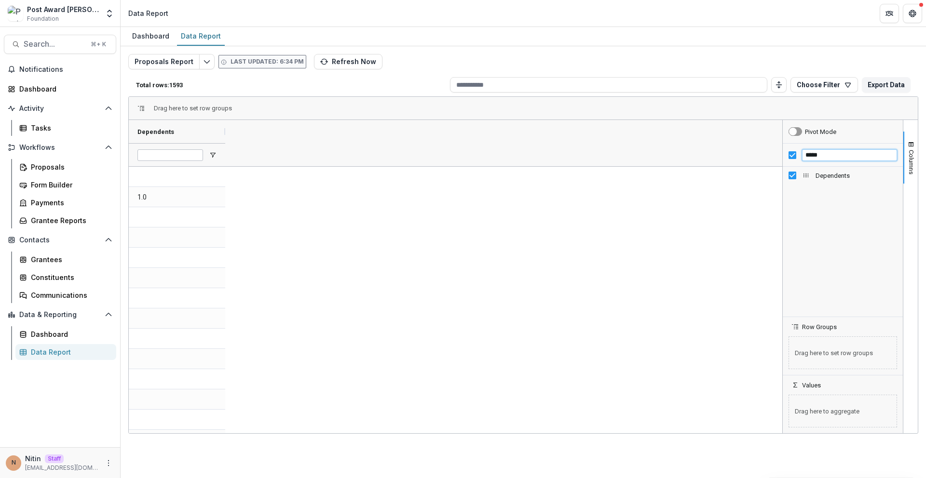
click at [819, 157] on input "*****" at bounding box center [849, 155] width 95 height 12
type input "****"
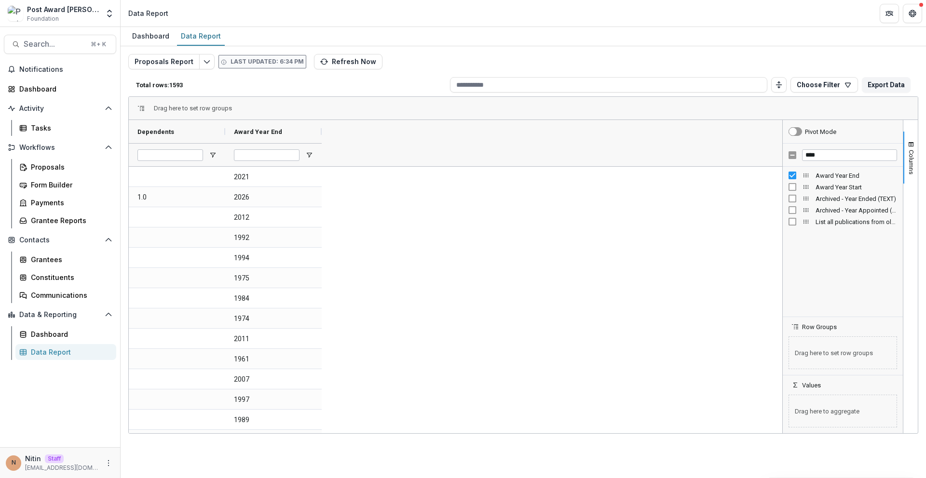
click at [796, 188] on div "Award Year Start" at bounding box center [842, 187] width 108 height 12
click at [793, 181] on div "Award Year Start" at bounding box center [842, 187] width 108 height 12
click at [306, 156] on span "Open Filter Menu" at bounding box center [309, 155] width 8 height 8
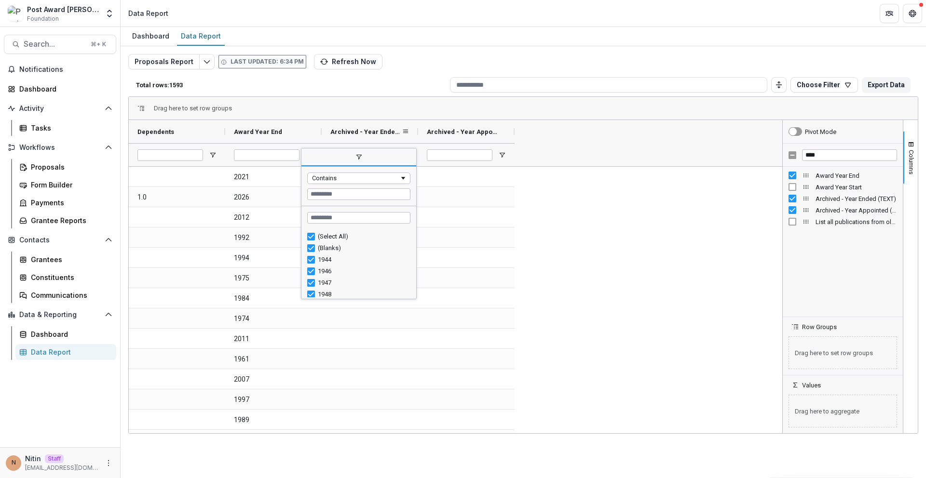
click at [391, 135] on span "Archived - Year Ended (TEXT)" at bounding box center [365, 131] width 71 height 7
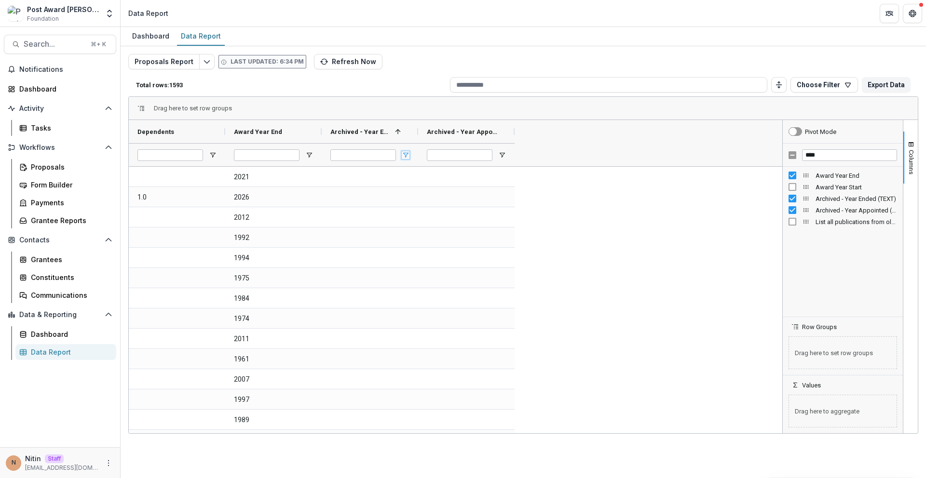
click at [406, 158] on span "Open Filter Menu" at bounding box center [406, 155] width 8 height 8
click at [487, 137] on div "Archived - Year Appointed (TEXT)" at bounding box center [462, 131] width 71 height 18
click at [502, 152] on span "Open Filter Menu" at bounding box center [502, 155] width 8 height 8
click at [409, 155] on span "Open Filter Menu" at bounding box center [406, 155] width 8 height 8
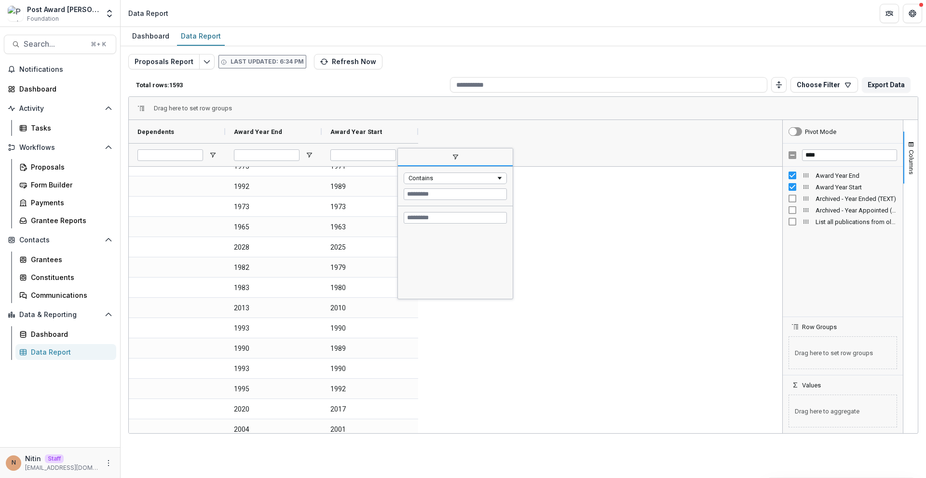
scroll to position [882, 0]
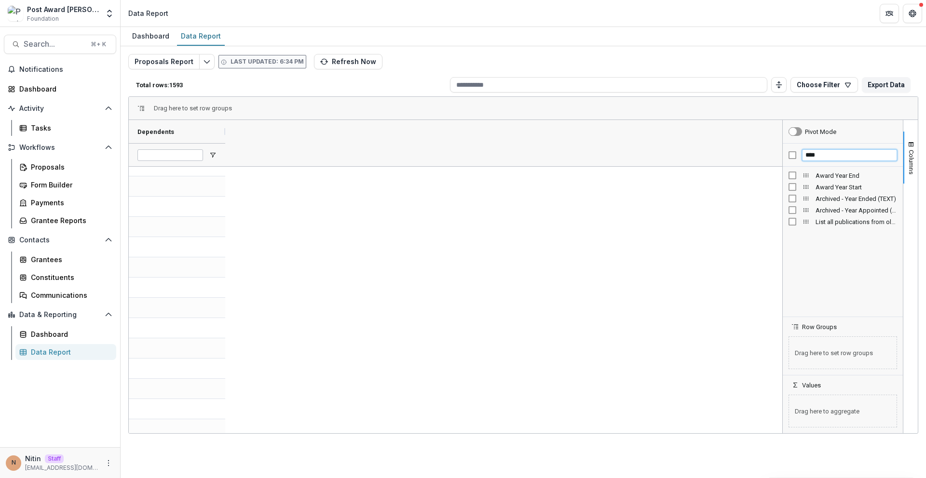
click at [805, 155] on input "****" at bounding box center [849, 155] width 95 height 12
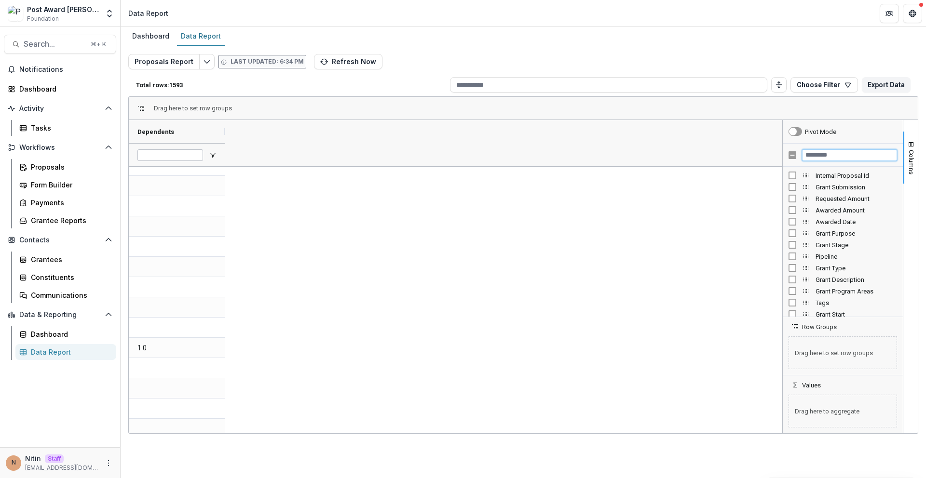
scroll to position [0, 0]
click at [209, 156] on span "Open Filter Menu" at bounding box center [213, 155] width 8 height 8
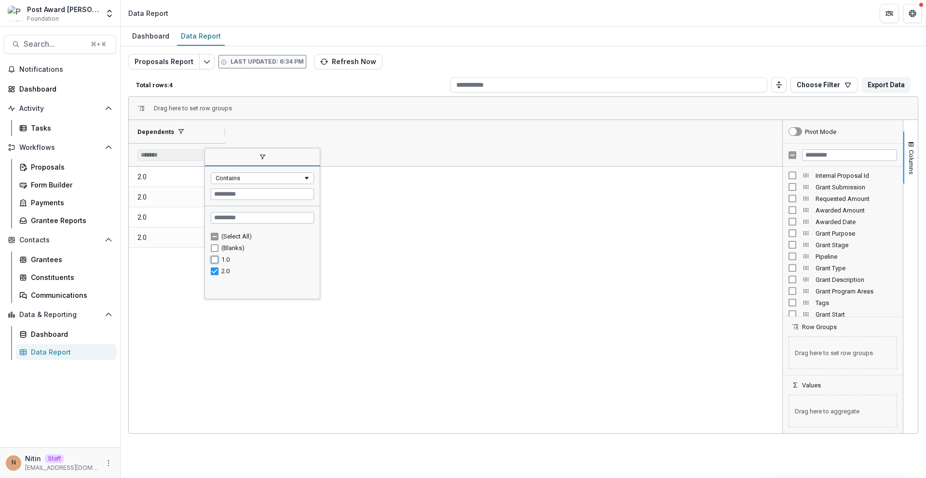
click at [222, 262] on div "1.0" at bounding box center [262, 260] width 103 height 12
click at [370, 277] on div "2.0 2.0 2.0 2.0" at bounding box center [455, 300] width 653 height 267
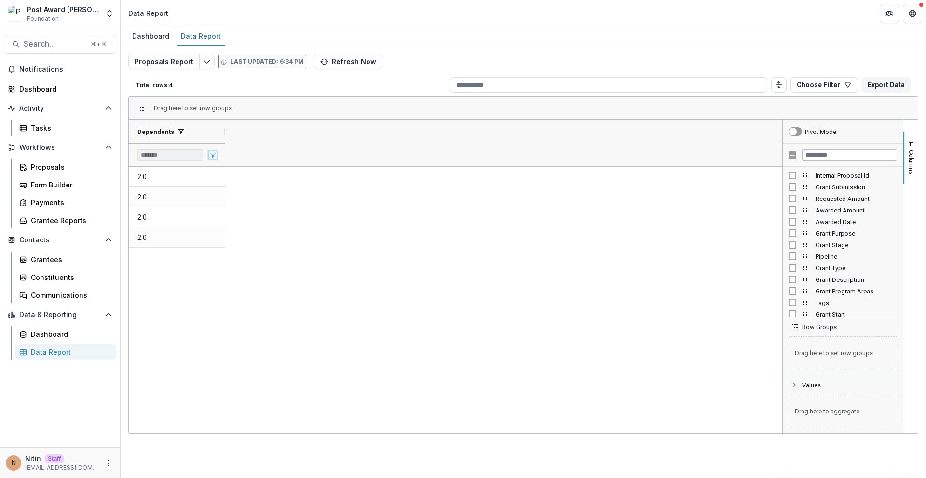
click at [215, 155] on span "Open Filter Menu" at bounding box center [213, 155] width 8 height 8
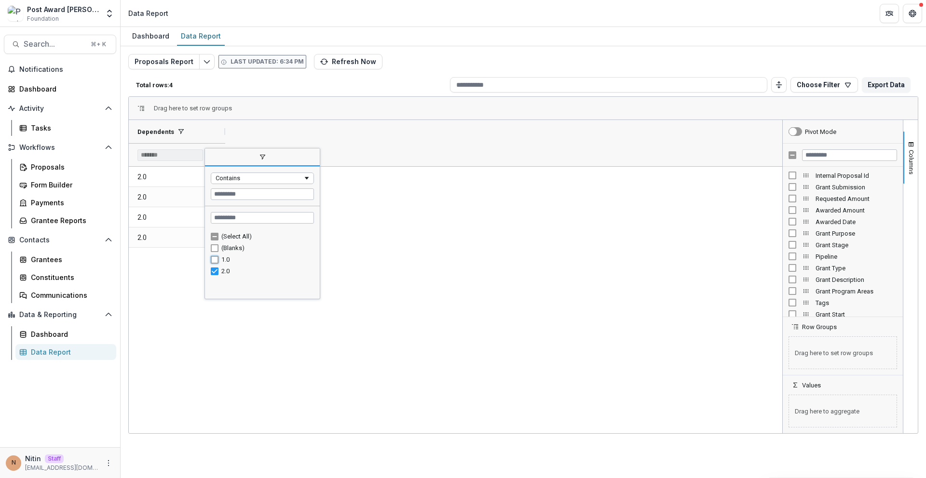
type input "**********"
click at [384, 255] on div "1.0 1.0 2.0 1.0 1.0 1.0 2.0 2.0 1.0 1.0 1.0 1.0 1.0 2.0 1.0 1.0" at bounding box center [454, 329] width 650 height 324
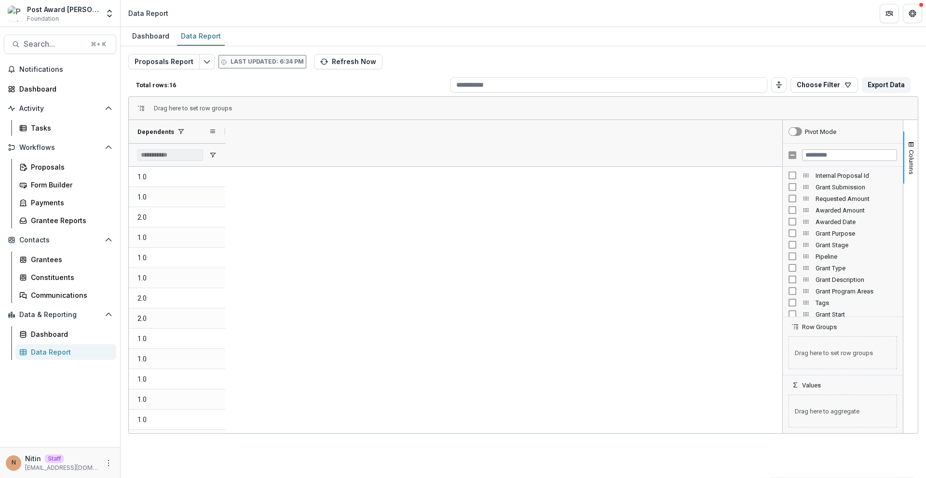
drag, startPoint x: 166, startPoint y: 130, endPoint x: 254, endPoint y: 157, distance: 91.8
click at [252, 156] on div "Proposals Report Last updated: 6:34 PM Refresh Now Total rows: 16 Choose Filter…" at bounding box center [523, 228] width 805 height 365
click at [837, 147] on div at bounding box center [843, 155] width 120 height 23
click at [841, 149] on input "Filter Columns Input" at bounding box center [849, 155] width 95 height 12
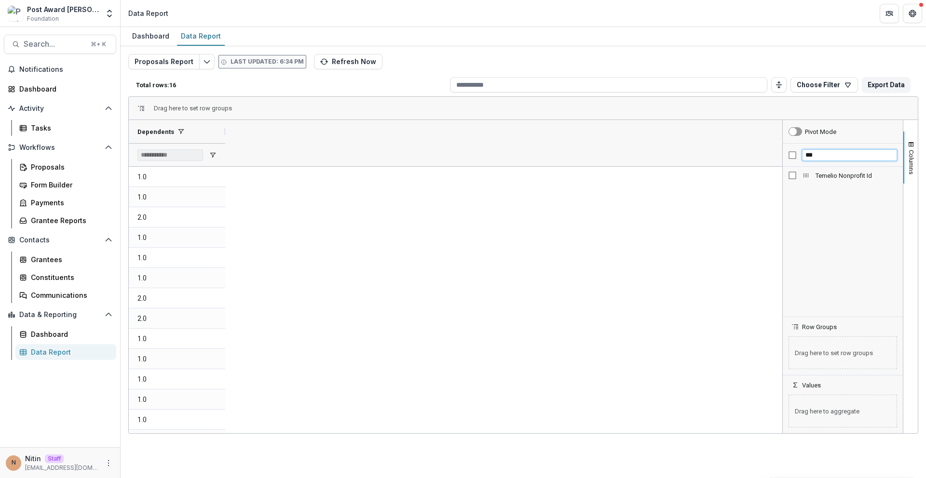
type input "***"
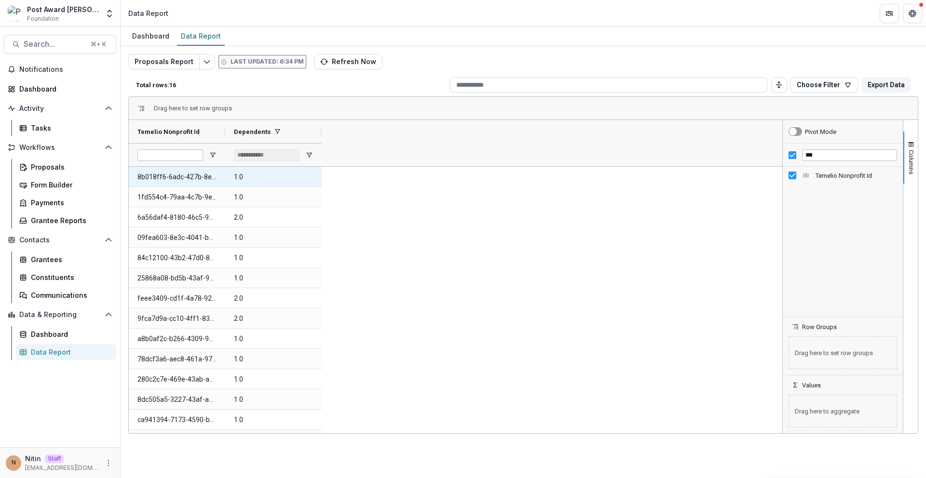
click at [166, 178] on Id-1000 "8b018ff6-6adc-427b-8e7f-cbe37f290a0a" at bounding box center [176, 177] width 79 height 20
copy Id-1000 "8b018ff6-6adc-427b-8e7f-cbe37f290a0a"
click at [181, 175] on Id-1000 "8b018ff6-6adc-427b-8e7f-cbe37f290a0a" at bounding box center [176, 177] width 79 height 20
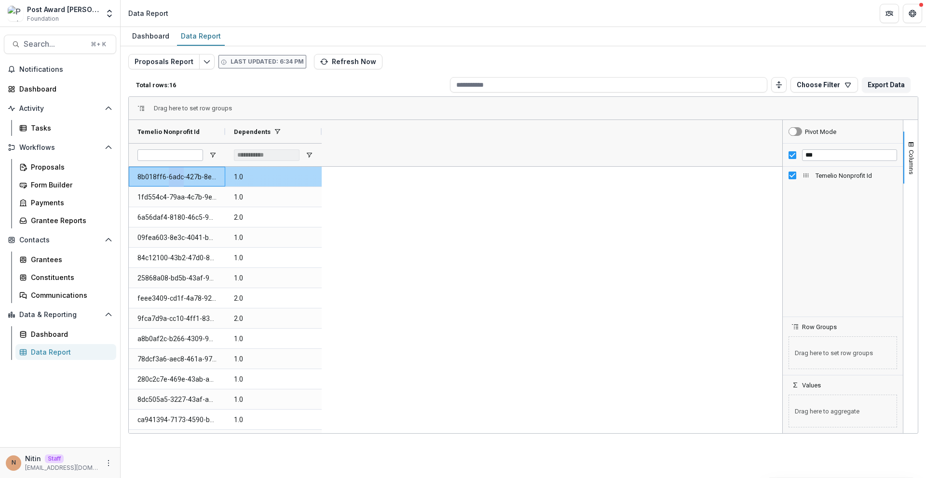
click at [181, 175] on Id-1000 "8b018ff6-6adc-427b-8e7f-cbe37f290a0a" at bounding box center [176, 177] width 79 height 20
click at [182, 175] on Id-1000 "8b018ff6-6adc-427b-8e7f-cbe37f290a0a" at bounding box center [176, 177] width 79 height 20
click at [324, 66] on button "Refresh Now" at bounding box center [348, 61] width 68 height 15
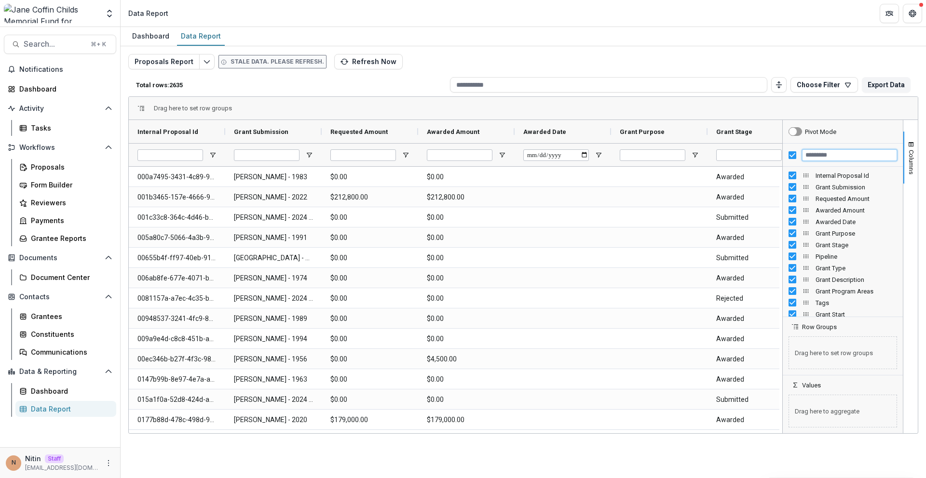
click at [816, 156] on input "Filter Columns Input" at bounding box center [849, 155] width 95 height 12
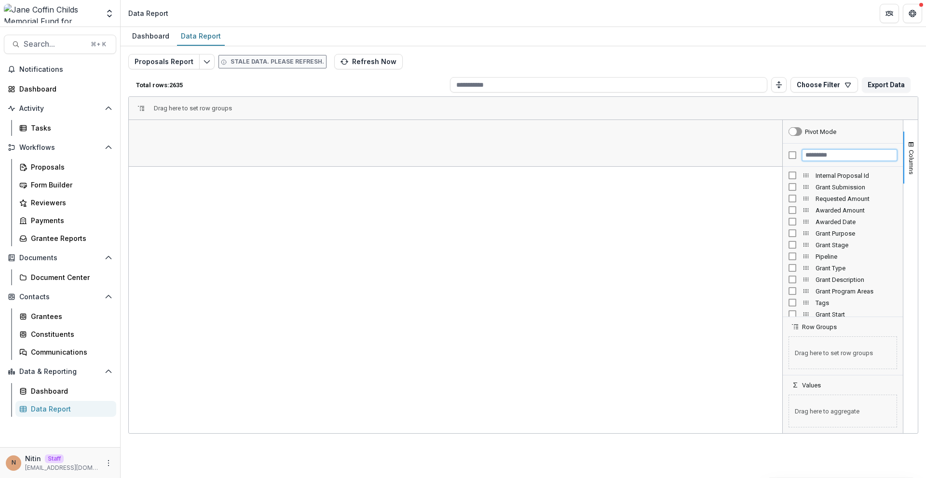
click at [813, 157] on input "Filter Columns Input" at bounding box center [849, 155] width 95 height 12
type input "*****"
type input "****"
